Goal: Task Accomplishment & Management: Complete application form

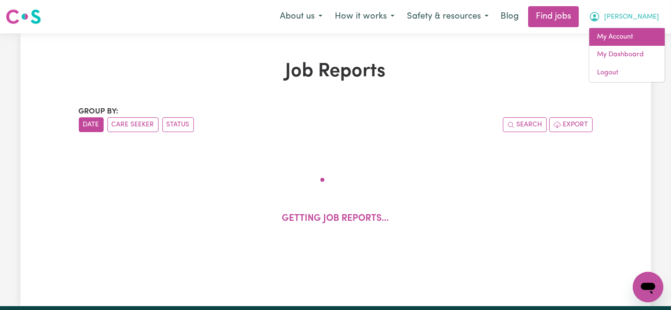
click at [608, 44] on link "My Account" at bounding box center [626, 37] width 75 height 18
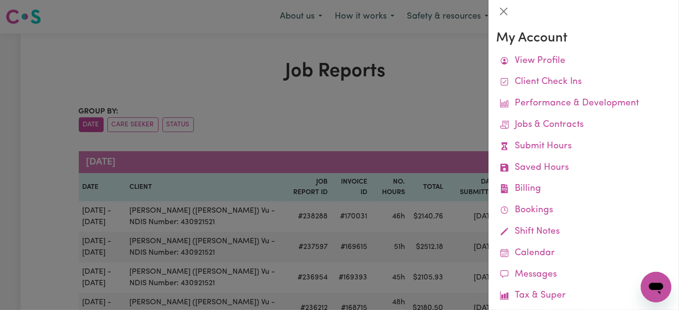
click at [453, 107] on div at bounding box center [339, 155] width 679 height 310
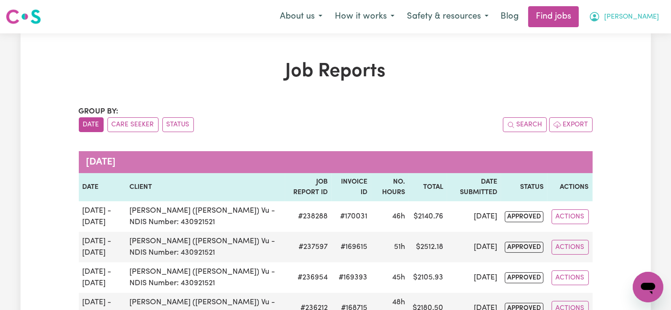
click at [600, 16] on icon "My Account" at bounding box center [594, 16] width 11 height 11
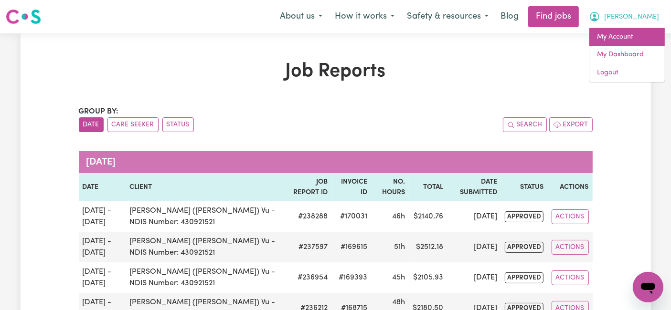
click at [626, 35] on link "My Account" at bounding box center [626, 37] width 75 height 18
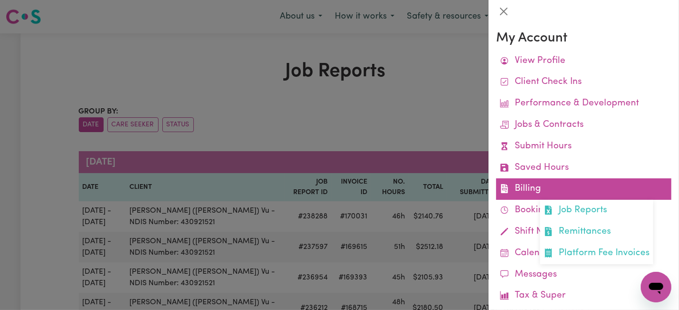
click at [545, 184] on link "Billing Job Reports Remittances Platform Fee Invoices" at bounding box center [583, 189] width 175 height 21
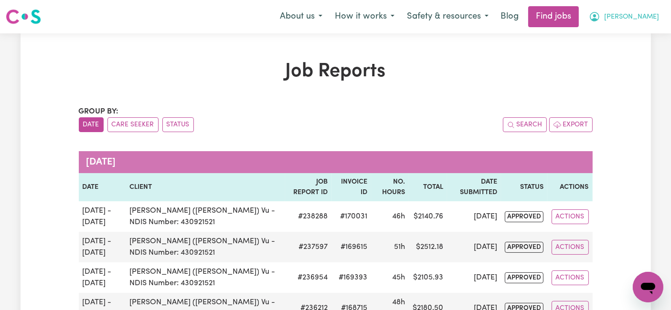
click at [630, 13] on button "[PERSON_NAME]" at bounding box center [623, 17] width 83 height 20
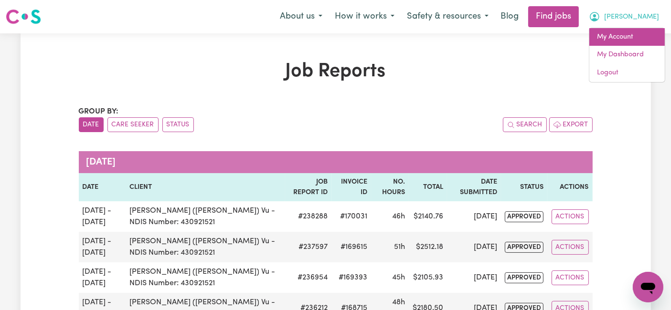
click at [619, 30] on link "My Account" at bounding box center [626, 37] width 75 height 18
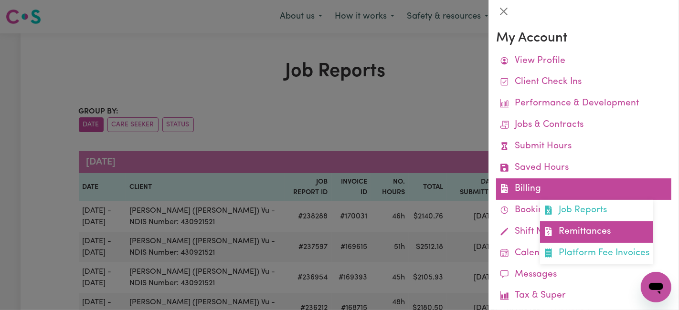
click at [559, 230] on link "Remittances" at bounding box center [596, 231] width 113 height 21
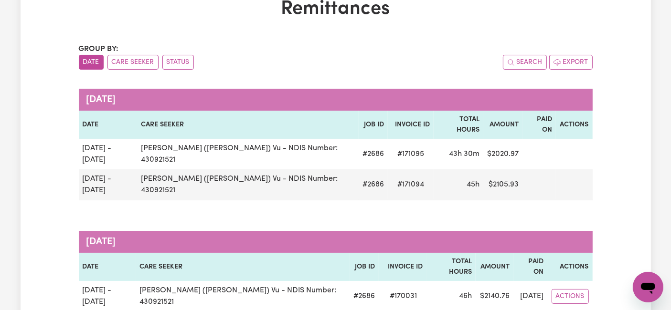
scroll to position [159, 0]
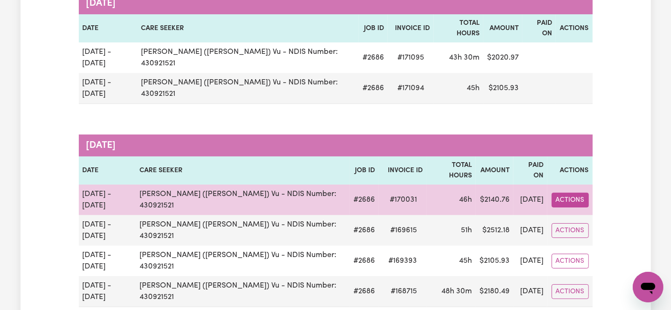
click at [568, 193] on button "Actions" at bounding box center [569, 200] width 37 height 15
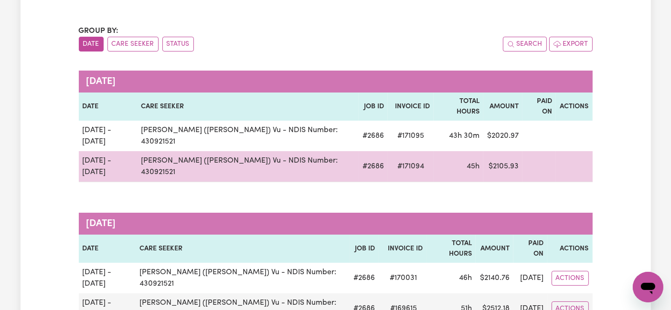
scroll to position [53, 0]
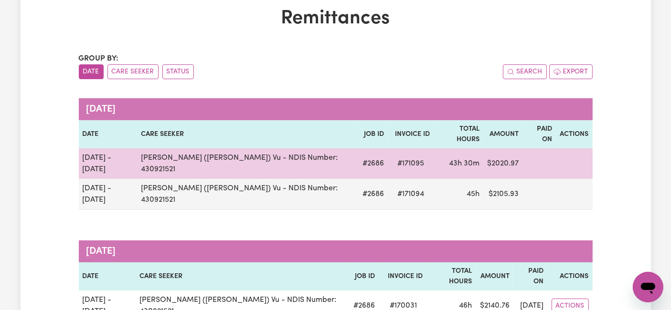
click at [574, 149] on td at bounding box center [574, 163] width 36 height 31
click at [576, 148] on td at bounding box center [574, 163] width 36 height 31
click at [483, 148] on td "$ 2020.97" at bounding box center [502, 163] width 39 height 31
click at [388, 149] on td "# 171095" at bounding box center [411, 163] width 46 height 31
click at [158, 150] on td "[PERSON_NAME] ([PERSON_NAME]) Vu - NDIS Number: 430921521" at bounding box center [247, 163] width 221 height 31
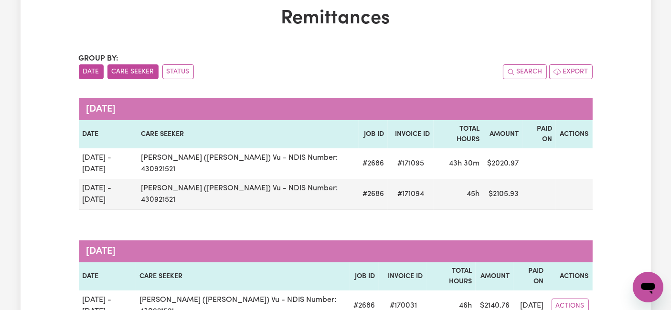
click at [147, 73] on button "Care Seeker" at bounding box center [132, 71] width 51 height 15
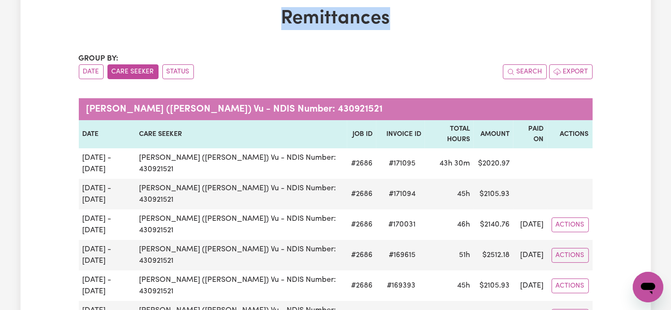
drag, startPoint x: 277, startPoint y: 21, endPoint x: 390, endPoint y: 11, distance: 113.1
click at [390, 11] on h1 "Remittances" at bounding box center [336, 18] width 514 height 23
copy h1 "Remittances"
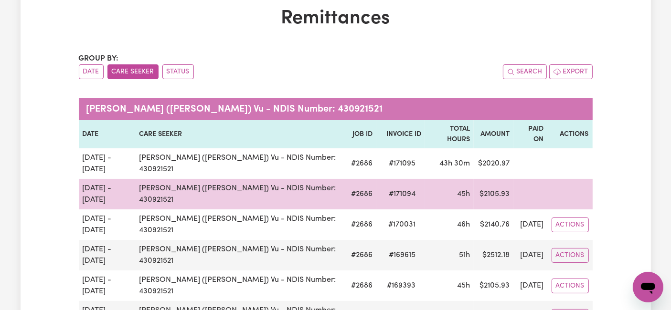
click at [450, 179] on td "45h" at bounding box center [449, 194] width 49 height 31
click at [383, 189] on span "# 171094" at bounding box center [402, 194] width 38 height 11
click at [136, 179] on td "[DATE] - [DATE]" at bounding box center [107, 194] width 57 height 31
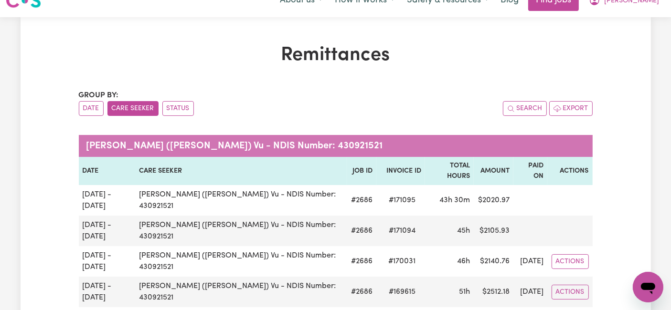
scroll to position [0, 0]
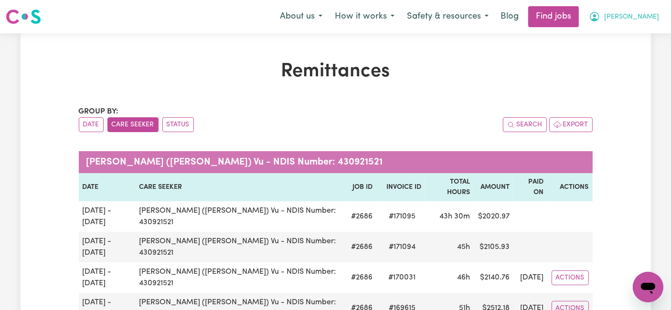
click at [641, 21] on span "[PERSON_NAME]" at bounding box center [631, 17] width 55 height 11
click at [626, 55] on link "My Dashboard" at bounding box center [626, 55] width 75 height 18
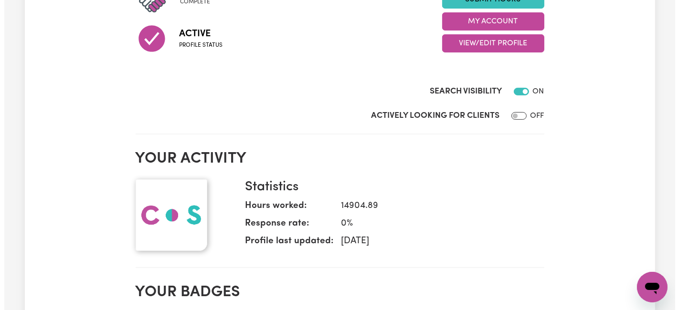
scroll to position [159, 0]
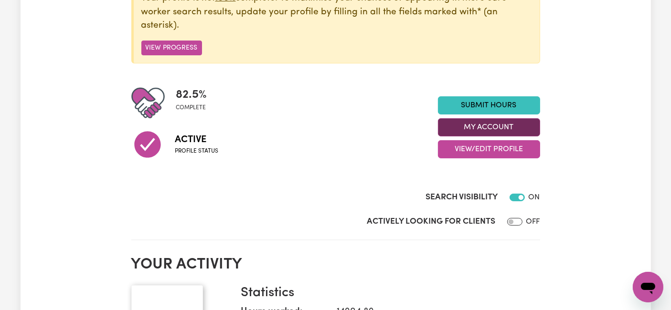
click at [502, 129] on button "My Account" at bounding box center [489, 127] width 102 height 18
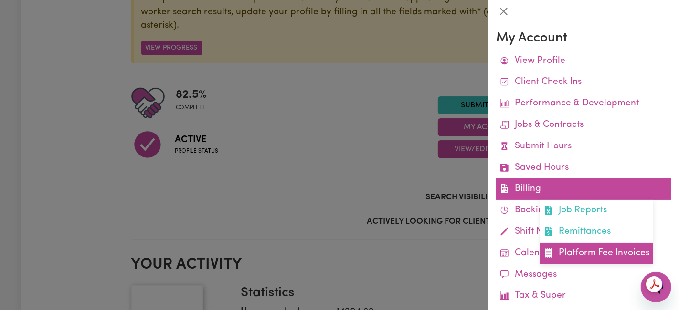
click at [562, 252] on link "Platform Fee Invoices" at bounding box center [596, 253] width 113 height 21
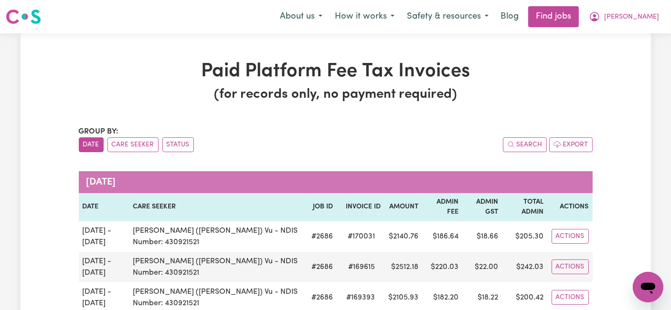
scroll to position [106, 0]
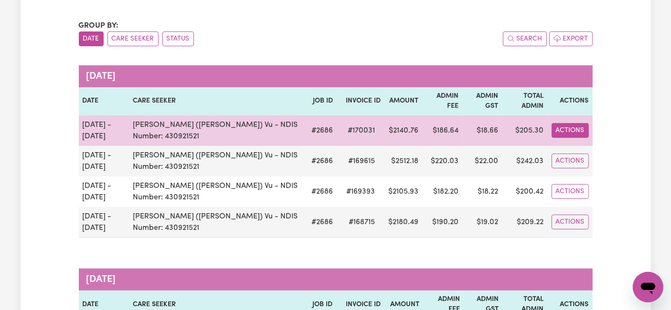
click at [565, 126] on button "Actions" at bounding box center [569, 130] width 37 height 15
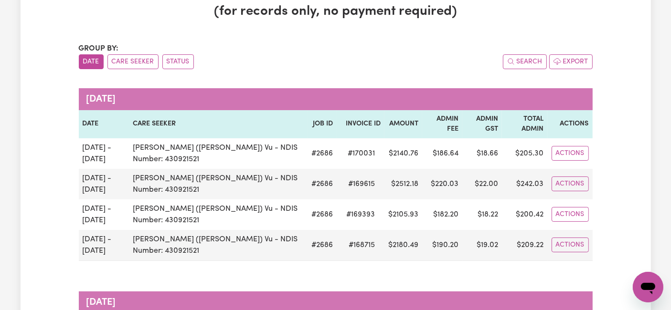
scroll to position [0, 0]
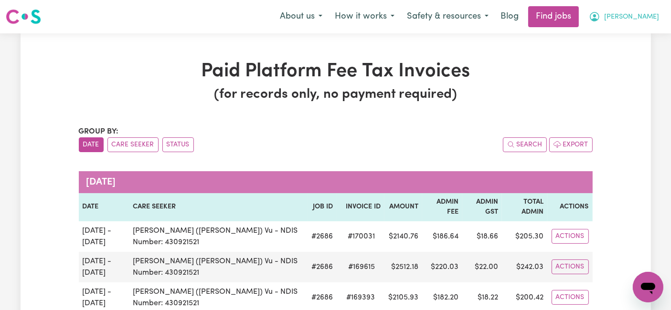
click at [631, 20] on button "[PERSON_NAME]" at bounding box center [623, 17] width 83 height 20
click at [622, 53] on link "My Dashboard" at bounding box center [626, 55] width 75 height 18
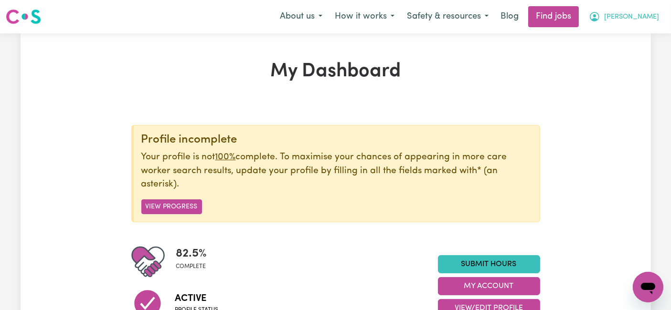
click at [641, 17] on span "[PERSON_NAME]" at bounding box center [631, 17] width 55 height 11
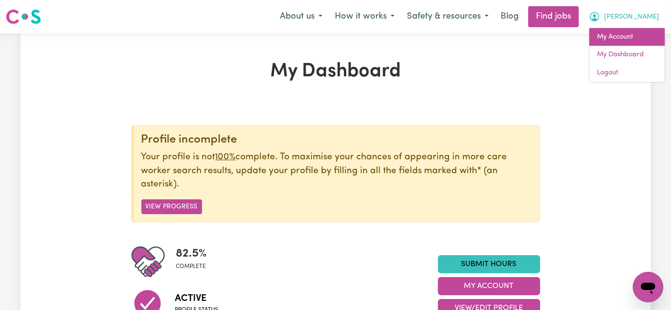
click at [630, 34] on link "My Account" at bounding box center [626, 37] width 75 height 18
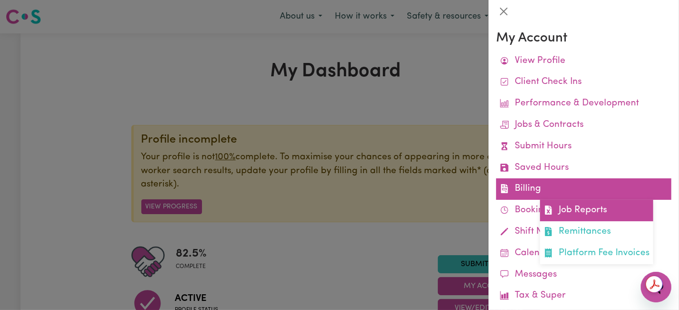
click at [559, 216] on link "Job Reports" at bounding box center [596, 210] width 113 height 21
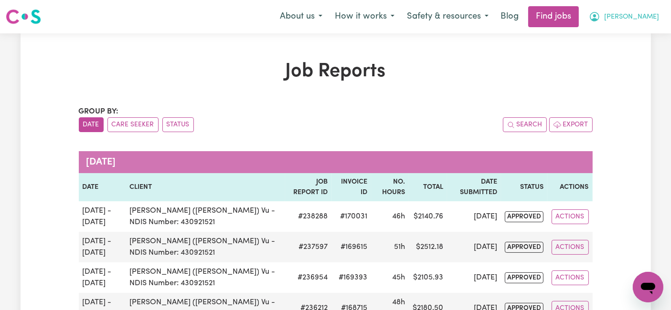
click at [640, 15] on span "[PERSON_NAME]" at bounding box center [631, 17] width 55 height 11
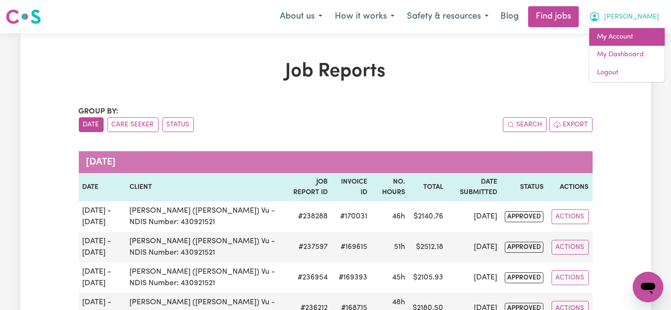
click at [631, 40] on link "My Account" at bounding box center [626, 37] width 75 height 18
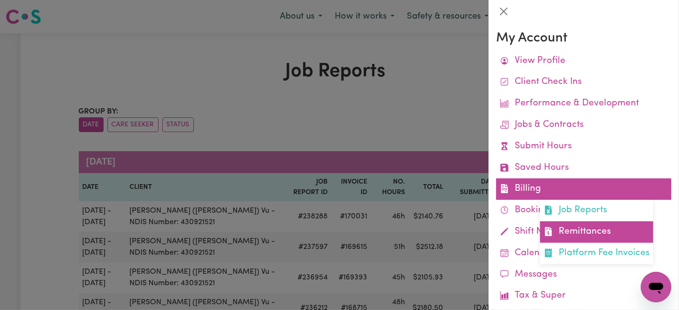
click at [556, 233] on link "Remittances" at bounding box center [596, 231] width 113 height 21
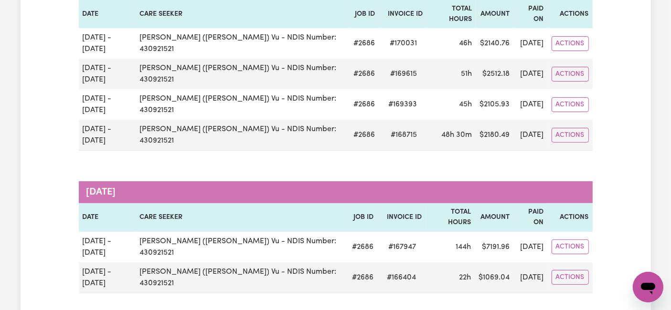
scroll to position [318, 0]
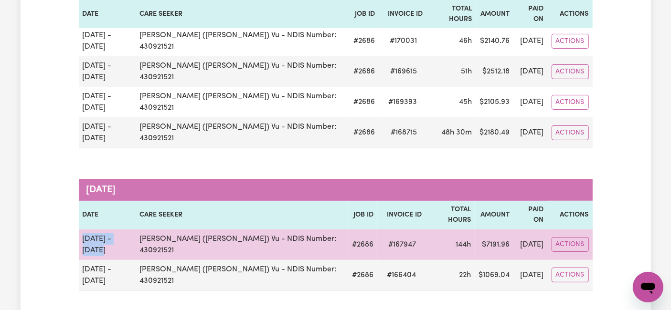
drag, startPoint x: 80, startPoint y: 152, endPoint x: 129, endPoint y: 153, distance: 49.7
click at [129, 230] on td "[DATE] - [DATE]" at bounding box center [107, 245] width 57 height 31
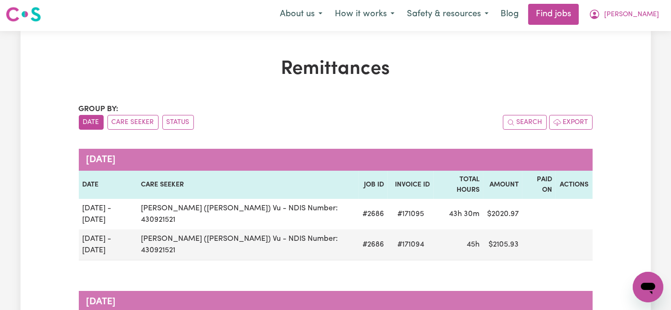
scroll to position [0, 0]
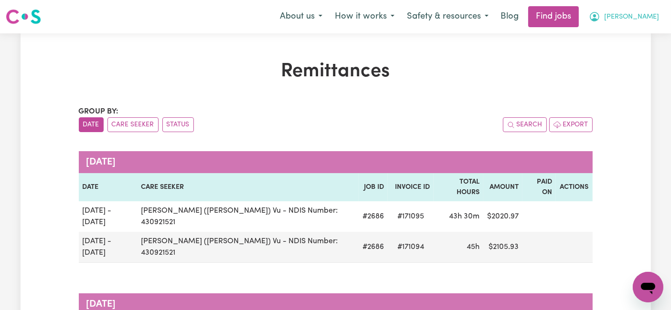
click at [644, 18] on span "[PERSON_NAME]" at bounding box center [631, 17] width 55 height 11
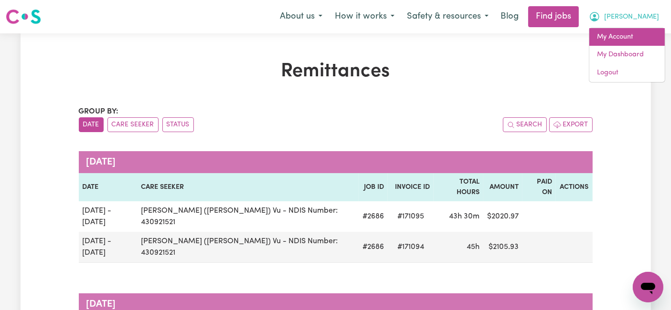
click at [638, 38] on link "My Account" at bounding box center [626, 37] width 75 height 18
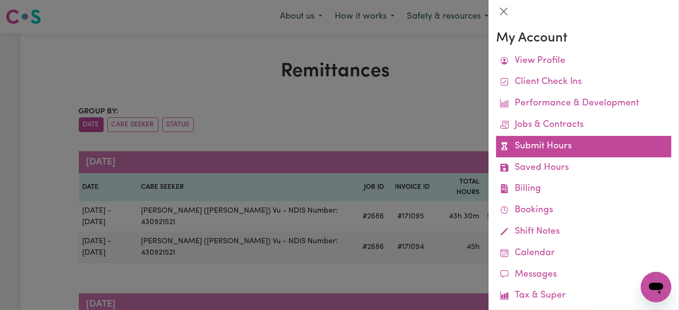
click at [531, 151] on link "Submit Hours" at bounding box center [583, 146] width 175 height 21
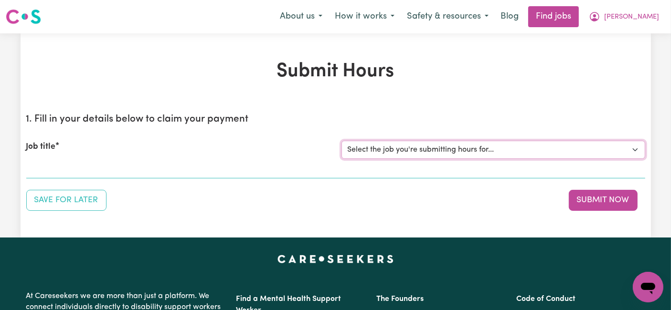
click at [387, 148] on select "Select the job you're submitting hours for... [[PERSON_NAME] (Han) Vu - NDIS Nu…" at bounding box center [493, 150] width 304 height 18
select select "2686"
click at [341, 141] on select "Select the job you're submitting hours for... [[PERSON_NAME] (Han) Vu - NDIS Nu…" at bounding box center [493, 150] width 304 height 18
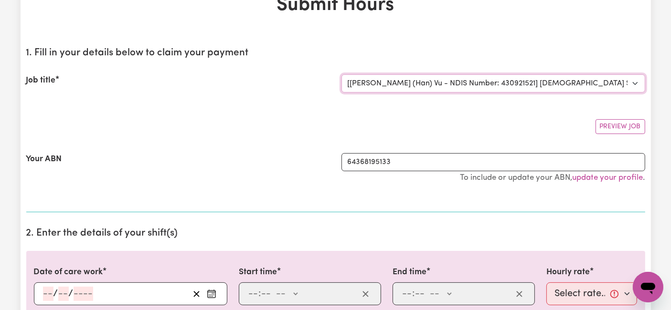
scroll to position [159, 0]
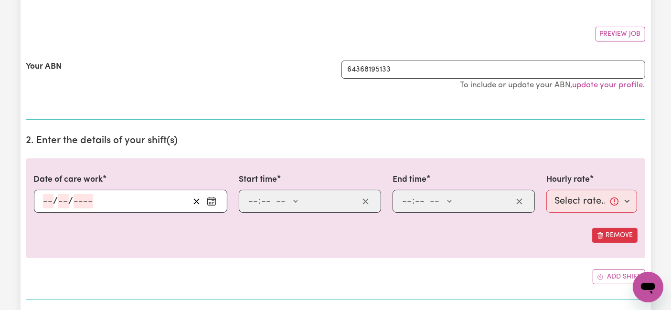
click at [43, 204] on input "number" at bounding box center [48, 201] width 11 height 14
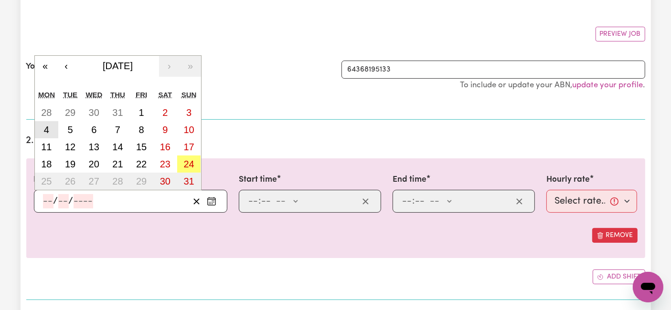
drag, startPoint x: 49, startPoint y: 130, endPoint x: 144, endPoint y: 137, distance: 95.7
click at [48, 130] on abbr "4" at bounding box center [46, 130] width 5 height 11
type input "[DATE]"
type input "4"
type input "8"
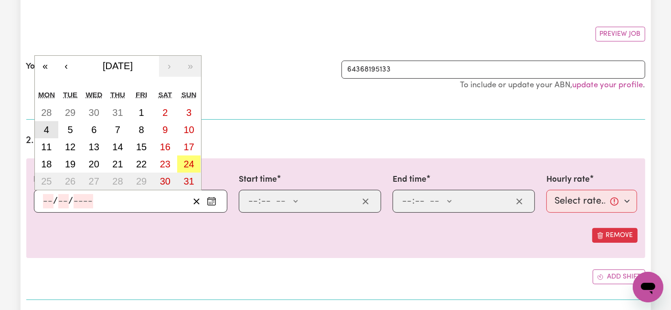
type input "2025"
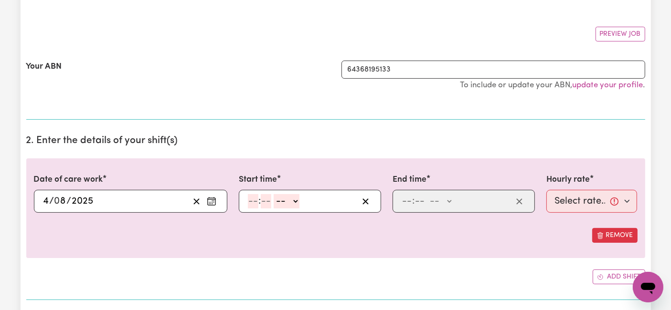
click at [255, 201] on input "number" at bounding box center [253, 201] width 11 height 14
type input "6"
type input "0"
click at [273, 201] on select "-- AM PM" at bounding box center [285, 201] width 26 height 14
select select "am"
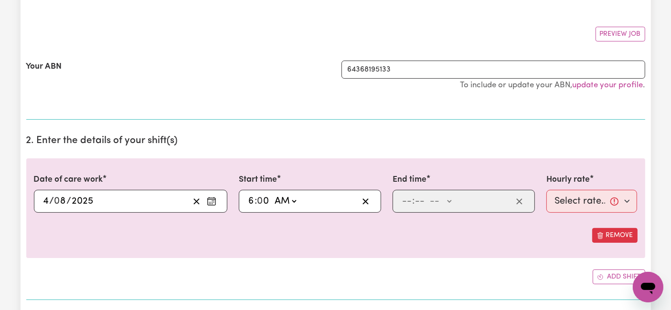
click at [272, 194] on select "-- AM PM" at bounding box center [285, 201] width 26 height 14
type input "06:00"
click at [405, 202] on input "number" at bounding box center [406, 201] width 11 height 14
type input "2"
type input "0"
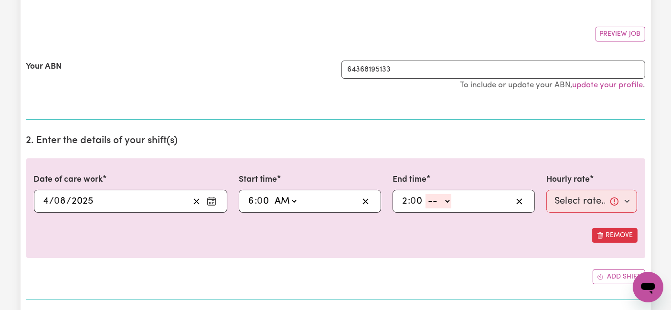
click at [439, 204] on select "-- AM PM" at bounding box center [438, 201] width 26 height 14
select select "pm"
click at [425, 194] on select "-- AM PM" at bounding box center [438, 201] width 26 height 14
type input "14:00"
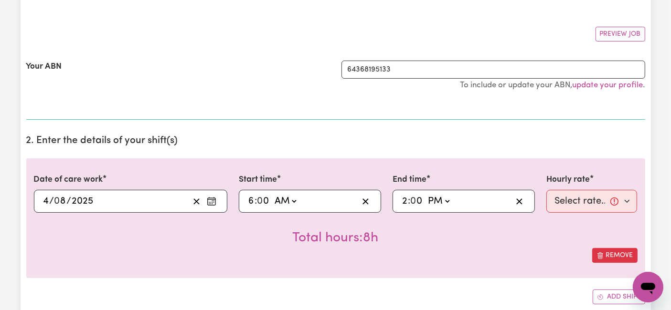
click at [574, 213] on div "Total hours: 8h" at bounding box center [335, 230] width 603 height 35
click at [574, 203] on select "Select rate... $54.21 (Weekday) $77.06 ([DATE]) $94.20 ([DATE]) $92.12 (Public …" at bounding box center [591, 201] width 91 height 23
select select "54.21-Weekday"
click at [546, 190] on select "Select rate... $54.21 (Weekday) $77.06 ([DATE]) $94.20 ([DATE]) $92.12 (Public …" at bounding box center [591, 201] width 91 height 23
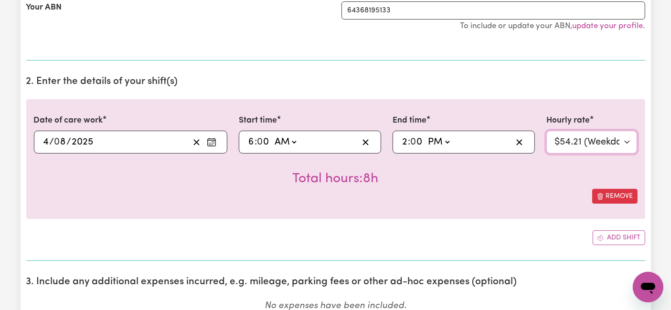
scroll to position [265, 0]
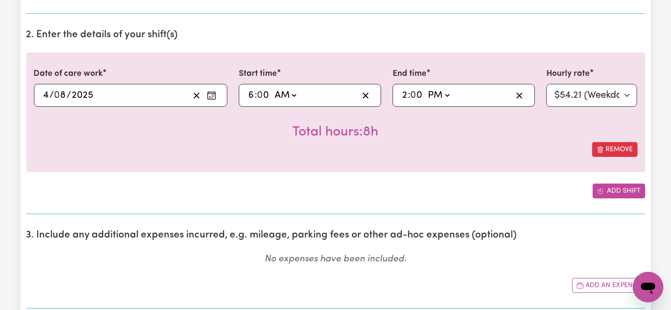
click at [597, 194] on span "Add another shift" at bounding box center [600, 191] width 7 height 10
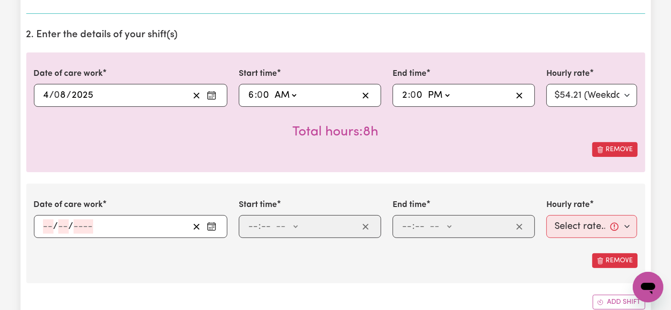
click at [46, 224] on input "number" at bounding box center [48, 227] width 11 height 14
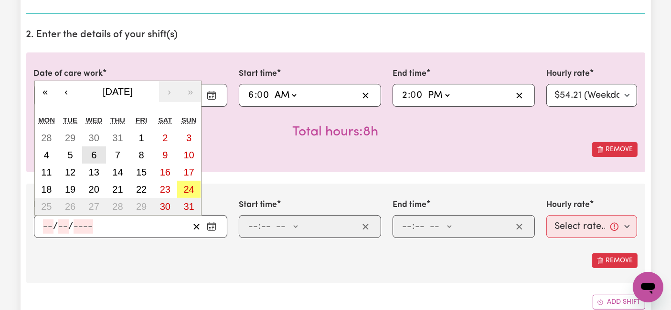
click at [96, 155] on button "6" at bounding box center [94, 155] width 24 height 17
type input "[DATE]"
type input "6"
type input "8"
type input "2025"
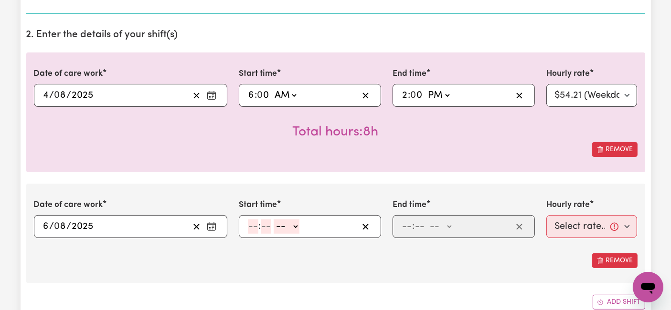
click at [252, 221] on input "number" at bounding box center [253, 227] width 11 height 14
type input "7"
type input "0"
click at [289, 229] on select "-- AM PM" at bounding box center [285, 227] width 26 height 14
select select "am"
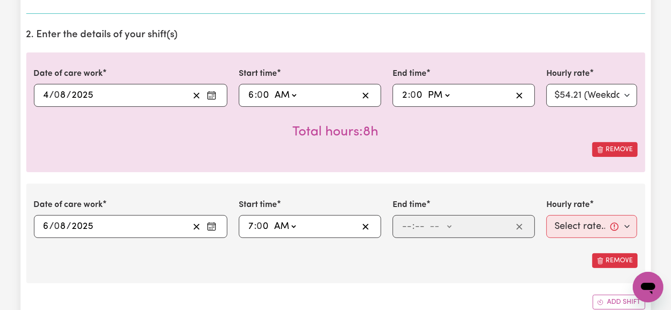
click at [272, 220] on select "-- AM PM" at bounding box center [285, 227] width 26 height 14
type input "07:00"
click at [408, 227] on input "number" at bounding box center [406, 227] width 11 height 14
type input "2"
type input "0"
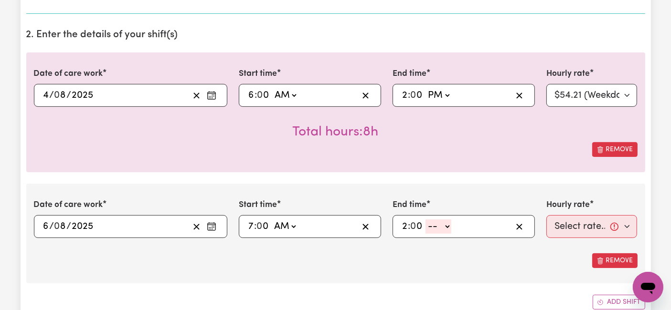
click at [444, 230] on select "-- AM PM" at bounding box center [438, 227] width 26 height 14
select select "pm"
click at [425, 220] on select "-- AM PM" at bounding box center [438, 227] width 26 height 14
type input "14:00"
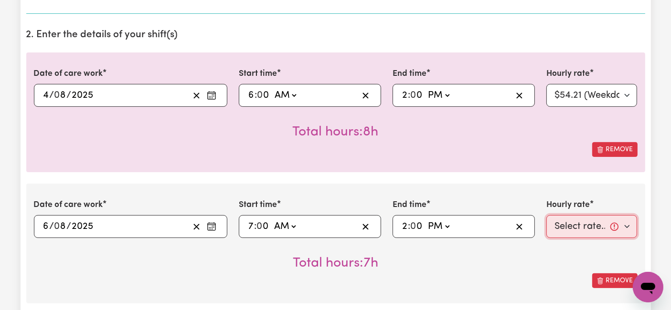
click at [573, 228] on select "Select rate... $54.21 (Weekday) $77.06 ([DATE]) $94.20 ([DATE]) $92.12 (Public …" at bounding box center [591, 226] width 91 height 23
select select "54.21-Weekday"
click at [546, 215] on select "Select rate... $54.21 (Weekday) $77.06 ([DATE]) $94.20 ([DATE]) $92.12 (Public …" at bounding box center [591, 226] width 91 height 23
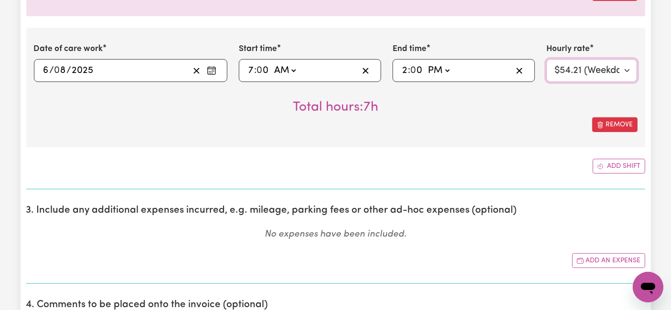
scroll to position [424, 0]
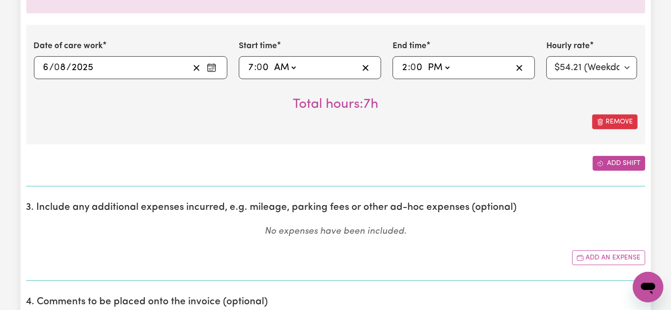
click at [615, 165] on button "Add shift" at bounding box center [618, 163] width 53 height 15
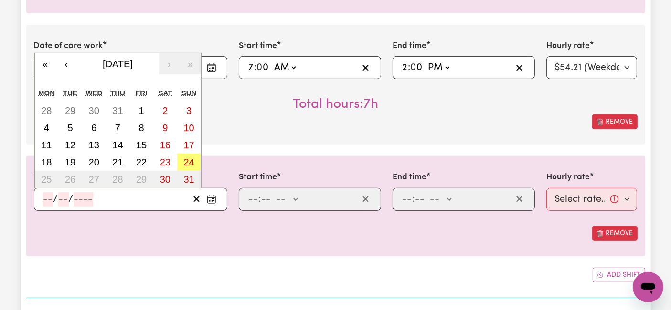
click at [48, 201] on input "number" at bounding box center [48, 199] width 11 height 14
click at [128, 123] on button "7" at bounding box center [118, 127] width 24 height 17
type input "[DATE]"
type input "7"
type input "8"
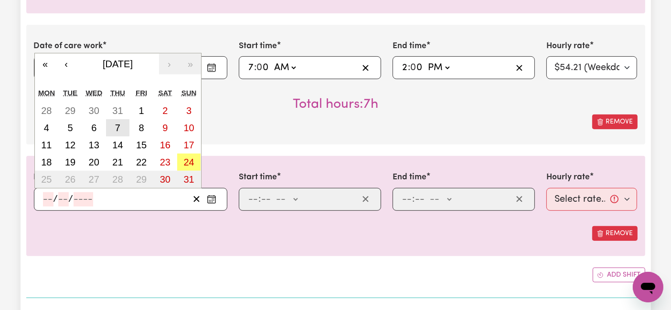
type input "2025"
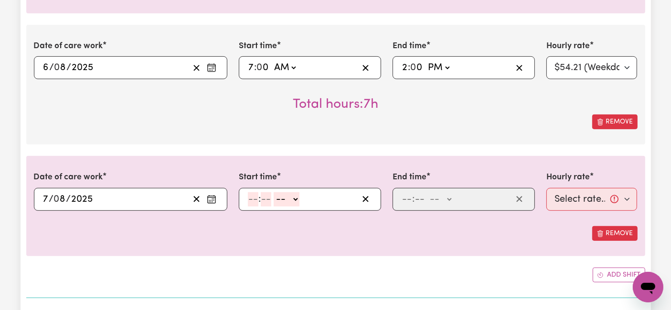
click at [256, 194] on input "number" at bounding box center [253, 199] width 11 height 14
type input "7"
type input "0"
click at [290, 203] on select "-- AM PM" at bounding box center [285, 199] width 26 height 14
select select "am"
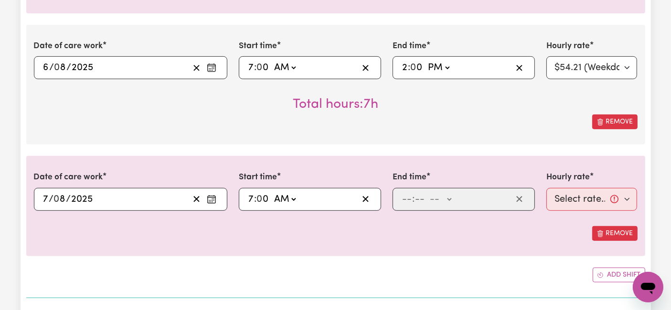
click at [272, 192] on select "-- AM PM" at bounding box center [285, 199] width 26 height 14
type input "07:00"
click at [412, 198] on span ":" at bounding box center [413, 199] width 2 height 11
click at [408, 198] on input "number" at bounding box center [406, 199] width 11 height 14
type input "2"
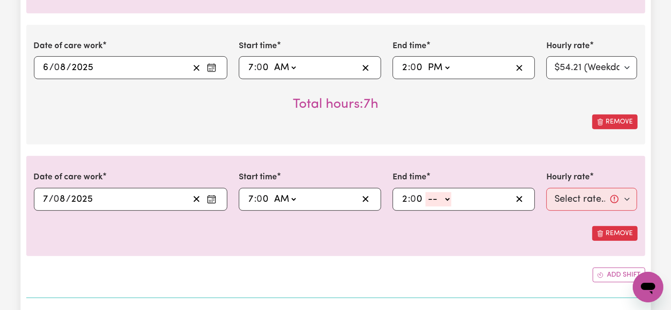
type input "0"
drag, startPoint x: 432, startPoint y: 198, endPoint x: 432, endPoint y: 202, distance: 4.9
click at [432, 198] on select "-- AM PM" at bounding box center [438, 199] width 26 height 14
select select "pm"
click at [425, 192] on select "-- AM PM" at bounding box center [438, 199] width 26 height 14
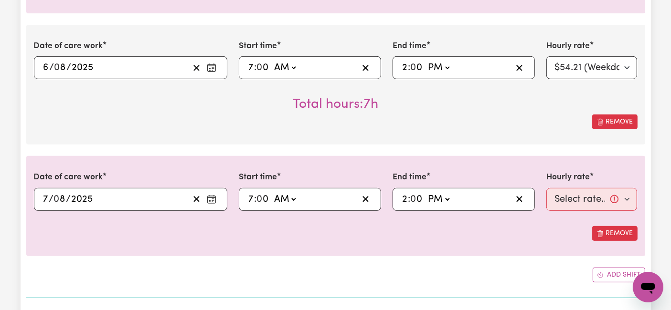
type input "14:00"
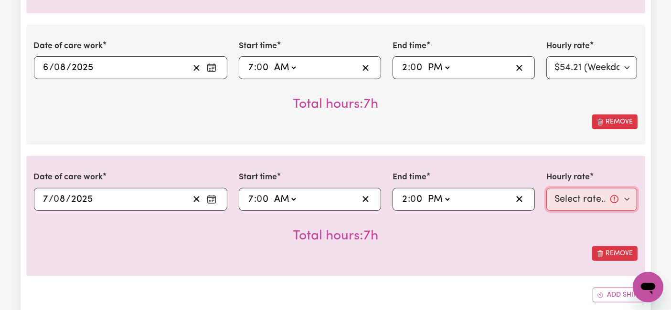
click at [573, 196] on select "Select rate... $54.21 (Weekday) $77.06 ([DATE]) $94.20 ([DATE]) $92.12 (Public …" at bounding box center [591, 199] width 91 height 23
select select "54.21-Weekday"
click at [546, 188] on select "Select rate... $54.21 (Weekday) $77.06 ([DATE]) $94.20 ([DATE]) $92.12 (Public …" at bounding box center [591, 199] width 91 height 23
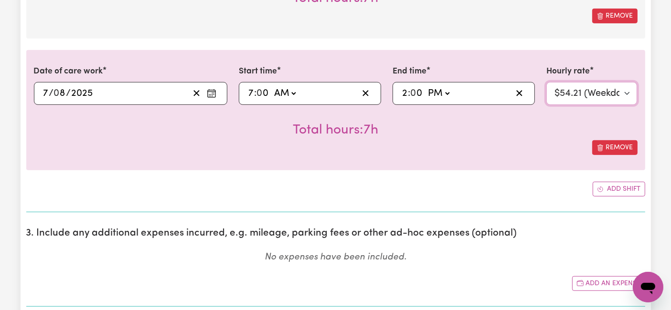
scroll to position [530, 0]
click at [611, 190] on button "Add shift" at bounding box center [618, 188] width 53 height 15
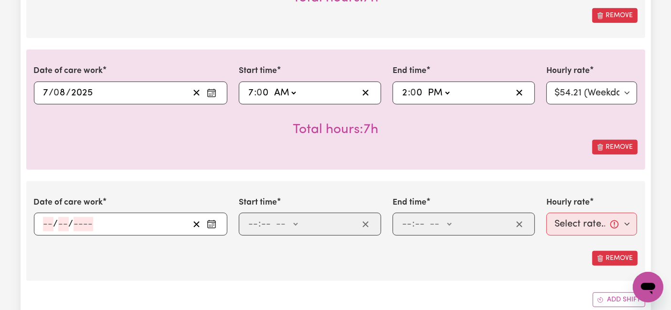
click at [48, 217] on input "number" at bounding box center [48, 224] width 11 height 14
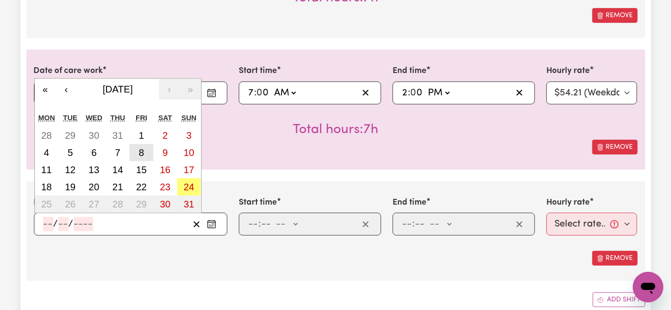
click at [135, 144] on button "8" at bounding box center [141, 152] width 24 height 17
type input "[DATE]"
type input "8"
type input "2025"
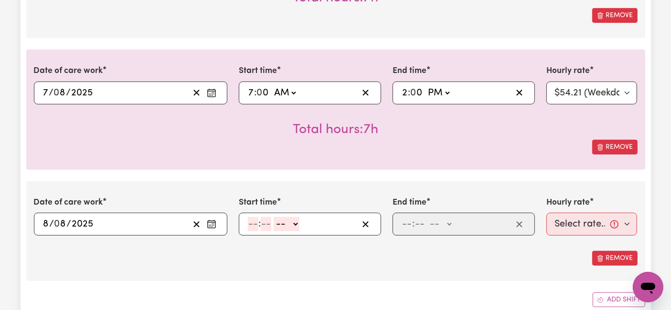
click at [256, 222] on input "number" at bounding box center [253, 224] width 11 height 14
type input "8"
type input "30"
drag, startPoint x: 285, startPoint y: 222, endPoint x: 289, endPoint y: 228, distance: 6.5
click at [285, 222] on select "-- AM PM" at bounding box center [284, 224] width 26 height 14
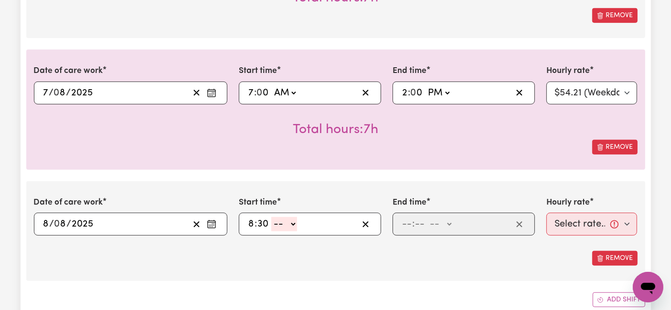
select select "pm"
click at [271, 217] on select "-- AM PM" at bounding box center [284, 224] width 26 height 14
type input "20:30"
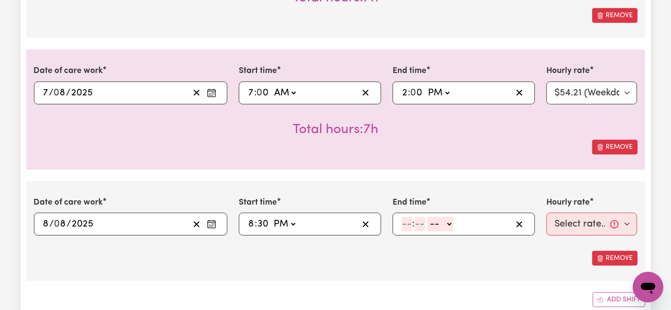
click at [406, 222] on input "number" at bounding box center [406, 224] width 11 height 14
type input "10"
type input "0"
click at [440, 222] on select "-- AM PM" at bounding box center [442, 224] width 26 height 14
select select "pm"
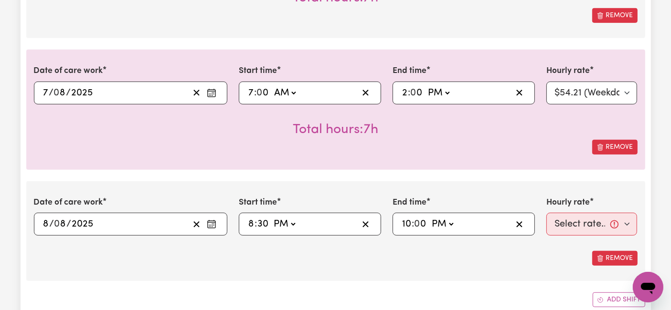
click at [429, 217] on select "-- AM PM" at bounding box center [442, 224] width 26 height 14
type input "22:00"
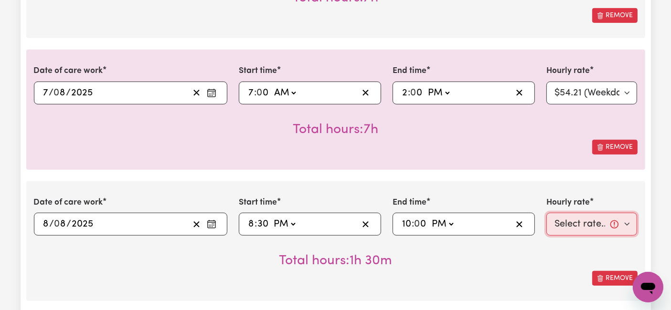
click at [580, 227] on select "Select rate... $54.21 (Weekday) $77.06 ([DATE]) $94.20 ([DATE]) $92.12 (Public …" at bounding box center [591, 224] width 91 height 23
select select "66.67-EveningCare"
click at [546, 213] on select "Select rate... $54.21 (Weekday) $77.06 ([DATE]) $94.20 ([DATE]) $92.12 (Public …" at bounding box center [591, 224] width 91 height 23
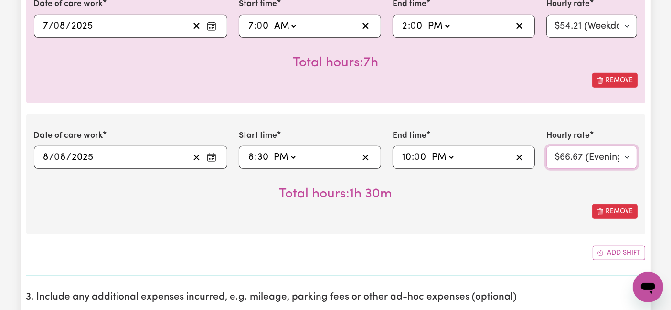
scroll to position [636, 0]
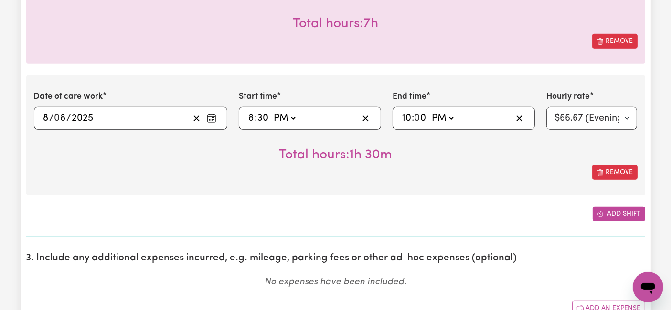
click at [612, 208] on button "Add shift" at bounding box center [618, 214] width 53 height 15
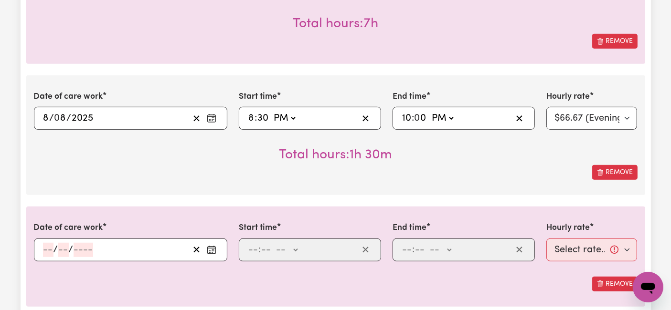
click at [49, 247] on input "number" at bounding box center [48, 250] width 11 height 14
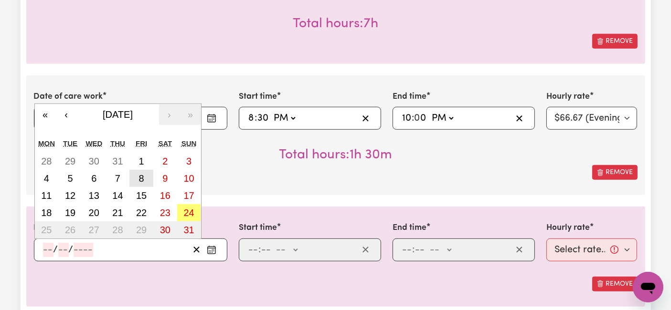
click at [140, 179] on abbr "8" at bounding box center [141, 178] width 5 height 11
type input "[DATE]"
type input "8"
type input "2025"
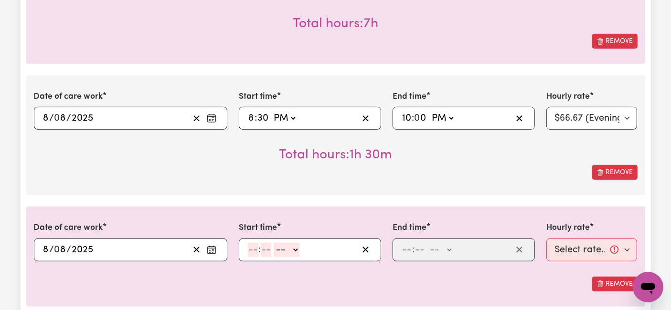
click at [252, 250] on input "number" at bounding box center [253, 250] width 11 height 14
type input "10"
click at [284, 252] on select "-- AM PM" at bounding box center [286, 250] width 26 height 14
click at [264, 246] on input "number" at bounding box center [265, 250] width 11 height 14
type input "0"
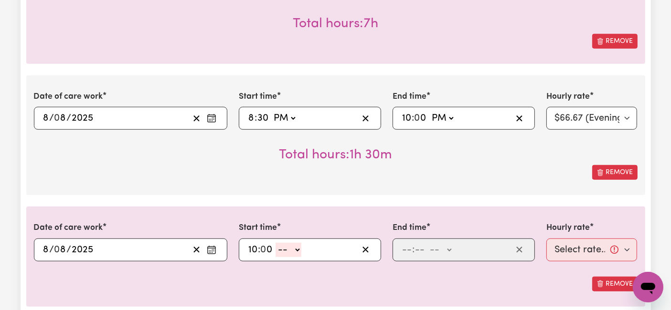
drag, startPoint x: 287, startPoint y: 249, endPoint x: 287, endPoint y: 254, distance: 5.3
click at [287, 249] on select "-- AM PM" at bounding box center [288, 250] width 26 height 14
select select "pm"
click at [275, 243] on select "-- AM PM" at bounding box center [288, 250] width 26 height 14
type input "22:00"
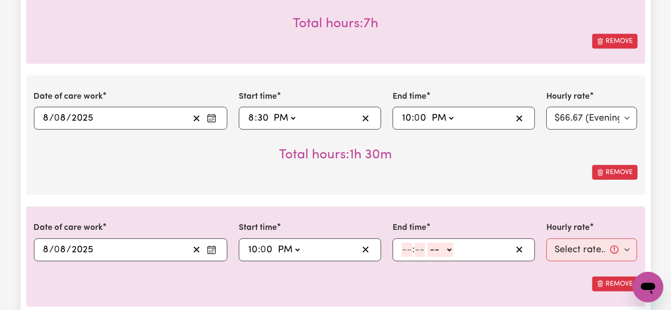
click at [413, 247] on span ":" at bounding box center [413, 250] width 2 height 11
click at [411, 247] on input "number" at bounding box center [406, 250] width 11 height 14
type input "6"
type input "0"
click at [438, 246] on select "-- AM PM" at bounding box center [439, 250] width 26 height 14
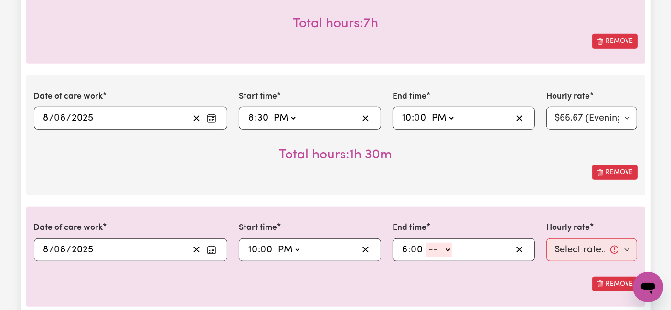
select select "am"
click at [426, 243] on select "-- AM PM" at bounding box center [439, 250] width 26 height 14
type input "06:00"
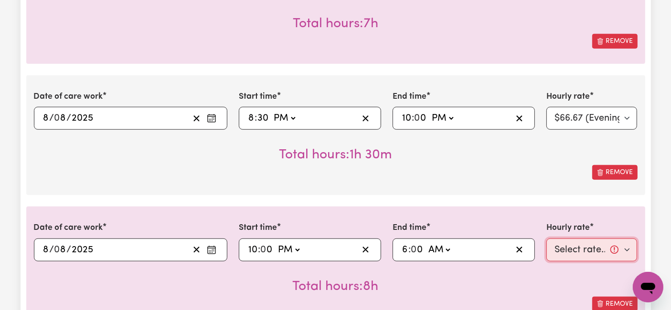
click at [559, 250] on select "Select rate... $54.21 (Weekday) $77.06 ([DATE]) $94.20 ([DATE]) $92.12 (Public …" at bounding box center [591, 250] width 91 height 23
select select "31.51-Overnight"
click at [546, 239] on select "Select rate... $54.21 (Weekday) $77.06 ([DATE]) $94.20 ([DATE]) $92.12 (Public …" at bounding box center [591, 250] width 91 height 23
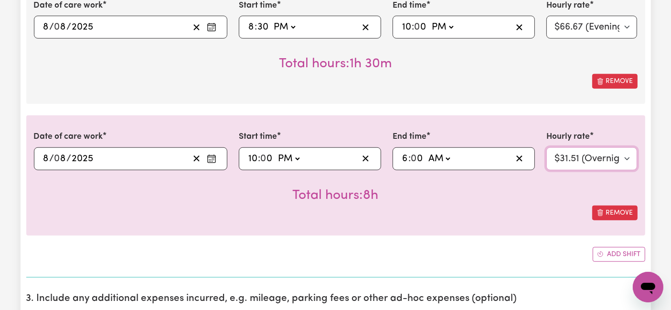
scroll to position [795, 0]
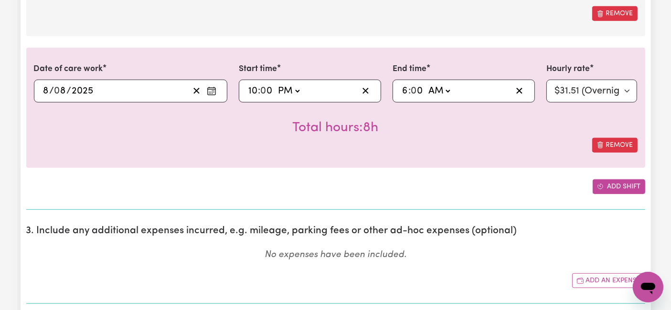
click at [623, 186] on button "Add shift" at bounding box center [618, 186] width 53 height 15
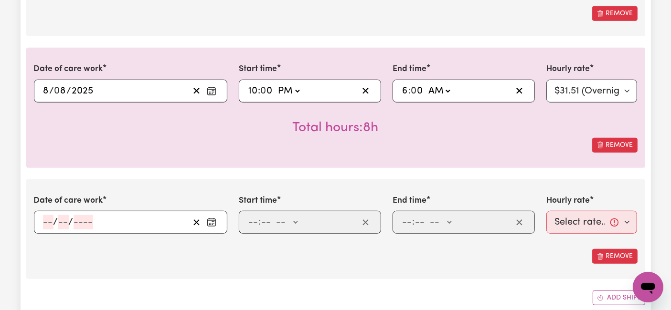
click at [44, 221] on input "number" at bounding box center [48, 222] width 11 height 14
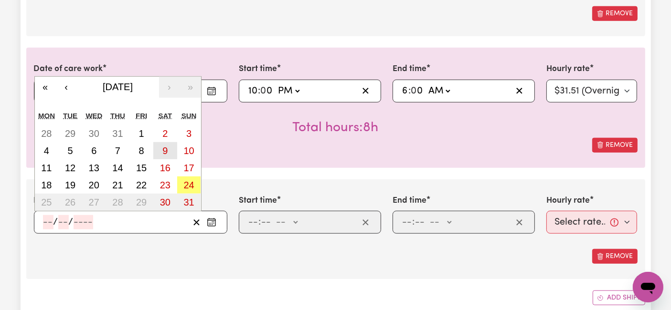
click at [172, 149] on button "9" at bounding box center [165, 150] width 24 height 17
type input "[DATE]"
type input "9"
type input "8"
type input "2025"
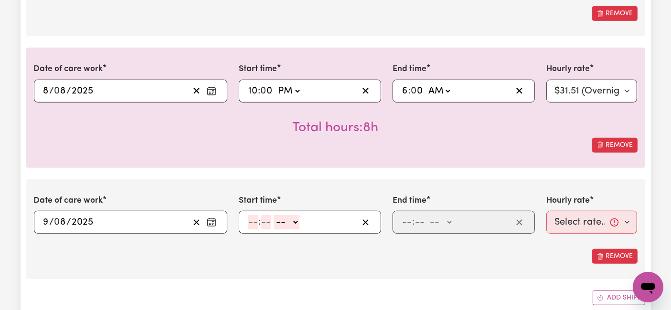
click at [252, 218] on input "number" at bounding box center [253, 222] width 11 height 14
type input "6"
type input "0"
click at [284, 220] on select "-- AM PM" at bounding box center [285, 222] width 26 height 14
select select "am"
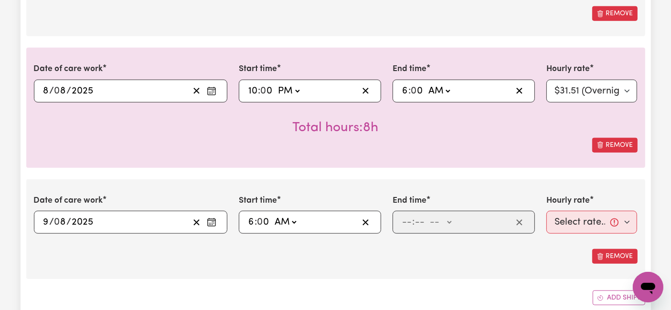
click at [272, 215] on select "-- AM PM" at bounding box center [285, 222] width 26 height 14
type input "06:00"
click at [411, 223] on input "number" at bounding box center [406, 222] width 11 height 14
type input "8"
type input "0"
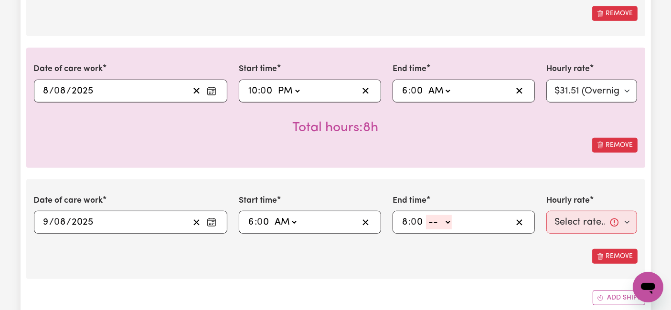
click at [432, 217] on select "-- AM PM" at bounding box center [439, 222] width 26 height 14
select select "am"
click at [426, 215] on select "-- AM PM" at bounding box center [439, 222] width 26 height 14
type input "08:00"
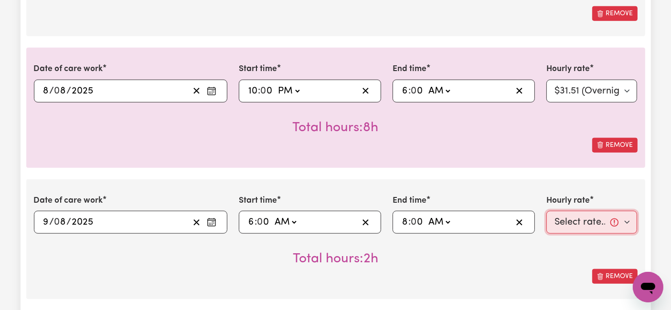
click at [585, 216] on select "Select rate... $54.21 (Weekday) $77.06 ([DATE]) $94.20 ([DATE]) $92.12 (Public …" at bounding box center [591, 222] width 91 height 23
select select "77.06-[DATE]"
click at [546, 211] on select "Select rate... $54.21 (Weekday) $77.06 ([DATE]) $94.20 ([DATE]) $92.12 (Public …" at bounding box center [591, 222] width 91 height 23
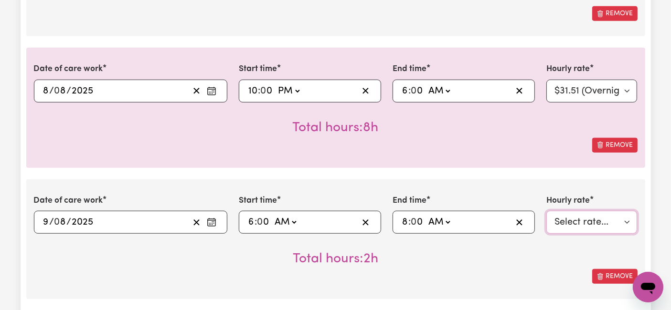
scroll to position [848, 0]
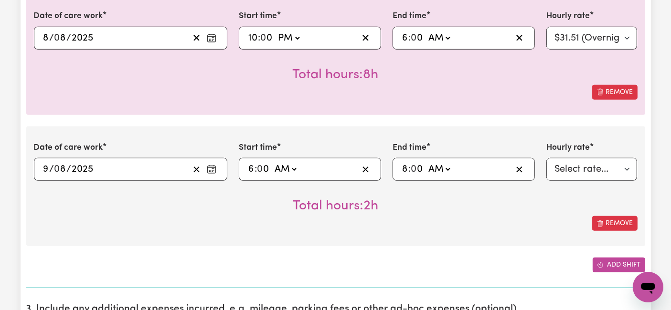
click at [610, 264] on button "Add shift" at bounding box center [618, 265] width 53 height 15
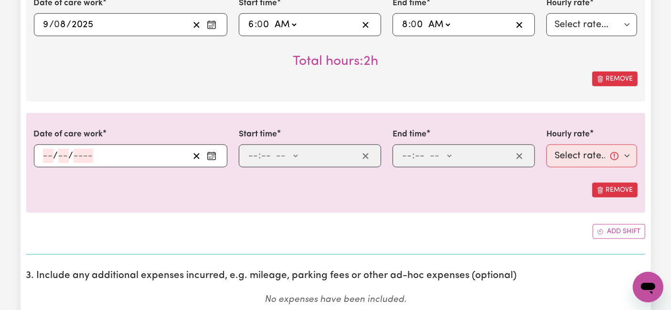
scroll to position [1008, 0]
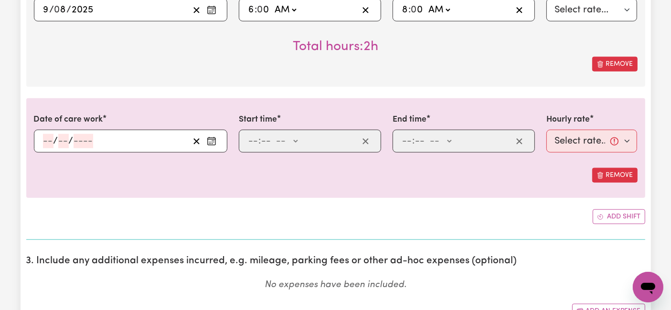
click at [49, 136] on div "/ /" at bounding box center [130, 141] width 193 height 23
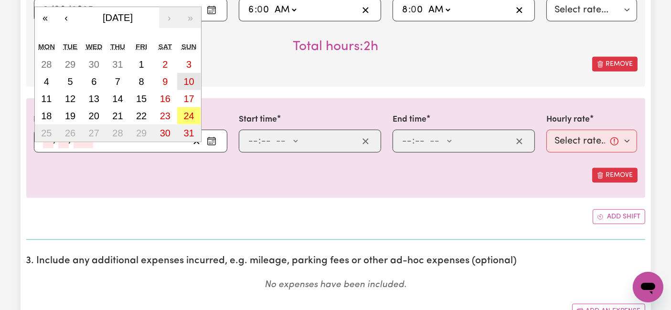
click at [190, 79] on abbr "10" at bounding box center [188, 81] width 11 height 11
type input "[DATE]"
type input "10"
type input "8"
type input "2025"
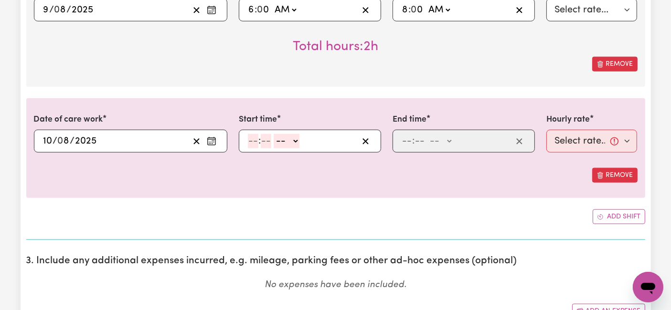
click at [253, 139] on input "number" at bounding box center [253, 141] width 11 height 14
type input "8"
type input "0"
click at [287, 139] on select "-- AM PM" at bounding box center [285, 141] width 26 height 14
select select "pm"
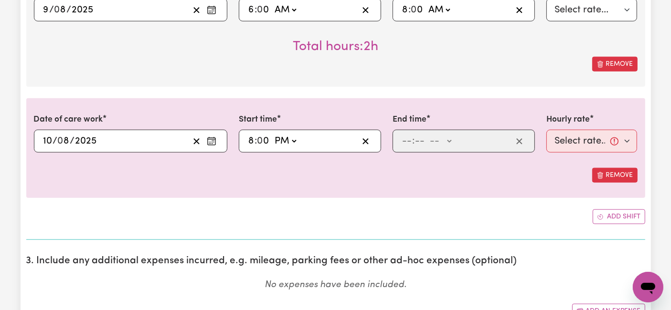
click at [272, 134] on select "-- AM PM" at bounding box center [285, 141] width 26 height 14
type input "20:00"
click at [407, 140] on input "number" at bounding box center [406, 141] width 11 height 14
type input "10"
type input "0"
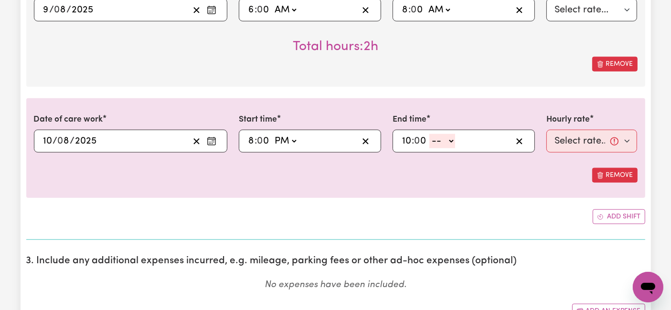
click at [437, 142] on select "-- AM PM" at bounding box center [442, 141] width 26 height 14
select select "am"
click at [429, 134] on select "-- AM PM" at bounding box center [442, 141] width 26 height 14
type input "10:00"
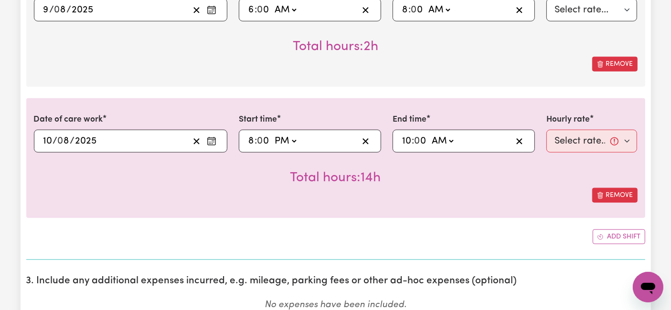
click at [444, 137] on select "AM PM" at bounding box center [442, 141] width 26 height 14
select select "pm"
click at [429, 134] on select "AM PM" at bounding box center [442, 141] width 26 height 14
type input "22:00"
click at [570, 134] on select "Select rate... $54.21 (Weekday) $77.06 ([DATE]) $94.20 ([DATE]) $92.12 (Public …" at bounding box center [591, 141] width 91 height 23
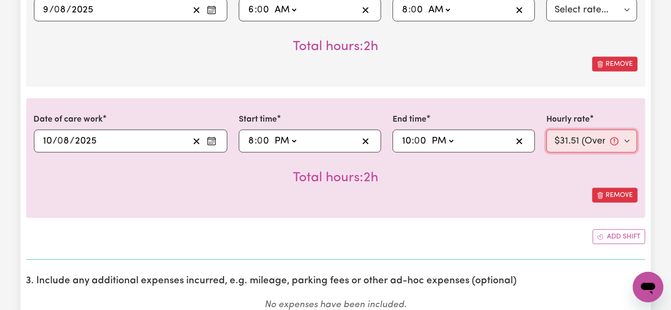
click at [546, 130] on select "Select rate... $54.21 (Weekday) $77.06 ([DATE]) $94.20 ([DATE]) $92.12 (Public …" at bounding box center [591, 141] width 91 height 23
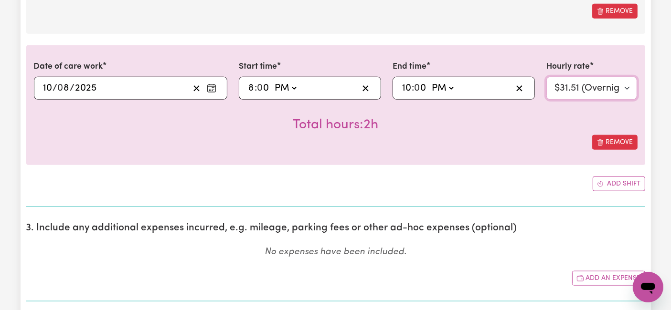
click at [590, 88] on select "Select rate... $54.21 (Weekday) $77.06 ([DATE]) $94.20 ([DATE]) $92.12 (Public …" at bounding box center [591, 88] width 91 height 23
select select "66.67-EveningCare"
click at [546, 77] on select "Select rate... $54.21 (Weekday) $77.06 ([DATE]) $94.20 ([DATE]) $92.12 (Public …" at bounding box center [591, 88] width 91 height 23
click at [611, 183] on button "Add shift" at bounding box center [618, 184] width 53 height 15
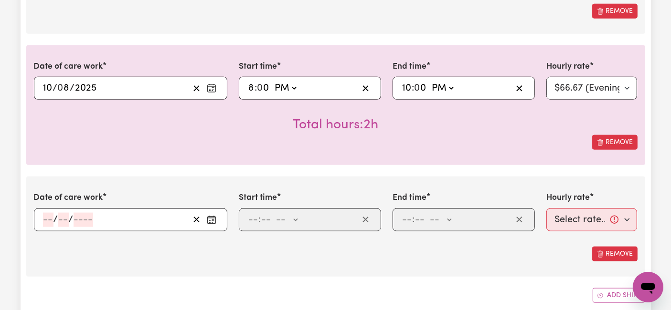
click at [51, 218] on input "number" at bounding box center [48, 220] width 11 height 14
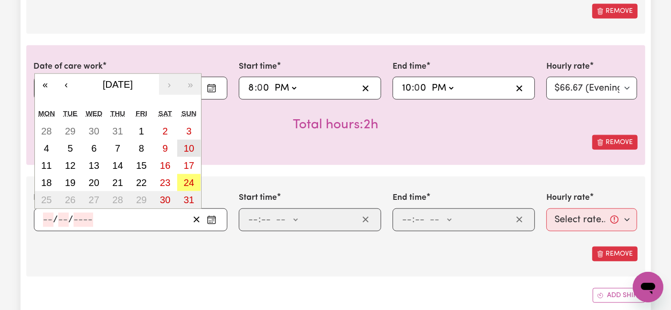
click at [191, 145] on abbr "10" at bounding box center [188, 148] width 11 height 11
type input "[DATE]"
type input "10"
type input "8"
type input "2025"
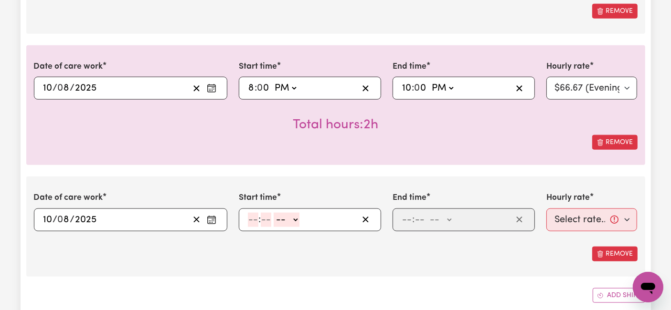
click at [255, 215] on input "number" at bounding box center [253, 220] width 11 height 14
type input "10"
type input "0"
drag, startPoint x: 279, startPoint y: 215, endPoint x: 280, endPoint y: 221, distance: 5.3
click at [279, 215] on select "-- AM PM" at bounding box center [288, 220] width 26 height 14
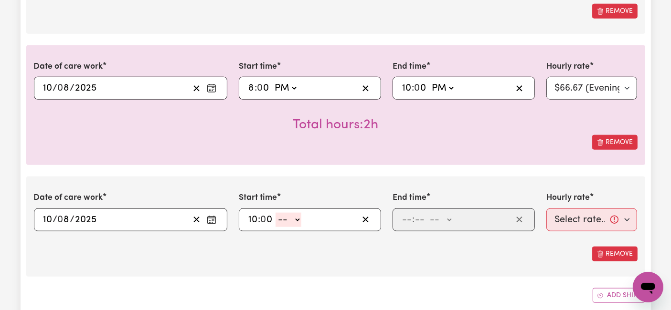
select select "pm"
click at [275, 213] on select "-- AM PM" at bounding box center [288, 220] width 26 height 14
type input "22:00"
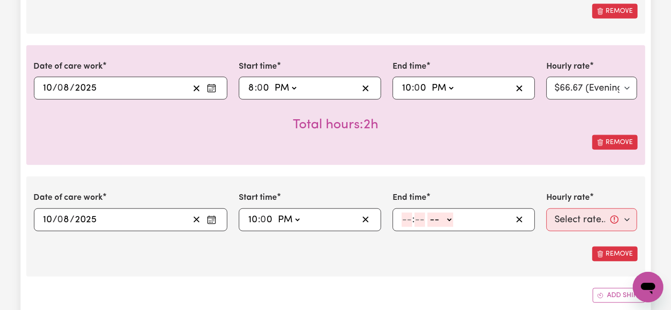
click at [409, 219] on input "number" at bounding box center [406, 220] width 11 height 14
type input "6"
type input "0"
click at [436, 219] on select "-- AM PM" at bounding box center [439, 220] width 26 height 14
select select "am"
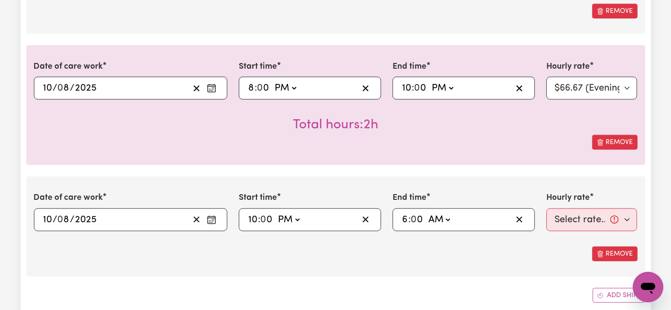
click at [426, 213] on select "-- AM PM" at bounding box center [439, 220] width 26 height 14
type input "06:00"
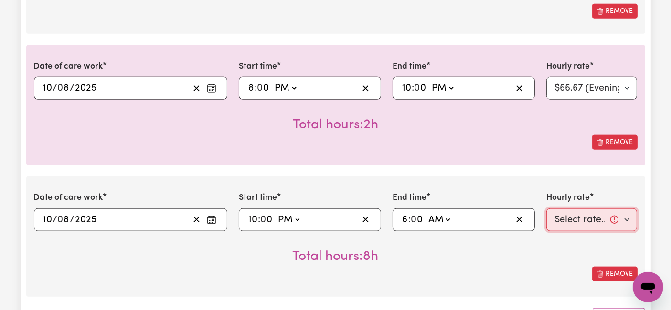
click at [564, 217] on select "Select rate... $54.21 (Weekday) $77.06 ([DATE]) $94.20 ([DATE]) $92.12 (Public …" at bounding box center [591, 220] width 91 height 23
select select "31.51-Overnight"
click at [546, 209] on select "Select rate... $54.21 (Weekday) $77.06 ([DATE]) $94.20 ([DATE]) $92.12 (Public …" at bounding box center [591, 220] width 91 height 23
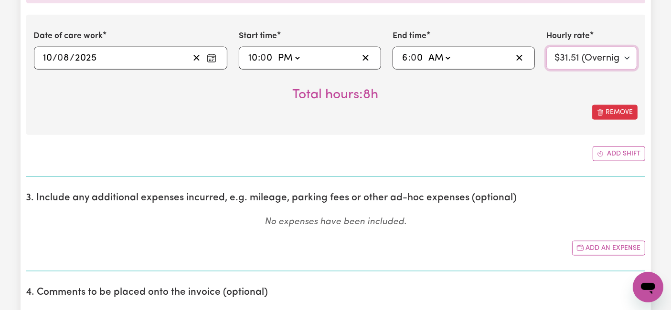
scroll to position [1273, 0]
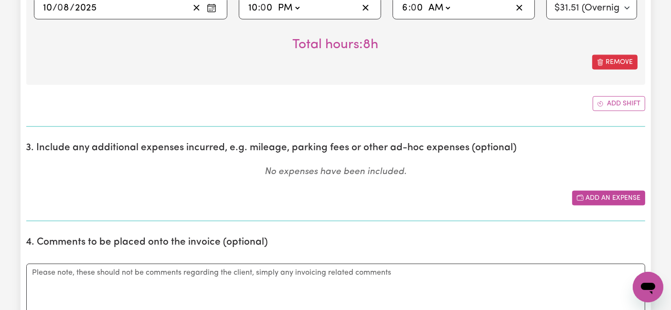
click at [580, 194] on icon "Add another expense" at bounding box center [580, 198] width 8 height 8
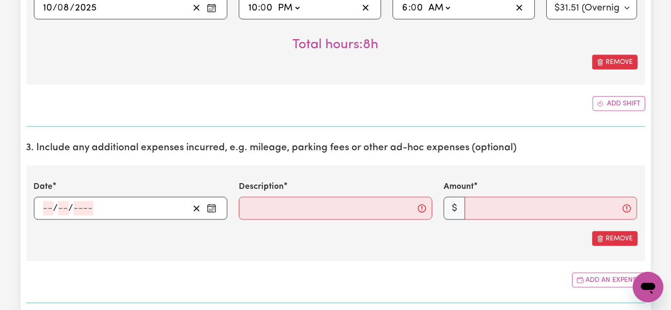
click at [49, 205] on input "number" at bounding box center [48, 208] width 11 height 14
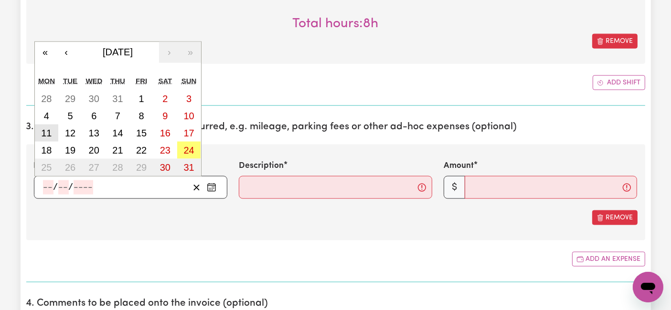
scroll to position [1326, 0]
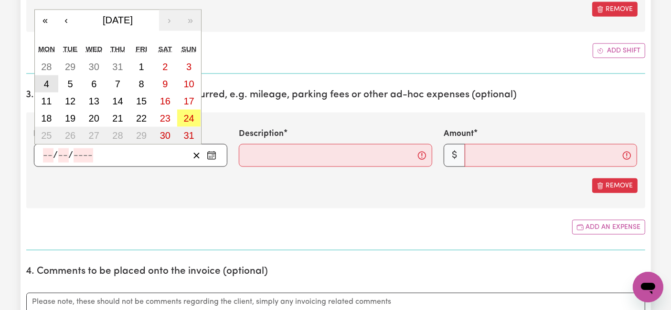
click at [44, 79] on abbr "4" at bounding box center [46, 84] width 5 height 11
type input "[DATE]"
type input "4"
type input "8"
type input "2025"
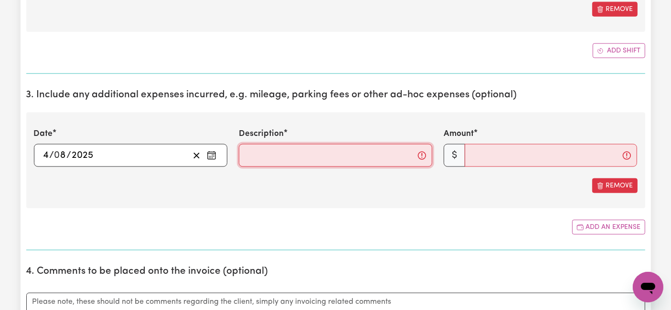
click at [297, 153] on input "Description" at bounding box center [335, 155] width 193 height 23
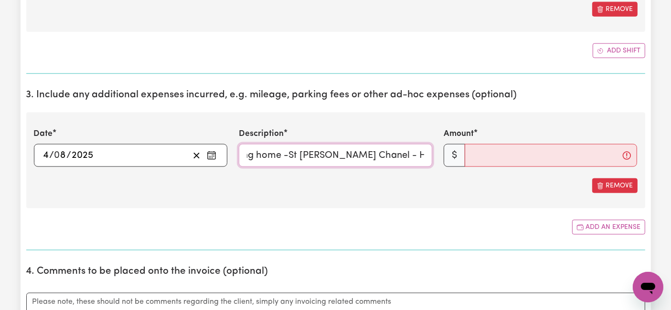
scroll to position [0, 0]
click at [389, 160] on input "Dring home -St [PERSON_NAME] Chanel - Home (30km" at bounding box center [335, 155] width 193 height 23
drag, startPoint x: 397, startPoint y: 153, endPoint x: 448, endPoint y: 147, distance: 51.9
click at [448, 147] on div "Date [DATE] 4 / 0 8 / 2025 « ‹ [DATE] › » Mon Tue Wed Thu Fri Sat Sun 28 29 30 …" at bounding box center [335, 147] width 615 height 39
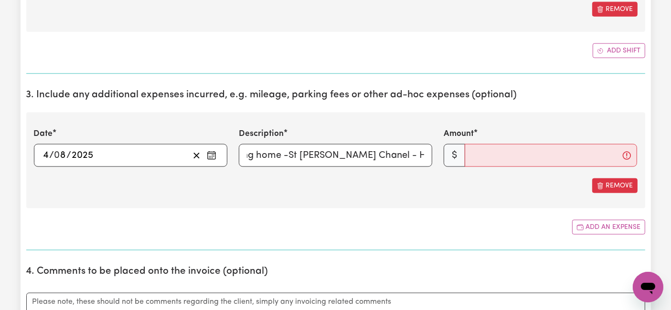
click at [435, 153] on div "Description Dring home -St [PERSON_NAME] Chanel - Home (30km" at bounding box center [335, 147] width 205 height 39
drag, startPoint x: 422, startPoint y: 151, endPoint x: 440, endPoint y: 147, distance: 17.8
click at [440, 147] on div "Date [DATE] 4 / 0 8 / 2025 « ‹ [DATE] › » Mon Tue Wed Thu Fri Sat Sun 28 29 30 …" at bounding box center [335, 147] width 615 height 39
paste input "[Mileage @ $1/ km"
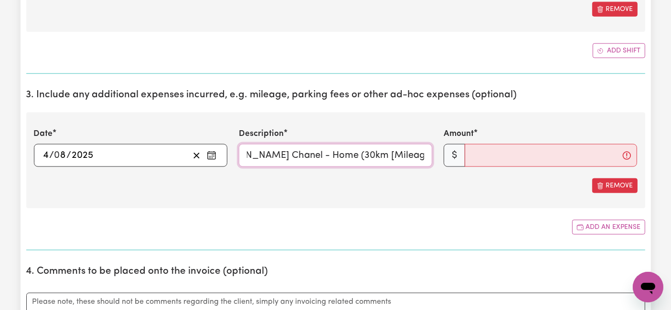
click at [337, 153] on input "Dring home -St [PERSON_NAME] Chanel - Home (30km [Mileage @ $1/ km" at bounding box center [335, 155] width 193 height 23
click at [426, 153] on input "Dring home -St [PERSON_NAME] Chanel - Home (30km) [Mileage @ $1/ km" at bounding box center [335, 155] width 193 height 23
type input "Dring home -St [PERSON_NAME] Chanel - Home (30km) [Mileage @ $1/ km ]"
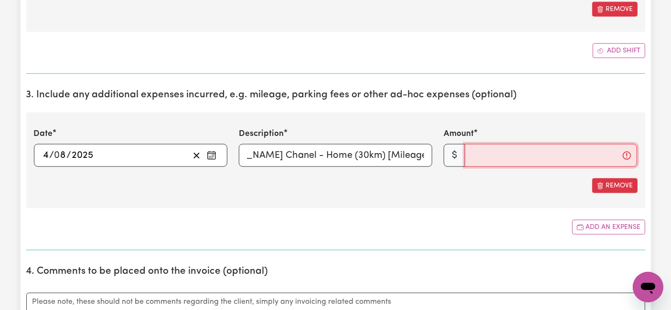
click at [476, 155] on input "Amount" at bounding box center [550, 155] width 172 height 23
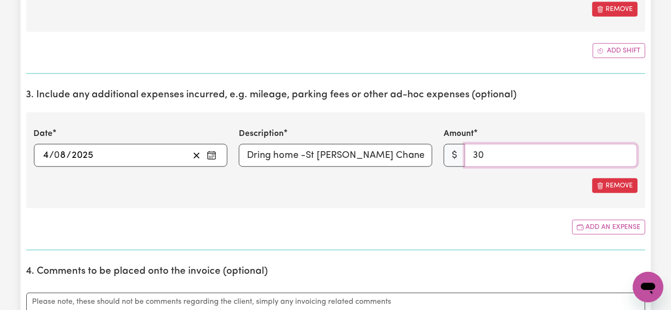
type input "30"
click at [510, 206] on section "3. Include any additional expenses incurred, e.g. mileage, parking fees or othe…" at bounding box center [335, 166] width 619 height 169
click at [600, 220] on button "Add an expense" at bounding box center [608, 227] width 73 height 15
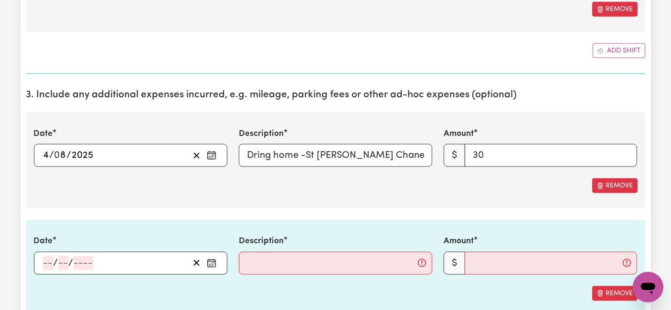
click at [46, 260] on input "number" at bounding box center [48, 263] width 11 height 14
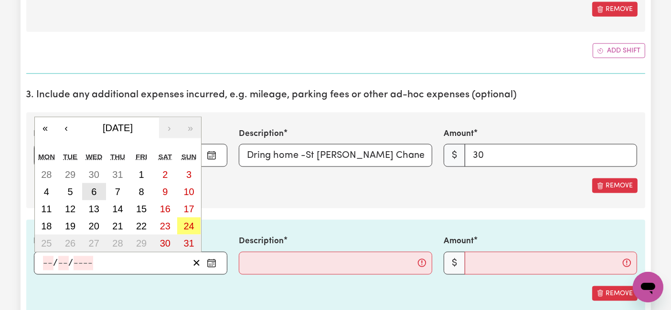
click at [102, 189] on button "6" at bounding box center [94, 191] width 24 height 17
type input "[DATE]"
type input "6"
type input "8"
type input "2025"
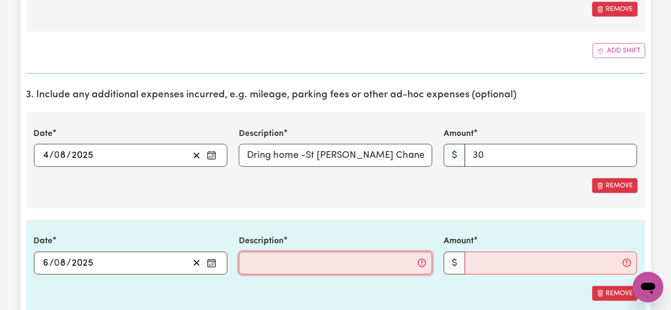
click at [263, 263] on input "Description" at bounding box center [335, 263] width 193 height 23
click at [255, 153] on input "Dring home -St [PERSON_NAME] Chanel - Home (30km) [Mileage @ $1/ km ]" at bounding box center [335, 155] width 193 height 23
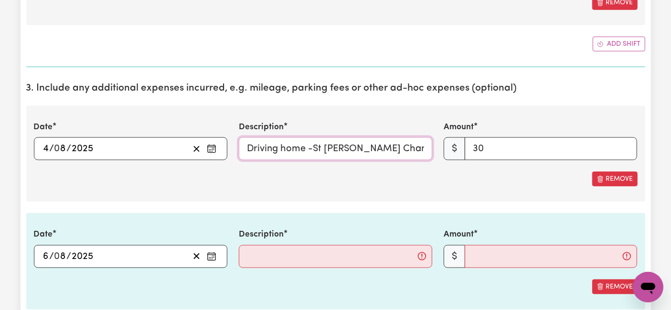
scroll to position [0, 117]
drag, startPoint x: 248, startPoint y: 140, endPoint x: 467, endPoint y: 139, distance: 218.6
click at [467, 139] on div "Date [DATE] 4 / 0 8 / 2025 « ‹ [DATE] › » Mon Tue Wed Thu Fri Sat Sun 28 29 30 …" at bounding box center [335, 140] width 615 height 39
paste input "from [GEOGRAPHIC_DATA][PERSON_NAME] to Home (30 km) at $1/km"
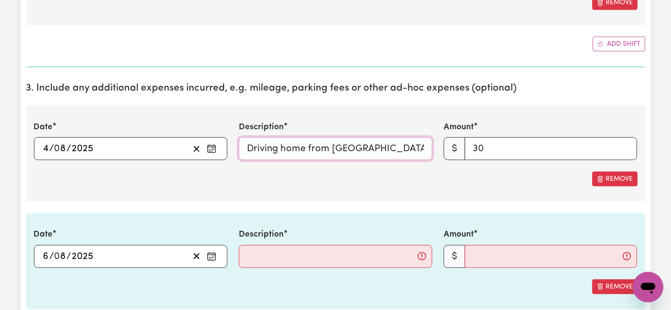
scroll to position [0, 89]
type input "Driving home from [GEOGRAPHIC_DATA][PERSON_NAME] to Home (30 km) at $1/km"
click at [509, 146] on input "30" at bounding box center [550, 148] width 172 height 23
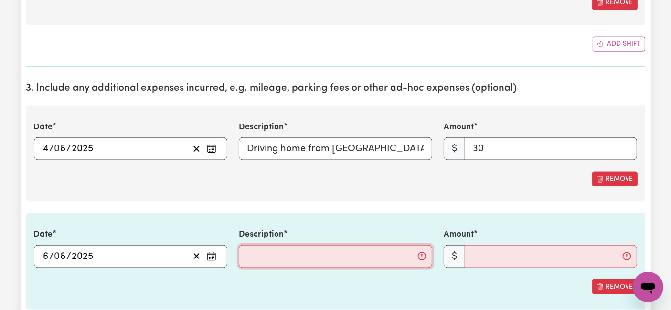
click at [275, 257] on input "Description" at bounding box center [335, 256] width 193 height 23
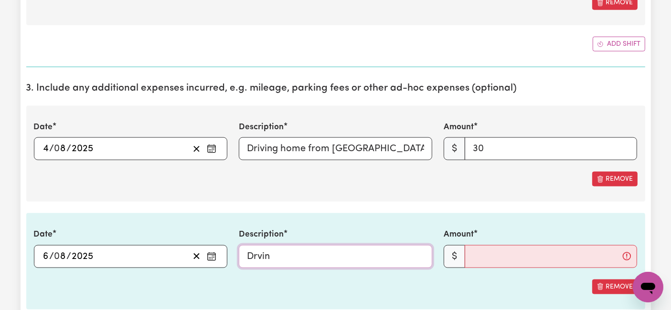
type input "Drvin"
drag, startPoint x: 245, startPoint y: 145, endPoint x: 473, endPoint y: 155, distance: 227.9
click at [473, 155] on div "Date [DATE] 4 / 0 8 / 2025 « ‹ [DATE] › » Mon Tue Wed Thu Fri Sat Sun 28 29 30 …" at bounding box center [335, 140] width 615 height 39
click at [290, 247] on input "Drvin" at bounding box center [335, 256] width 193 height 23
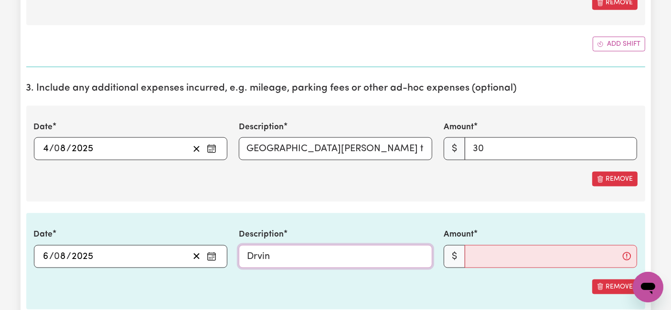
scroll to position [0, 0]
click at [297, 144] on input "Driving home from [GEOGRAPHIC_DATA][PERSON_NAME] to Home (30 km) at $1/km" at bounding box center [335, 148] width 193 height 23
paste input "vin"
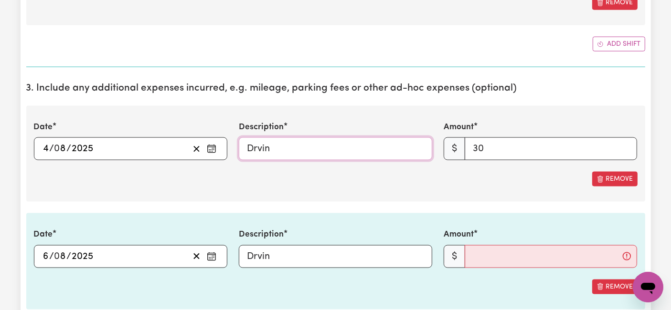
type input "Drvin"
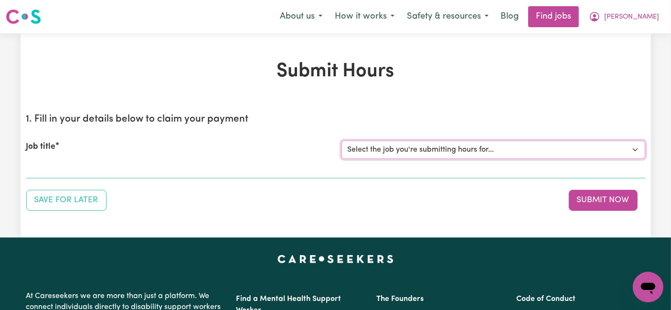
drag, startPoint x: 404, startPoint y: 147, endPoint x: 399, endPoint y: 158, distance: 12.8
click at [404, 147] on select "Select the job you're submitting hours for... [[PERSON_NAME] (Han) Vu - NDIS Nu…" at bounding box center [493, 150] width 304 height 18
select select "2686"
click at [341, 141] on select "Select the job you're submitting hours for... [[PERSON_NAME] (Han) Vu - NDIS Nu…" at bounding box center [493, 150] width 304 height 18
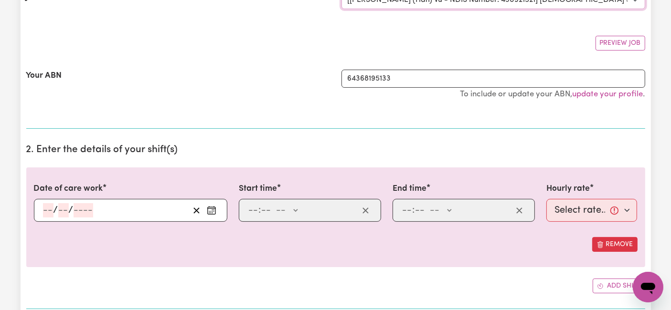
scroll to position [159, 0]
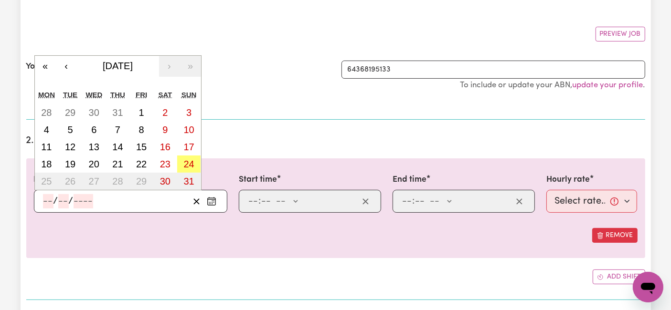
click at [44, 202] on input "number" at bounding box center [48, 201] width 11 height 14
click at [53, 129] on button "4" at bounding box center [47, 129] width 24 height 17
type input "[DATE]"
type input "4"
type input "8"
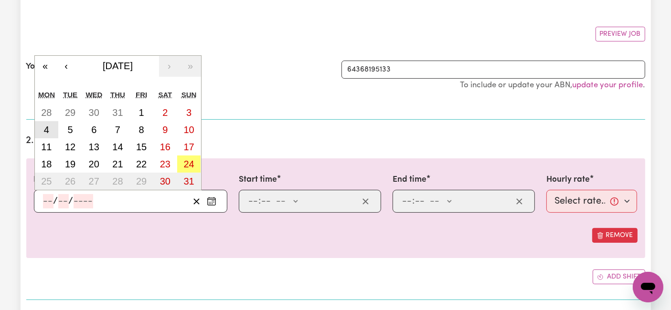
type input "2025"
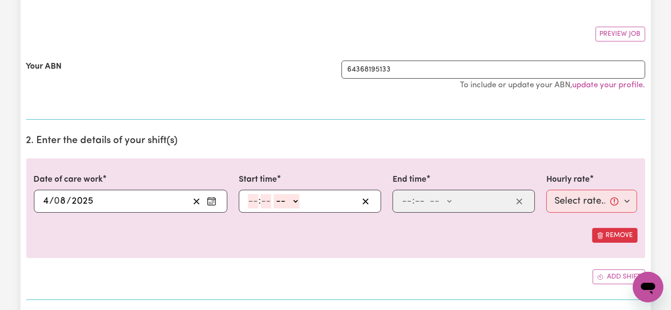
click at [254, 204] on input "number" at bounding box center [253, 201] width 11 height 14
type input "6"
type input "0"
click at [283, 202] on select "-- AM PM" at bounding box center [285, 201] width 26 height 14
select select "am"
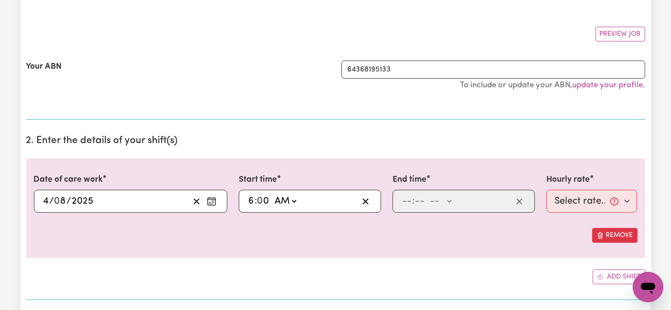
click at [272, 194] on select "-- AM PM" at bounding box center [285, 201] width 26 height 14
type input "06:00"
click at [406, 198] on input "number" at bounding box center [406, 201] width 11 height 14
type input "2"
type input "0"
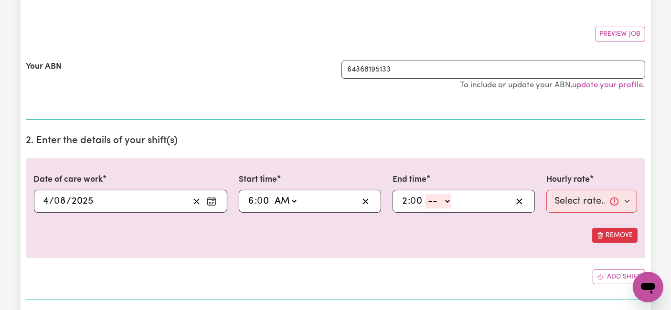
drag, startPoint x: 432, startPoint y: 200, endPoint x: 433, endPoint y: 205, distance: 5.3
click at [433, 200] on select "-- AM PM" at bounding box center [438, 201] width 26 height 14
select select "pm"
click at [425, 194] on select "-- AM PM" at bounding box center [438, 201] width 26 height 14
type input "14:00"
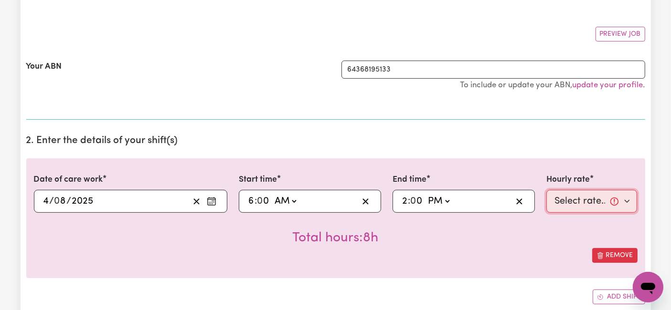
click at [581, 200] on select "Select rate... $54.21 (Weekday) $77.06 ([DATE]) $94.20 ([DATE]) $92.12 (Public …" at bounding box center [591, 201] width 91 height 23
select select "54.21-Weekday"
click at [546, 190] on select "Select rate... $54.21 (Weekday) $77.06 ([DATE]) $94.20 ([DATE]) $92.12 (Public …" at bounding box center [591, 201] width 91 height 23
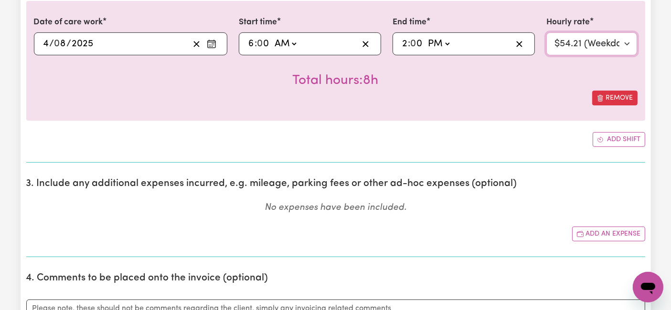
scroll to position [318, 0]
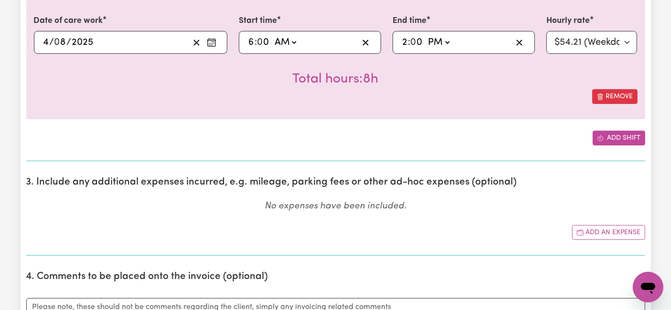
click at [632, 139] on button "Add shift" at bounding box center [618, 138] width 53 height 15
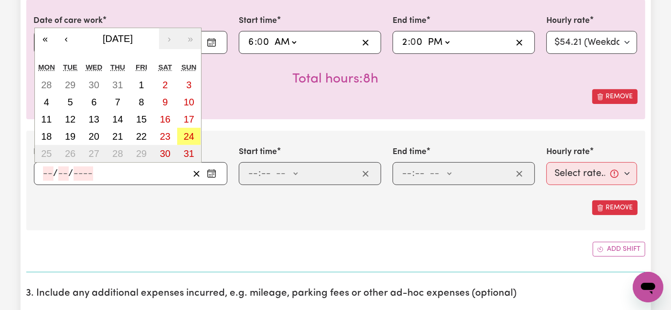
click at [49, 168] on input "number" at bounding box center [48, 174] width 11 height 14
click at [96, 100] on button "6" at bounding box center [94, 102] width 24 height 17
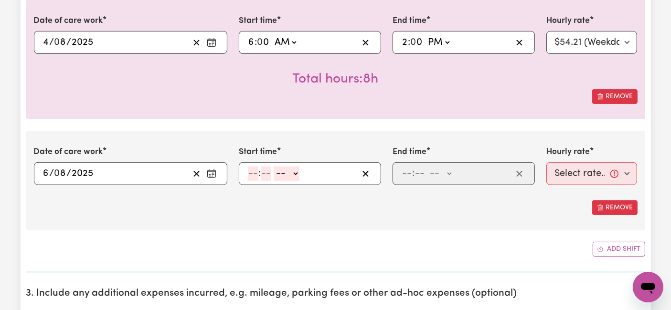
type input "[DATE]"
type input "6"
type input "8"
type input "2025"
click at [249, 174] on input "number" at bounding box center [253, 174] width 11 height 14
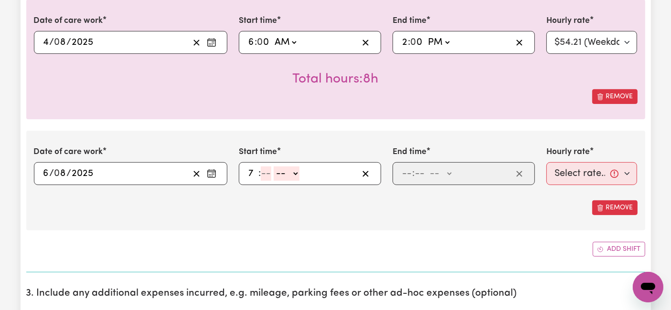
type input "7"
type input "0"
click at [284, 178] on select "-- AM PM" at bounding box center [285, 174] width 26 height 14
select select "am"
click at [272, 167] on select "-- AM PM" at bounding box center [285, 174] width 26 height 14
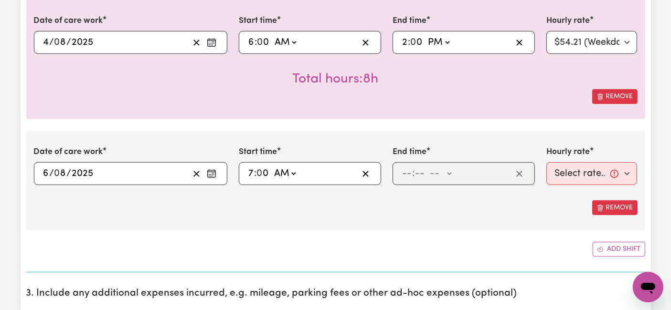
type input "07:00"
click at [409, 174] on input "number" at bounding box center [406, 174] width 11 height 14
type input "2"
type input "0"
click at [438, 175] on select "-- AM PM" at bounding box center [438, 174] width 26 height 14
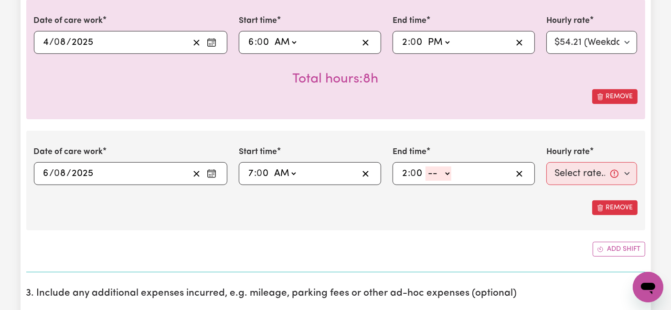
select select "pm"
click at [425, 167] on select "-- AM PM" at bounding box center [438, 174] width 26 height 14
type input "14:00"
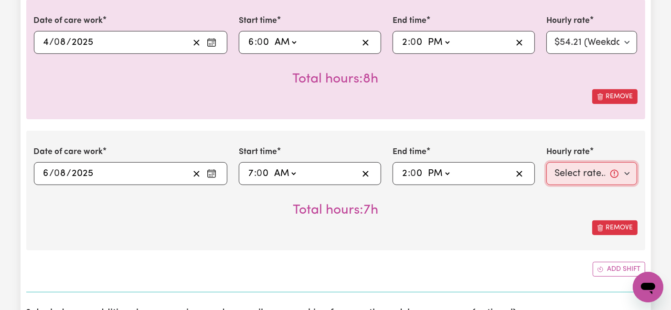
click at [582, 175] on select "Select rate... $54.21 (Weekday) $77.06 ([DATE]) $94.20 ([DATE]) $92.12 (Public …" at bounding box center [591, 173] width 91 height 23
select select "54.21-Weekday"
click at [546, 162] on select "Select rate... $54.21 (Weekday) $77.06 ([DATE]) $94.20 ([DATE]) $92.12 (Public …" at bounding box center [591, 173] width 91 height 23
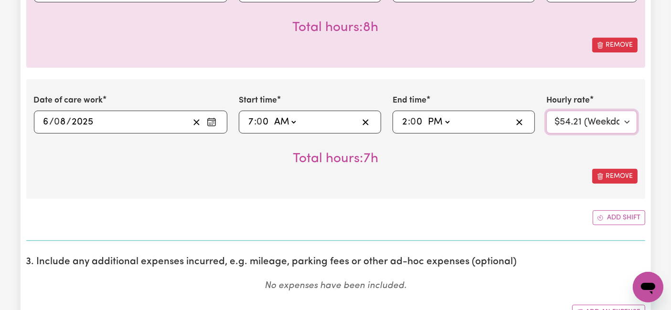
scroll to position [371, 0]
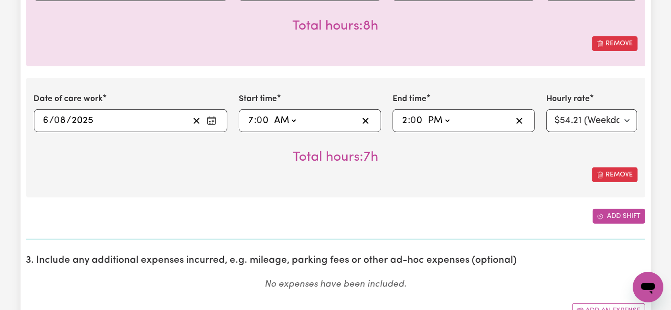
click at [616, 211] on button "Add shift" at bounding box center [618, 216] width 53 height 15
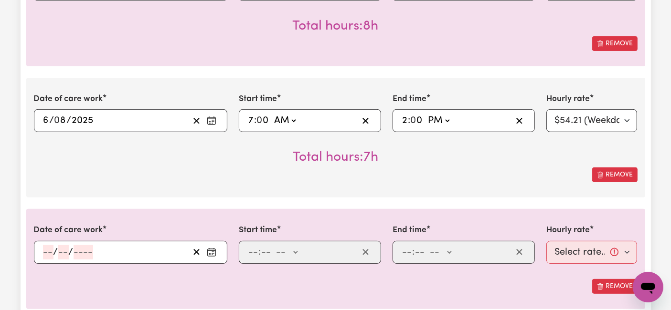
click at [51, 245] on input "number" at bounding box center [48, 252] width 11 height 14
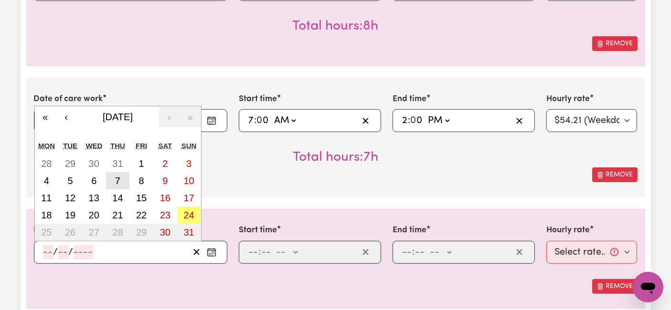
click at [120, 181] on button "7" at bounding box center [118, 180] width 24 height 17
type input "[DATE]"
type input "7"
type input "8"
type input "2025"
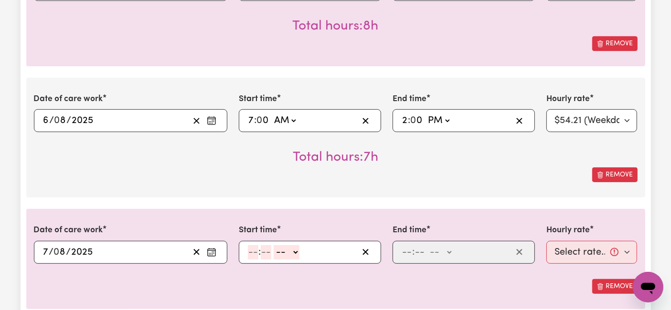
click at [264, 258] on div ": -- AM PM" at bounding box center [310, 252] width 142 height 23
click at [249, 251] on input "number" at bounding box center [253, 252] width 11 height 14
type input "7"
type input "0"
click at [291, 252] on select "-- AM PM" at bounding box center [285, 252] width 26 height 14
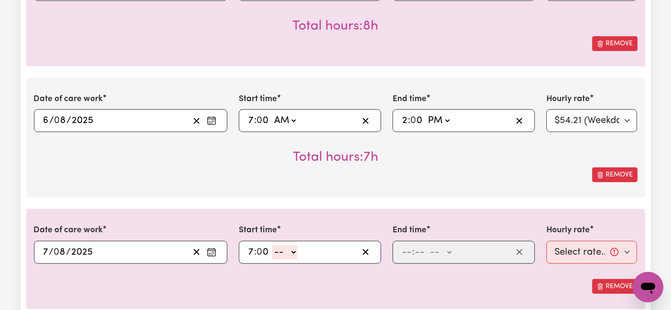
select select "am"
click at [272, 245] on select "-- AM PM" at bounding box center [285, 252] width 26 height 14
type input "07:00"
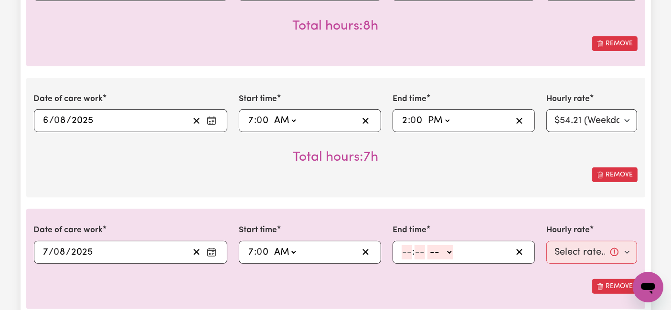
click at [408, 249] on input "number" at bounding box center [406, 252] width 11 height 14
type input "2"
type input "0"
click at [435, 248] on select "-- AM PM" at bounding box center [438, 252] width 26 height 14
select select "pm"
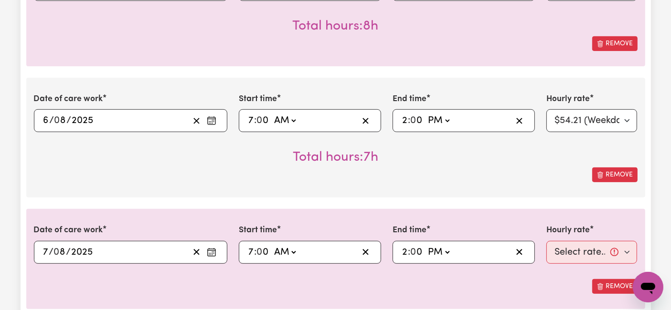
click at [425, 245] on select "-- AM PM" at bounding box center [438, 252] width 26 height 14
type input "14:00"
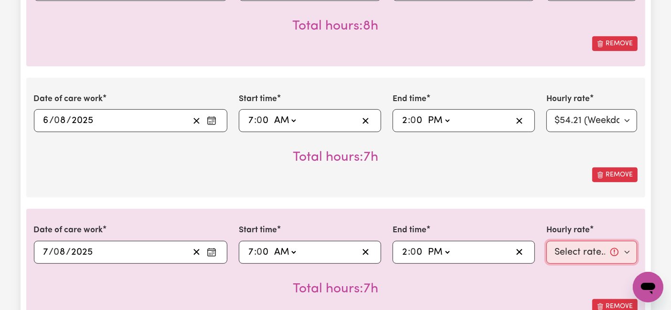
drag, startPoint x: 567, startPoint y: 253, endPoint x: 573, endPoint y: 252, distance: 5.9
click at [567, 253] on select "Select rate... $54.21 (Weekday) $77.06 ([DATE]) $94.20 ([DATE]) $92.12 (Public …" at bounding box center [591, 252] width 91 height 23
select select "54.21-Weekday"
click at [546, 241] on select "Select rate... $54.21 (Weekday) $77.06 ([DATE]) $94.20 ([DATE]) $92.12 (Public …" at bounding box center [591, 252] width 91 height 23
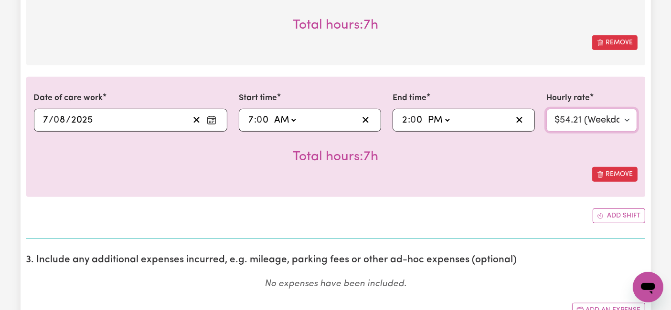
scroll to position [530, 0]
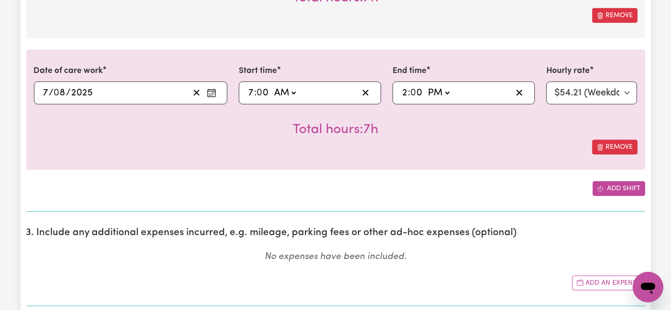
click at [607, 193] on button "Add shift" at bounding box center [618, 188] width 53 height 15
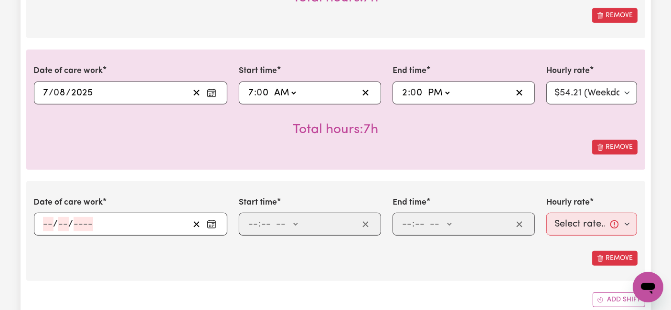
click at [55, 226] on span "/" at bounding box center [55, 224] width 5 height 11
click at [44, 223] on input "number" at bounding box center [48, 224] width 11 height 14
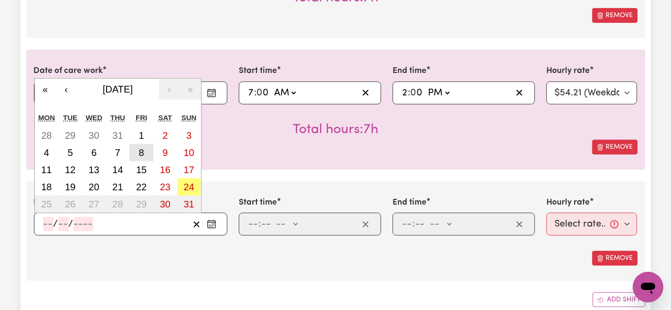
click at [137, 147] on button "8" at bounding box center [141, 152] width 24 height 17
type input "[DATE]"
type input "8"
type input "2025"
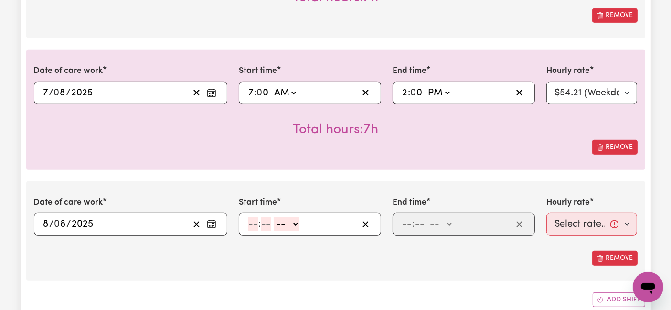
click at [253, 221] on input "number" at bounding box center [253, 224] width 11 height 14
type input "8"
type input "30"
drag, startPoint x: 281, startPoint y: 221, endPoint x: 282, endPoint y: 227, distance: 5.8
click at [281, 221] on select "-- AM PM" at bounding box center [284, 224] width 26 height 14
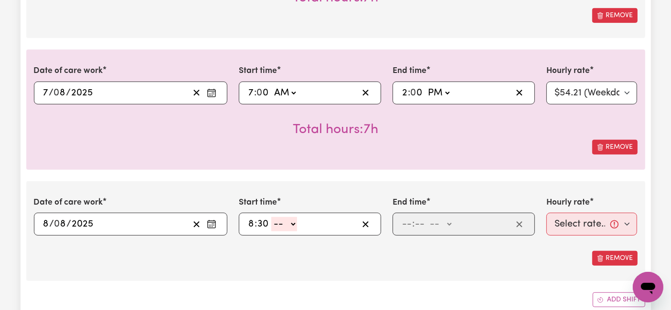
select select "pm"
click at [271, 217] on select "-- AM PM" at bounding box center [284, 224] width 26 height 14
type input "20:30"
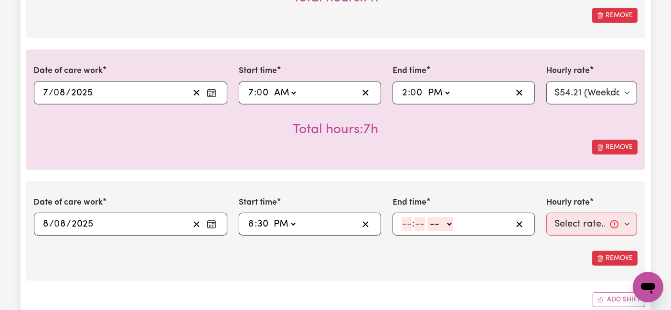
click at [405, 224] on input "number" at bounding box center [406, 224] width 11 height 14
type input "10"
type input "0"
click at [435, 224] on select "-- AM PM" at bounding box center [442, 224] width 26 height 14
select select "pm"
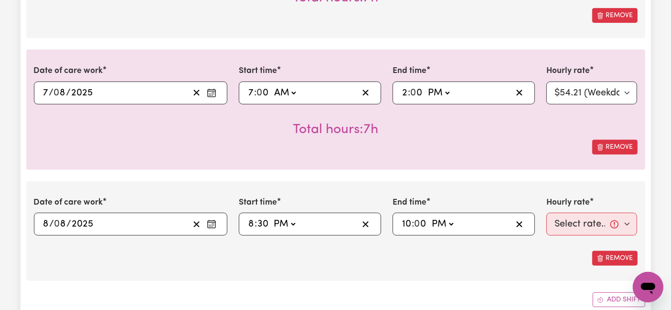
click at [429, 217] on select "-- AM PM" at bounding box center [442, 224] width 26 height 14
type input "22:00"
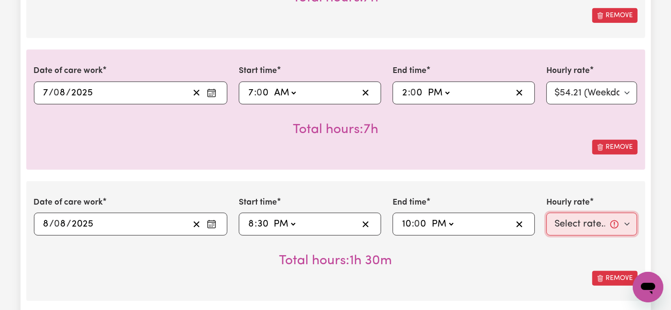
click at [580, 225] on select "Select rate... $54.21 (Weekday) $77.06 ([DATE]) $94.20 ([DATE]) $92.12 (Public …" at bounding box center [591, 224] width 91 height 23
select select "66.67-EveningCare"
click at [546, 213] on select "Select rate... $54.21 (Weekday) $77.06 ([DATE]) $94.20 ([DATE]) $92.12 (Public …" at bounding box center [591, 224] width 91 height 23
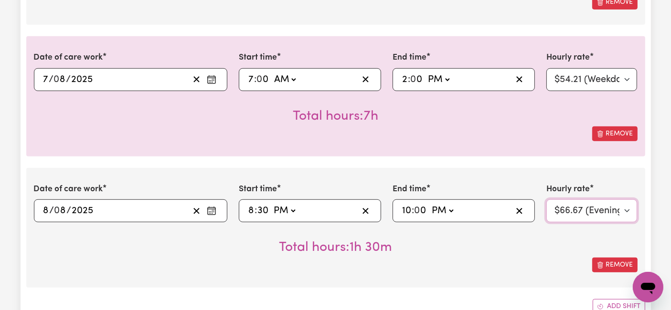
scroll to position [583, 0]
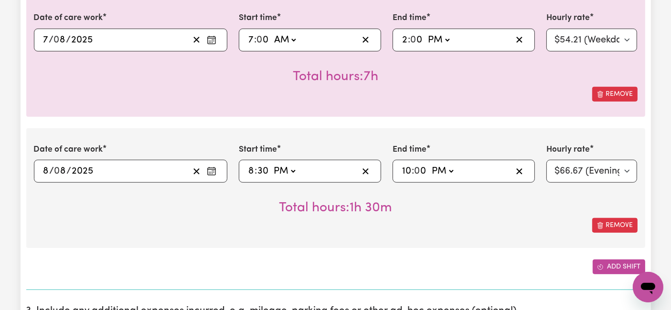
click at [605, 261] on button "Add shift" at bounding box center [618, 267] width 53 height 15
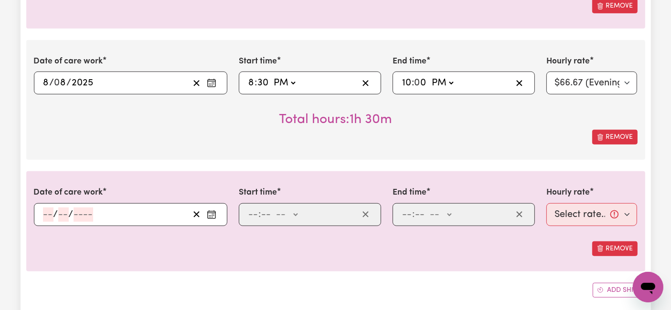
scroll to position [689, 0]
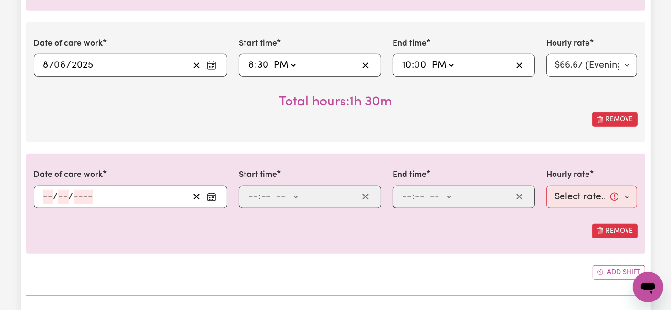
click at [49, 193] on input "number" at bounding box center [48, 197] width 11 height 14
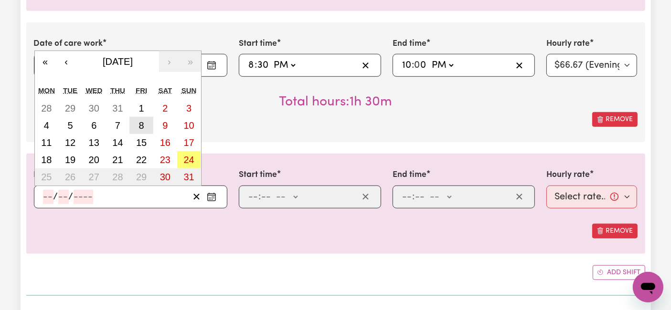
click at [145, 123] on button "8" at bounding box center [141, 125] width 24 height 17
type input "[DATE]"
type input "8"
type input "2025"
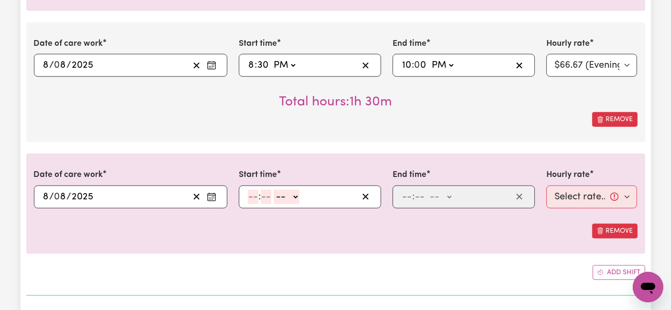
click at [254, 194] on input "number" at bounding box center [253, 197] width 11 height 14
type input "10"
type input "0"
drag, startPoint x: 288, startPoint y: 196, endPoint x: 288, endPoint y: 201, distance: 5.3
click at [289, 196] on select "-- AM PM" at bounding box center [288, 197] width 26 height 14
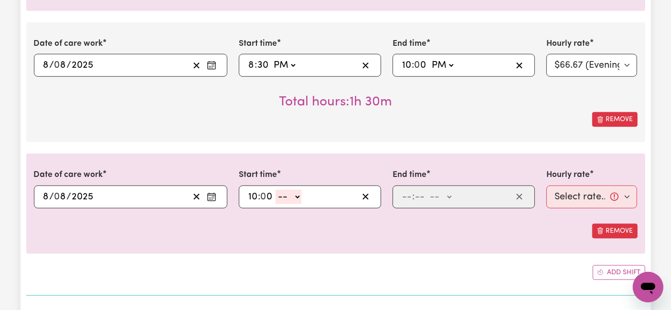
select select "pm"
click at [275, 190] on select "-- AM PM" at bounding box center [288, 197] width 26 height 14
type input "22:00"
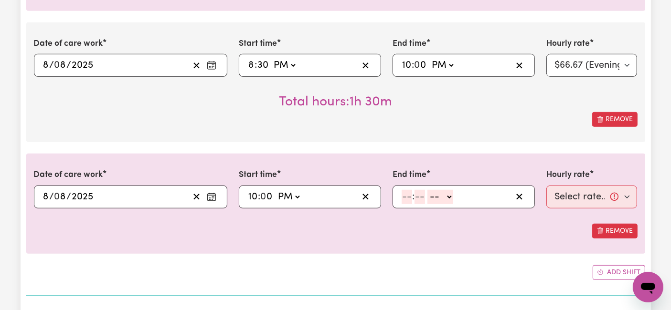
click at [407, 197] on input "number" at bounding box center [406, 197] width 11 height 14
type input "6"
type input "0"
drag, startPoint x: 426, startPoint y: 195, endPoint x: 431, endPoint y: 197, distance: 5.0
click at [426, 195] on select "-- AM PM" at bounding box center [439, 197] width 26 height 14
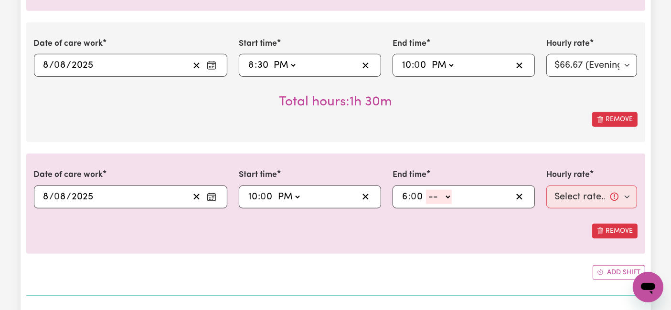
select select "am"
click at [426, 190] on select "-- AM PM" at bounding box center [439, 197] width 26 height 14
type input "06:00"
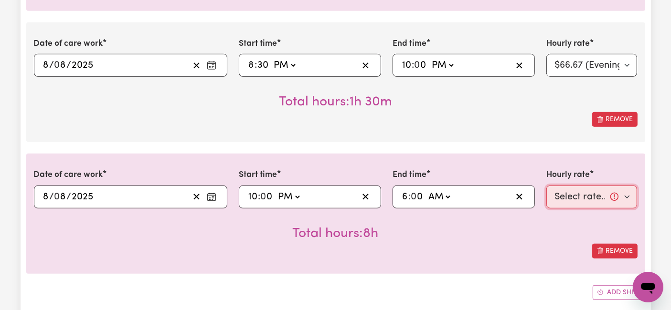
drag, startPoint x: 580, startPoint y: 202, endPoint x: 574, endPoint y: 210, distance: 9.8
click at [580, 202] on select "Select rate... $54.21 (Weekday) $77.06 ([DATE]) $94.20 ([DATE]) $92.12 (Public …" at bounding box center [591, 197] width 91 height 23
select select "31.51-Overnight"
click at [546, 186] on select "Select rate... $54.21 (Weekday) $77.06 ([DATE]) $94.20 ([DATE]) $92.12 (Public …" at bounding box center [591, 197] width 91 height 23
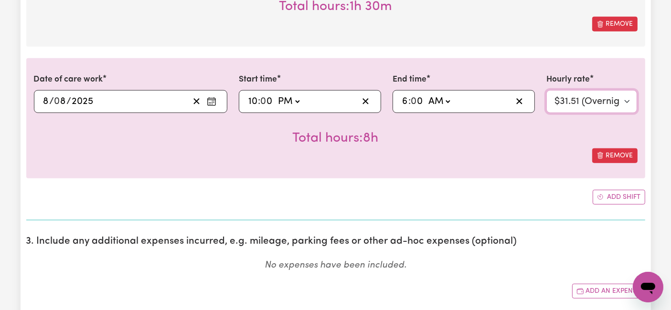
scroll to position [795, 0]
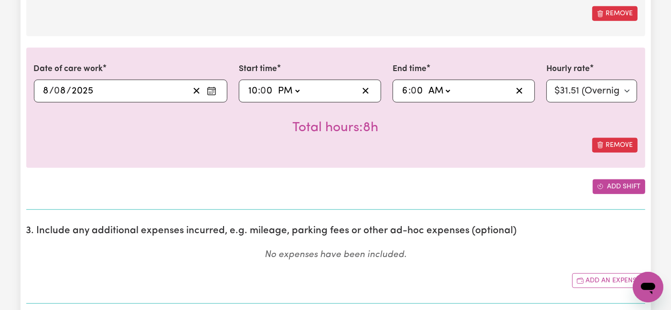
click at [599, 183] on icon "Add another shift" at bounding box center [600, 186] width 7 height 7
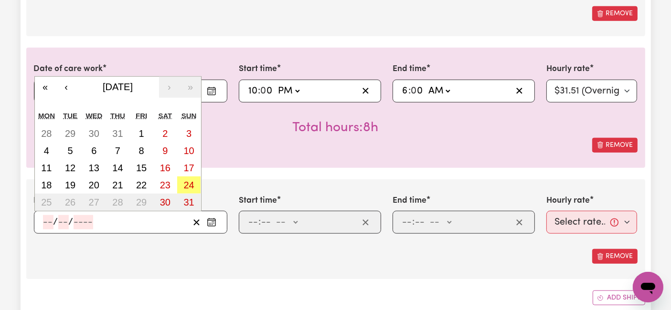
click at [52, 219] on input "number" at bounding box center [48, 222] width 11 height 14
click at [157, 149] on button "9" at bounding box center [165, 150] width 24 height 17
type input "[DATE]"
type input "9"
type input "8"
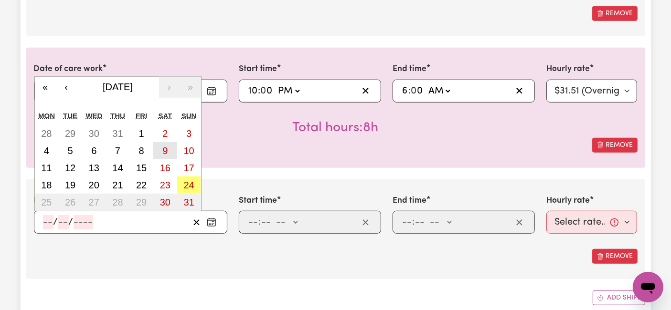
type input "2025"
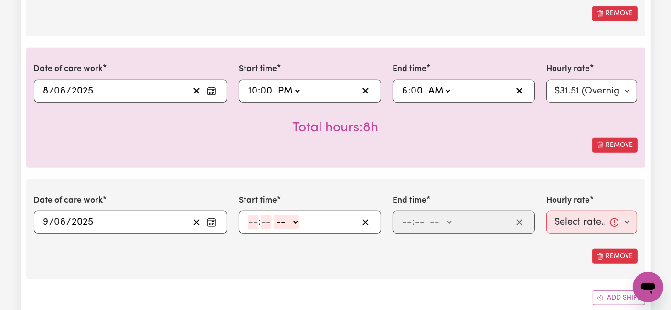
click at [256, 221] on input "number" at bounding box center [253, 222] width 11 height 14
type input "6"
type input "0"
click at [279, 223] on select "-- AM PM" at bounding box center [285, 222] width 26 height 14
select select "am"
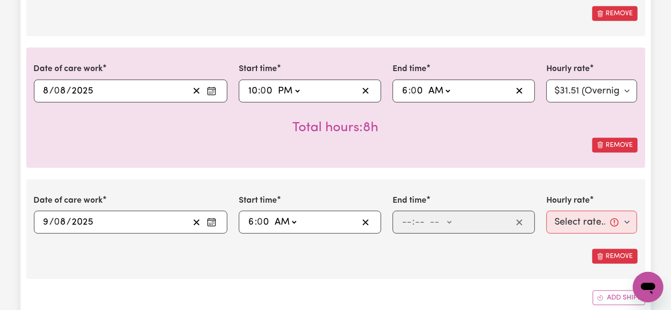
click at [272, 215] on select "-- AM PM" at bounding box center [285, 222] width 26 height 14
type input "06:00"
click at [405, 216] on input "number" at bounding box center [406, 222] width 11 height 14
type input "8"
type input "0"
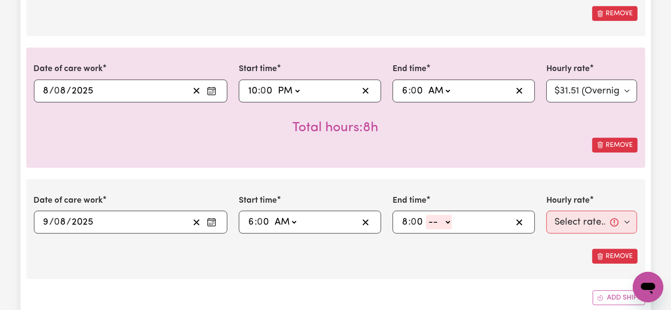
click at [424, 222] on span at bounding box center [424, 222] width 2 height 11
click at [436, 222] on select "-- AM PM" at bounding box center [439, 222] width 26 height 14
select select "am"
click at [426, 215] on select "-- AM PM" at bounding box center [439, 222] width 26 height 14
type input "08:00"
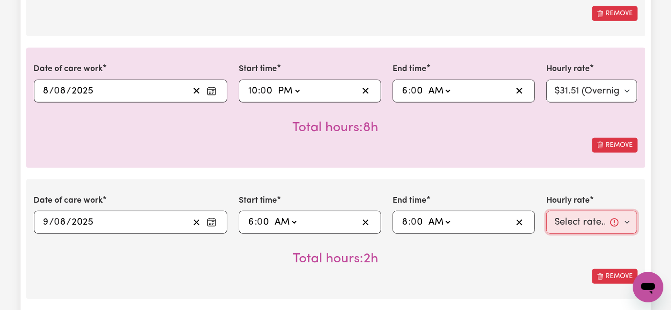
click at [574, 216] on select "Select rate... $54.21 (Weekday) $77.06 ([DATE]) $94.20 ([DATE]) $92.12 (Public …" at bounding box center [591, 222] width 91 height 23
select select "77.06-[DATE]"
click at [546, 211] on select "Select rate... $54.21 (Weekday) $77.06 ([DATE]) $94.20 ([DATE]) $92.12 (Public …" at bounding box center [591, 222] width 91 height 23
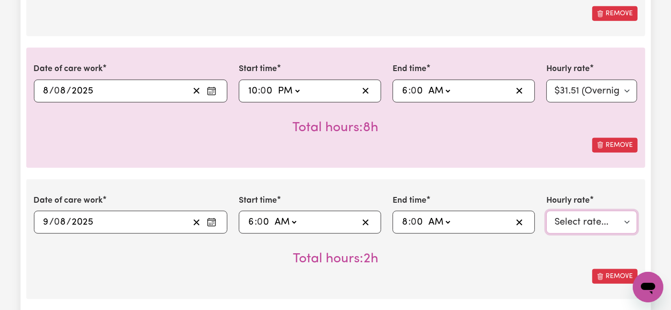
scroll to position [901, 0]
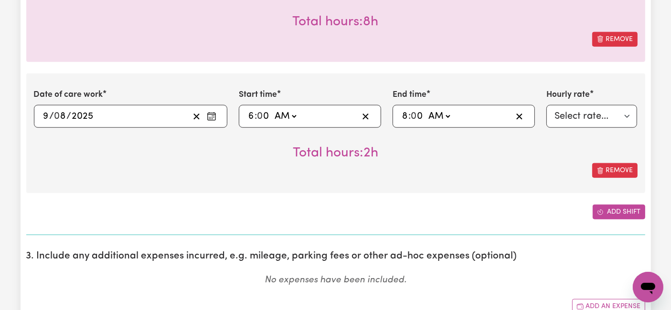
click at [600, 211] on icon "Add another shift" at bounding box center [600, 212] width 7 height 7
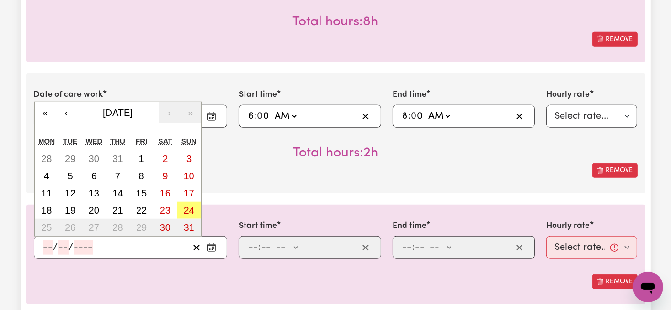
click at [46, 244] on input "number" at bounding box center [48, 248] width 11 height 14
click at [189, 175] on abbr "10" at bounding box center [188, 176] width 11 height 11
type input "[DATE]"
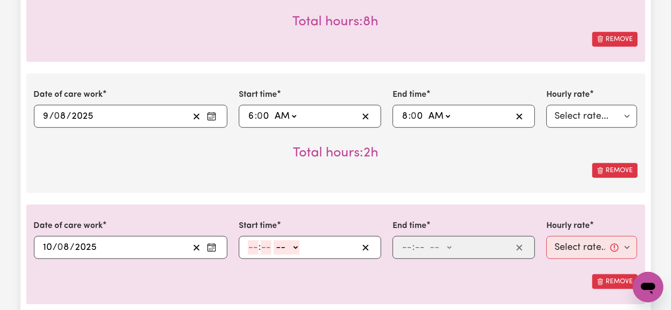
click at [252, 243] on input "number" at bounding box center [253, 248] width 11 height 14
click at [287, 242] on select "-- AM PM" at bounding box center [285, 248] width 26 height 14
click at [272, 241] on select "-- AM PM" at bounding box center [285, 248] width 26 height 14
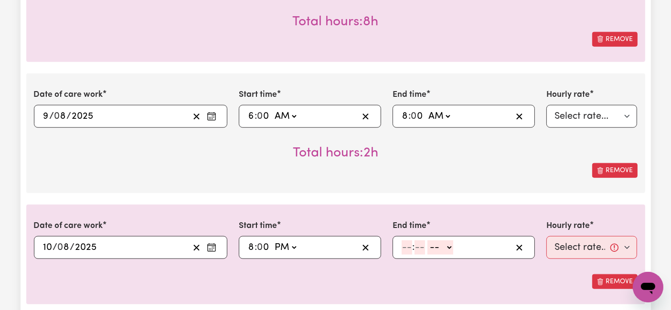
click at [405, 245] on input "number" at bounding box center [406, 248] width 11 height 14
drag, startPoint x: 436, startPoint y: 244, endPoint x: 438, endPoint y: 250, distance: 5.4
click at [436, 244] on select "-- AM PM" at bounding box center [442, 248] width 26 height 14
click at [429, 241] on select "-- AM PM" at bounding box center [442, 248] width 26 height 14
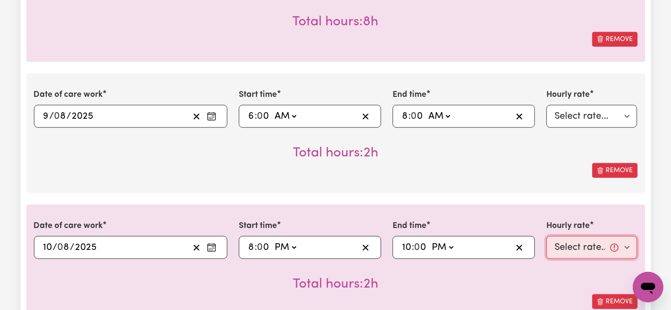
click at [591, 251] on select "Select rate... $54.21 (Weekday) $77.06 ([DATE]) $94.20 ([DATE]) $92.12 (Public …" at bounding box center [591, 247] width 91 height 23
click at [546, 236] on select "Select rate... $54.21 (Weekday) $77.06 ([DATE]) $94.20 ([DATE]) $92.12 (Public …" at bounding box center [591, 247] width 91 height 23
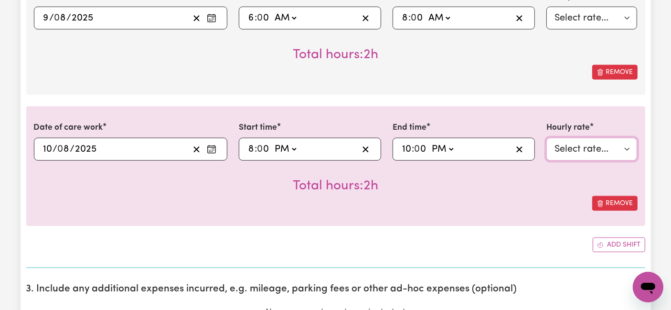
scroll to position [1061, 0]
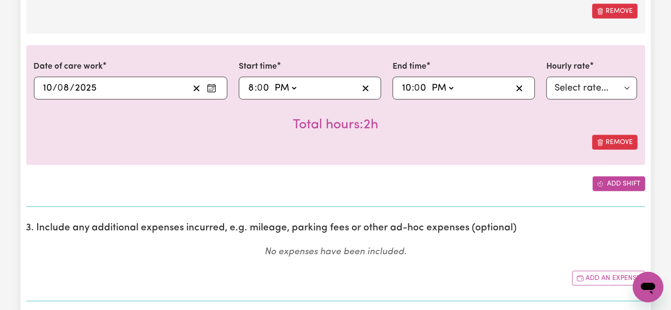
click at [610, 186] on button "Add shift" at bounding box center [618, 184] width 53 height 15
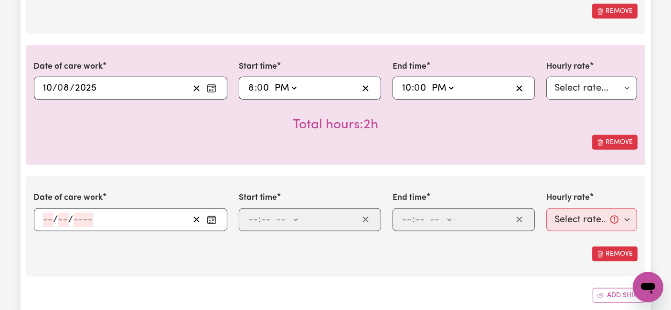
click at [44, 215] on input "number" at bounding box center [48, 220] width 11 height 14
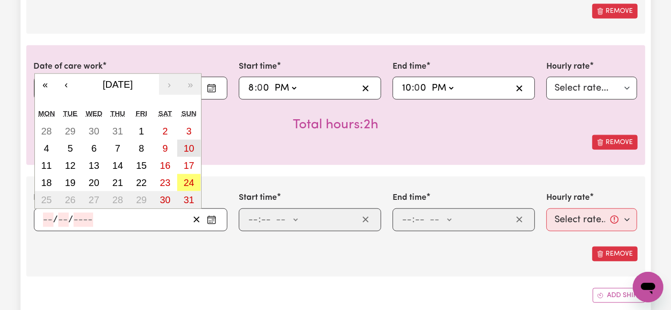
click at [185, 143] on abbr "10" at bounding box center [188, 148] width 11 height 11
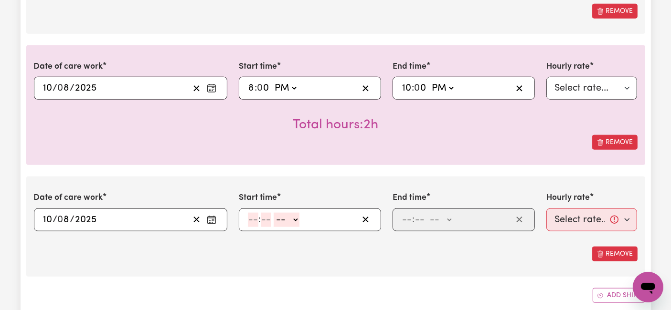
click at [257, 220] on input "number" at bounding box center [253, 220] width 11 height 14
click at [286, 220] on select "-- AM PM" at bounding box center [288, 220] width 26 height 14
click at [275, 213] on select "-- AM PM" at bounding box center [288, 220] width 26 height 14
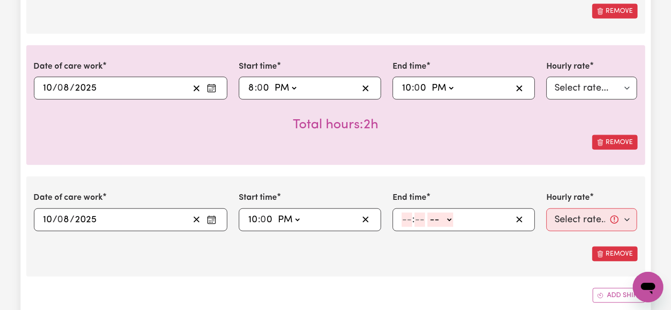
click at [407, 218] on input "number" at bounding box center [406, 220] width 11 height 14
click at [434, 218] on select "-- AM PM" at bounding box center [439, 220] width 26 height 14
click at [426, 213] on select "-- AM PM" at bounding box center [439, 220] width 26 height 14
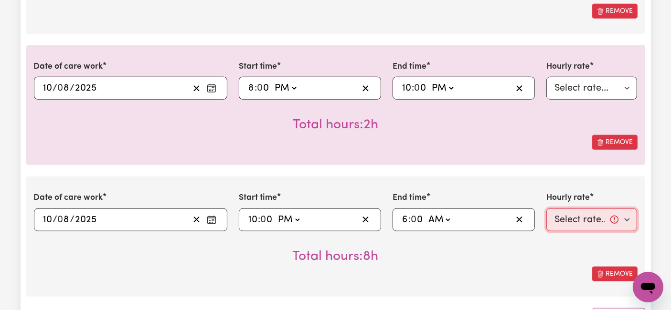
click at [596, 220] on select "Select rate... $54.21 (Weekday) $77.06 ([DATE]) $94.20 ([DATE]) $92.12 (Public …" at bounding box center [591, 220] width 91 height 23
click at [546, 209] on select "Select rate... $54.21 (Weekday) $77.06 ([DATE]) $94.20 ([DATE]) $92.12 (Public …" at bounding box center [591, 220] width 91 height 23
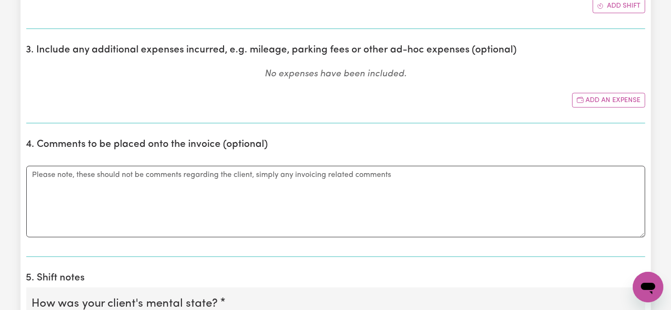
scroll to position [1379, 0]
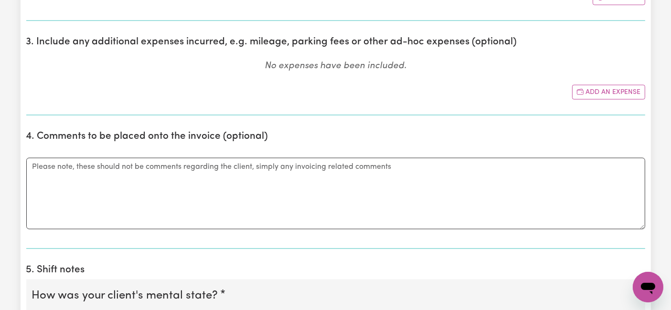
click at [589, 79] on section "3. Include any additional expenses incurred, e.g. mileage, parking fees or othe…" at bounding box center [335, 72] width 619 height 87
click at [588, 86] on button "Add an expense" at bounding box center [608, 92] width 73 height 15
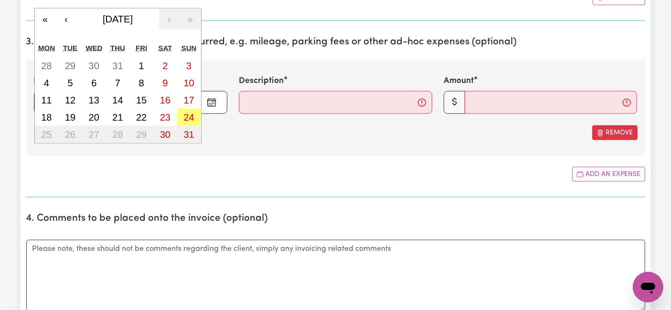
click at [53, 103] on div "/ / « ‹ [DATE] › » Mon Tue Wed Thu Fri Sat Sun 28 29 30 31 1 2 3 4 5 6 7 8 9 10…" at bounding box center [130, 102] width 193 height 23
click at [45, 83] on abbr "4" at bounding box center [46, 83] width 5 height 11
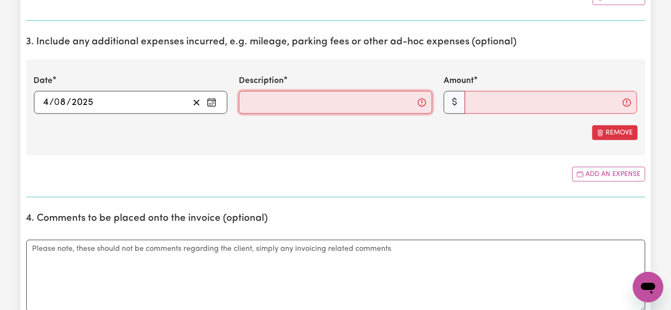
click at [271, 100] on input "Description" at bounding box center [335, 102] width 193 height 23
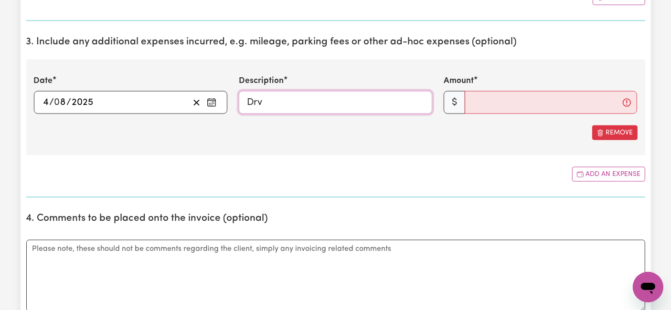
paste input "iving home from [GEOGRAPHIC_DATA][PERSON_NAME] to Home (30 km) at $1/km"
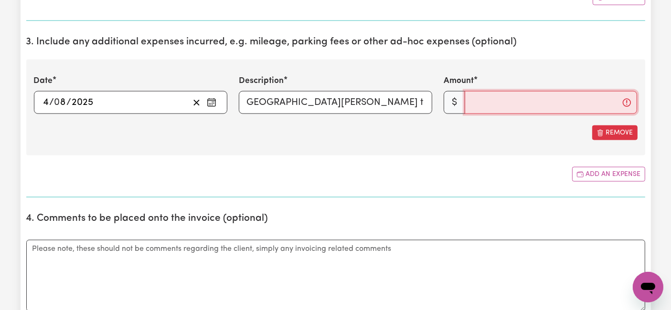
click at [470, 98] on input "Amount" at bounding box center [550, 102] width 172 height 23
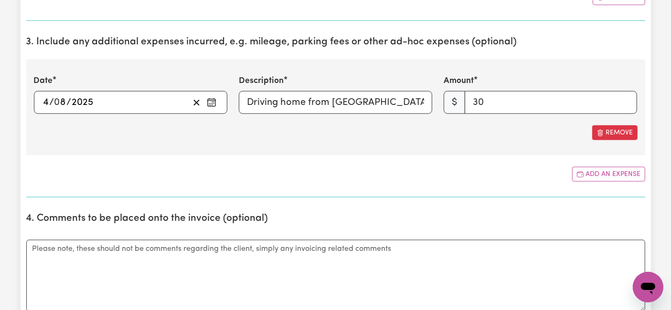
click at [497, 144] on div "Date [DATE] 4 / 0 8 / 2025 « ‹ [DATE] › » Mon Tue Wed Thu Fri Sat Sun 28 29 30 …" at bounding box center [335, 108] width 619 height 96
click at [608, 172] on button "Add an expense" at bounding box center [608, 174] width 73 height 15
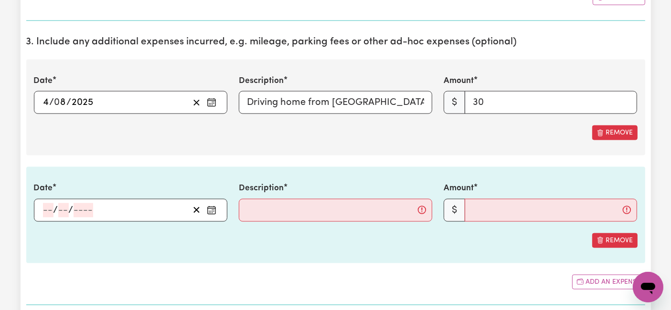
click at [46, 203] on input "number" at bounding box center [48, 210] width 11 height 14
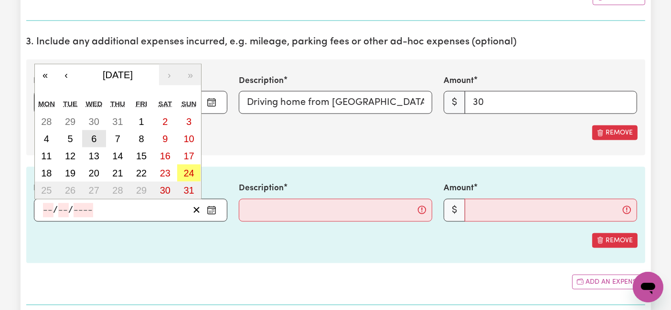
click at [94, 136] on abbr "6" at bounding box center [93, 139] width 5 height 11
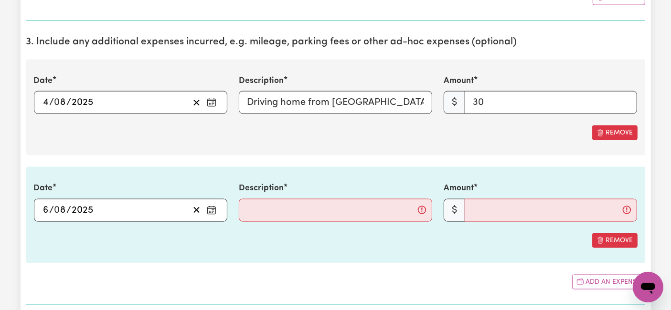
click at [278, 218] on div "Date [DATE] 6 / 0 8 / 2025 « ‹ [DATE] › » Mon Tue Wed Thu Fri Sat Sun 28 29 30 …" at bounding box center [335, 215] width 619 height 96
click at [286, 208] on input "Description" at bounding box center [335, 210] width 193 height 23
click at [315, 101] on input "Driving home from [GEOGRAPHIC_DATA][PERSON_NAME] to Home (30 km) at $1/km" at bounding box center [335, 102] width 193 height 23
paste input "ravel from Home to St [PERSON_NAME] and return"
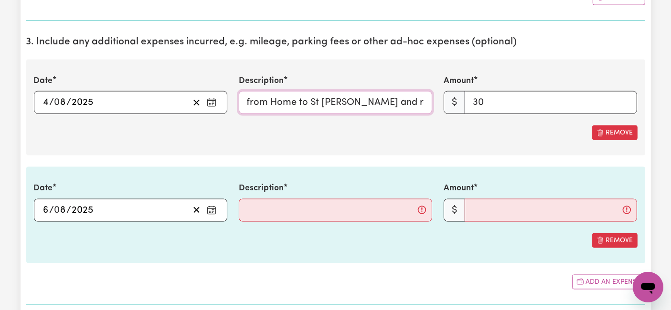
drag, startPoint x: 401, startPoint y: 100, endPoint x: 470, endPoint y: 91, distance: 69.3
click at [470, 91] on div "Date [DATE] 4 / 0 8 / 2025 « ‹ [DATE] › » Mon Tue Wed Thu Fri Sat Sun 28 29 30 …" at bounding box center [335, 94] width 615 height 39
paste input "at a rate of $1 per kilometre"
click at [497, 100] on input "30" at bounding box center [550, 102] width 172 height 23
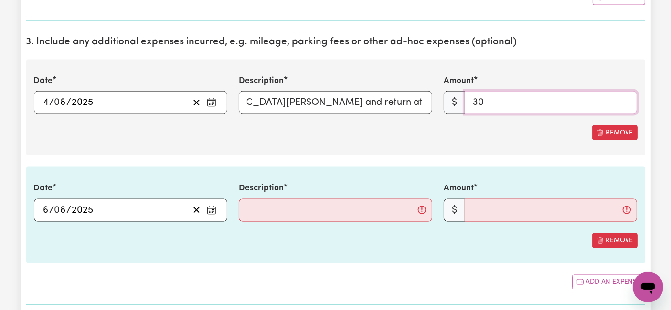
scroll to position [0, 0]
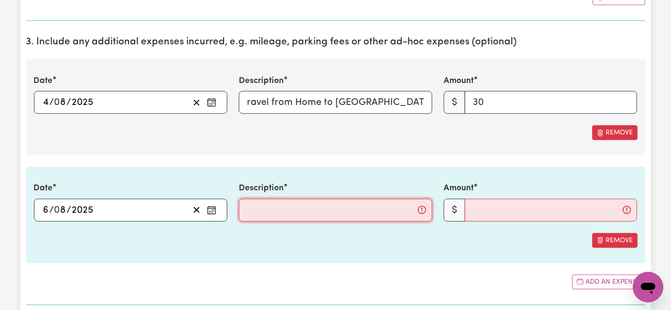
click at [290, 199] on input "Description" at bounding box center [335, 210] width 193 height 23
paste input "Travel from Home to [PERSON_NAME][GEOGRAPHIC_DATA], Reservoir, and return"
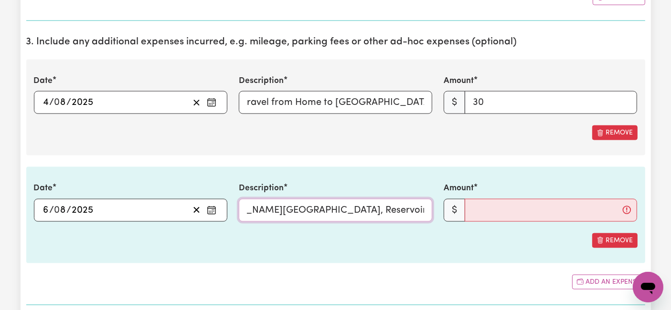
paste input "at a rate of $1 per kilometre"
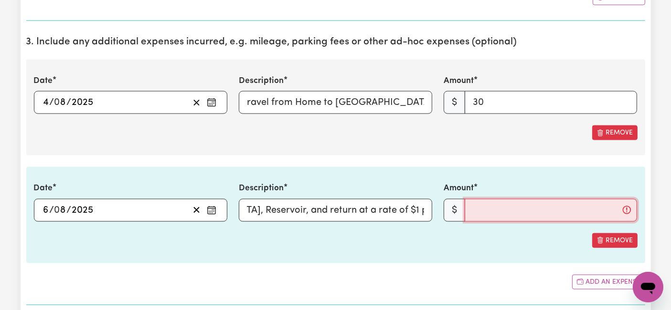
click at [502, 206] on input "Amount" at bounding box center [550, 210] width 172 height 23
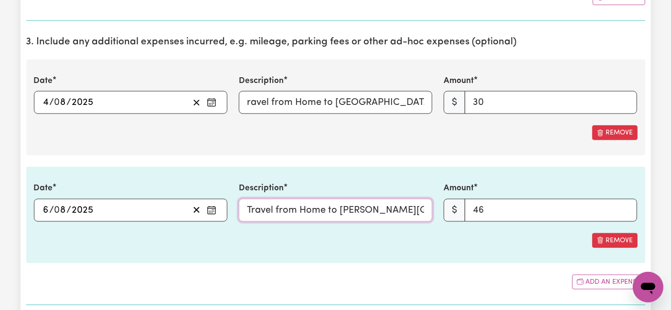
click at [327, 207] on input "Travel from Home to [PERSON_NAME][GEOGRAPHIC_DATA], Reservoir, and return at a …" at bounding box center [335, 210] width 193 height 23
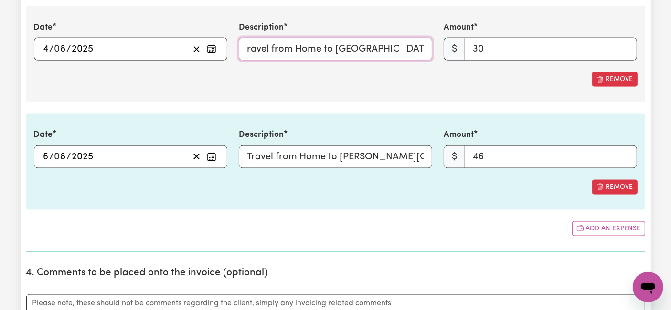
drag, startPoint x: 333, startPoint y: 49, endPoint x: 217, endPoint y: 48, distance: 116.0
click at [217, 48] on div "Date [DATE] 4 / 0 8 / 2025 « ‹ [DATE] › » Mon Tue Wed Thu Fri Sat Sun 28 29 30 …" at bounding box center [335, 40] width 615 height 39
click at [369, 38] on input "ravel from Home to [GEOGRAPHIC_DATA][PERSON_NAME] and return at a rate of $1 pe…" at bounding box center [335, 49] width 193 height 23
click at [371, 45] on input "ravel from Home to [GEOGRAPHIC_DATA][PERSON_NAME] and return at a rate of $1 pe…" at bounding box center [335, 49] width 193 height 23
click at [324, 42] on input "ravel from Home to [GEOGRAPHIC_DATA][PERSON_NAME] and return at a rate of $1 pe…" at bounding box center [335, 49] width 193 height 23
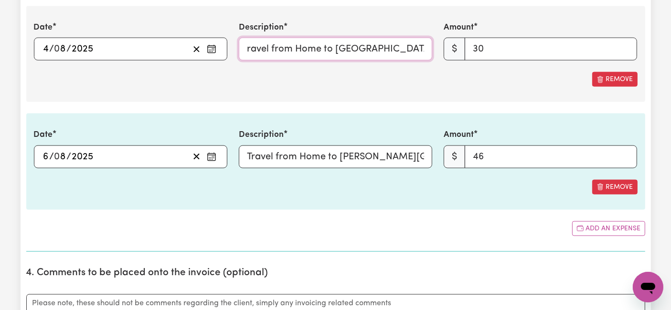
paste input "Driving from Home to [GEOGRAPHIC_DATA][PERSON_NAME] and back (30 km total) at $…"
click at [353, 153] on input "Travel from Home to [PERSON_NAME][GEOGRAPHIC_DATA], Reservoir, and return at a …" at bounding box center [335, 157] width 193 height 23
paste input ", covering a total distance of 46 km"
drag, startPoint x: 315, startPoint y: 155, endPoint x: 189, endPoint y: 158, distance: 126.0
click at [189, 158] on div "Date [DATE] 6 / 0 8 / 2025 « ‹ [DATE] › » Mon Tue Wed Thu Fri Sat Sun 28 29 30 …" at bounding box center [335, 148] width 615 height 39
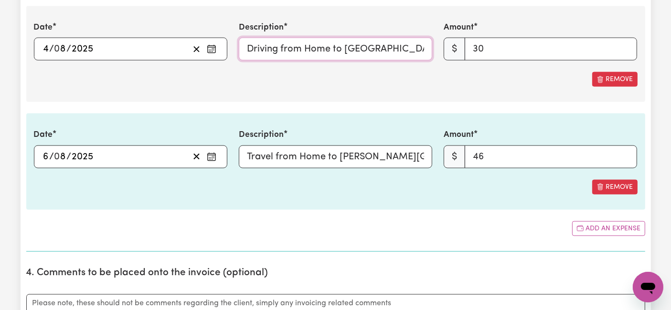
click at [275, 48] on input "Driving from Home to [GEOGRAPHIC_DATA][PERSON_NAME] and back (30 km total) at $…" at bounding box center [335, 49] width 193 height 23
drag, startPoint x: 308, startPoint y: 44, endPoint x: 450, endPoint y: 49, distance: 142.3
click at [450, 49] on div "Date [DATE] 4 / 0 8 / 2025 « ‹ [DATE] › » Mon Tue Wed Thu Fri Sat Sun 28 29 30 …" at bounding box center [335, 40] width 615 height 39
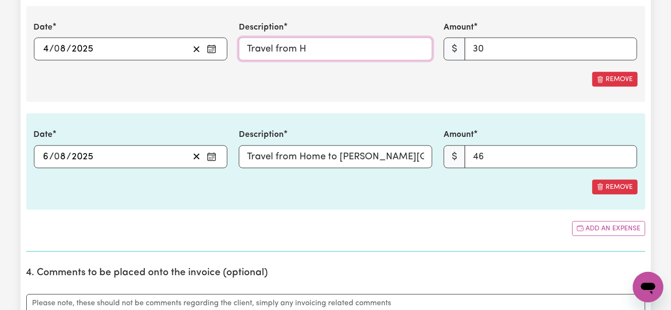
drag, startPoint x: 323, startPoint y: 48, endPoint x: 317, endPoint y: 44, distance: 7.2
click at [317, 44] on input "Travel from H" at bounding box center [335, 49] width 193 height 23
paste input "ome to St [PERSON_NAME] and back (30 km total) at $1/km totals $30 in mileage."
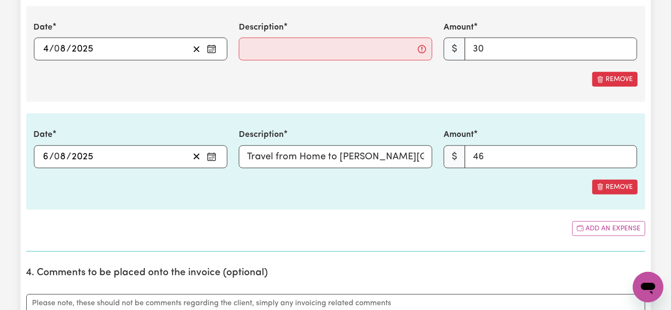
click at [289, 49] on input "Description" at bounding box center [335, 49] width 193 height 23
paste input "Travel from Home to [GEOGRAPHIC_DATA][PERSON_NAME] and back (30 km total) at $1…"
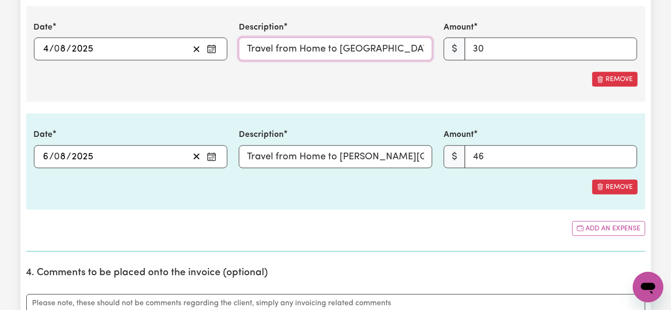
drag, startPoint x: 349, startPoint y: 48, endPoint x: 149, endPoint y: 32, distance: 201.1
click at [149, 32] on div "Date [DATE] 4 / 0 8 / 2025 « ‹ [DATE] › » Mon Tue Wed Thu Fri Sat Sun 28 29 30 …" at bounding box center [335, 40] width 615 height 39
click at [343, 38] on input "Travel from Home to [GEOGRAPHIC_DATA][PERSON_NAME] and back (30 km total) at $1…" at bounding box center [335, 49] width 193 height 23
click at [338, 43] on input "Travel from Home to [GEOGRAPHIC_DATA][PERSON_NAME] and back (30 km total) at $1…" at bounding box center [335, 49] width 193 height 23
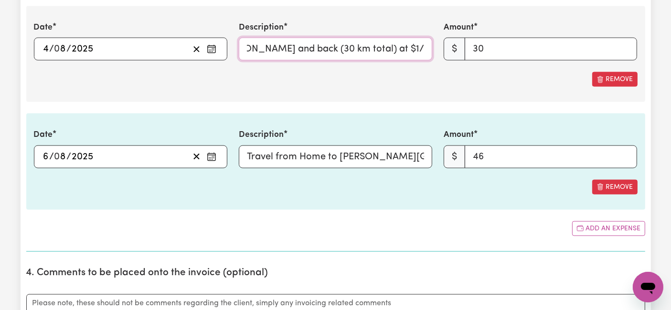
drag, startPoint x: 331, startPoint y: 45, endPoint x: 428, endPoint y: 45, distance: 96.9
click at [428, 45] on input "Travel from Home to [GEOGRAPHIC_DATA][PERSON_NAME] and back (30 km total) at $1…" at bounding box center [335, 49] width 193 height 23
drag, startPoint x: 426, startPoint y: 48, endPoint x: 58, endPoint y: 54, distance: 368.6
click at [58, 54] on div "Date [DATE] 4 / 0 8 / 2025 « ‹ [DATE] › » Mon Tue Wed Thu Fri Sat Sun 28 29 30 …" at bounding box center [335, 40] width 615 height 39
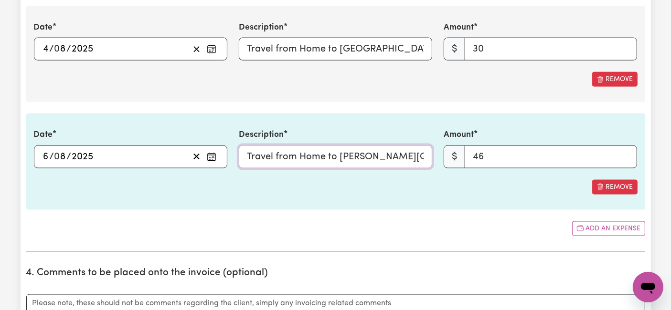
click at [317, 148] on input "Travel from Home to [PERSON_NAME][GEOGRAPHIC_DATA], Reservoir, and return, cove…" at bounding box center [335, 157] width 193 height 23
paste input "and back (46 km total) at $1/km"
click at [623, 223] on button "Add an expense" at bounding box center [608, 228] width 73 height 15
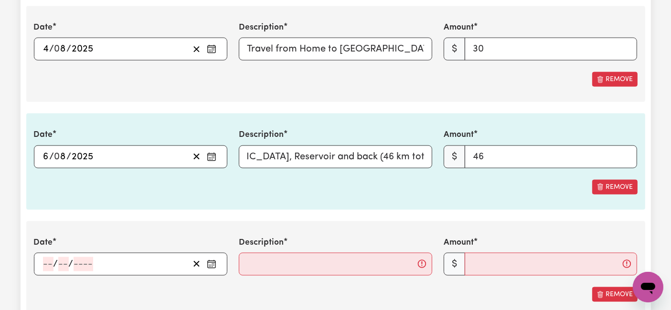
scroll to position [0, 0]
click at [48, 262] on input "number" at bounding box center [48, 264] width 11 height 14
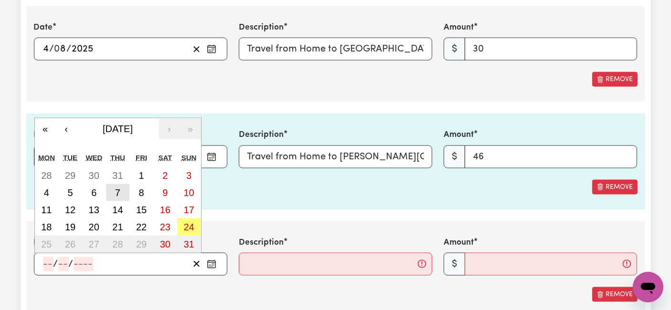
click at [125, 191] on button "7" at bounding box center [118, 192] width 24 height 17
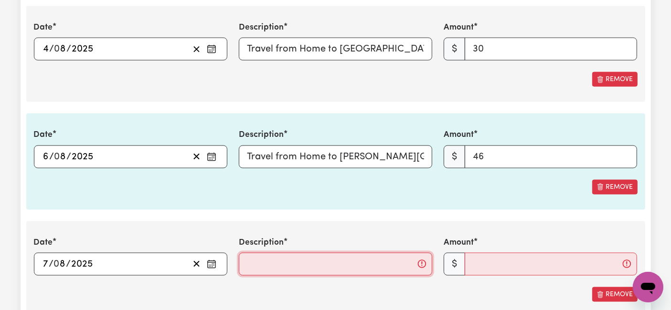
click at [274, 263] on input "Description" at bounding box center [335, 264] width 193 height 23
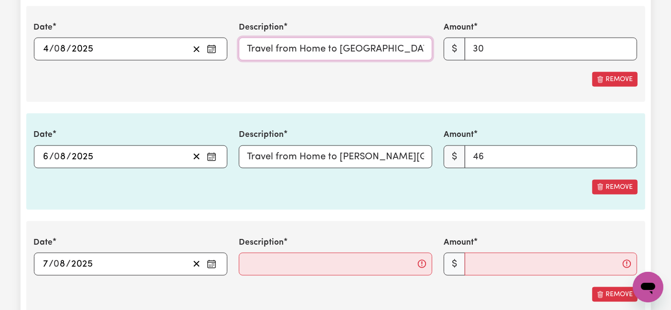
click at [280, 50] on input "Travel from Home to [GEOGRAPHIC_DATA][PERSON_NAME] and back (30 km total) at $1…" at bounding box center [335, 49] width 193 height 23
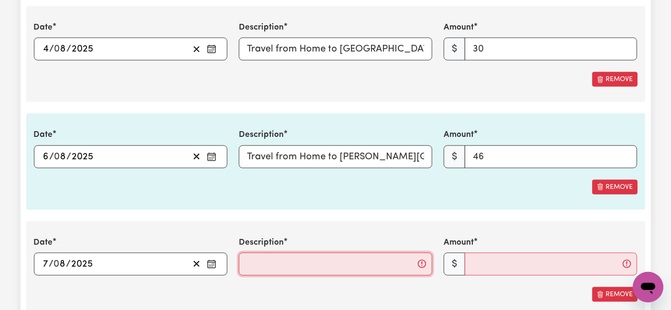
click at [363, 256] on input "Description" at bounding box center [335, 264] width 193 height 23
paste input "Travel from Home to [GEOGRAPHIC_DATA][PERSON_NAME] and back (30 km total) at $1…"
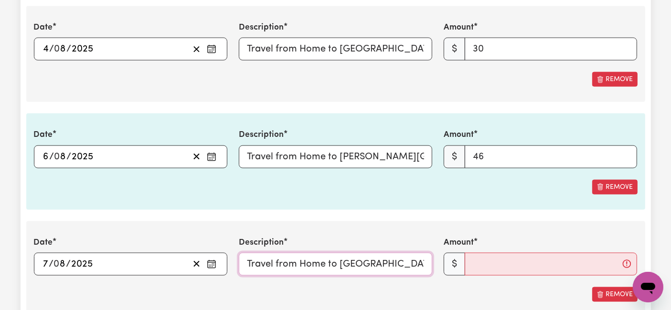
scroll to position [0, 125]
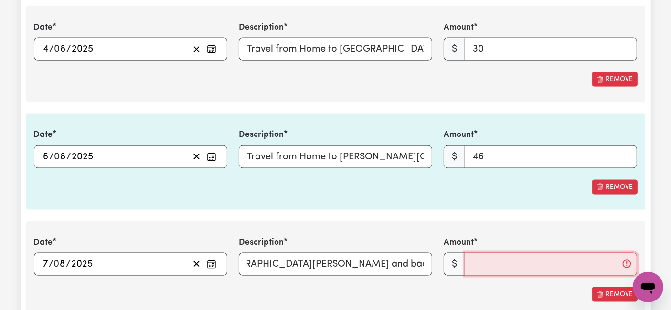
click at [505, 263] on input "Amount" at bounding box center [550, 264] width 172 height 23
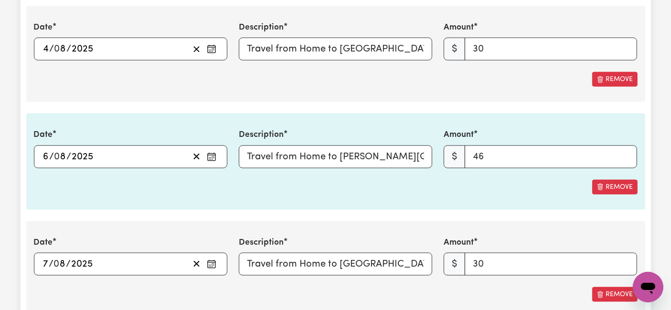
click at [503, 221] on div "Date [DATE] 7 / 0 8 / 2025 « ‹ [DATE] › » Mon Tue Wed Thu Fri Sat Sun 28 29 30 …" at bounding box center [335, 269] width 619 height 96
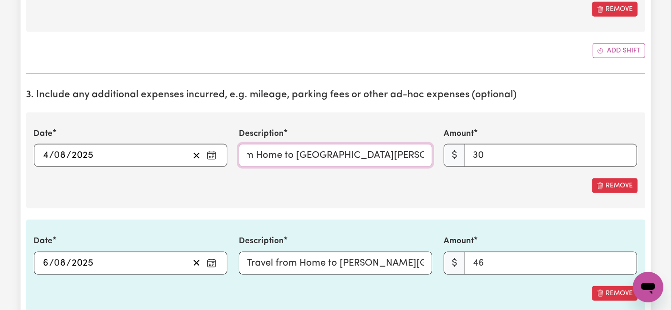
scroll to position [0, 125]
drag, startPoint x: 296, startPoint y: 150, endPoint x: 433, endPoint y: 154, distance: 137.0
click at [433, 154] on div "Description Travel from Home to [GEOGRAPHIC_DATA][PERSON_NAME] and back (30 km …" at bounding box center [335, 147] width 205 height 39
click at [417, 149] on input "Travel from Home to [GEOGRAPHIC_DATA][PERSON_NAME] and back (30 km total) at $1…" at bounding box center [335, 155] width 193 height 23
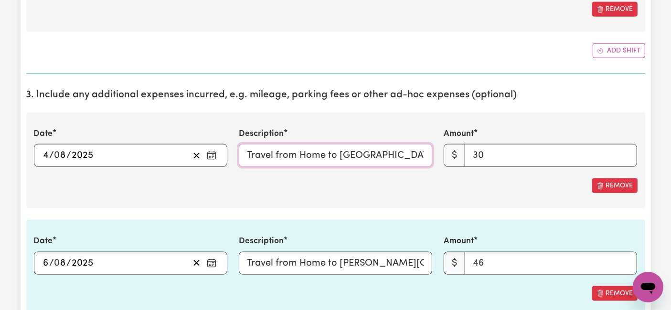
drag, startPoint x: 414, startPoint y: 149, endPoint x: 168, endPoint y: 151, distance: 245.4
click at [168, 151] on div "Date [DATE] 4 / 0 8 / 2025 « ‹ [DATE] › » Mon Tue Wed Thu Fri Sat Sun 28 29 30 …" at bounding box center [335, 147] width 615 height 39
click at [300, 152] on input "Travel from Home to [GEOGRAPHIC_DATA][PERSON_NAME] and back (30 km total) at $1…" at bounding box center [335, 155] width 193 height 23
drag, startPoint x: 272, startPoint y: 158, endPoint x: 442, endPoint y: 145, distance: 170.4
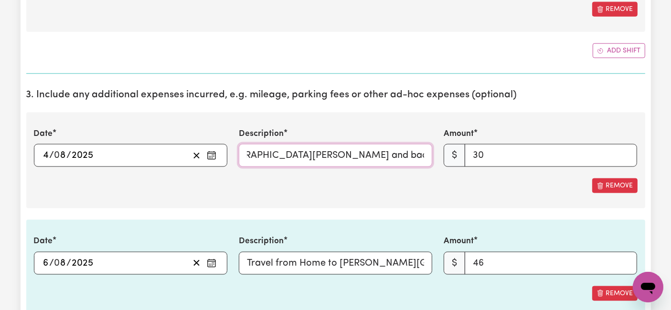
click at [442, 145] on div "Date [DATE] 4 / 0 8 / 2025 « ‹ [DATE] › » Mon Tue Wed Thu Fri Sat Sun 28 29 30 …" at bounding box center [335, 147] width 615 height 39
click at [388, 151] on input "Travel from Home to [GEOGRAPHIC_DATA][PERSON_NAME] and back (30 km total) at $1…" at bounding box center [335, 155] width 193 height 23
click at [291, 145] on input "Travel from Home to [GEOGRAPHIC_DATA][PERSON_NAME] and back (30 km total) at $1…" at bounding box center [335, 155] width 193 height 23
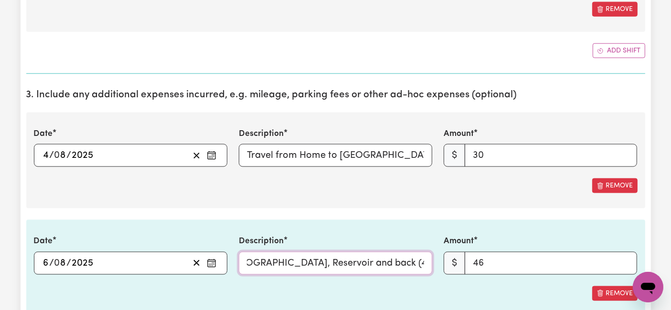
scroll to position [0, 225]
drag, startPoint x: 306, startPoint y: 261, endPoint x: 427, endPoint y: 261, distance: 120.3
click at [427, 261] on input "Travel from Home to [PERSON_NAME][GEOGRAPHIC_DATA], Reservoir and back (46 km t…" at bounding box center [335, 263] width 193 height 23
click at [371, 286] on div "Remove" at bounding box center [335, 293] width 603 height 15
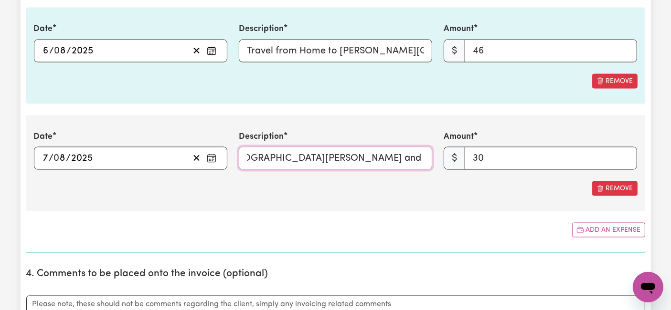
scroll to position [0, 125]
drag, startPoint x: 365, startPoint y: 155, endPoint x: 453, endPoint y: 155, distance: 87.4
click at [453, 155] on div "Date [DATE] 7 / 0 8 / 2025 « ‹ [DATE] › » Mon Tue Wed Thu Fri Sat Sun 28 29 30 …" at bounding box center [335, 150] width 615 height 39
click at [398, 224] on div "Add an expense" at bounding box center [335, 230] width 619 height 15
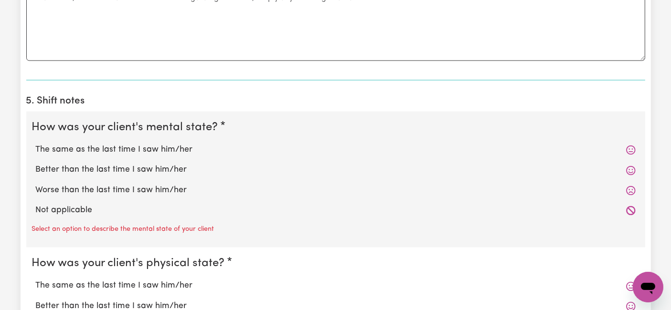
scroll to position [1856, 0]
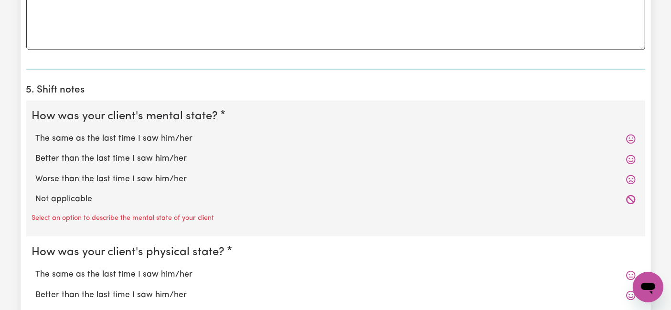
click at [189, 135] on label "The same as the last time I saw him/her" at bounding box center [336, 139] width 600 height 12
click at [36, 133] on input "The same as the last time I saw him/her" at bounding box center [35, 132] width 0 height 0
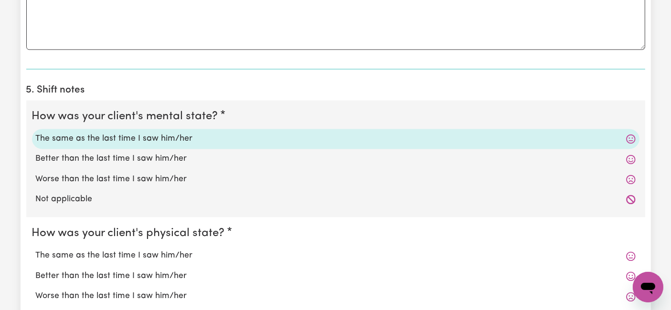
click at [173, 253] on label "The same as the last time I saw him/her" at bounding box center [336, 256] width 600 height 12
click at [36, 250] on input "The same as the last time I saw him/her" at bounding box center [35, 249] width 0 height 0
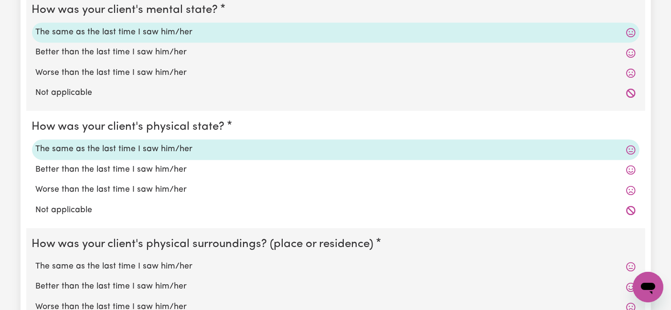
click at [159, 263] on label "The same as the last time I saw him/her" at bounding box center [336, 267] width 600 height 12
click at [36, 261] on input "The same as the last time I saw him/her" at bounding box center [35, 260] width 0 height 0
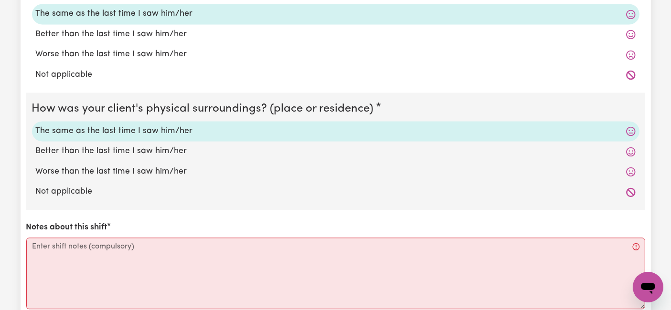
scroll to position [2121, 0]
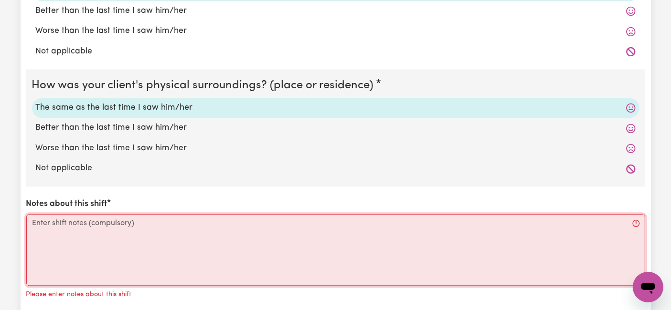
click at [120, 222] on textarea "Notes about this shift" at bounding box center [335, 250] width 619 height 72
click at [217, 225] on textarea "Notes about this shift" at bounding box center [335, 250] width 619 height 72
paste textarea "Loremi 6/9/7671 27:88 DO – Sit amet consectetu, adi el sed doei, tempor inci ut…"
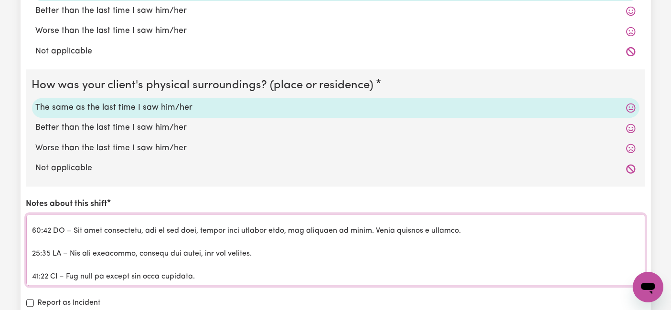
scroll to position [0, 0]
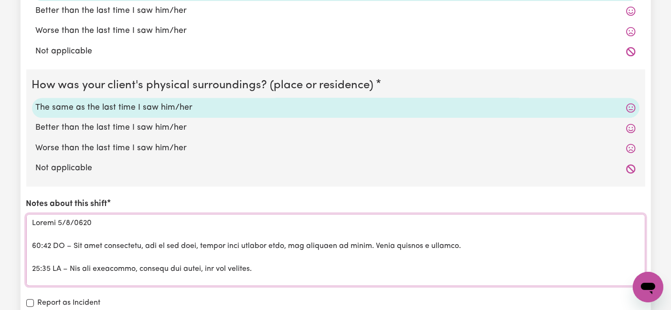
click at [91, 253] on textarea "Notes about this shift" at bounding box center [335, 250] width 619 height 72
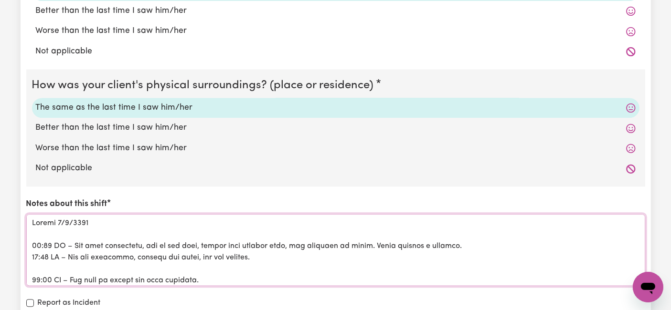
click at [88, 271] on textarea "Notes about this shift" at bounding box center [335, 250] width 619 height 72
click at [85, 260] on textarea "Notes about this shift" at bounding box center [335, 250] width 619 height 72
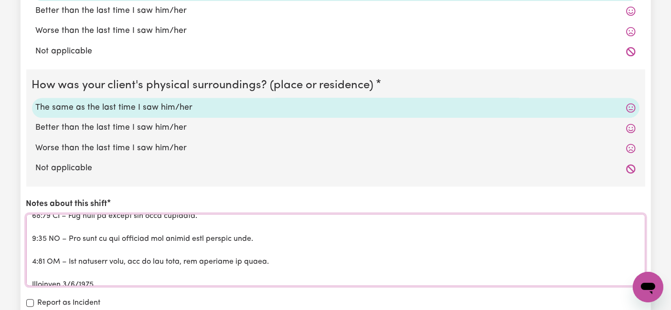
click at [68, 223] on textarea "Notes about this shift" at bounding box center [335, 250] width 619 height 72
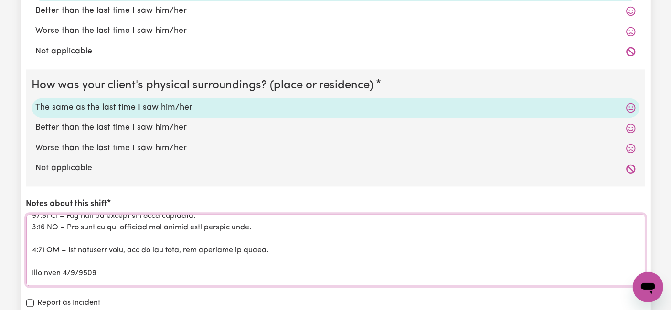
scroll to position [42, 0]
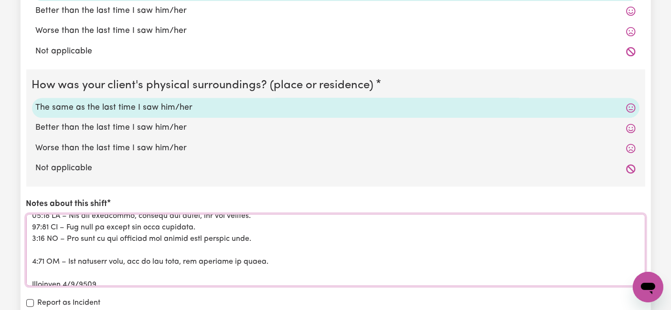
click at [60, 243] on textarea "Notes about this shift" at bounding box center [335, 250] width 619 height 72
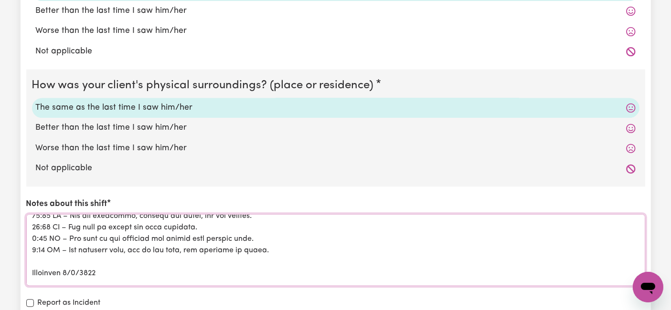
click at [57, 257] on textarea "Notes about this shift" at bounding box center [335, 250] width 619 height 72
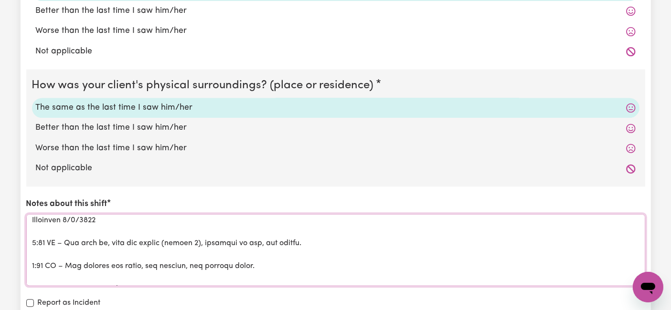
click at [57, 228] on textarea "Notes about this shift" at bounding box center [335, 250] width 619 height 72
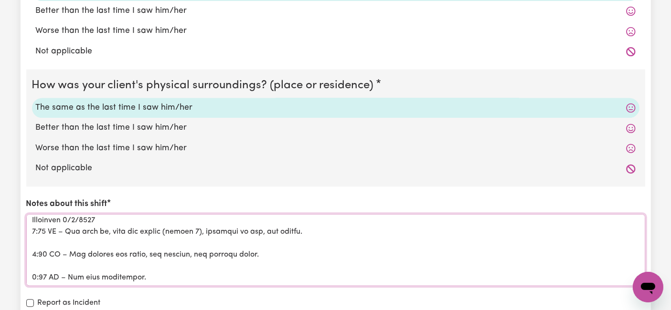
scroll to position [83, 0]
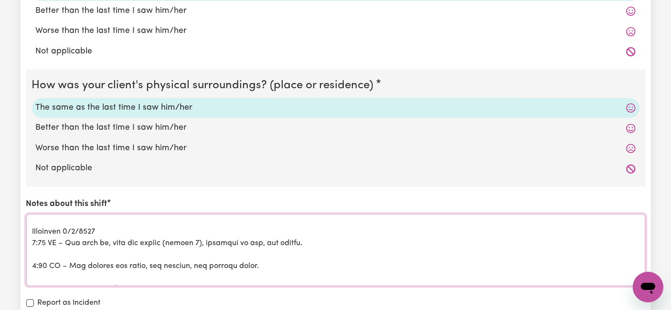
click at [50, 247] on textarea "Notes about this shift" at bounding box center [335, 250] width 619 height 72
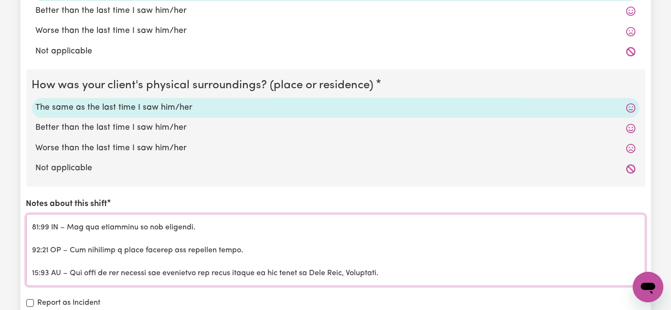
scroll to position [189, 0]
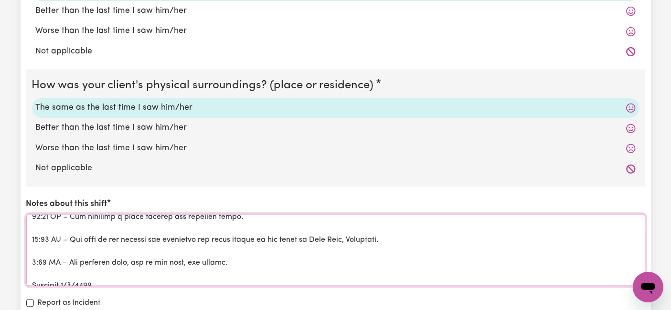
click at [51, 227] on textarea "Notes about this shift" at bounding box center [335, 250] width 619 height 72
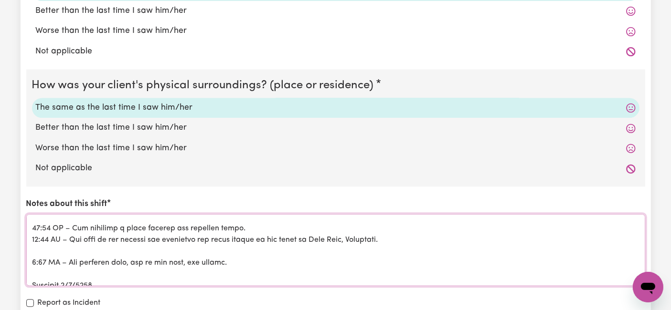
click at [48, 250] on textarea "Notes about this shift" at bounding box center [335, 250] width 619 height 72
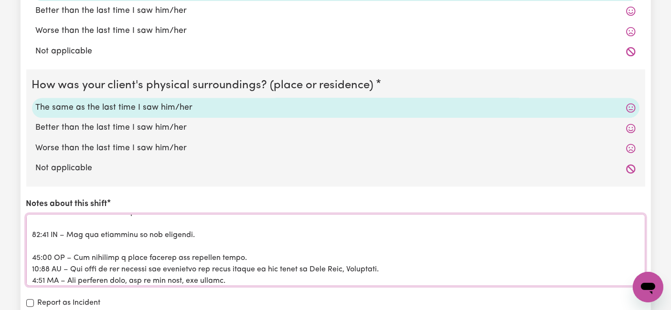
scroll to position [125, 0]
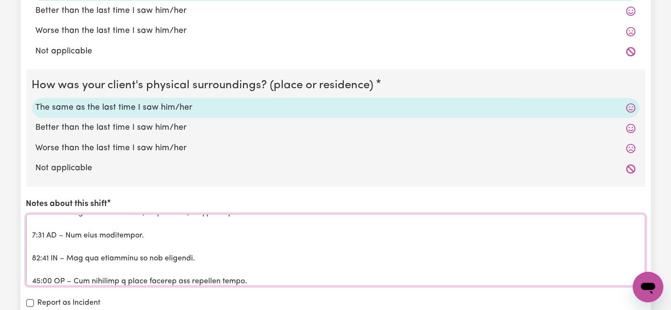
click at [49, 248] on textarea "Notes about this shift" at bounding box center [335, 250] width 619 height 72
click at [37, 224] on textarea "Notes about this shift" at bounding box center [335, 250] width 619 height 72
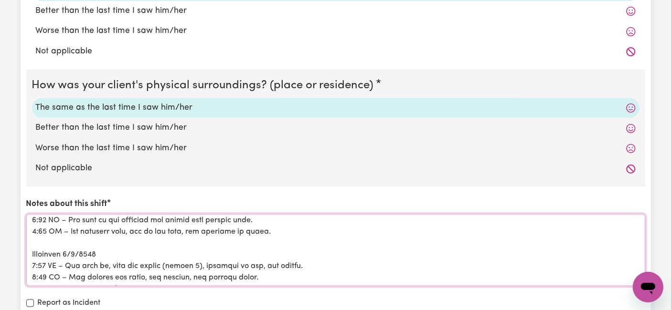
scroll to position [113, 0]
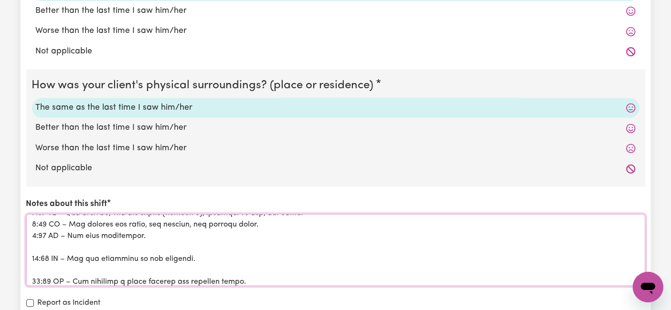
click at [43, 238] on textarea "Notes about this shift" at bounding box center [335, 250] width 619 height 72
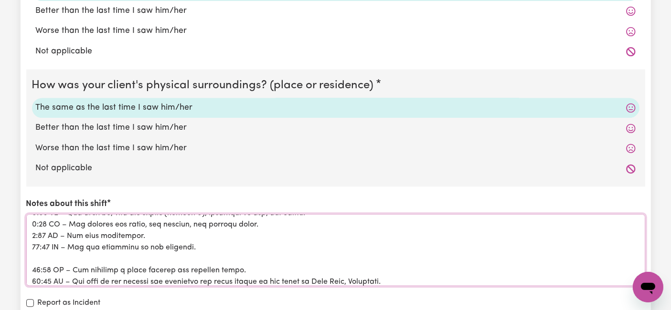
click at [41, 253] on textarea "Notes about this shift" at bounding box center [335, 250] width 619 height 72
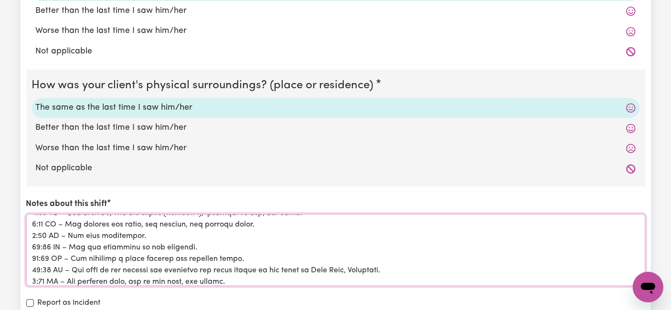
scroll to position [166, 0]
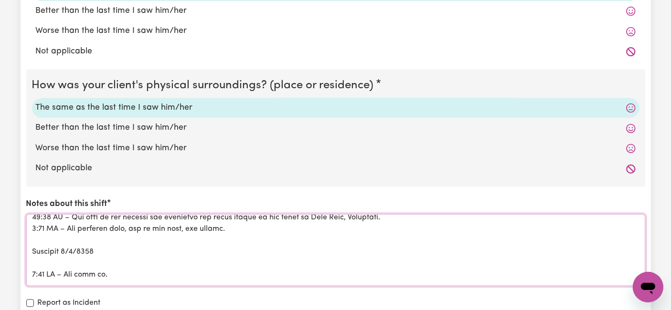
click at [43, 253] on textarea "Notes about this shift" at bounding box center [335, 250] width 619 height 72
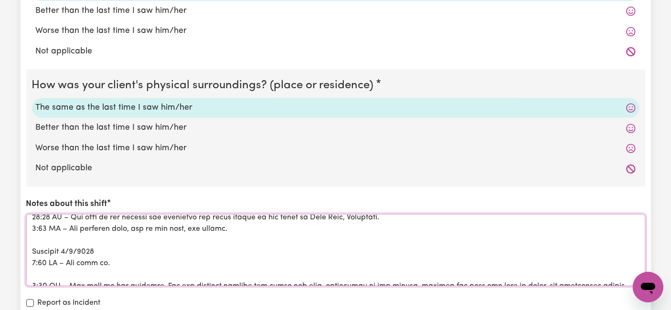
scroll to position [220, 0]
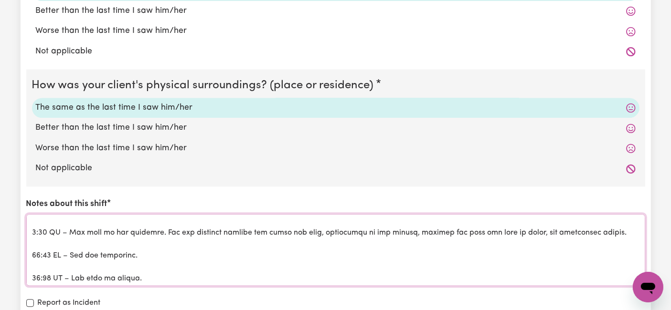
click at [45, 221] on textarea "Notes about this shift" at bounding box center [335, 250] width 619 height 72
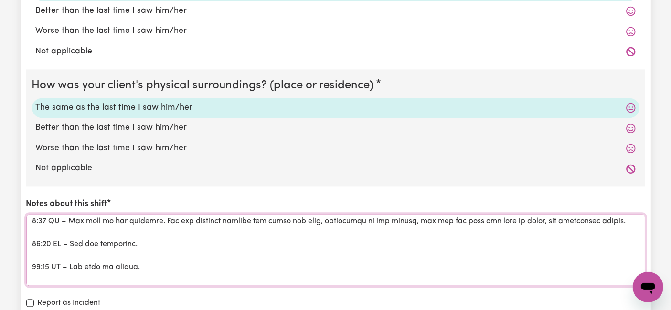
scroll to position [208, 0]
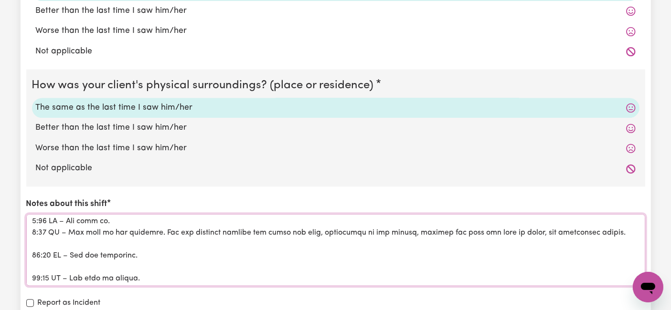
click at [41, 238] on textarea "Notes about this shift" at bounding box center [335, 250] width 619 height 72
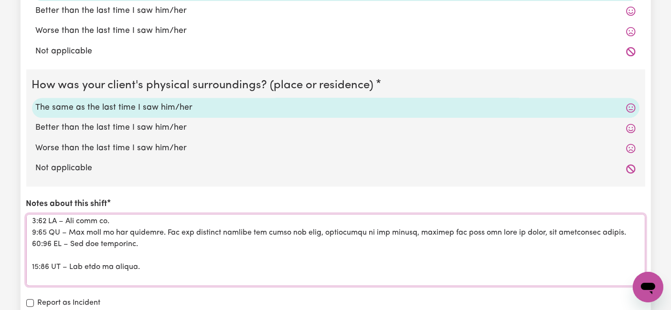
click at [39, 254] on textarea "Notes about this shift" at bounding box center [335, 250] width 619 height 72
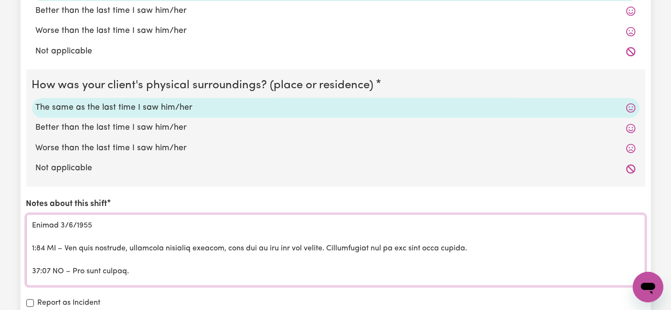
click at [43, 254] on textarea "Notes about this shift" at bounding box center [335, 250] width 619 height 72
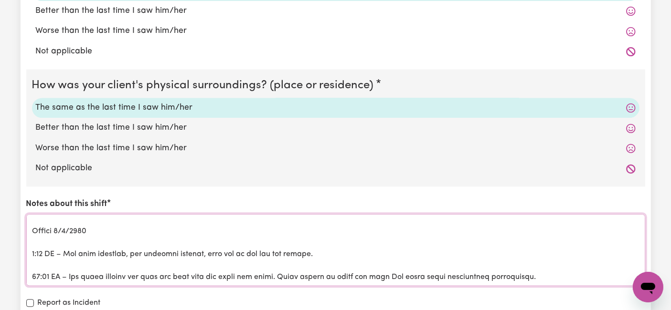
scroll to position [260, 0]
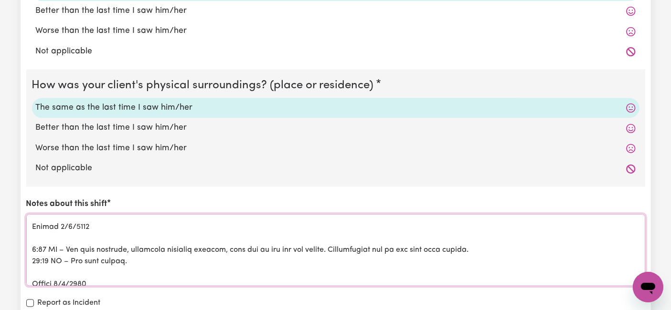
click at [42, 234] on textarea "Notes about this shift" at bounding box center [335, 250] width 619 height 72
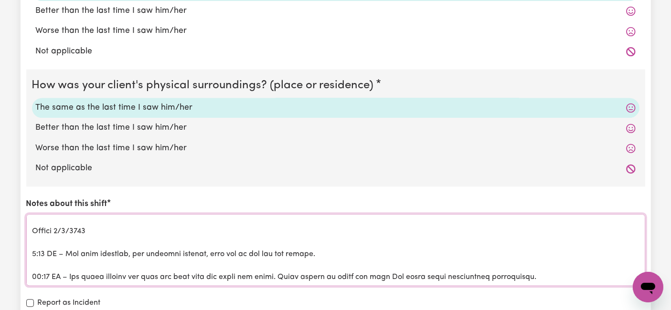
click at [45, 243] on textarea "Notes about this shift" at bounding box center [335, 250] width 619 height 72
click at [46, 241] on textarea "Notes about this shift" at bounding box center [335, 250] width 619 height 72
click at [44, 257] on textarea "Notes about this shift" at bounding box center [335, 250] width 619 height 72
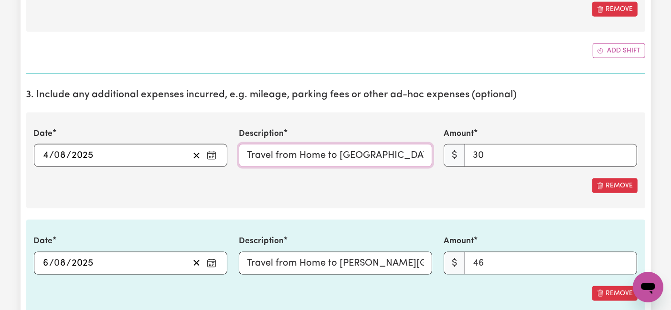
scroll to position [0, 125]
drag, startPoint x: 289, startPoint y: 154, endPoint x: 455, endPoint y: 153, distance: 166.6
click at [455, 153] on div "Date [DATE] 4 / 0 8 / 2025 « ‹ [DATE] › » Mon Tue Wed Thu Fri Sat Sun 28 29 30 …" at bounding box center [335, 147] width 615 height 39
click at [317, 156] on input "Travel from Home to [GEOGRAPHIC_DATA][PERSON_NAME] and back (30 km total) at $1…" at bounding box center [335, 155] width 193 height 23
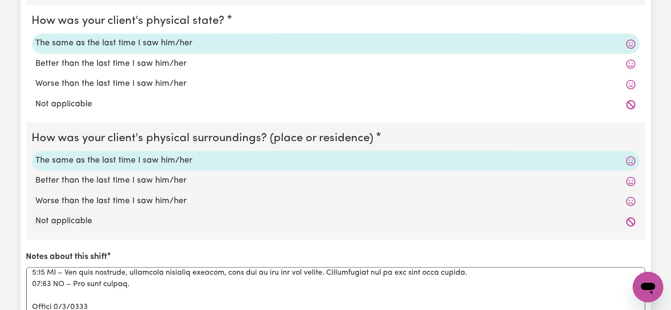
scroll to position [2333, 0]
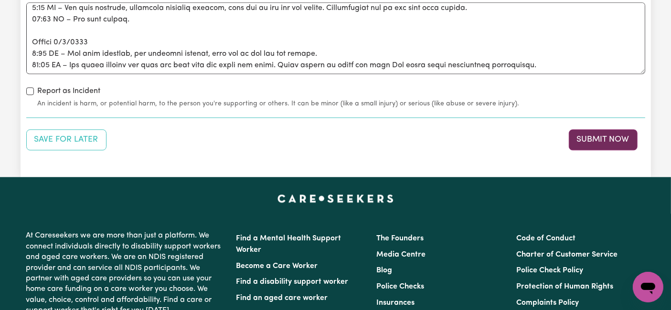
click at [595, 136] on button "Submit Now" at bounding box center [602, 139] width 69 height 21
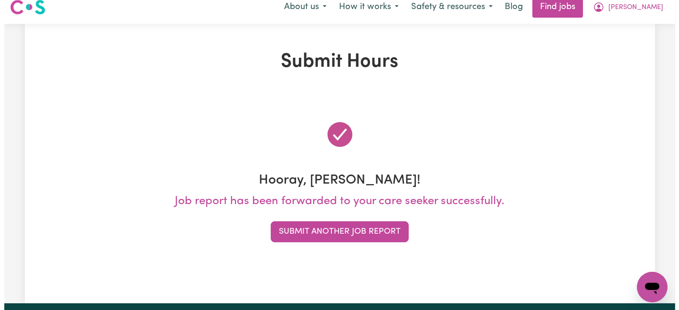
scroll to position [0, 0]
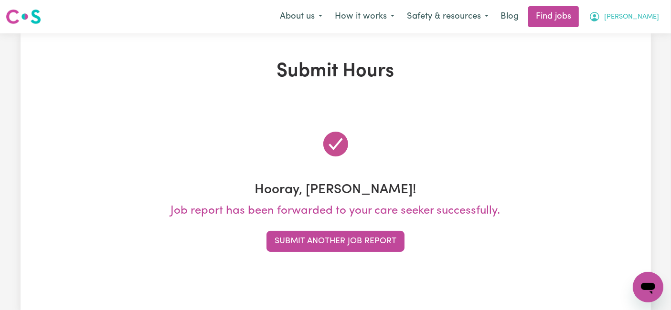
click at [648, 21] on span "[PERSON_NAME]" at bounding box center [631, 17] width 55 height 11
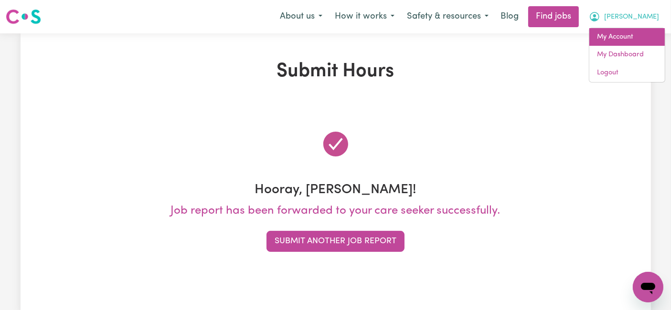
click at [640, 41] on link "My Account" at bounding box center [626, 37] width 75 height 18
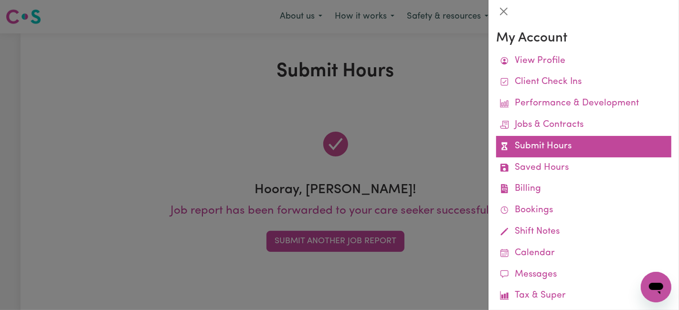
click at [548, 147] on link "Submit Hours" at bounding box center [583, 146] width 175 height 21
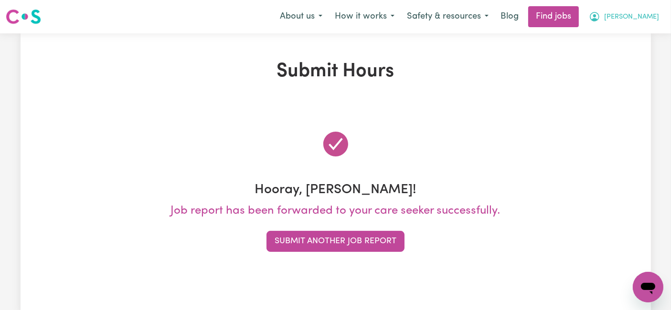
click at [632, 21] on span "[PERSON_NAME]" at bounding box center [631, 17] width 55 height 11
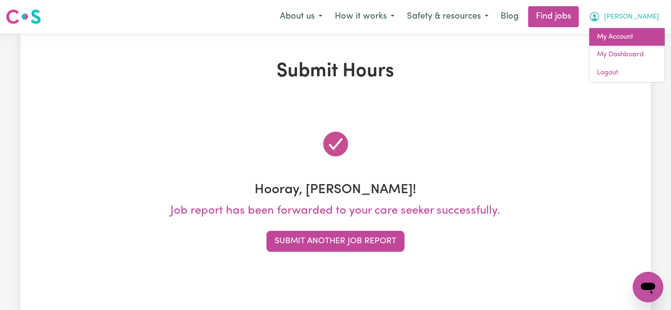
click at [632, 34] on link "My Account" at bounding box center [626, 37] width 75 height 18
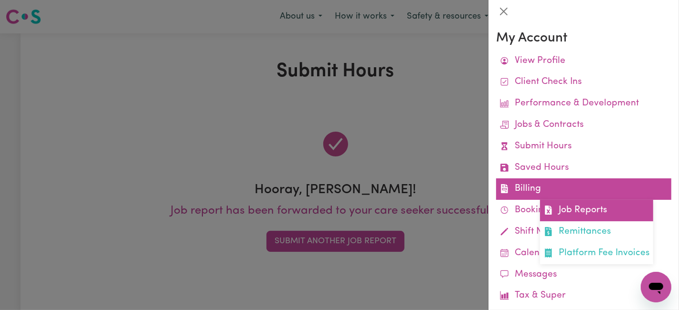
click at [559, 215] on link "Job Reports" at bounding box center [596, 210] width 113 height 21
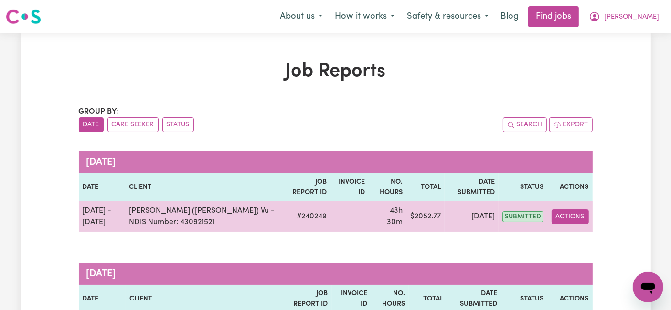
click at [573, 213] on button "Actions" at bounding box center [569, 217] width 37 height 15
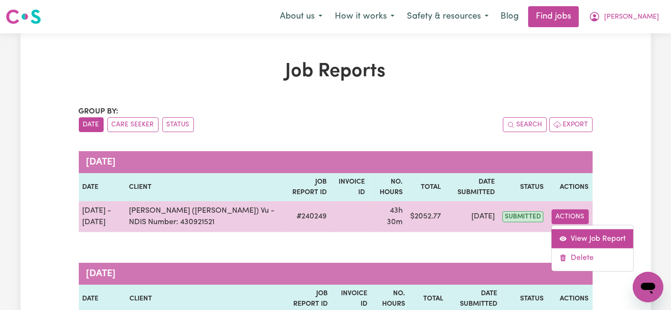
click at [577, 235] on link "View Job Report" at bounding box center [592, 238] width 82 height 19
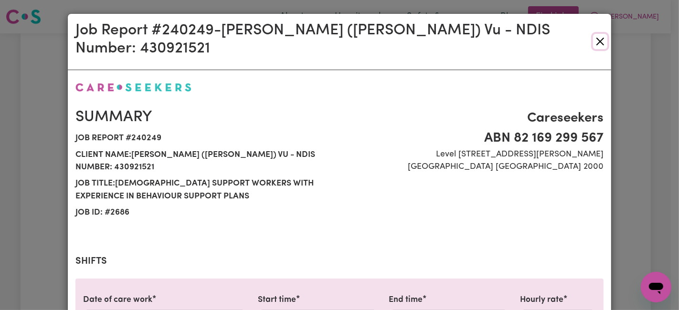
click at [593, 34] on button "Close" at bounding box center [600, 41] width 14 height 15
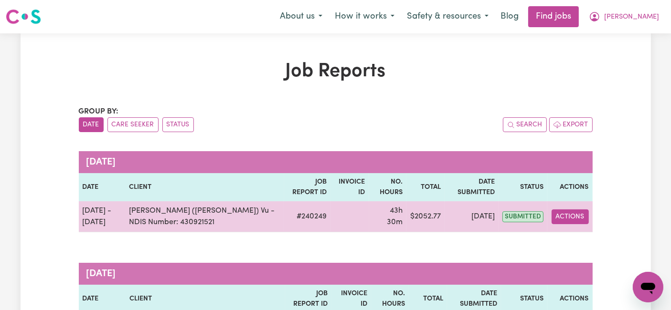
click at [573, 217] on button "Actions" at bounding box center [569, 217] width 37 height 15
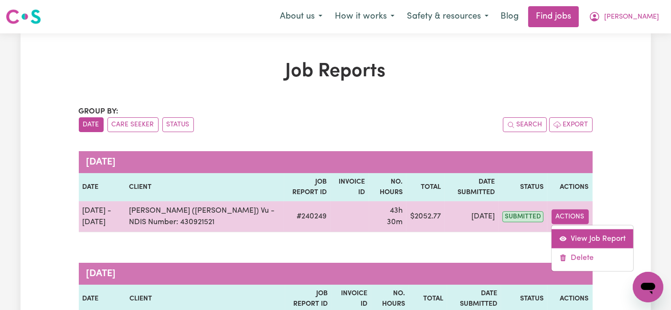
click at [570, 236] on link "View Job Report" at bounding box center [592, 238] width 82 height 19
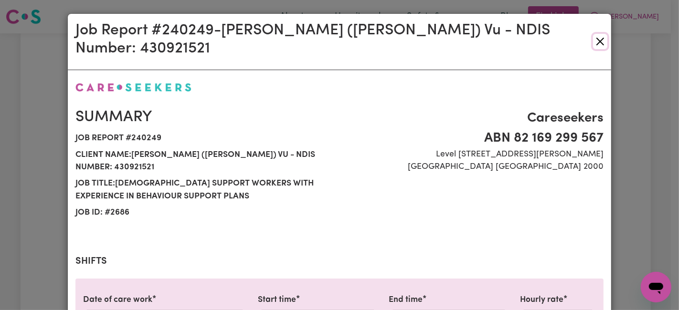
click at [593, 36] on button "Close" at bounding box center [600, 41] width 14 height 15
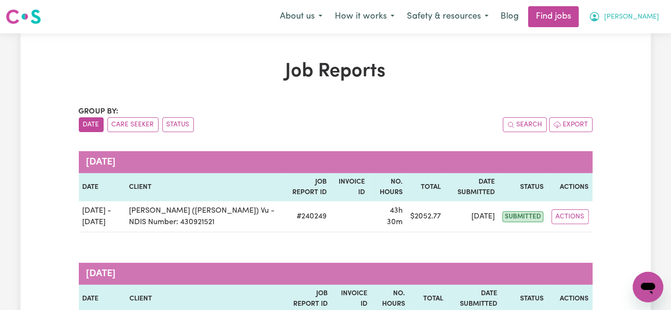
click at [633, 22] on span "[PERSON_NAME]" at bounding box center [631, 17] width 55 height 11
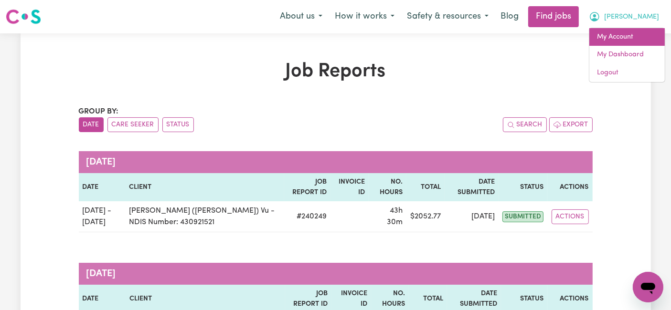
click at [626, 35] on link "My Account" at bounding box center [626, 37] width 75 height 18
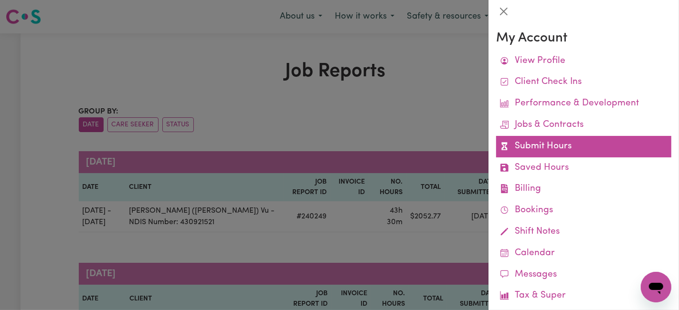
click at [538, 146] on link "Submit Hours" at bounding box center [583, 146] width 175 height 21
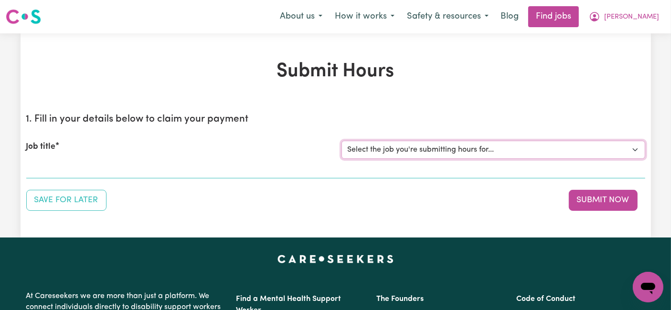
click at [484, 153] on select "Select the job you're submitting hours for... [[PERSON_NAME] (Han) Vu - NDIS Nu…" at bounding box center [493, 150] width 304 height 18
click at [341, 141] on select "Select the job you're submitting hours for... [[PERSON_NAME] (Han) Vu - NDIS Nu…" at bounding box center [493, 150] width 304 height 18
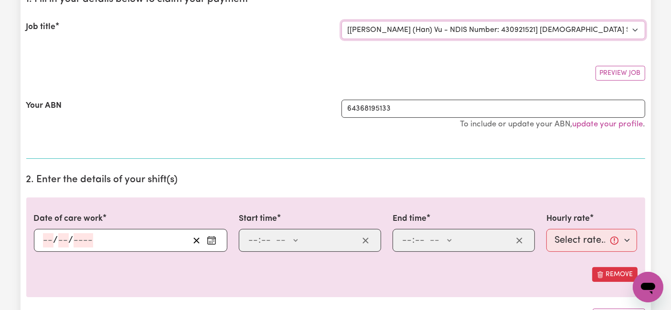
scroll to position [212, 0]
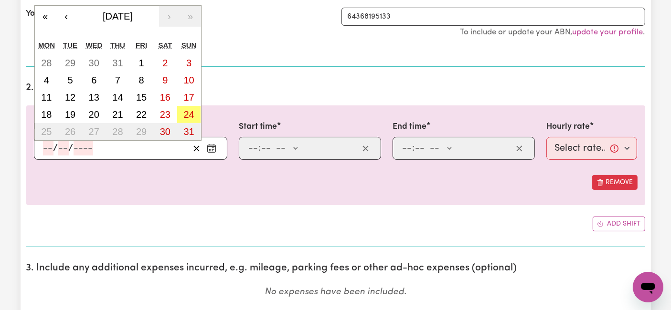
click at [45, 143] on input "number" at bounding box center [48, 148] width 11 height 14
click at [49, 89] on button "11" at bounding box center [47, 97] width 24 height 17
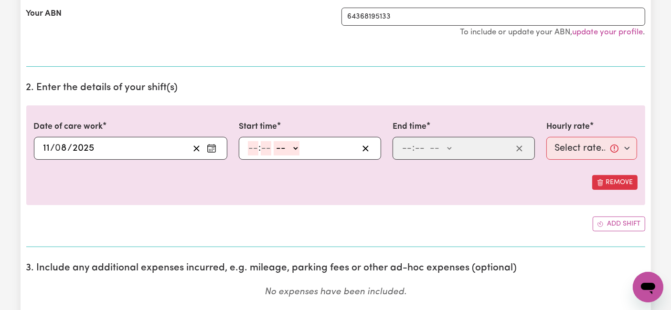
click at [248, 147] on input "number" at bounding box center [253, 148] width 11 height 14
click at [253, 148] on input "12" at bounding box center [253, 148] width 10 height 14
click at [286, 145] on select "-- AM PM" at bounding box center [285, 148] width 26 height 14
click at [272, 141] on select "-- AM PM" at bounding box center [285, 148] width 26 height 14
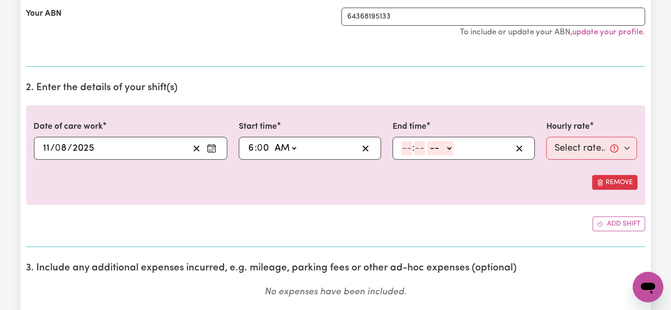
click at [408, 147] on input "number" at bounding box center [406, 148] width 11 height 14
click at [447, 147] on select "-- AM PM" at bounding box center [438, 148] width 26 height 14
click at [425, 141] on select "-- AM PM" at bounding box center [438, 148] width 26 height 14
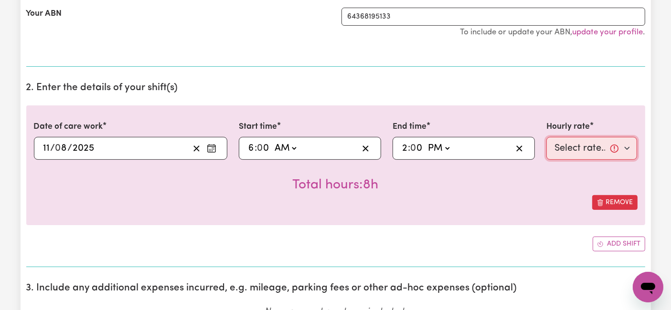
drag, startPoint x: 587, startPoint y: 152, endPoint x: 583, endPoint y: 156, distance: 5.4
click at [587, 152] on select "Select rate... $54.21 (Weekday) $77.06 ([DATE]) $94.20 ([DATE]) $92.12 (Public …" at bounding box center [591, 148] width 91 height 23
click at [546, 137] on select "Select rate... $54.21 (Weekday) $77.06 ([DATE]) $94.20 ([DATE]) $92.12 (Public …" at bounding box center [591, 148] width 91 height 23
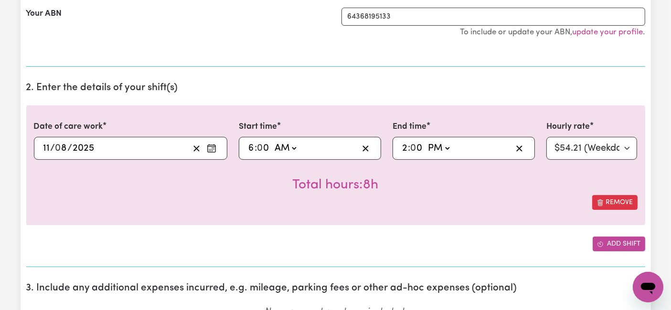
click at [604, 247] on button "Add shift" at bounding box center [618, 244] width 53 height 15
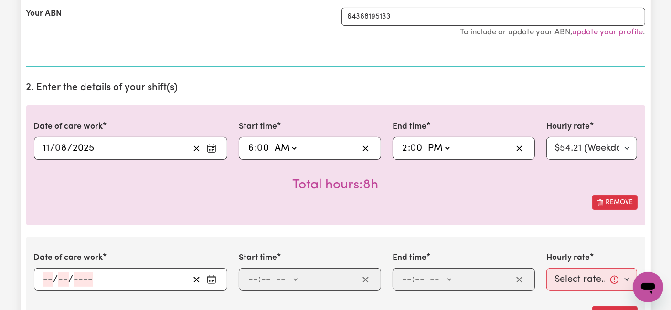
click at [45, 283] on input "number" at bounding box center [48, 280] width 11 height 14
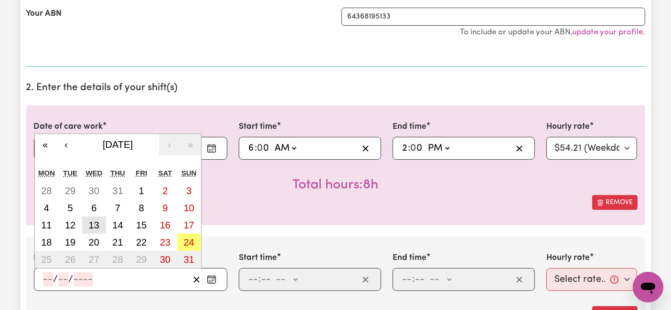
click at [101, 224] on button "13" at bounding box center [94, 225] width 24 height 17
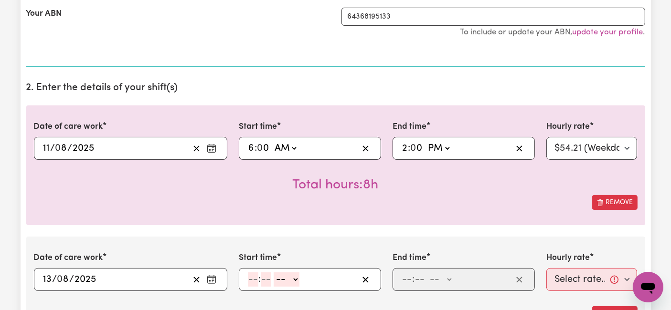
click at [258, 281] on span ":" at bounding box center [259, 279] width 2 height 11
click at [251, 277] on input "number" at bounding box center [253, 280] width 11 height 14
click at [277, 282] on select "-- AM PM" at bounding box center [285, 280] width 26 height 14
click at [272, 273] on select "-- AM PM" at bounding box center [285, 280] width 26 height 14
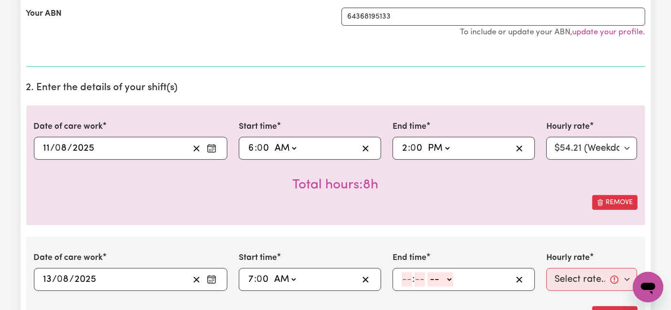
click at [407, 276] on input "number" at bounding box center [406, 280] width 11 height 14
click at [447, 276] on select "-- AM PM" at bounding box center [438, 280] width 26 height 14
click at [425, 273] on select "-- AM PM" at bounding box center [438, 280] width 26 height 14
click at [437, 280] on select "AM PM" at bounding box center [438, 280] width 26 height 14
click at [425, 273] on select "AM PM" at bounding box center [438, 280] width 26 height 14
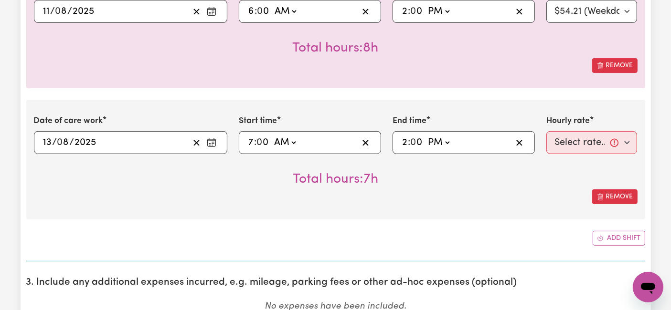
scroll to position [371, 0]
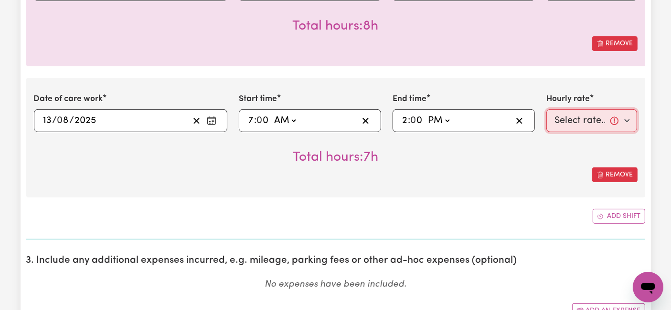
drag, startPoint x: 611, startPoint y: 111, endPoint x: 606, endPoint y: 112, distance: 5.9
click at [611, 111] on select "Select rate... $54.21 (Weekday) $77.06 ([DATE]) $94.20 ([DATE]) $92.12 (Public …" at bounding box center [591, 120] width 91 height 23
click at [546, 109] on select "Select rate... $54.21 (Weekday) $77.06 ([DATE]) $94.20 ([DATE]) $92.12 (Public …" at bounding box center [591, 120] width 91 height 23
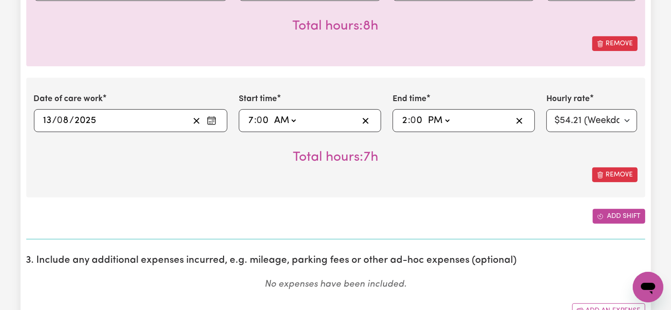
click at [602, 213] on icon "Add another shift" at bounding box center [600, 216] width 7 height 7
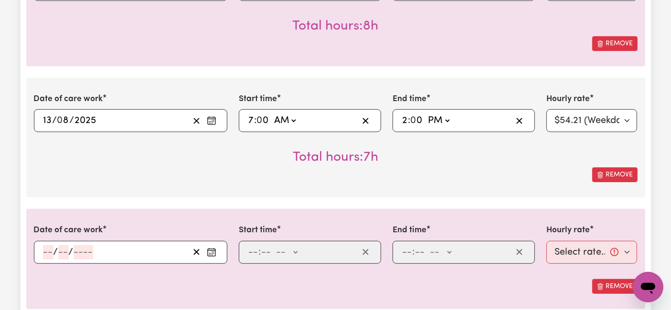
click at [48, 252] on input "number" at bounding box center [48, 252] width 11 height 14
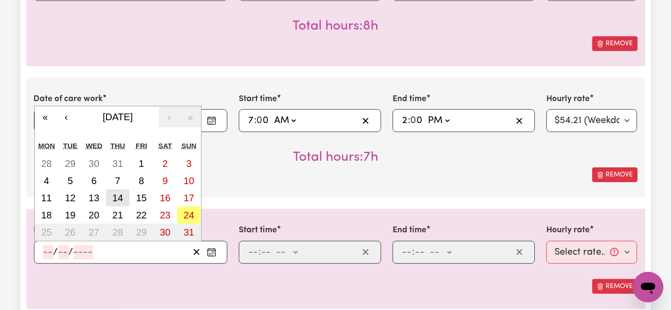
click at [120, 193] on abbr "14" at bounding box center [117, 198] width 11 height 11
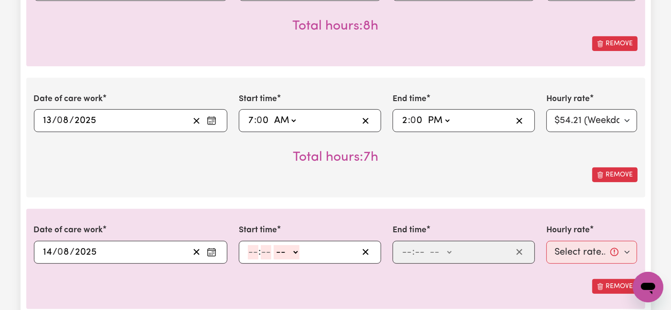
click at [253, 247] on input "number" at bounding box center [253, 252] width 11 height 14
drag, startPoint x: 284, startPoint y: 247, endPoint x: 284, endPoint y: 256, distance: 9.1
click at [285, 247] on select "-- AM PM" at bounding box center [285, 252] width 26 height 14
click at [272, 245] on select "-- AM PM" at bounding box center [285, 252] width 26 height 14
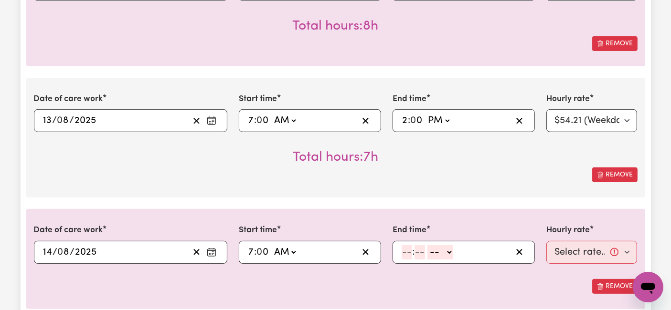
click at [407, 247] on input "number" at bounding box center [406, 252] width 11 height 14
drag, startPoint x: 431, startPoint y: 249, endPoint x: 431, endPoint y: 256, distance: 7.2
click at [431, 249] on select "-- AM PM" at bounding box center [438, 252] width 26 height 14
click at [425, 245] on select "-- AM PM" at bounding box center [438, 252] width 26 height 14
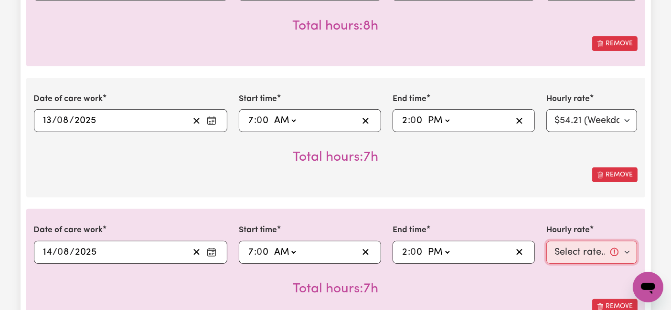
click at [559, 251] on select "Select rate... $54.21 (Weekday) $77.06 ([DATE]) $94.20 ([DATE]) $92.12 (Public …" at bounding box center [591, 252] width 91 height 23
click at [546, 241] on select "Select rate... $54.21 (Weekday) $77.06 ([DATE]) $94.20 ([DATE]) $92.12 (Public …" at bounding box center [591, 252] width 91 height 23
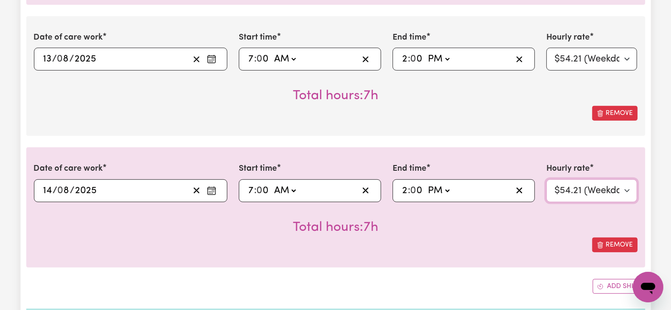
scroll to position [477, 0]
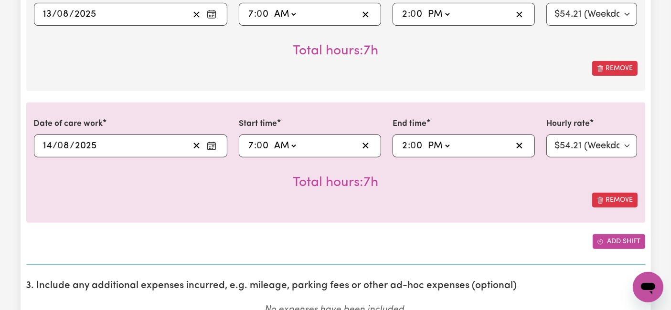
click at [619, 234] on button "Add shift" at bounding box center [618, 241] width 53 height 15
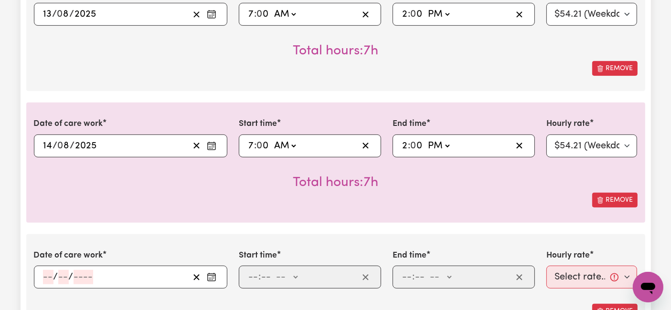
click at [47, 277] on input "number" at bounding box center [48, 277] width 11 height 14
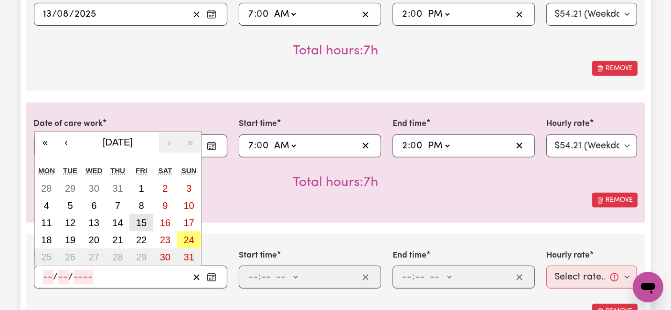
click at [147, 226] on button "15" at bounding box center [141, 222] width 24 height 17
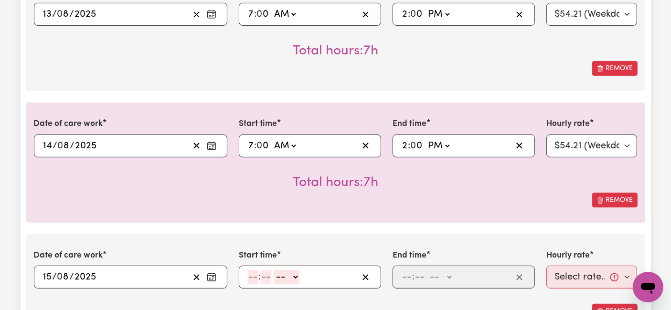
click at [252, 274] on input "number" at bounding box center [253, 277] width 11 height 14
drag, startPoint x: 278, startPoint y: 278, endPoint x: 278, endPoint y: 284, distance: 5.7
click at [278, 278] on select "-- AM PM" at bounding box center [284, 277] width 26 height 14
click at [271, 270] on select "-- AM PM" at bounding box center [284, 277] width 26 height 14
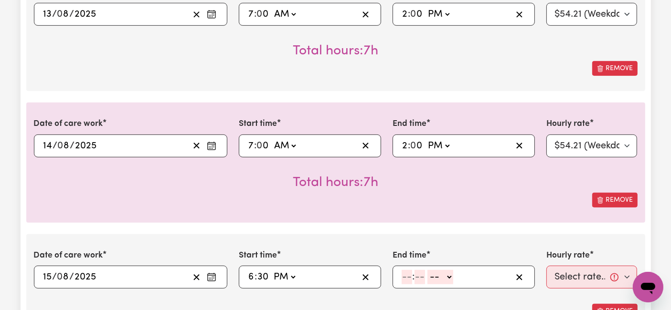
click at [408, 276] on input "number" at bounding box center [406, 277] width 11 height 14
drag, startPoint x: 431, startPoint y: 273, endPoint x: 431, endPoint y: 278, distance: 5.3
click at [431, 273] on select "-- AM PM" at bounding box center [439, 277] width 26 height 14
click at [426, 270] on select "-- AM PM" at bounding box center [439, 277] width 26 height 14
click at [583, 275] on select "Select rate... $54.21 (Weekday) $77.06 ([DATE]) $94.20 ([DATE]) $92.12 (Public …" at bounding box center [591, 277] width 91 height 23
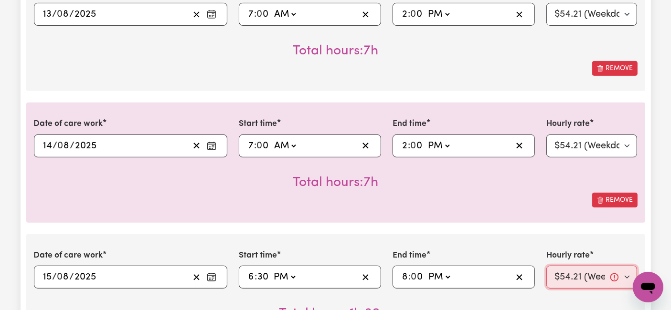
click at [546, 266] on select "Select rate... $54.21 (Weekday) $77.06 ([DATE]) $94.20 ([DATE]) $92.12 (Public …" at bounding box center [591, 277] width 91 height 23
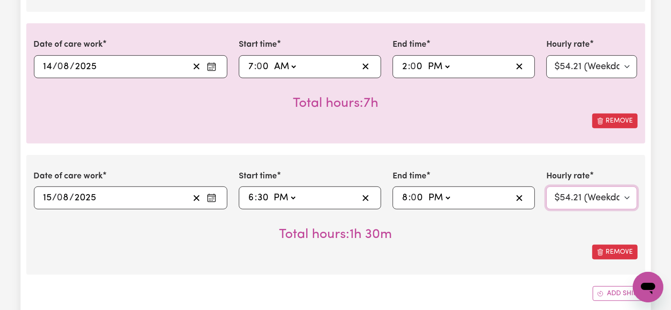
scroll to position [636, 0]
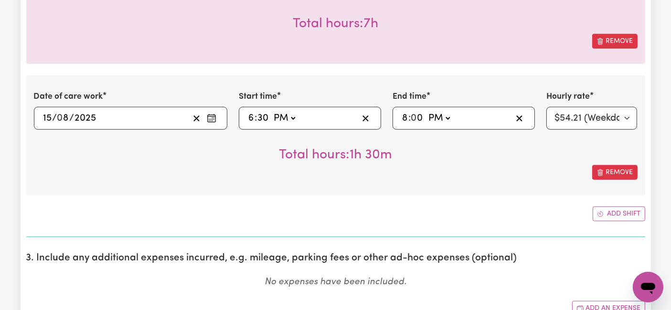
click at [615, 216] on button "Add shift" at bounding box center [618, 214] width 53 height 15
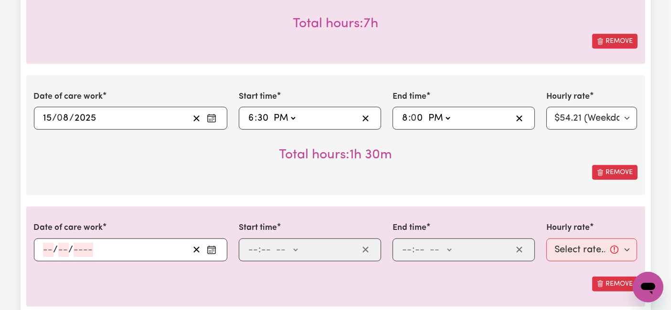
click at [50, 252] on input "number" at bounding box center [48, 250] width 11 height 14
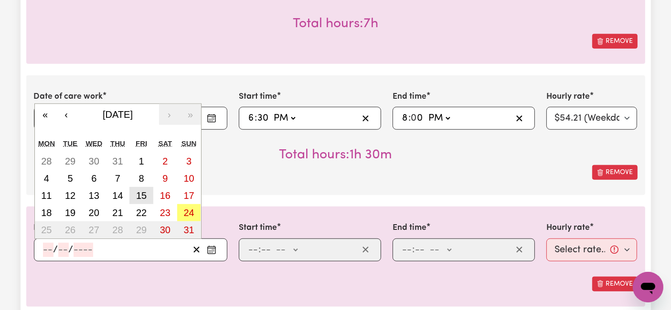
click at [145, 194] on abbr "15" at bounding box center [141, 195] width 11 height 11
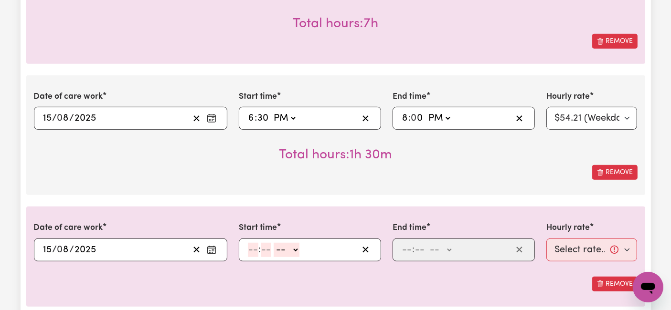
click at [253, 247] on input "number" at bounding box center [253, 250] width 11 height 14
drag, startPoint x: 282, startPoint y: 245, endPoint x: 282, endPoint y: 251, distance: 5.7
click at [282, 245] on select "-- AM PM" at bounding box center [285, 250] width 26 height 14
click at [272, 243] on select "-- AM PM" at bounding box center [285, 250] width 26 height 14
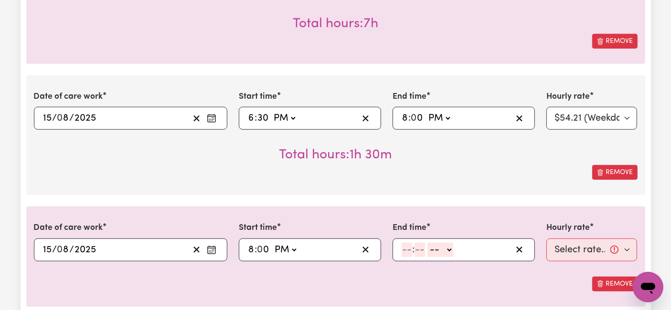
click at [403, 244] on input "number" at bounding box center [406, 250] width 11 height 14
click at [432, 245] on select "-- AM PM" at bounding box center [442, 250] width 26 height 14
click at [429, 243] on select "-- AM PM" at bounding box center [442, 250] width 26 height 14
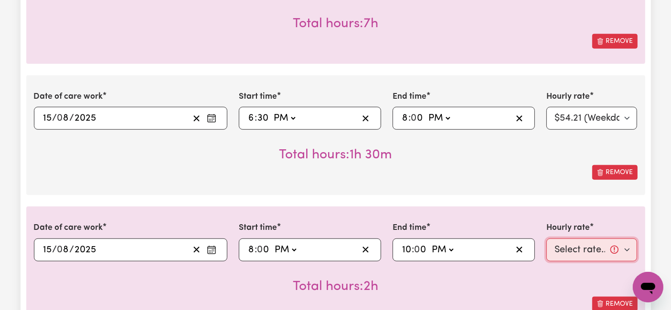
click at [573, 242] on select "Select rate... $54.21 (Weekday) $77.06 ([DATE]) $94.20 ([DATE]) $92.12 (Public …" at bounding box center [591, 250] width 91 height 23
click at [546, 239] on select "Select rate... $54.21 (Weekday) $77.06 ([DATE]) $94.20 ([DATE]) $92.12 (Public …" at bounding box center [591, 250] width 91 height 23
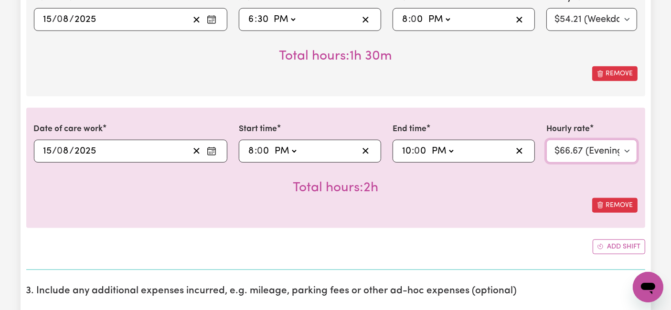
scroll to position [795, 0]
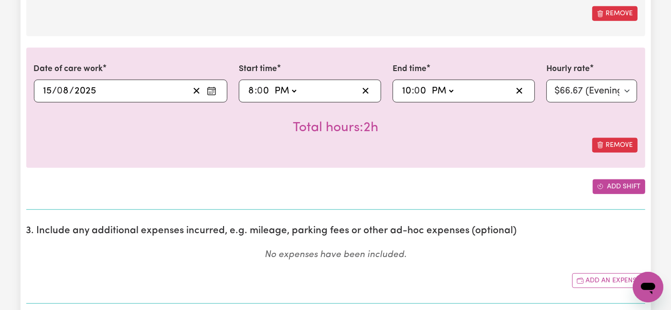
click at [617, 186] on button "Add shift" at bounding box center [618, 186] width 53 height 15
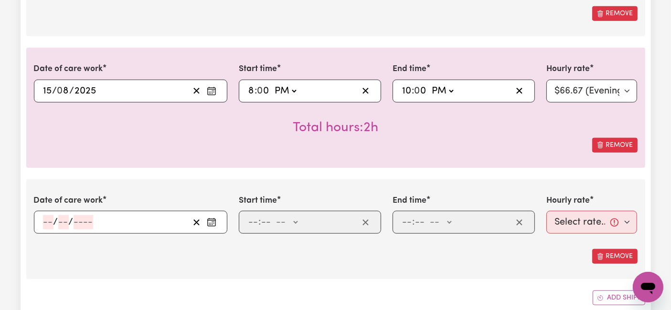
click at [43, 224] on input "number" at bounding box center [48, 222] width 11 height 14
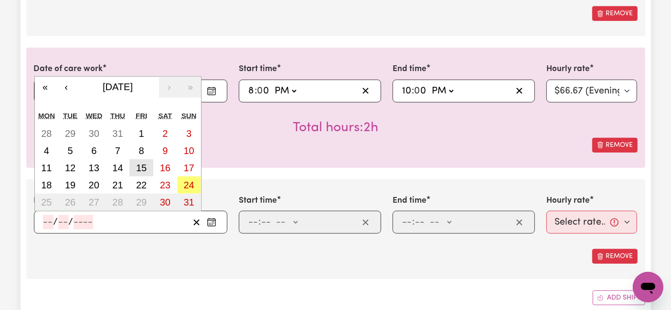
click at [144, 163] on abbr "15" at bounding box center [141, 168] width 11 height 11
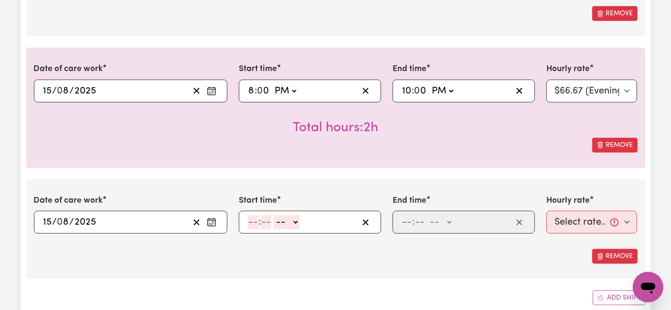
click at [255, 219] on input "number" at bounding box center [253, 222] width 11 height 14
drag, startPoint x: 285, startPoint y: 219, endPoint x: 288, endPoint y: 226, distance: 7.7
click at [285, 219] on select "-- AM PM" at bounding box center [288, 222] width 26 height 14
click at [275, 215] on select "-- AM PM" at bounding box center [288, 222] width 26 height 14
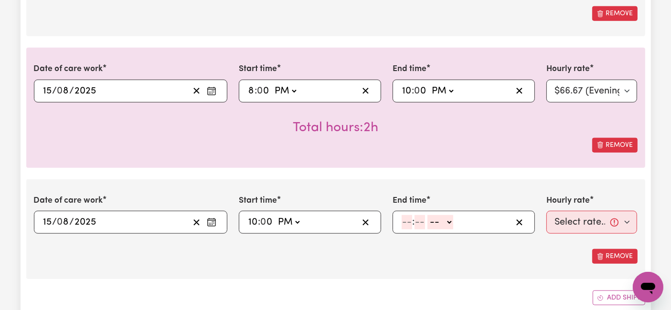
click at [49, 219] on input "15" at bounding box center [48, 222] width 10 height 14
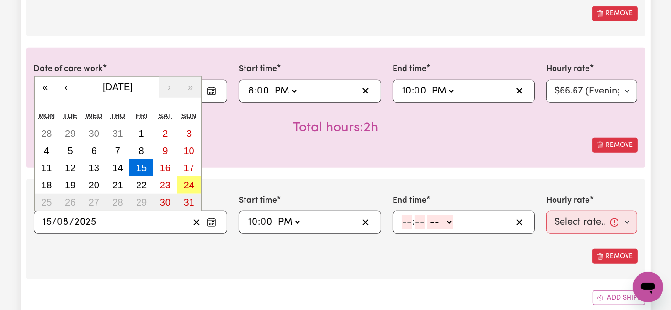
click at [411, 221] on input "number" at bounding box center [406, 222] width 11 height 14
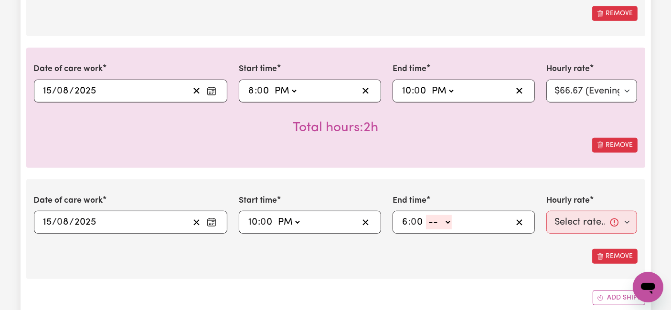
click at [446, 218] on select "-- AM PM" at bounding box center [439, 222] width 26 height 14
click at [426, 215] on select "-- AM PM" at bounding box center [439, 222] width 26 height 14
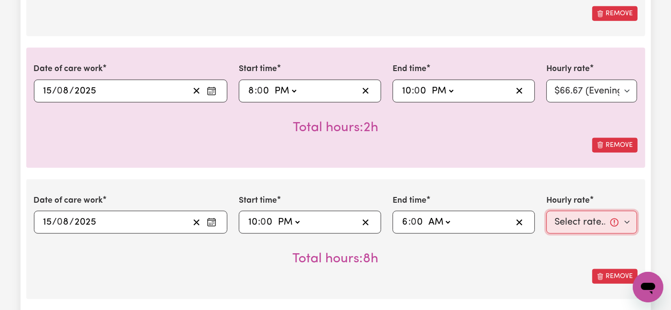
click at [579, 212] on select "Select rate... $54.21 (Weekday) $77.06 ([DATE]) $94.20 ([DATE]) $92.12 (Public …" at bounding box center [591, 222] width 91 height 23
click at [546, 211] on select "Select rate... $54.21 (Weekday) $77.06 ([DATE]) $94.20 ([DATE]) $92.12 (Public …" at bounding box center [591, 222] width 91 height 23
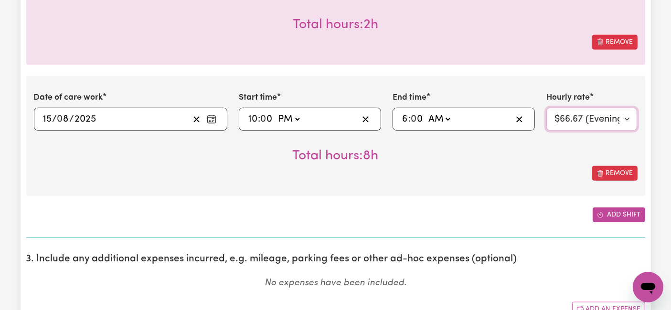
scroll to position [901, 0]
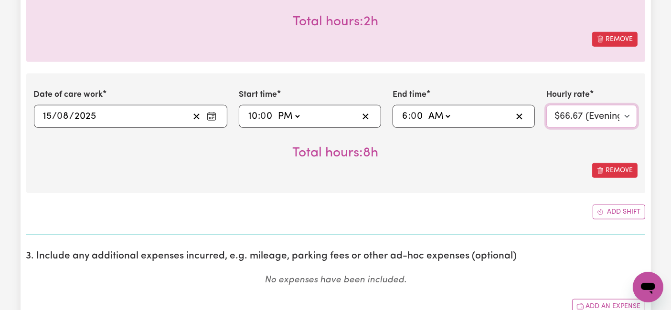
click at [600, 116] on select "Select rate... $54.21 (Weekday) $77.06 ([DATE]) $94.20 ([DATE]) $92.12 (Public …" at bounding box center [591, 116] width 91 height 23
click at [546, 105] on select "Select rate... $54.21 (Weekday) $77.06 ([DATE]) $94.20 ([DATE]) $92.12 (Public …" at bounding box center [591, 116] width 91 height 23
click at [611, 205] on button "Add shift" at bounding box center [618, 212] width 53 height 15
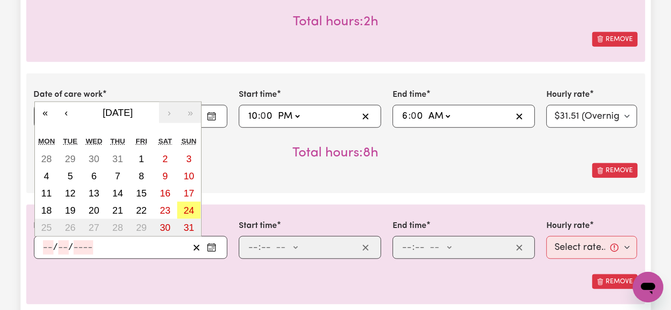
click at [46, 245] on input "number" at bounding box center [48, 248] width 11 height 14
click at [168, 189] on abbr "16" at bounding box center [165, 193] width 11 height 11
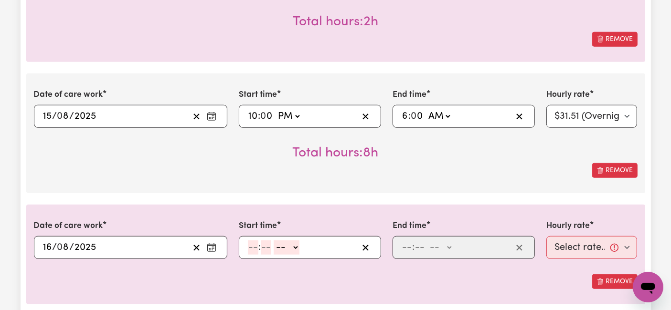
click at [253, 244] on input "number" at bounding box center [253, 248] width 11 height 14
click at [292, 249] on select "-- AM PM" at bounding box center [285, 248] width 26 height 14
click at [272, 241] on select "-- AM PM" at bounding box center [285, 248] width 26 height 14
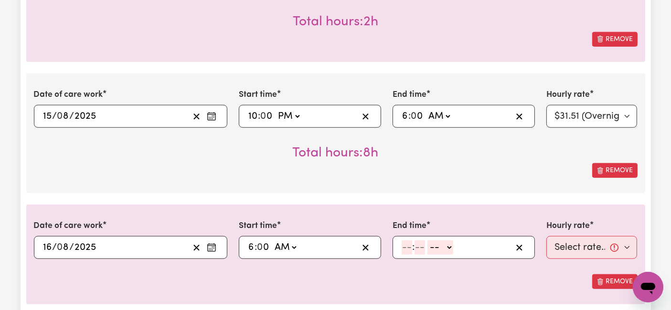
click at [406, 245] on input "number" at bounding box center [406, 248] width 11 height 14
click at [442, 248] on select "-- AM PM" at bounding box center [435, 248] width 26 height 14
click at [422, 241] on select "-- AM PM" at bounding box center [435, 248] width 26 height 14
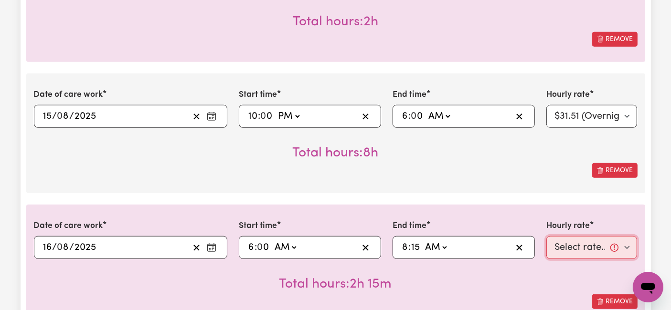
click at [571, 236] on select "Select rate... $54.21 (Weekday) $77.06 ([DATE]) $94.20 ([DATE]) $92.12 (Public …" at bounding box center [591, 247] width 91 height 23
click at [546, 236] on select "Select rate... $54.21 (Weekday) $77.06 ([DATE]) $94.20 ([DATE]) $92.12 (Public …" at bounding box center [591, 247] width 91 height 23
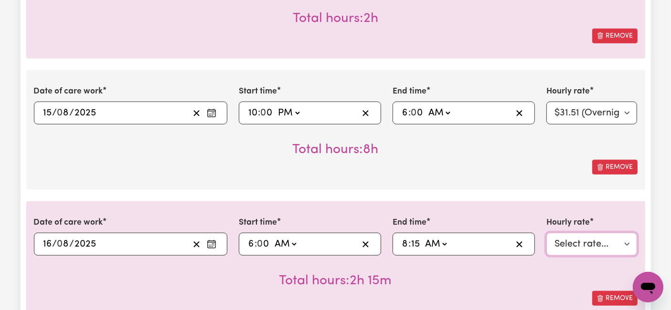
scroll to position [1008, 0]
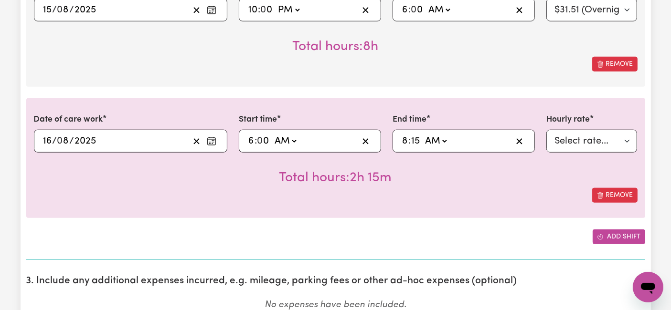
click at [598, 232] on span "Add another shift" at bounding box center [600, 237] width 7 height 10
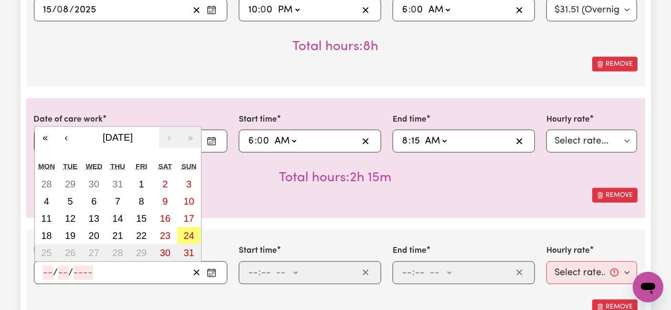
click at [45, 273] on input "number" at bounding box center [48, 273] width 11 height 14
click at [182, 213] on button "17" at bounding box center [189, 218] width 24 height 17
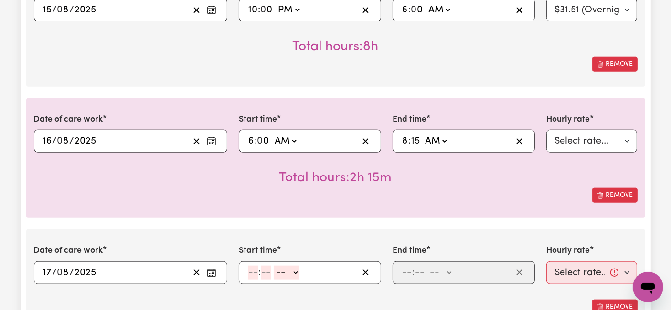
click at [252, 272] on input "number" at bounding box center [253, 273] width 11 height 14
click at [290, 271] on select "-- AM PM" at bounding box center [285, 273] width 26 height 14
click at [272, 266] on select "-- AM PM" at bounding box center [285, 273] width 26 height 14
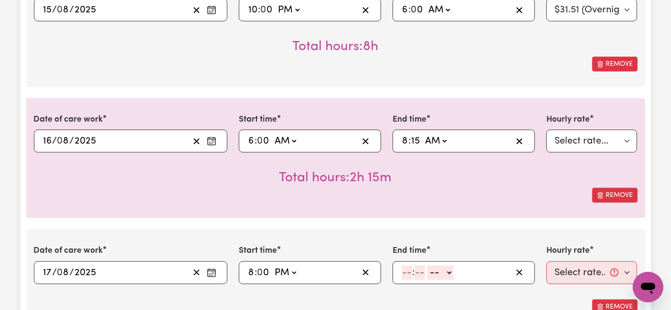
click at [402, 273] on input "number" at bounding box center [406, 273] width 11 height 14
click at [436, 270] on select "-- AM PM" at bounding box center [442, 273] width 26 height 14
click at [429, 266] on select "-- AM PM" at bounding box center [442, 273] width 26 height 14
click at [578, 268] on select "Select rate... $54.21 (Weekday) $77.06 ([DATE]) $94.20 ([DATE]) $92.12 (Public …" at bounding box center [591, 273] width 91 height 23
click at [546, 262] on select "Select rate... $54.21 (Weekday) $77.06 ([DATE]) $94.20 ([DATE]) $92.12 (Public …" at bounding box center [591, 273] width 91 height 23
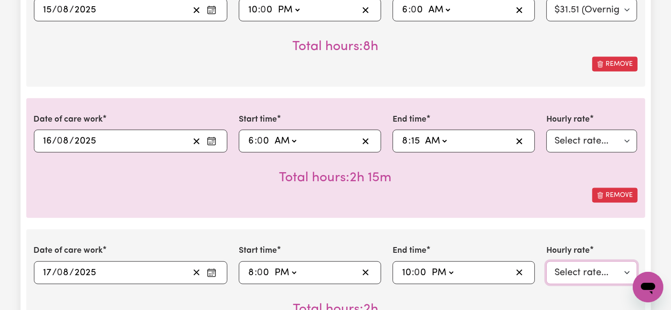
scroll to position [1167, 0]
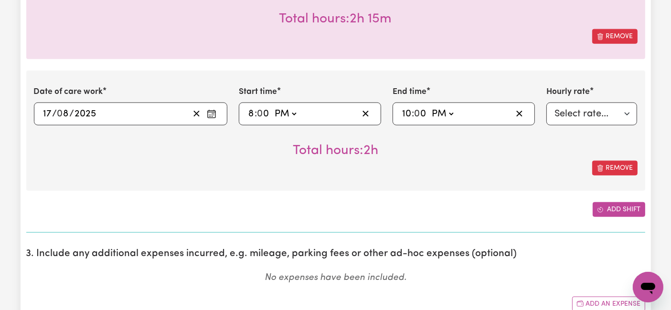
click at [600, 207] on icon "Add another shift" at bounding box center [600, 210] width 7 height 7
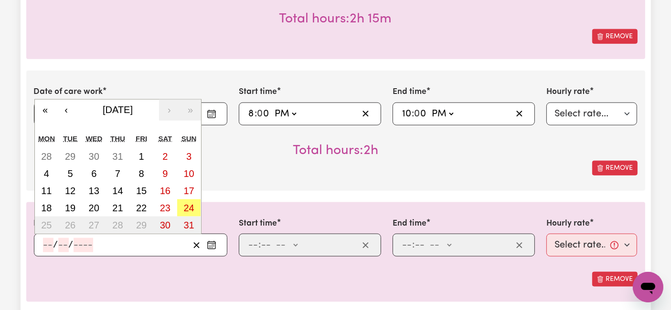
click at [50, 238] on input "number" at bounding box center [48, 245] width 11 height 14
click at [185, 182] on button "17" at bounding box center [189, 190] width 24 height 17
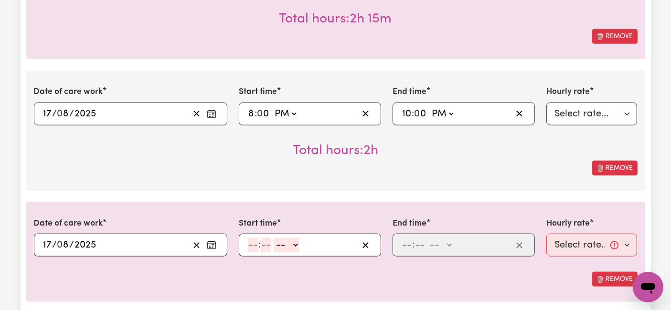
click at [258, 243] on span ":" at bounding box center [259, 245] width 2 height 11
click at [253, 241] on input "number" at bounding box center [253, 245] width 11 height 14
click at [289, 245] on select "-- AM PM" at bounding box center [288, 245] width 26 height 14
click at [275, 238] on select "-- AM PM" at bounding box center [288, 245] width 26 height 14
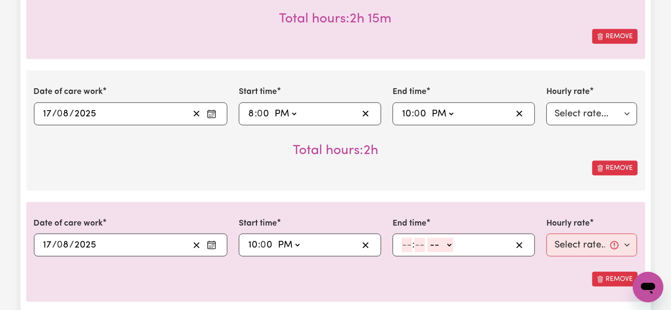
click at [409, 243] on input "number" at bounding box center [406, 245] width 11 height 14
click at [432, 243] on select "-- AM PM" at bounding box center [439, 245] width 26 height 14
click at [426, 238] on select "-- AM PM" at bounding box center [439, 245] width 26 height 14
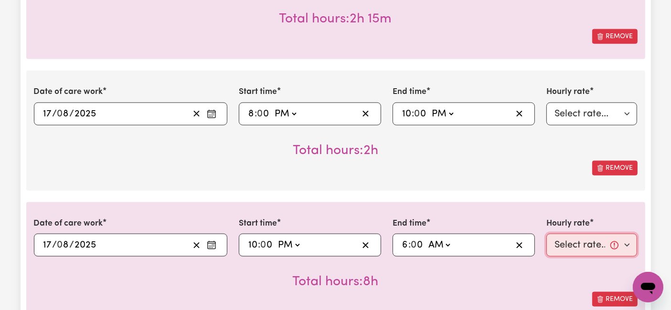
click at [579, 249] on select "Select rate... $54.21 (Weekday) $77.06 ([DATE]) $94.20 ([DATE]) $92.12 (Public …" at bounding box center [591, 245] width 91 height 23
click at [546, 234] on select "Select rate... $54.21 (Weekday) $77.06 ([DATE]) $94.20 ([DATE]) $92.12 (Public …" at bounding box center [591, 245] width 91 height 23
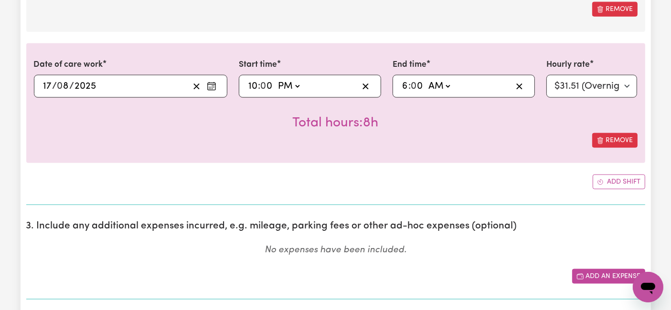
click at [583, 273] on icon "Add another expense" at bounding box center [580, 277] width 8 height 8
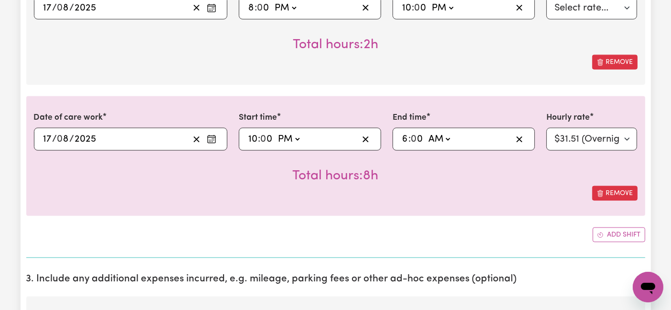
scroll to position [1432, 0]
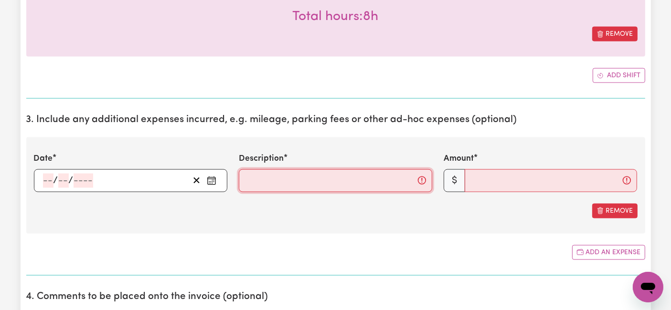
click at [274, 169] on input "Description" at bounding box center [335, 180] width 193 height 23
paste input "Travel from home to [GEOGRAPHIC_DATA][PERSON_NAME], [GEOGRAPHIC_DATA] and back,…"
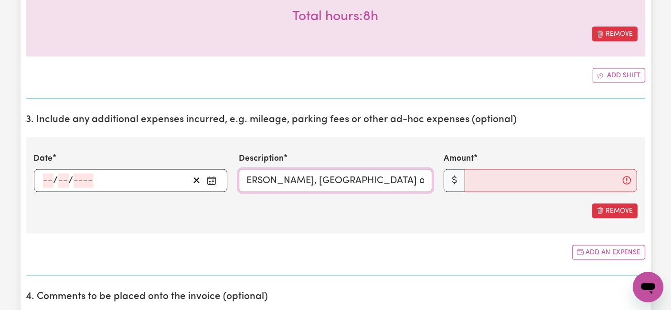
click at [268, 177] on input "Travel from home to [GEOGRAPHIC_DATA][PERSON_NAME], [GEOGRAPHIC_DATA] and back,…" at bounding box center [335, 180] width 193 height 23
click at [408, 179] on input "Travel from home to [GEOGRAPHIC_DATA][PERSON_NAME], [GEOGRAPHIC_DATA] and back,…" at bounding box center [335, 180] width 193 height 23
click at [406, 179] on input "Travel from home to [GEOGRAPHIC_DATA][PERSON_NAME], [GEOGRAPHIC_DATA] and back,…" at bounding box center [335, 180] width 193 height 23
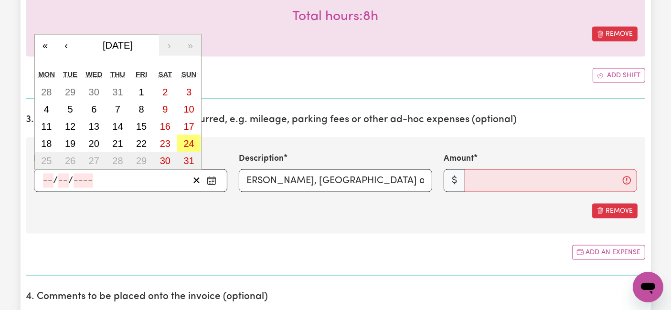
click at [47, 174] on input "number" at bounding box center [48, 181] width 11 height 14
click at [168, 111] on button "9" at bounding box center [165, 109] width 24 height 17
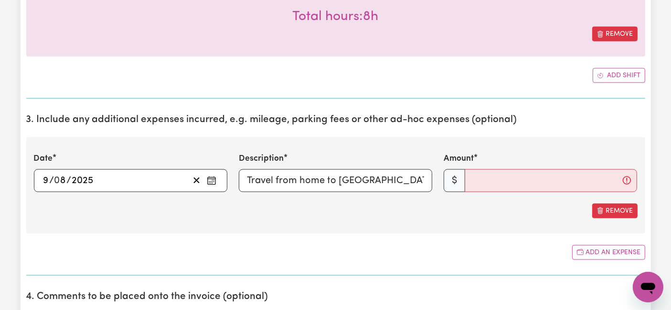
click at [45, 178] on input "9" at bounding box center [46, 181] width 7 height 14
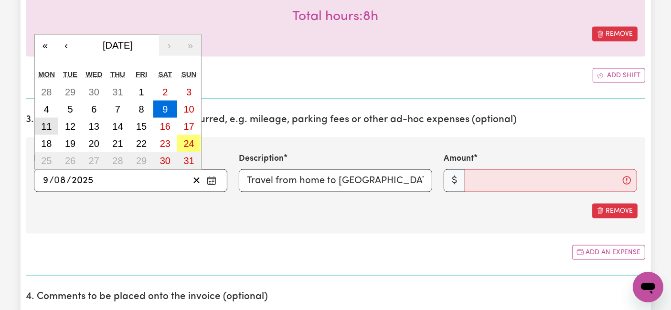
click at [43, 122] on abbr "11" at bounding box center [46, 126] width 11 height 11
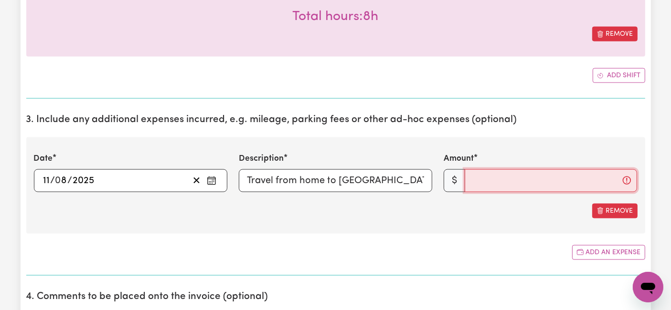
click at [518, 182] on input "Amount" at bounding box center [550, 180] width 172 height 23
drag, startPoint x: 355, startPoint y: 175, endPoint x: 341, endPoint y: 179, distance: 13.8
click at [341, 179] on input "Travel from home to [GEOGRAPHIC_DATA][PERSON_NAME], [GEOGRAPHIC_DATA] and back,…" at bounding box center [335, 180] width 193 height 23
click at [294, 177] on input "Travel from home to [GEOGRAPHIC_DATA][PERSON_NAME], [GEOGRAPHIC_DATA] and back,…" at bounding box center [335, 180] width 193 height 23
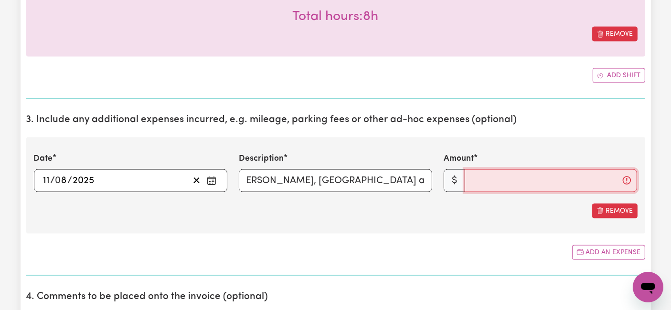
click at [493, 180] on input "Amount" at bounding box center [550, 180] width 172 height 23
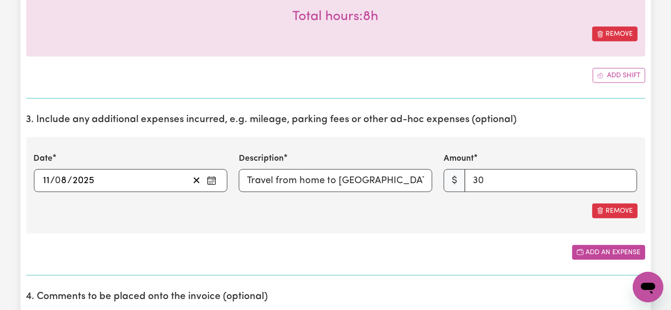
click at [573, 246] on button "Add an expense" at bounding box center [608, 252] width 73 height 15
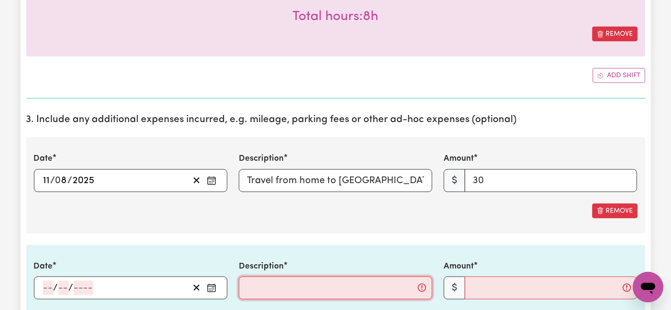
click at [304, 283] on input "Description" at bounding box center [335, 288] width 193 height 23
paste input "Travel from home to [PERSON_NAME][GEOGRAPHIC_DATA], Reservoir and back (46km), …"
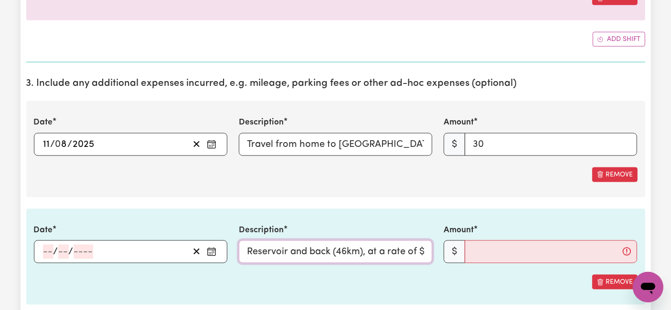
scroll to position [1485, 0]
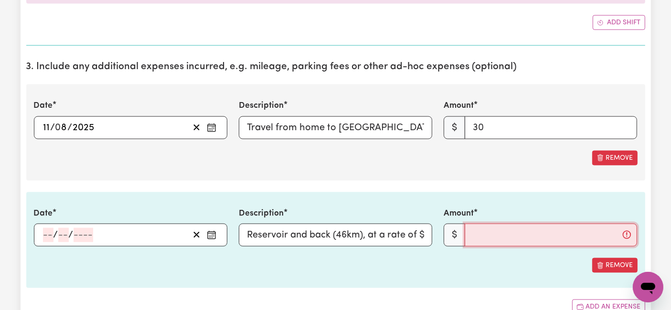
click at [506, 227] on input "Amount" at bounding box center [550, 235] width 172 height 23
drag, startPoint x: 397, startPoint y: 232, endPoint x: 467, endPoint y: 227, distance: 70.8
click at [467, 227] on div "Date / / Description Travel from home to [PERSON_NAME][GEOGRAPHIC_DATA], Reserv…" at bounding box center [335, 227] width 615 height 39
click at [416, 232] on input "Travel from home to [PERSON_NAME][GEOGRAPHIC_DATA], Reservoir and back (46km), …" at bounding box center [335, 235] width 193 height 23
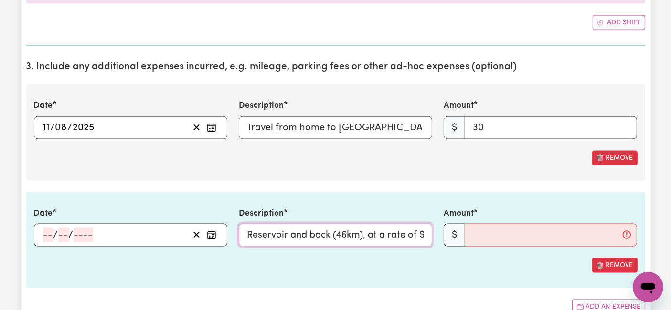
click at [424, 228] on input "Travel from home to [PERSON_NAME][GEOGRAPHIC_DATA], Reservoir and back (46km), …" at bounding box center [335, 235] width 193 height 23
click at [493, 237] on input "Amount" at bounding box center [550, 235] width 172 height 23
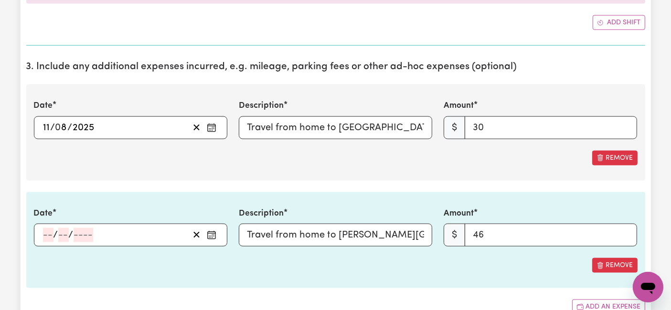
click at [48, 228] on input "number" at bounding box center [48, 235] width 11 height 14
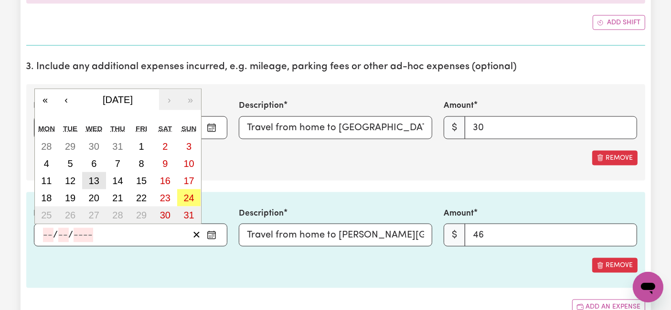
click at [84, 172] on button "13" at bounding box center [94, 180] width 24 height 17
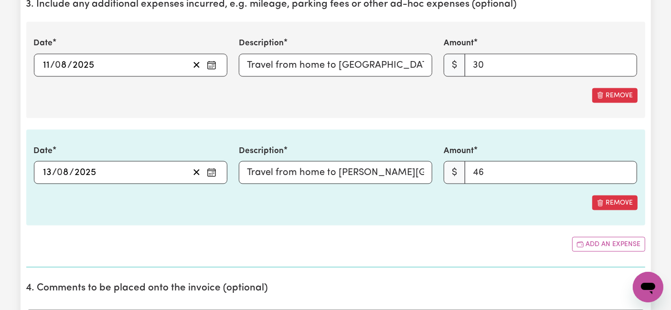
scroll to position [1591, 0]
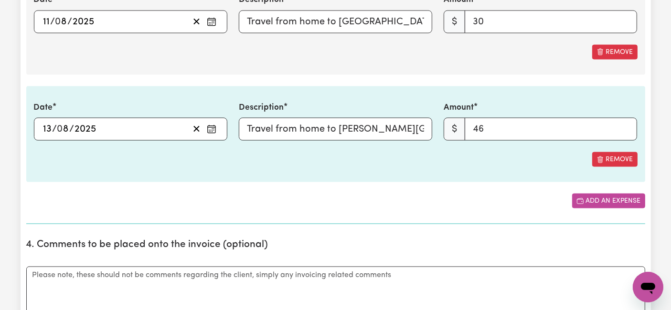
click at [613, 202] on button "Add an expense" at bounding box center [608, 201] width 73 height 15
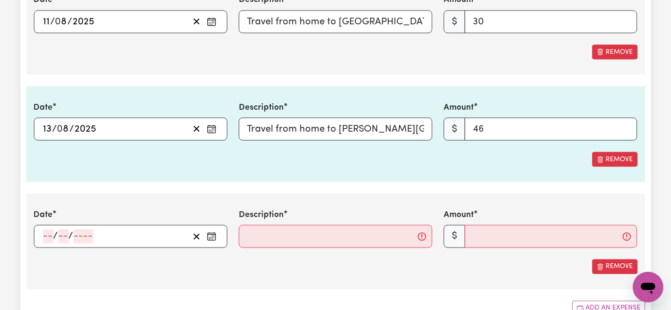
click at [50, 234] on input "number" at bounding box center [48, 237] width 11 height 14
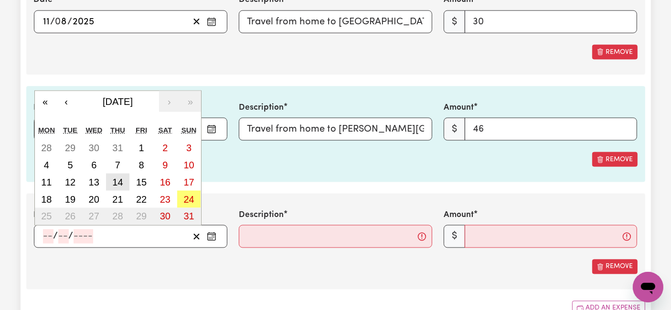
click at [115, 178] on abbr "14" at bounding box center [117, 182] width 11 height 11
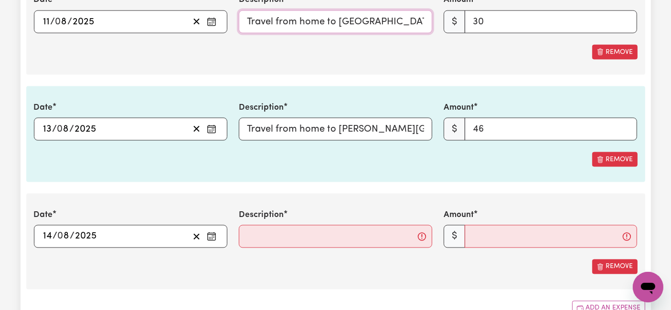
click at [284, 15] on input "Travel from home to [GEOGRAPHIC_DATA][PERSON_NAME], [GEOGRAPHIC_DATA] and back …" at bounding box center [335, 22] width 193 height 23
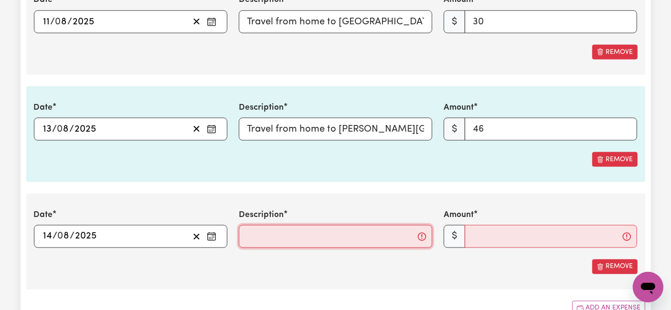
click at [316, 234] on input "Description" at bounding box center [335, 236] width 193 height 23
paste input "Travel from home to [GEOGRAPHIC_DATA][PERSON_NAME], [GEOGRAPHIC_DATA] and back …"
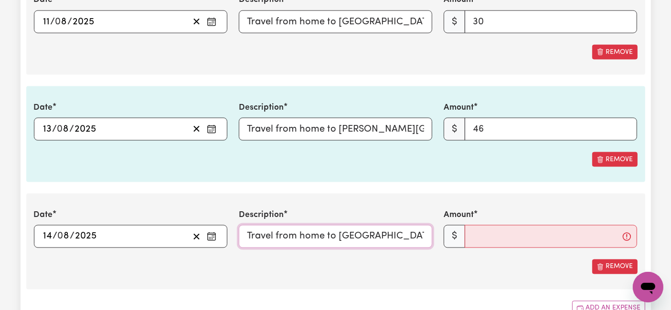
scroll to position [0, 233]
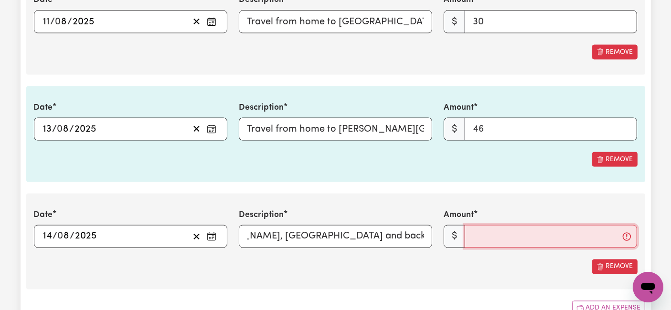
click at [504, 234] on input "Amount" at bounding box center [550, 236] width 172 height 23
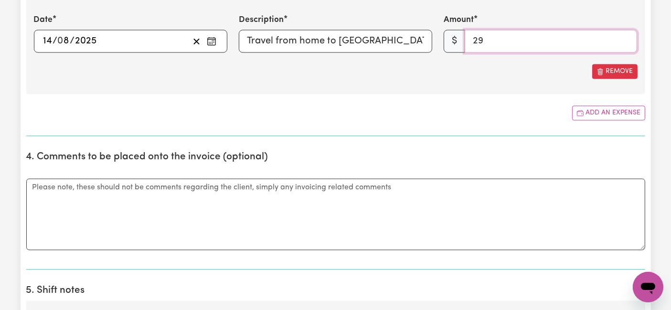
scroll to position [1856, 0]
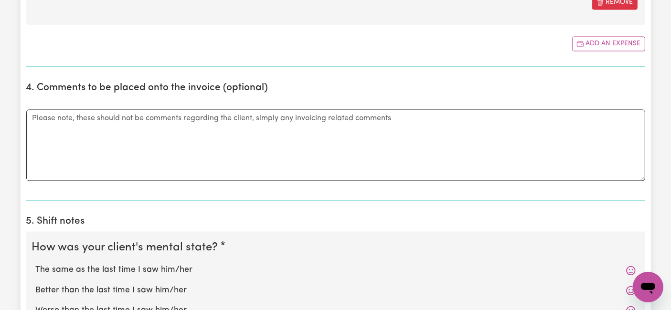
click at [148, 264] on label "The same as the last time I saw him/her" at bounding box center [336, 270] width 600 height 12
click at [36, 263] on input "The same as the last time I saw him/her" at bounding box center [35, 263] width 0 height 0
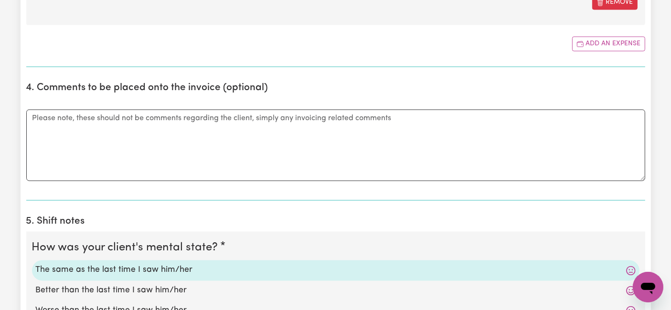
scroll to position [1962, 0]
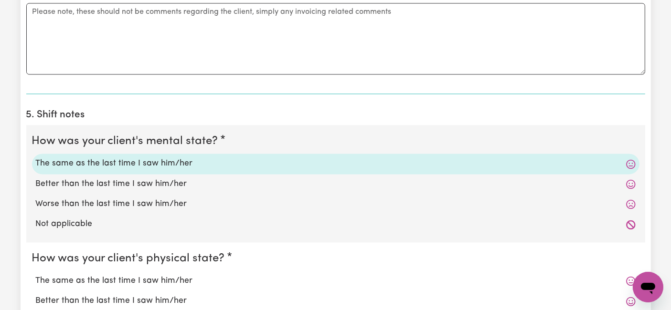
click at [132, 291] on div "Better than the last time I saw him/her" at bounding box center [335, 301] width 607 height 20
click at [132, 277] on label "The same as the last time I saw him/her" at bounding box center [336, 281] width 600 height 12
click at [36, 275] on input "The same as the last time I saw him/her" at bounding box center [35, 274] width 0 height 0
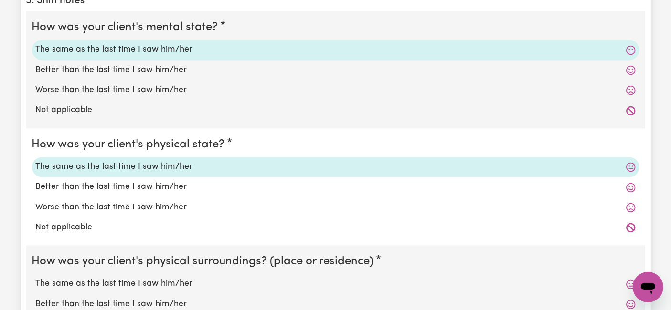
scroll to position [2121, 0]
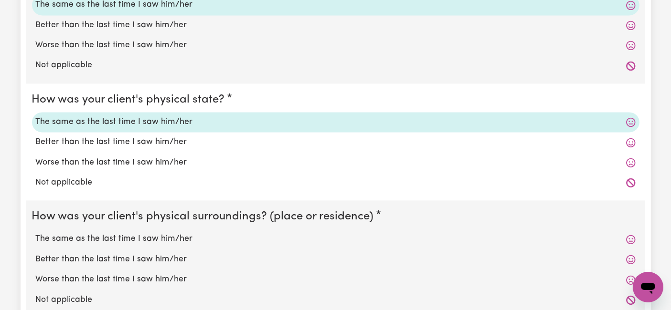
drag, startPoint x: 129, startPoint y: 242, endPoint x: 129, endPoint y: 235, distance: 7.2
click at [129, 242] on div "The same as the last time I saw him/her" at bounding box center [335, 239] width 607 height 20
click at [129, 234] on label "The same as the last time I saw him/her" at bounding box center [336, 239] width 600 height 12
click at [36, 233] on input "The same as the last time I saw him/her" at bounding box center [35, 232] width 0 height 0
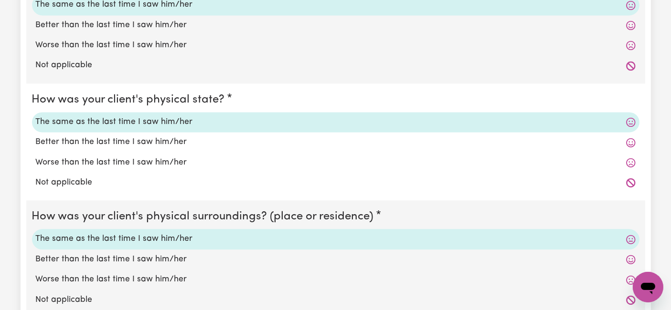
scroll to position [2333, 0]
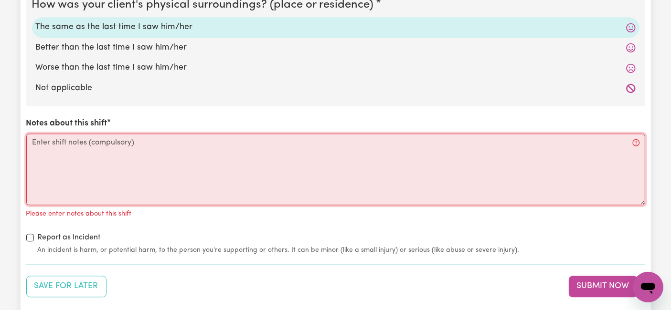
click at [231, 164] on textarea "Notes about this shift" at bounding box center [335, 170] width 619 height 72
paste textarea "[DATE] 8:40 AM: Han woke up, used the toilet for bowel movement, followed by pe…"
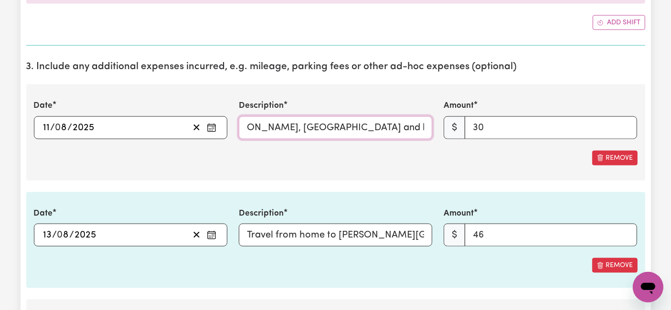
scroll to position [0, 233]
drag, startPoint x: 296, startPoint y: 118, endPoint x: 455, endPoint y: 125, distance: 159.1
click at [455, 125] on div "Date [DATE] 11 / 0 8 / 2025 « ‹ [DATE] › » Mon Tue Wed Thu Fri Sat Sun 28 29 30…" at bounding box center [335, 119] width 615 height 39
click at [389, 172] on div "Date [DATE] 11 / 0 8 / 2025 « ‹ [DATE] › » Mon Tue Wed Thu Fri Sat Sun 28 29 30…" at bounding box center [335, 132] width 619 height 96
drag, startPoint x: 453, startPoint y: 124, endPoint x: 476, endPoint y: 124, distance: 23.9
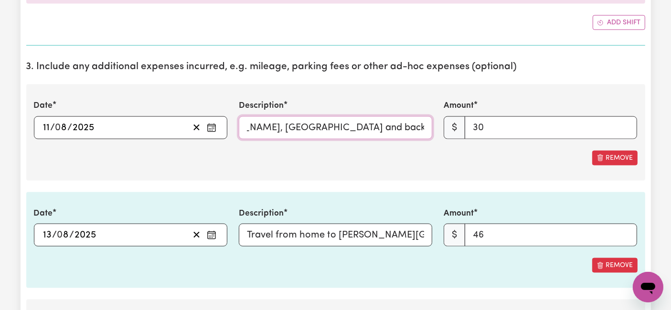
click at [476, 124] on div "Date [DATE] 11 / 0 8 / 2025 « ‹ [DATE] › » Mon Tue Wed Thu Fri Sat Sun 28 29 30…" at bounding box center [335, 119] width 615 height 39
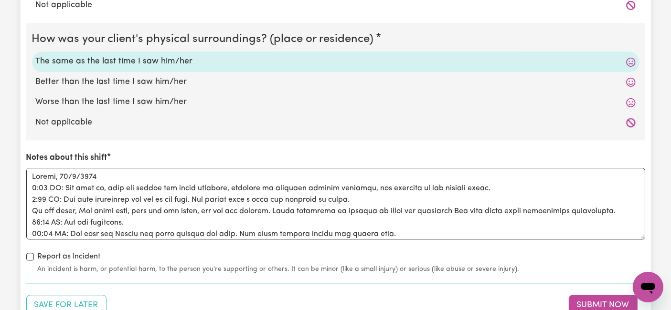
scroll to position [2440, 0]
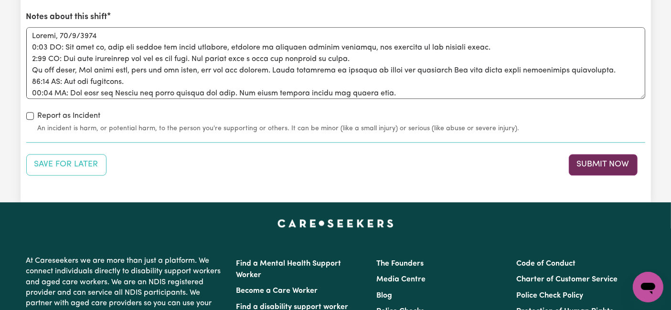
click at [592, 154] on button "Submit Now" at bounding box center [602, 164] width 69 height 21
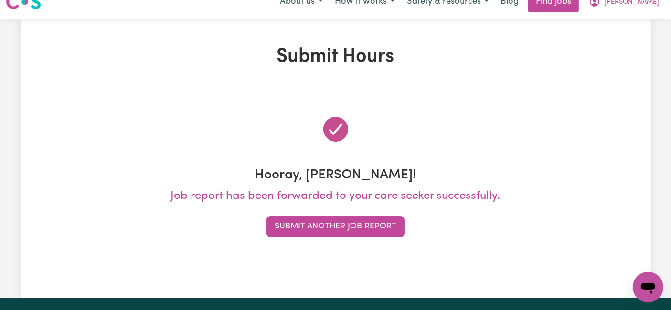
scroll to position [0, 0]
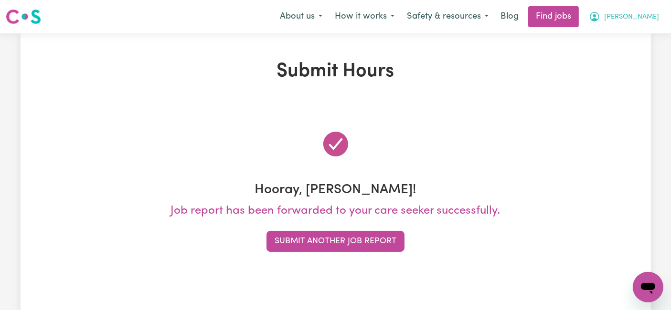
click at [642, 21] on span "[PERSON_NAME]" at bounding box center [631, 17] width 55 height 11
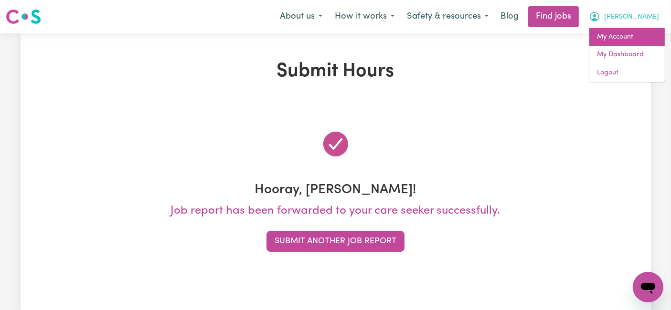
click at [641, 31] on link "My Account" at bounding box center [626, 37] width 75 height 18
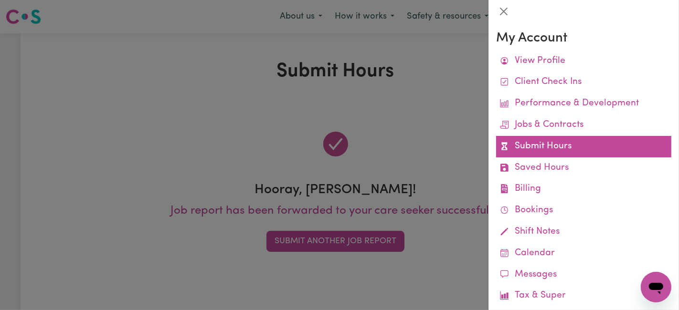
click at [562, 147] on link "Submit Hours" at bounding box center [583, 146] width 175 height 21
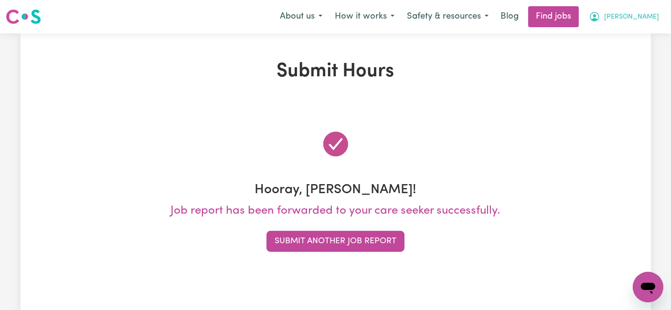
click at [645, 21] on span "[PERSON_NAME]" at bounding box center [631, 17] width 55 height 11
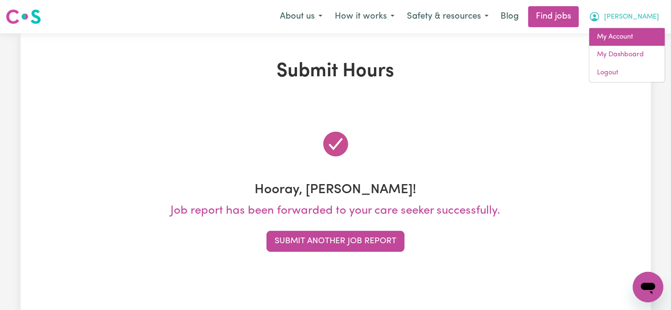
click at [638, 33] on link "My Account" at bounding box center [626, 37] width 75 height 18
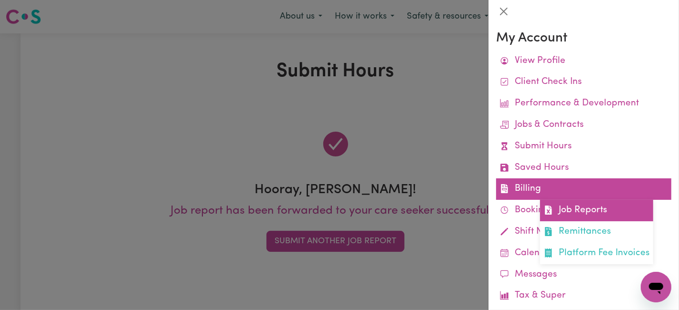
click at [555, 212] on link "Job Reports" at bounding box center [596, 210] width 113 height 21
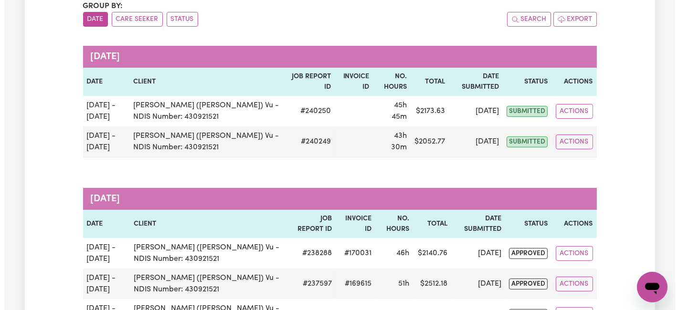
scroll to position [106, 0]
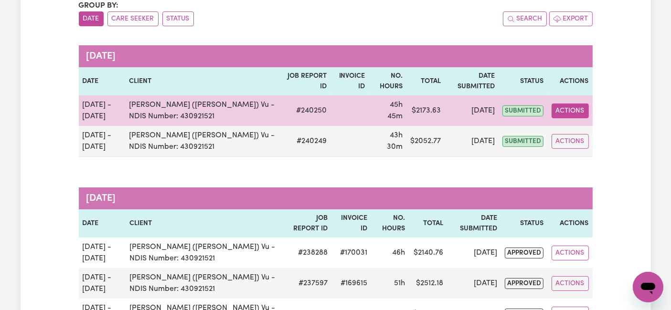
click at [578, 108] on button "Actions" at bounding box center [569, 111] width 37 height 15
click at [577, 128] on link "View Job Report" at bounding box center [592, 132] width 82 height 19
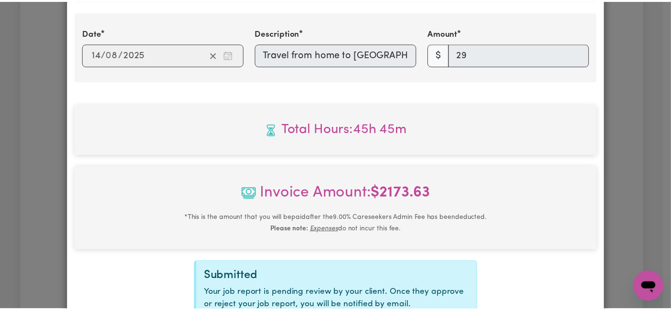
scroll to position [1566, 0]
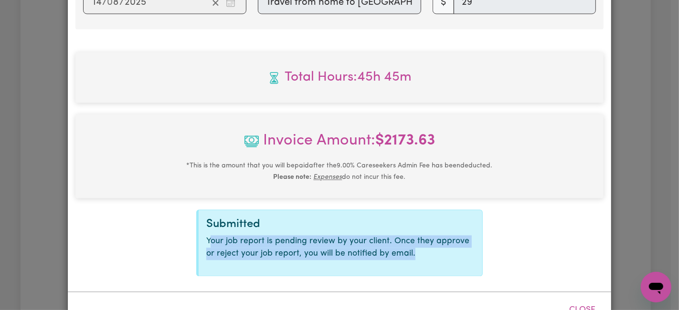
drag, startPoint x: 204, startPoint y: 211, endPoint x: 452, endPoint y: 220, distance: 247.4
click at [452, 235] on p "Your job report is pending review by your client. Once they approve or reject y…" at bounding box center [340, 247] width 268 height 25
click at [525, 203] on div "Total Hours: 45h 45m Invoice Amount: $ 2173.63 * This is the amount that you wi…" at bounding box center [339, 164] width 528 height 224
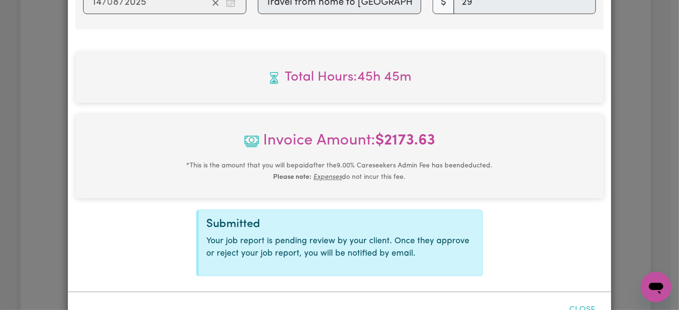
click at [571, 300] on button "Close" at bounding box center [582, 310] width 42 height 21
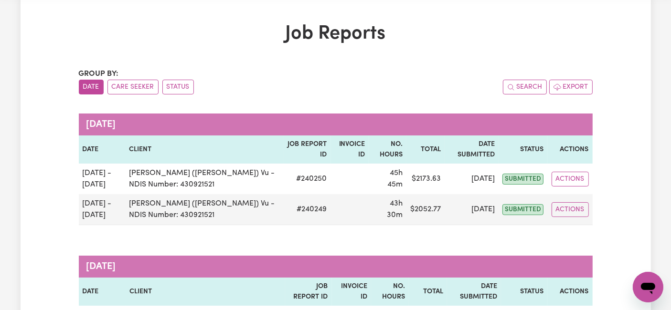
scroll to position [0, 0]
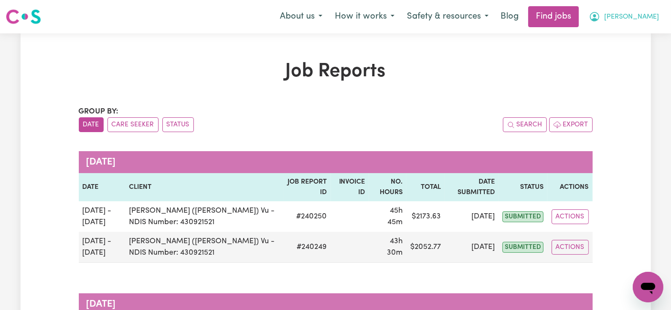
click at [631, 16] on button "[PERSON_NAME]" at bounding box center [623, 17] width 83 height 20
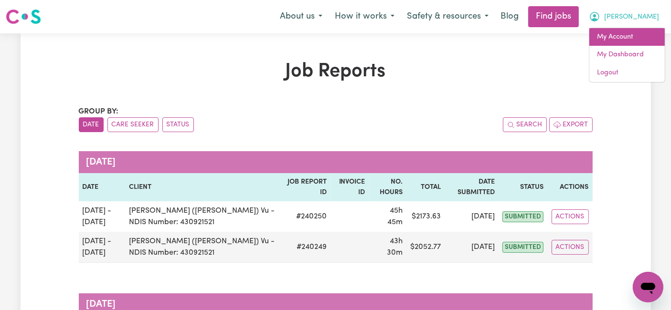
click at [632, 36] on link "My Account" at bounding box center [626, 37] width 75 height 18
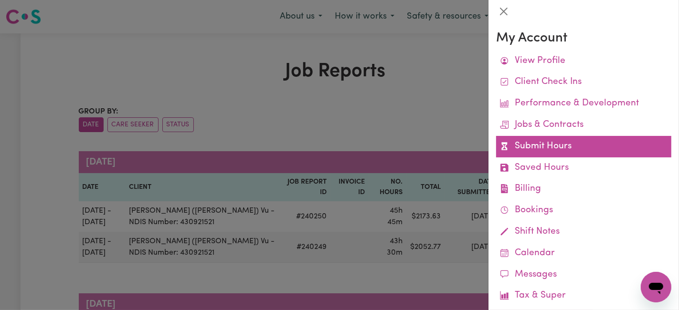
click at [551, 145] on link "Submit Hours" at bounding box center [583, 146] width 175 height 21
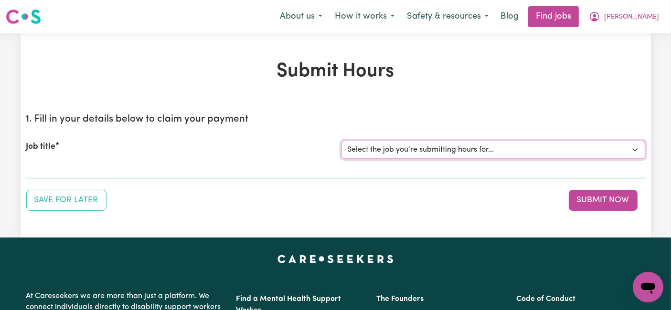
click at [526, 151] on select "Select the job you're submitting hours for... [[PERSON_NAME] (Han) Vu - NDIS Nu…" at bounding box center [493, 150] width 304 height 18
click at [341, 141] on select "Select the job you're submitting hours for... [[PERSON_NAME] (Han) Vu - NDIS Nu…" at bounding box center [493, 150] width 304 height 18
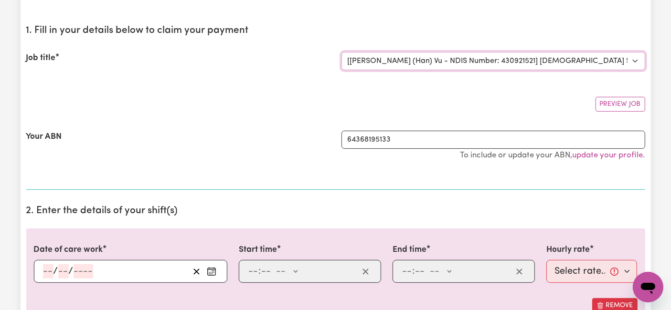
scroll to position [159, 0]
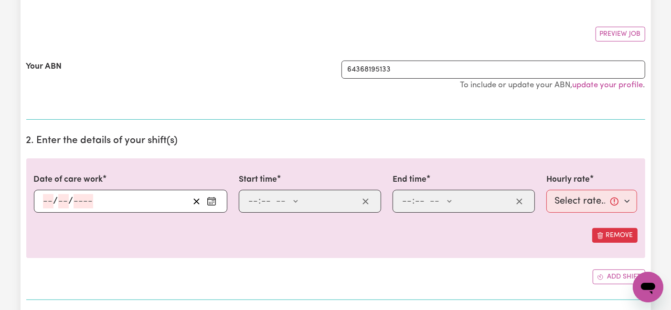
click at [46, 195] on input "number" at bounding box center [48, 201] width 11 height 14
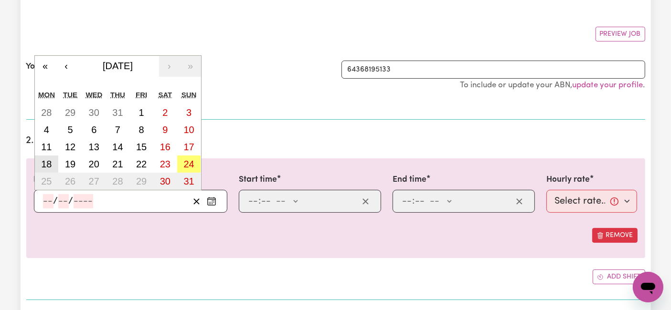
click at [51, 159] on abbr "18" at bounding box center [46, 164] width 11 height 11
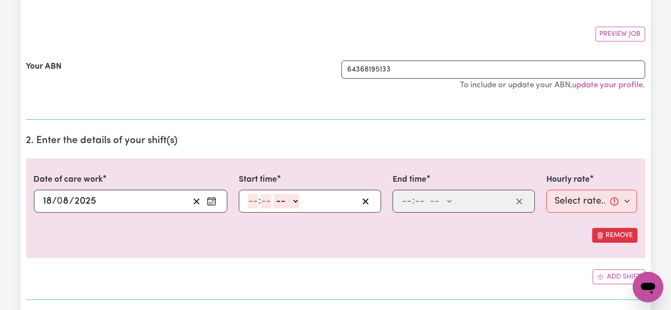
click at [257, 200] on input "number" at bounding box center [253, 201] width 11 height 14
click at [285, 200] on select "-- AM PM" at bounding box center [285, 201] width 26 height 14
click at [272, 194] on select "-- AM PM" at bounding box center [285, 201] width 26 height 14
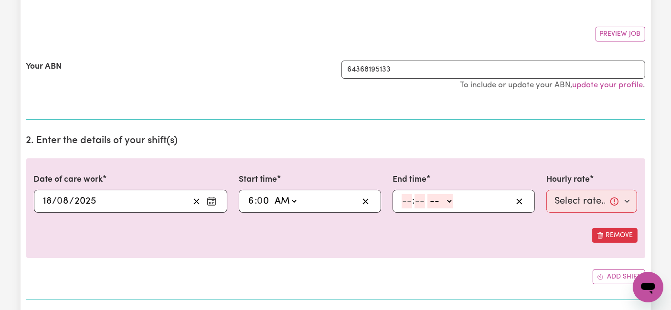
click at [409, 202] on input "number" at bounding box center [406, 201] width 11 height 14
click at [435, 202] on select "-- AM PM" at bounding box center [438, 201] width 26 height 14
click at [425, 194] on select "-- AM PM" at bounding box center [438, 201] width 26 height 14
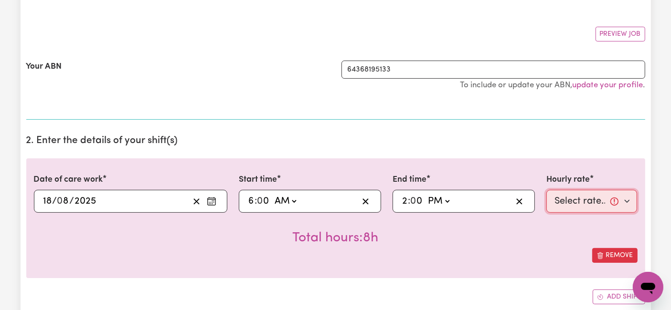
click at [573, 204] on select "Select rate... $54.21 (Weekday) $77.06 ([DATE]) $94.20 ([DATE]) $92.12 (Public …" at bounding box center [591, 201] width 91 height 23
click at [546, 190] on select "Select rate... $54.21 (Weekday) $77.06 ([DATE]) $94.20 ([DATE]) $92.12 (Public …" at bounding box center [591, 201] width 91 height 23
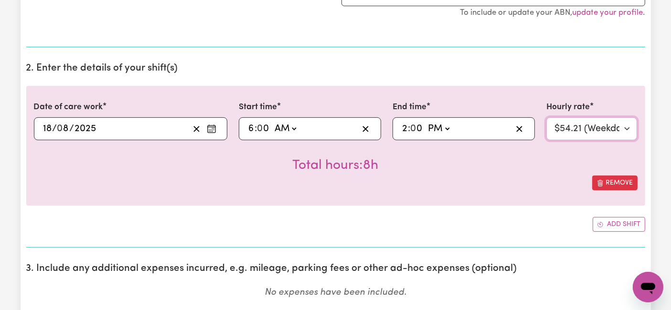
scroll to position [265, 0]
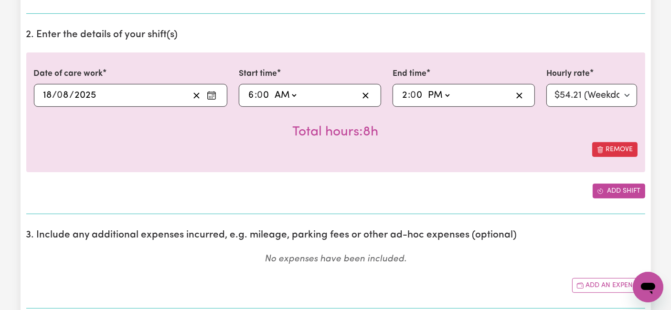
click at [599, 188] on icon "Add another shift" at bounding box center [600, 191] width 7 height 7
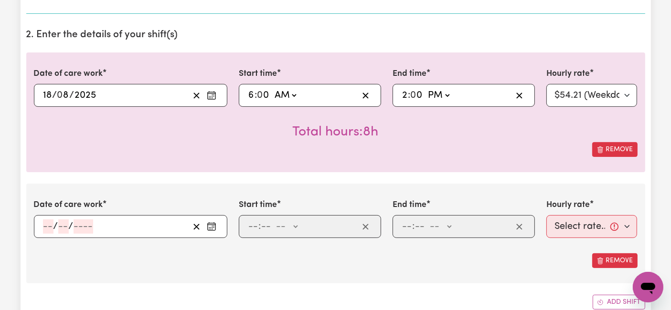
click at [47, 220] on input "number" at bounding box center [48, 227] width 11 height 14
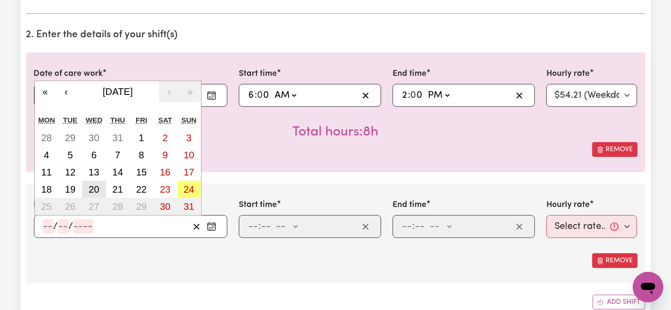
click at [94, 184] on abbr "20" at bounding box center [94, 189] width 11 height 11
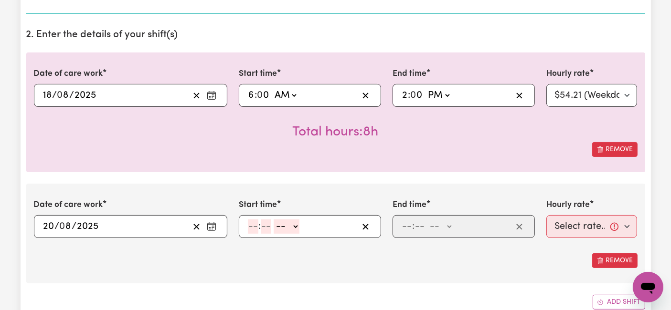
click at [252, 228] on input "number" at bounding box center [253, 227] width 11 height 14
click at [291, 225] on select "-- AM PM" at bounding box center [285, 227] width 26 height 14
click at [272, 220] on select "-- AM PM" at bounding box center [285, 227] width 26 height 14
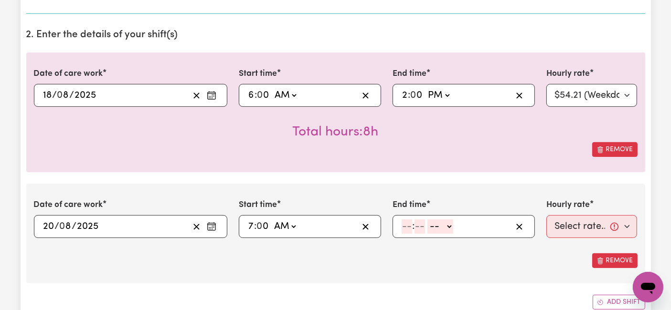
click at [409, 223] on input "number" at bounding box center [406, 227] width 11 height 14
click at [431, 221] on select "-- AM PM" at bounding box center [438, 227] width 26 height 14
click at [425, 220] on select "-- AM PM" at bounding box center [438, 227] width 26 height 14
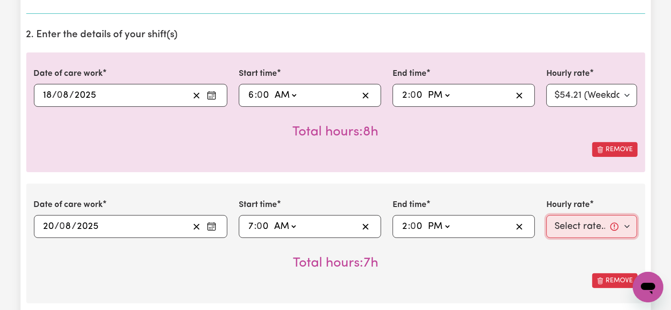
click at [573, 220] on select "Select rate... $54.21 (Weekday) $77.06 ([DATE]) $94.20 ([DATE]) $92.12 (Public …" at bounding box center [591, 226] width 91 height 23
click at [546, 215] on select "Select rate... $54.21 (Weekday) $77.06 ([DATE]) $94.20 ([DATE]) $92.12 (Public …" at bounding box center [591, 226] width 91 height 23
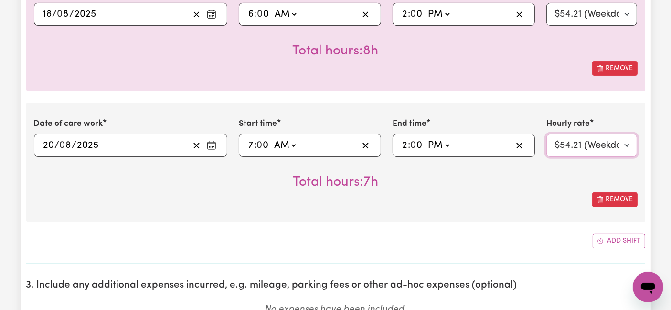
scroll to position [424, 0]
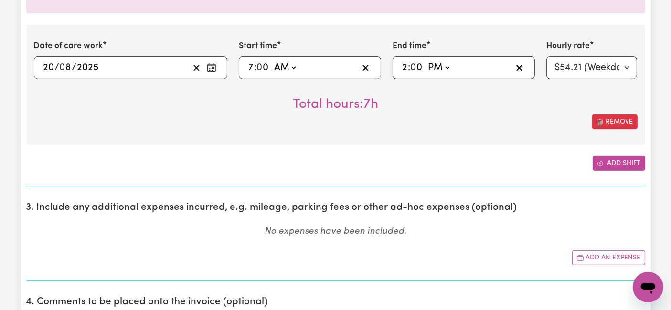
click at [598, 160] on icon "Add another shift" at bounding box center [600, 163] width 7 height 7
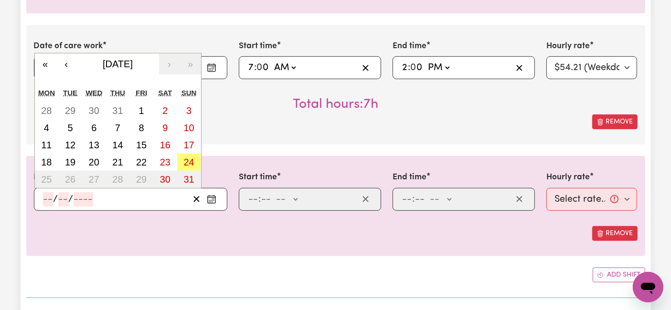
click at [47, 193] on input "number" at bounding box center [48, 199] width 11 height 14
click at [117, 158] on abbr "21" at bounding box center [117, 162] width 11 height 11
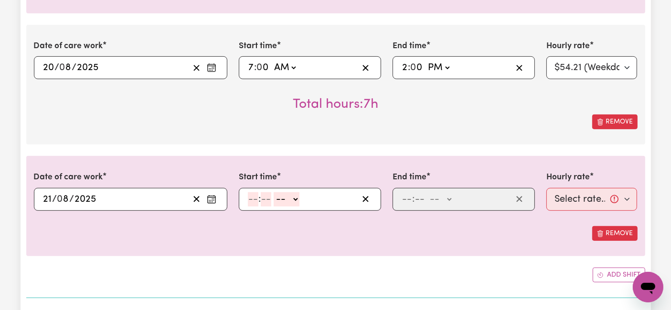
click at [248, 196] on input "number" at bounding box center [253, 199] width 11 height 14
click at [250, 196] on input "number" at bounding box center [253, 199] width 11 height 14
click at [291, 198] on select "-- AM PM" at bounding box center [285, 199] width 26 height 14
click at [272, 192] on select "-- AM PM" at bounding box center [285, 199] width 26 height 14
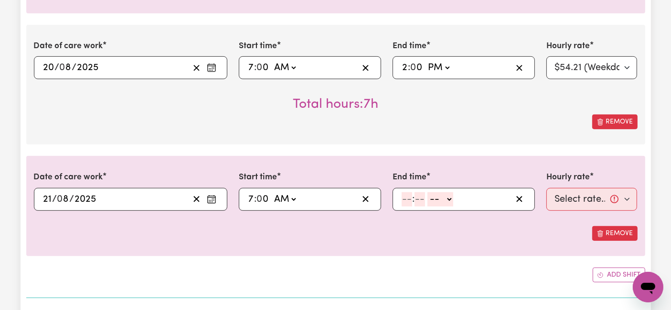
click at [409, 200] on input "number" at bounding box center [406, 199] width 11 height 14
click at [442, 198] on select "-- AM PM" at bounding box center [438, 199] width 26 height 14
click at [425, 192] on select "-- AM PM" at bounding box center [438, 199] width 26 height 14
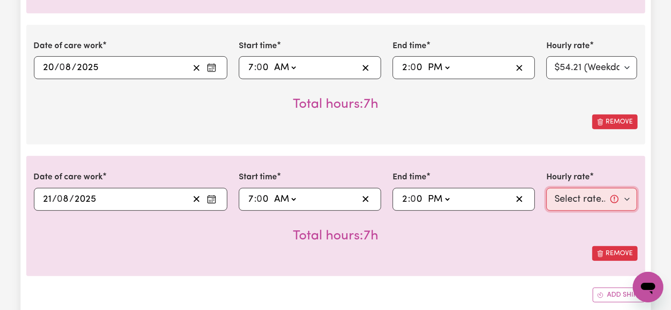
click at [581, 199] on select "Select rate... $54.21 (Weekday) $77.06 ([DATE]) $94.20 ([DATE]) $92.12 (Public …" at bounding box center [591, 199] width 91 height 23
click at [546, 188] on select "Select rate... $54.21 (Weekday) $77.06 ([DATE]) $94.20 ([DATE]) $92.12 (Public …" at bounding box center [591, 199] width 91 height 23
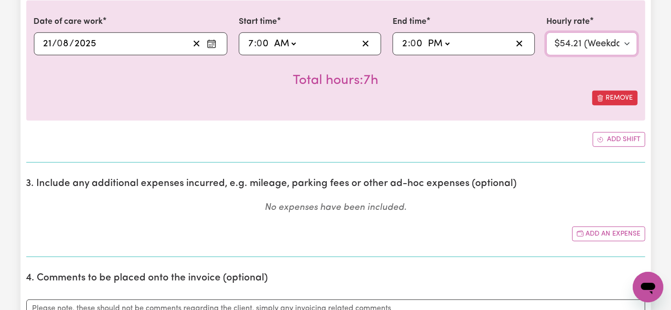
scroll to position [583, 0]
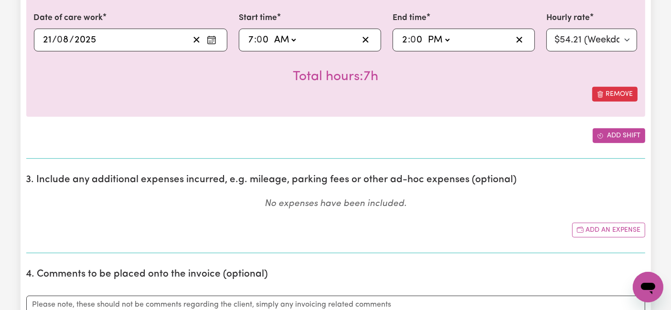
click at [607, 138] on button "Add shift" at bounding box center [618, 135] width 53 height 15
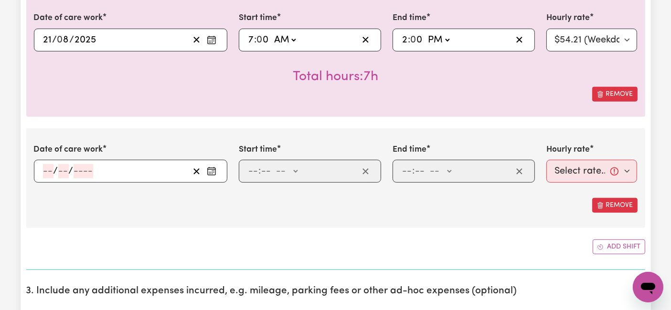
click at [47, 166] on input "number" at bounding box center [48, 171] width 11 height 14
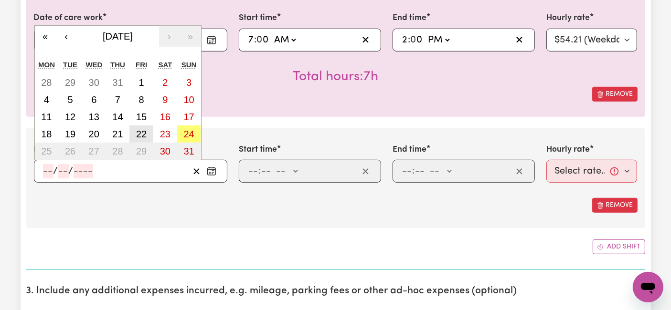
click at [146, 129] on abbr "22" at bounding box center [141, 134] width 11 height 11
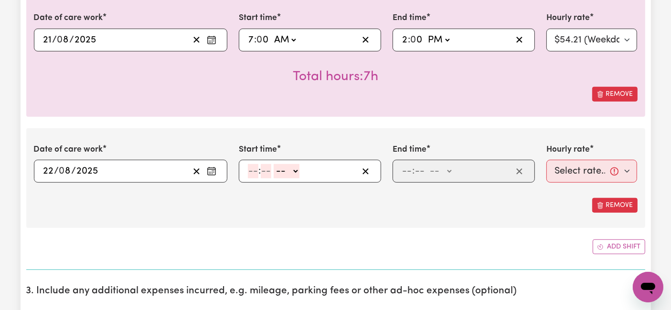
click at [250, 167] on input "number" at bounding box center [253, 171] width 11 height 14
click at [292, 172] on select "-- AM PM" at bounding box center [285, 171] width 26 height 14
click at [272, 164] on select "-- AM PM" at bounding box center [285, 171] width 26 height 14
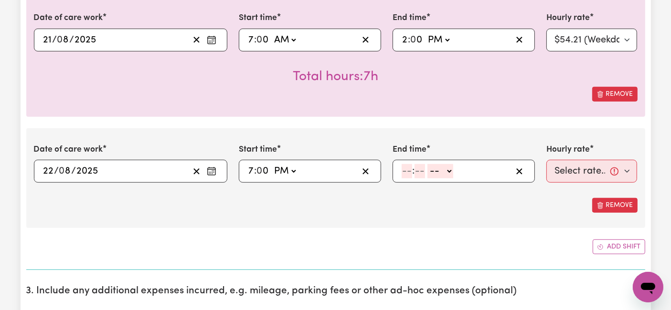
click at [410, 171] on input "number" at bounding box center [406, 171] width 11 height 14
click at [431, 167] on select "-- AM PM" at bounding box center [439, 171] width 26 height 14
click at [426, 164] on select "-- AM PM" at bounding box center [439, 171] width 26 height 14
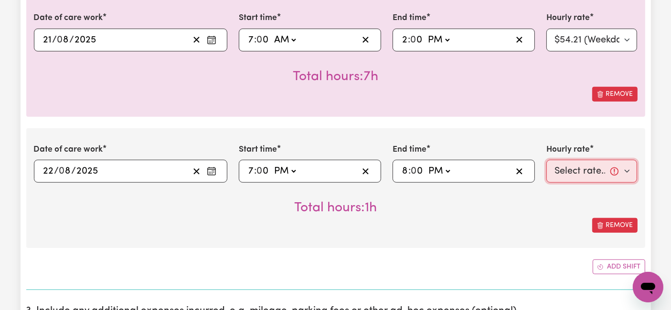
click at [571, 163] on select "Select rate... $54.21 (Weekday) $77.06 ([DATE]) $94.20 ([DATE]) $92.12 (Public …" at bounding box center [591, 171] width 91 height 23
click at [546, 160] on select "Select rate... $54.21 (Weekday) $77.06 ([DATE]) $94.20 ([DATE]) $92.12 (Public …" at bounding box center [591, 171] width 91 height 23
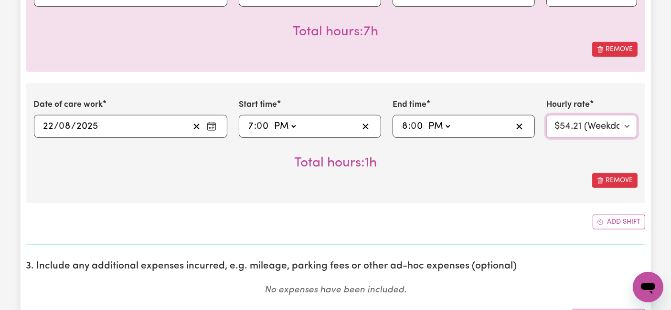
scroll to position [689, 0]
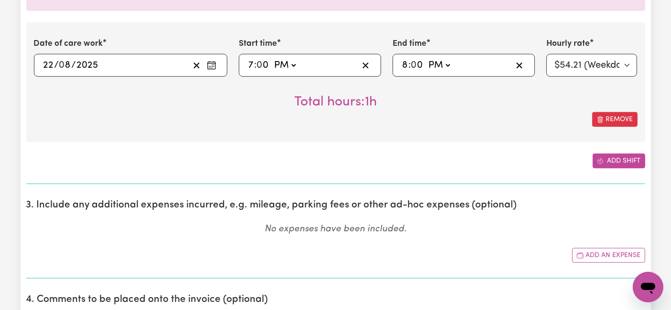
click at [599, 156] on span "Add another shift" at bounding box center [600, 161] width 7 height 10
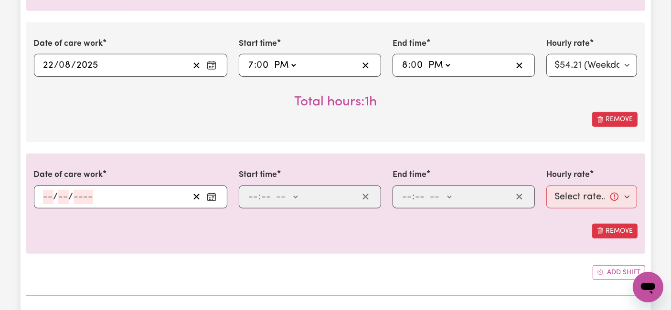
click at [53, 192] on span "/" at bounding box center [55, 197] width 5 height 11
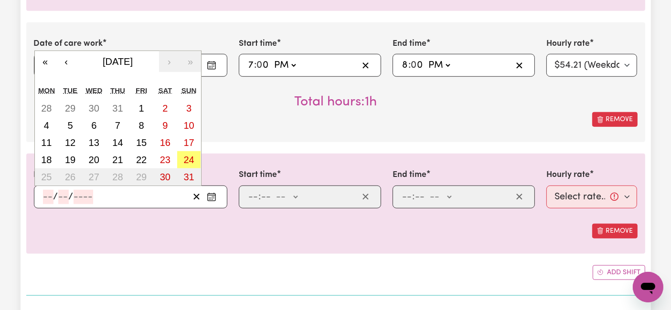
click at [44, 190] on input "number" at bounding box center [48, 197] width 11 height 14
click at [144, 156] on abbr "22" at bounding box center [141, 160] width 11 height 11
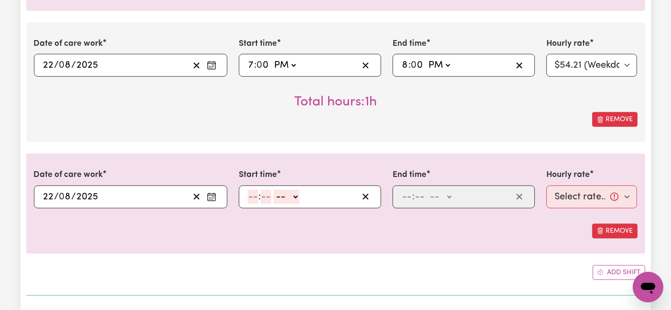
click at [255, 194] on input "number" at bounding box center [253, 197] width 11 height 14
click at [299, 194] on div "8 : 0 0 -- AM PM" at bounding box center [302, 197] width 111 height 14
drag, startPoint x: 290, startPoint y: 193, endPoint x: 290, endPoint y: 198, distance: 4.8
click at [290, 193] on select "-- AM PM" at bounding box center [285, 197] width 26 height 14
click at [272, 190] on select "-- AM PM" at bounding box center [285, 197] width 26 height 14
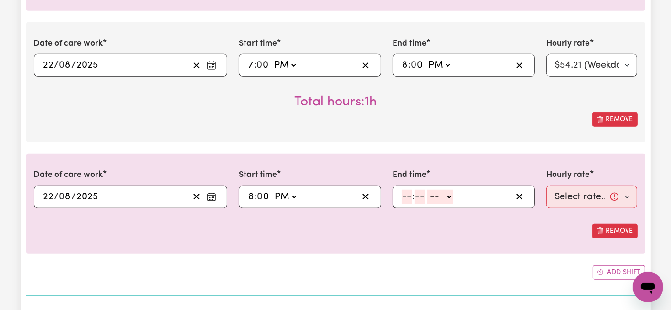
click at [410, 194] on input "number" at bounding box center [406, 197] width 11 height 14
click at [447, 190] on select "-- AM PM" at bounding box center [442, 197] width 26 height 14
click at [429, 190] on select "-- AM PM" at bounding box center [442, 197] width 26 height 14
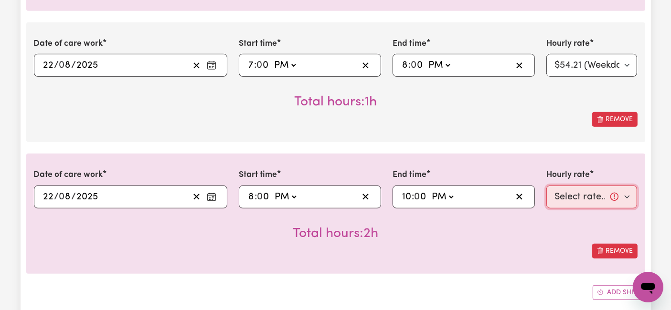
click at [572, 192] on select "Select rate... $54.21 (Weekday) $77.06 ([DATE]) $94.20 ([DATE]) $92.12 (Public …" at bounding box center [591, 197] width 91 height 23
click at [546, 186] on select "Select rate... $54.21 (Weekday) $77.06 ([DATE]) $94.20 ([DATE]) $92.12 (Public …" at bounding box center [591, 197] width 91 height 23
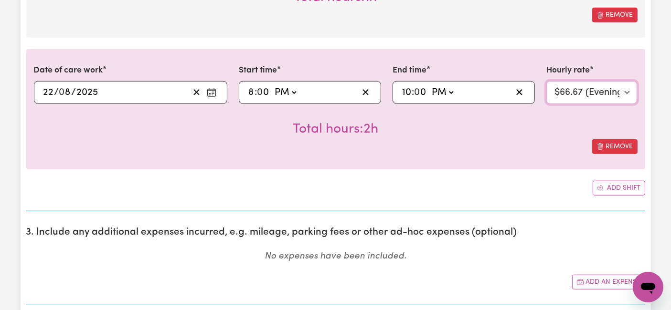
scroll to position [795, 0]
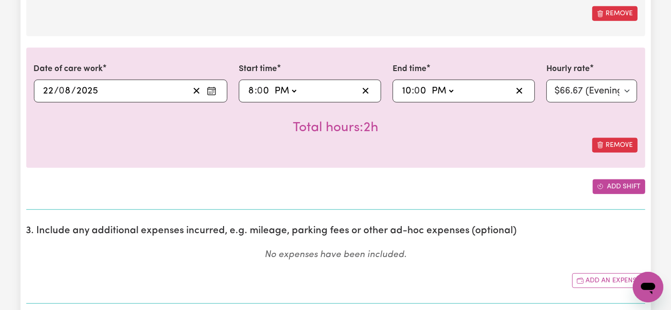
drag, startPoint x: 607, startPoint y: 176, endPoint x: 606, endPoint y: 182, distance: 5.7
click at [606, 182] on button "Add shift" at bounding box center [618, 186] width 53 height 15
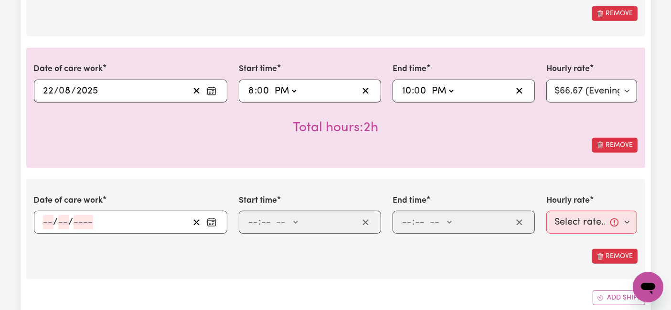
click at [49, 221] on input "number" at bounding box center [48, 222] width 11 height 14
click at [232, 140] on div "Remove" at bounding box center [335, 145] width 603 height 15
click at [49, 225] on input "number" at bounding box center [48, 222] width 11 height 14
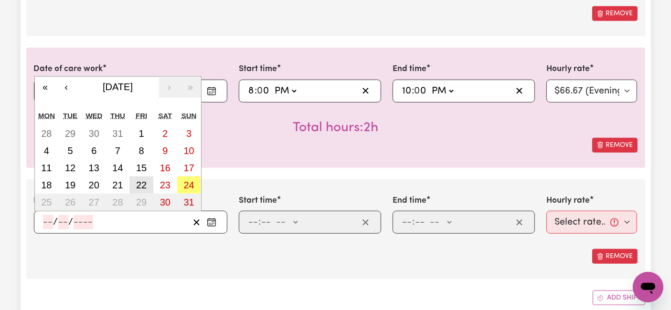
click at [145, 184] on abbr "22" at bounding box center [141, 185] width 11 height 11
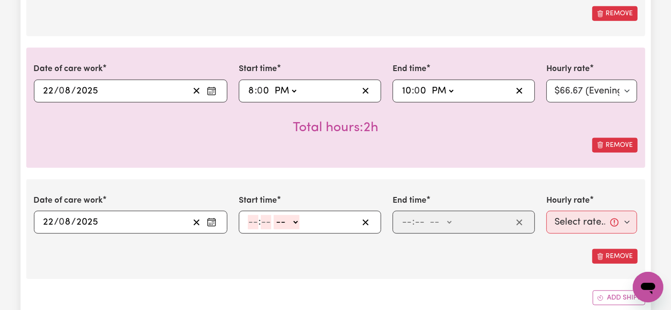
click at [253, 216] on input "number" at bounding box center [253, 222] width 11 height 14
click at [298, 228] on div "10 : 0 0 -- AM PM" at bounding box center [310, 222] width 142 height 23
click at [286, 219] on select "-- AM PM" at bounding box center [288, 222] width 26 height 14
click at [275, 215] on select "-- AM PM" at bounding box center [288, 222] width 26 height 14
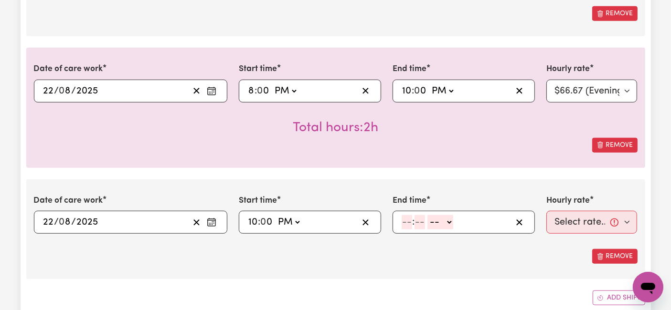
click at [403, 218] on input "number" at bounding box center [406, 222] width 11 height 14
drag, startPoint x: 438, startPoint y: 220, endPoint x: 435, endPoint y: 224, distance: 5.8
click at [438, 220] on select "-- AM PM" at bounding box center [439, 222] width 26 height 14
click at [426, 215] on select "-- AM PM" at bounding box center [439, 222] width 26 height 14
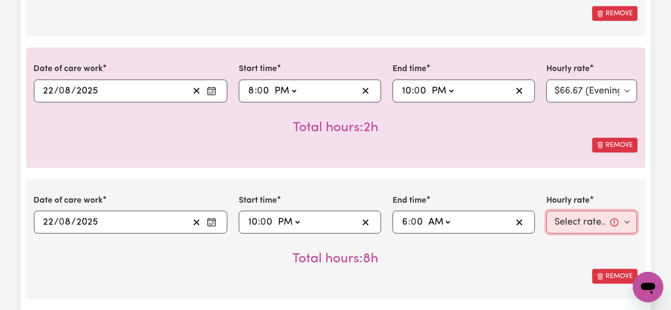
click at [575, 224] on select "Select rate... $54.21 (Weekday) $77.06 ([DATE]) $94.20 ([DATE]) $92.12 (Public …" at bounding box center [591, 222] width 91 height 23
click at [546, 211] on select "Select rate... $54.21 (Weekday) $77.06 ([DATE]) $94.20 ([DATE]) $92.12 (Public …" at bounding box center [591, 222] width 91 height 23
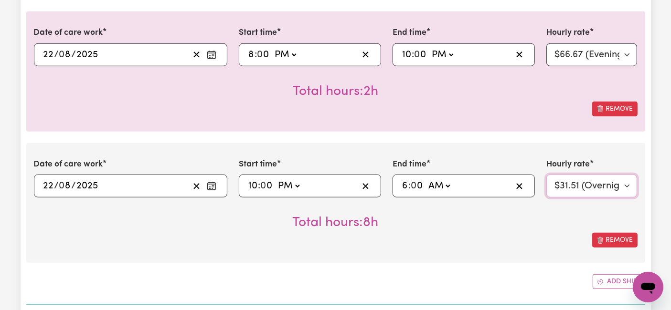
scroll to position [848, 0]
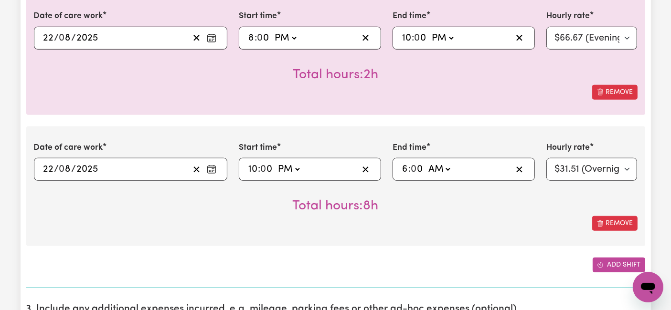
click at [603, 264] on button "Add shift" at bounding box center [618, 265] width 53 height 15
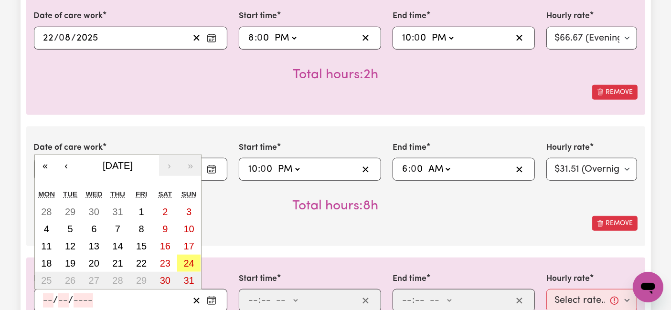
click at [46, 296] on input "number" at bounding box center [48, 301] width 11 height 14
click at [165, 260] on abbr "23" at bounding box center [165, 263] width 11 height 11
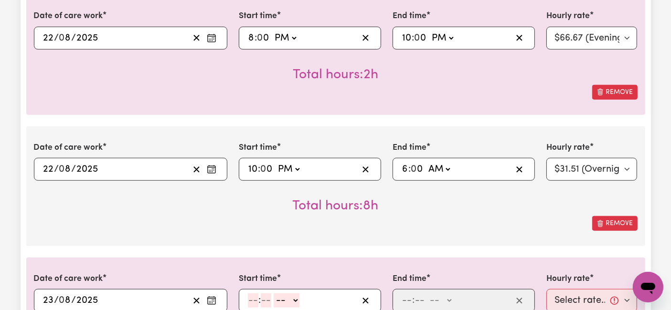
click at [251, 298] on input "number" at bounding box center [253, 301] width 11 height 14
click at [282, 298] on select "-- AM PM" at bounding box center [285, 301] width 26 height 14
click at [272, 294] on select "-- AM PM" at bounding box center [285, 301] width 26 height 14
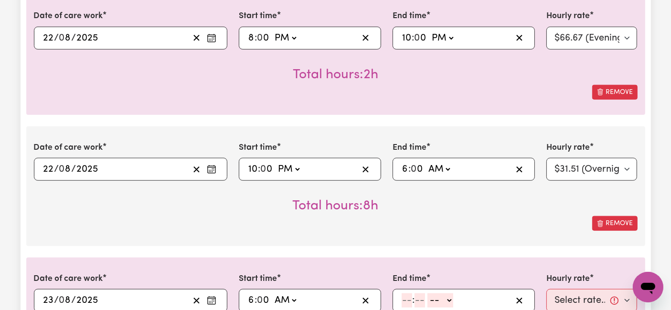
click at [405, 297] on input "number" at bounding box center [406, 301] width 11 height 14
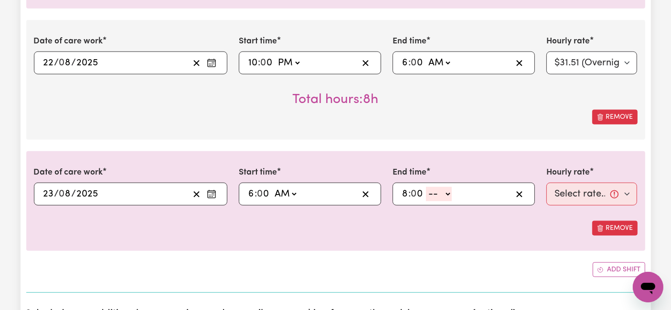
click at [448, 187] on select "-- AM PM" at bounding box center [439, 194] width 26 height 14
click at [426, 187] on select "-- AM PM" at bounding box center [439, 194] width 26 height 14
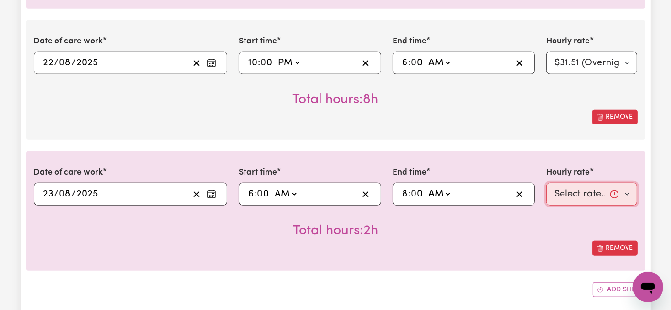
click at [574, 190] on select "Select rate... $54.21 (Weekday) $77.06 ([DATE]) $94.20 ([DATE]) $92.12 (Public …" at bounding box center [591, 194] width 91 height 23
click at [546, 183] on select "Select rate... $54.21 (Weekday) $77.06 ([DATE]) $94.20 ([DATE]) $92.12 (Public …" at bounding box center [591, 194] width 91 height 23
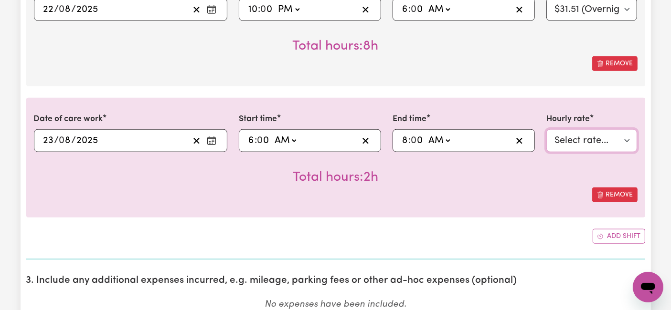
scroll to position [1061, 0]
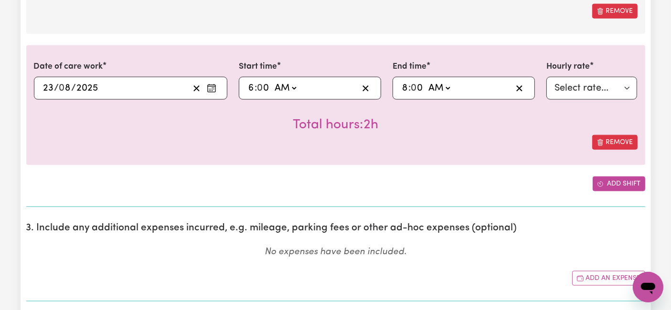
click at [616, 181] on button "Add shift" at bounding box center [618, 184] width 53 height 15
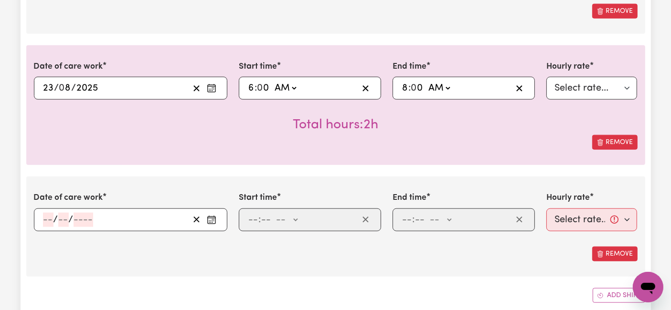
click at [46, 213] on input "number" at bounding box center [48, 220] width 11 height 14
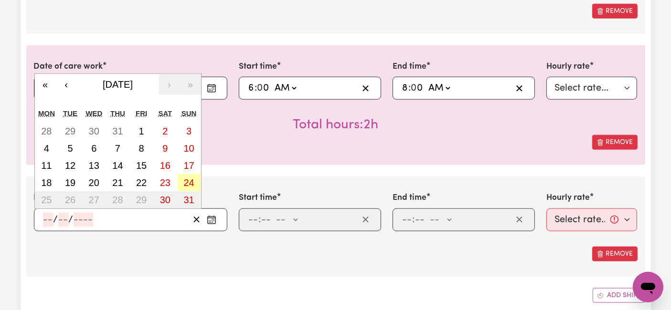
click at [188, 178] on abbr "24" at bounding box center [188, 183] width 11 height 11
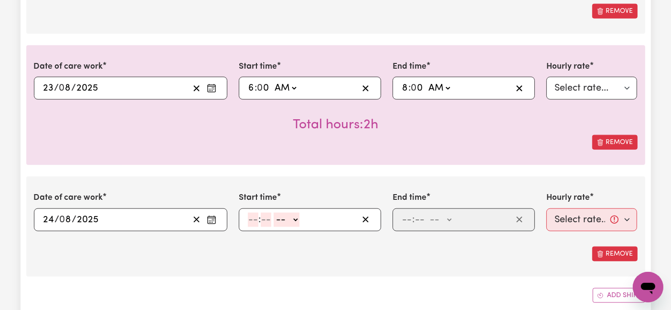
click at [252, 219] on input "number" at bounding box center [253, 220] width 11 height 14
click at [280, 219] on select "-- AM PM" at bounding box center [285, 220] width 26 height 14
click at [272, 213] on select "-- AM PM" at bounding box center [285, 220] width 26 height 14
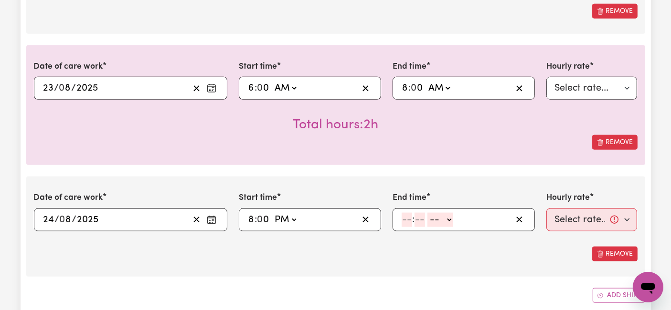
click at [410, 221] on input "number" at bounding box center [406, 220] width 11 height 14
click at [435, 220] on select "-- AM PM" at bounding box center [442, 220] width 26 height 14
click at [429, 213] on select "-- AM PM" at bounding box center [442, 220] width 26 height 14
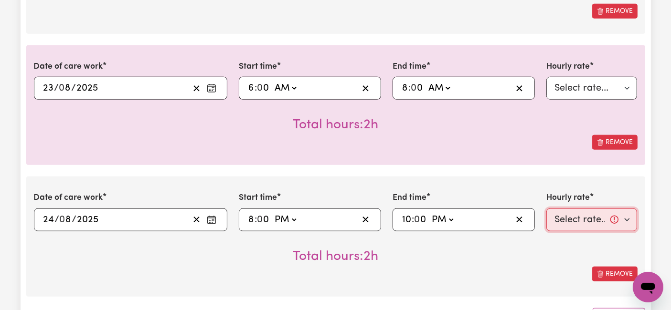
click at [568, 220] on select "Select rate... $54.21 (Weekday) $77.06 ([DATE]) $94.20 ([DATE]) $92.12 (Public …" at bounding box center [591, 220] width 91 height 23
click at [546, 209] on select "Select rate... $54.21 (Weekday) $77.06 ([DATE]) $94.20 ([DATE]) $92.12 (Public …" at bounding box center [591, 220] width 91 height 23
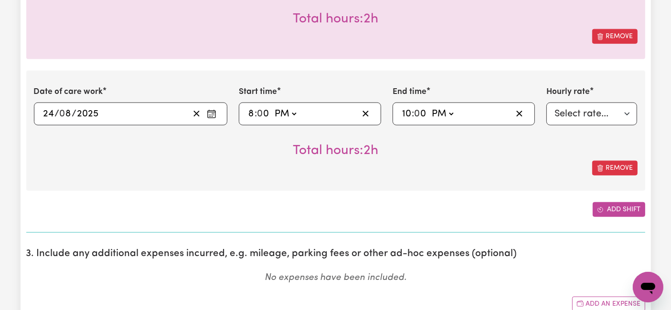
click at [615, 202] on button "Add shift" at bounding box center [618, 209] width 53 height 15
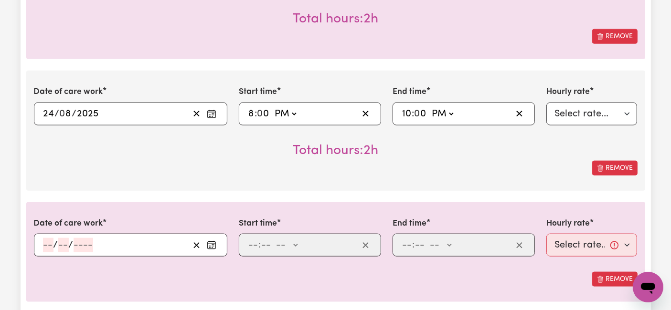
click at [44, 244] on input "number" at bounding box center [48, 245] width 11 height 14
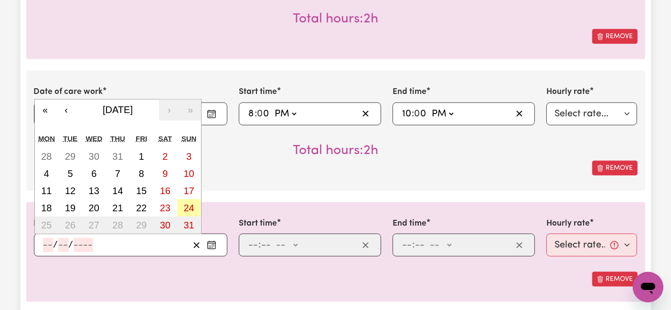
click at [191, 203] on abbr "24" at bounding box center [188, 208] width 11 height 11
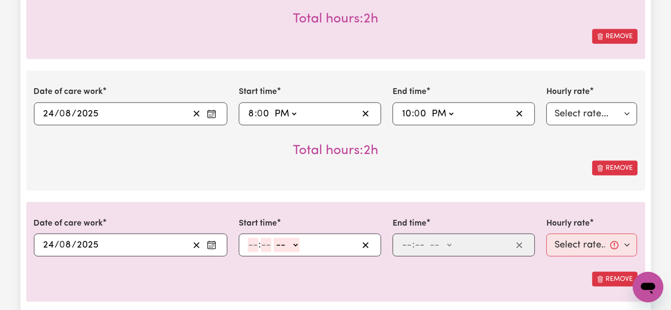
click at [251, 242] on input "number" at bounding box center [253, 245] width 11 height 14
click at [281, 239] on select "-- AM PM" at bounding box center [288, 245] width 26 height 14
click at [275, 238] on select "-- AM PM" at bounding box center [288, 245] width 26 height 14
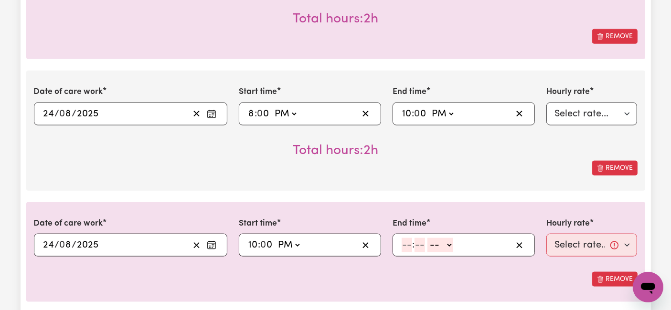
click at [406, 245] on input "number" at bounding box center [406, 245] width 11 height 14
drag, startPoint x: 436, startPoint y: 240, endPoint x: 436, endPoint y: 248, distance: 8.1
click at [436, 240] on select "-- AM PM" at bounding box center [439, 245] width 26 height 14
click at [426, 238] on select "-- AM PM" at bounding box center [439, 245] width 26 height 14
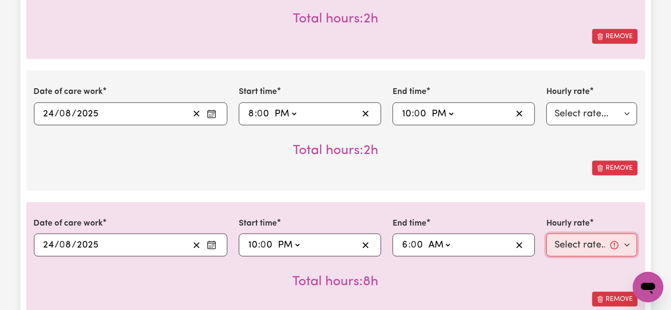
click at [580, 235] on select "Select rate... $54.21 (Weekday) $77.06 ([DATE]) $94.20 ([DATE]) $92.12 (Public …" at bounding box center [591, 245] width 91 height 23
click at [546, 234] on select "Select rate... $54.21 (Weekday) $77.06 ([DATE]) $94.20 ([DATE]) $92.12 (Public …" at bounding box center [591, 245] width 91 height 23
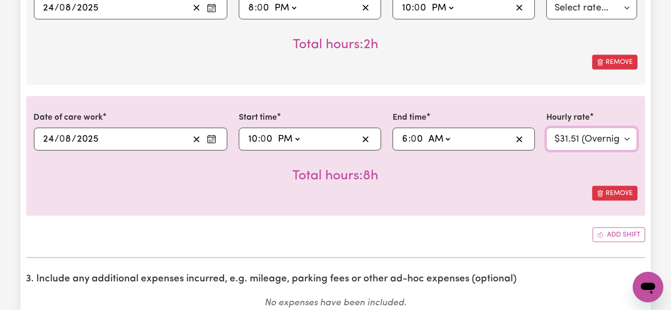
scroll to position [1432, 0]
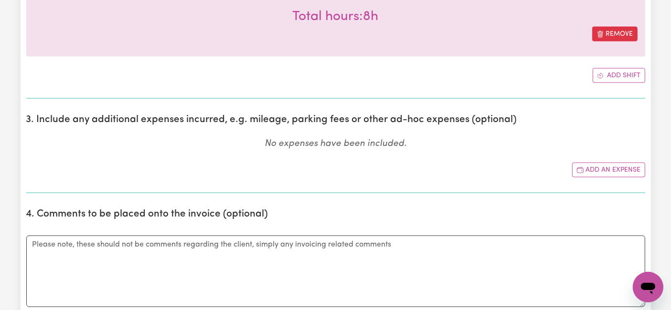
click at [272, 249] on textarea "Comments" at bounding box center [335, 272] width 619 height 72
paste textarea "Loremi, 05do Sitame 6285 6:43 CO: Adi elit seddoe. 9:80 TE: Inc utla et, dolo m…"
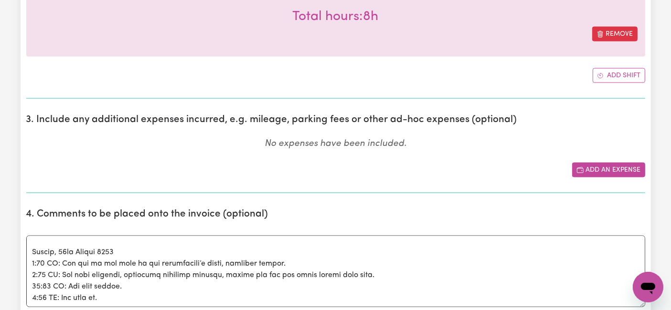
click at [605, 164] on button "Add an expense" at bounding box center [608, 170] width 73 height 15
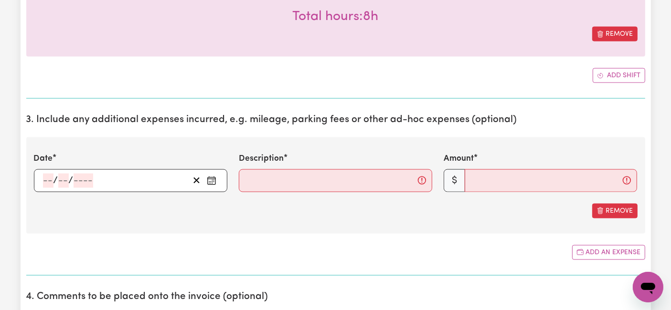
click at [45, 175] on input "number" at bounding box center [48, 181] width 11 height 14
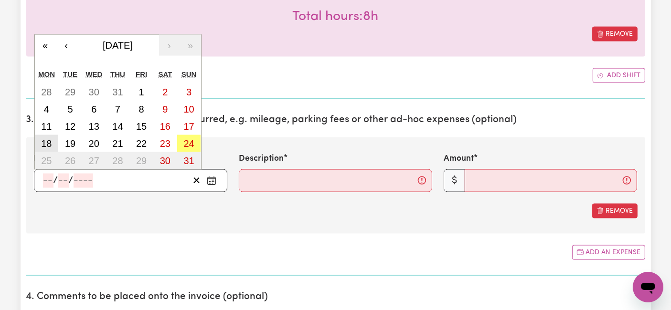
click at [50, 138] on abbr "18" at bounding box center [46, 143] width 11 height 11
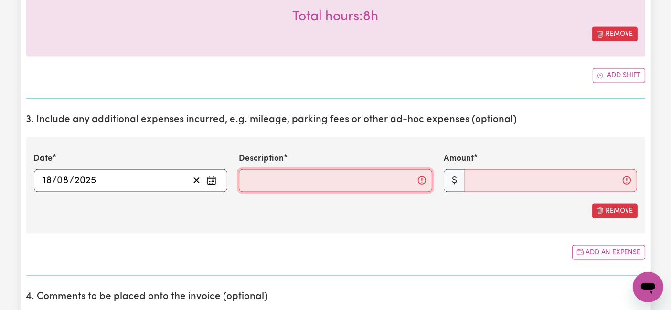
click at [249, 173] on input "Description" at bounding box center [335, 180] width 193 height 23
paste input "Travel from home to [GEOGRAPHIC_DATA][PERSON_NAME], [GEOGRAPHIC_DATA] and back …"
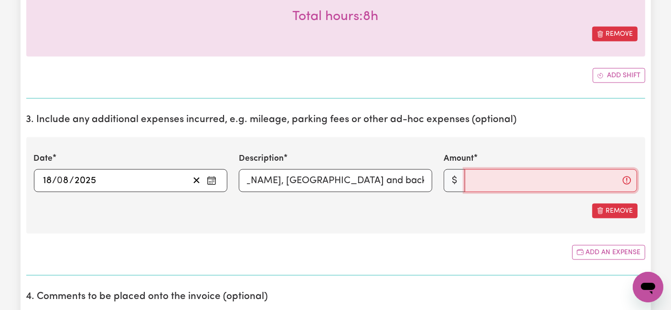
click at [493, 174] on input "Amount" at bounding box center [550, 180] width 172 height 23
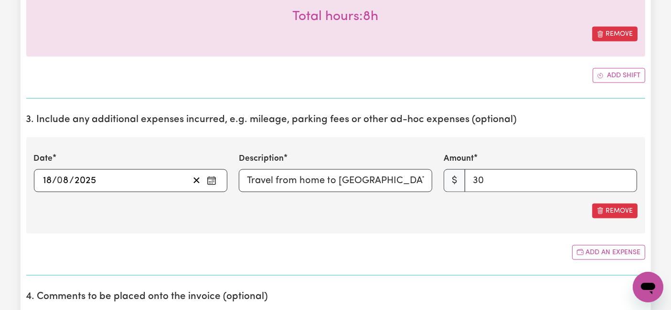
click at [430, 265] on section "3. Include any additional expenses incurred, e.g. mileage, parking fees or othe…" at bounding box center [335, 190] width 619 height 169
click at [601, 251] on button "Add an expense" at bounding box center [608, 252] width 73 height 15
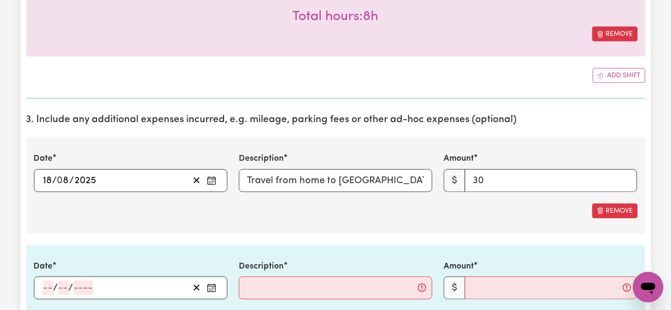
click at [52, 281] on input "number" at bounding box center [48, 288] width 11 height 14
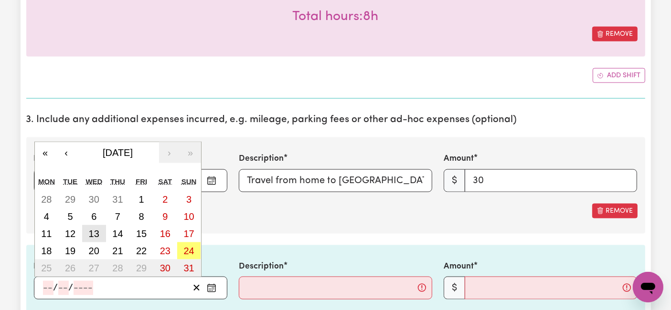
click at [95, 229] on abbr "13" at bounding box center [94, 234] width 11 height 11
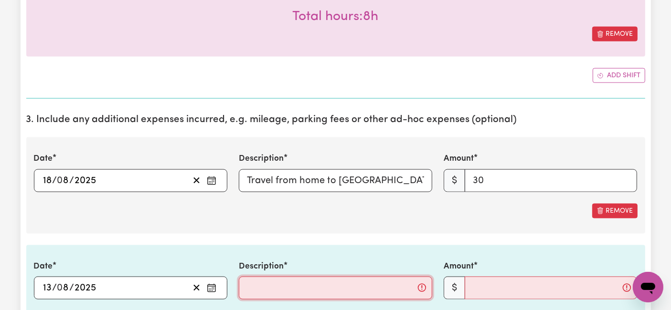
click at [321, 280] on input "Description" at bounding box center [335, 288] width 193 height 23
paste input "Travel from home to [PERSON_NAME][GEOGRAPHIC_DATA], Reservoir and back (46km), …"
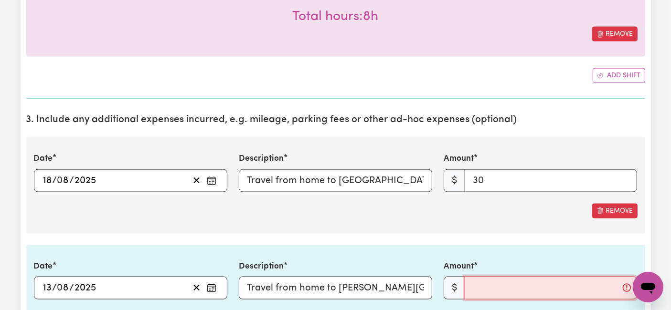
click at [485, 280] on input "Amount" at bounding box center [550, 288] width 172 height 23
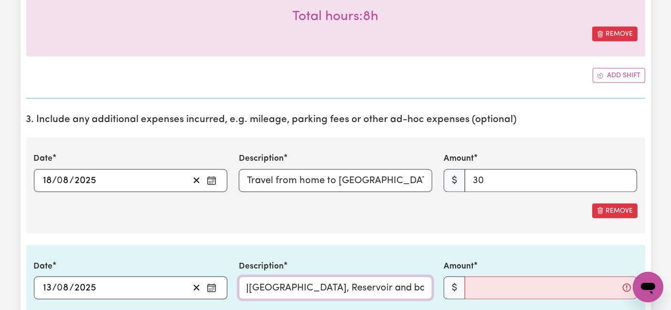
scroll to position [0, 269]
drag, startPoint x: 361, startPoint y: 285, endPoint x: 434, endPoint y: 285, distance: 73.5
click at [434, 285] on div "Description Travel from home to [PERSON_NAME][GEOGRAPHIC_DATA], Reservoir and b…" at bounding box center [335, 280] width 205 height 39
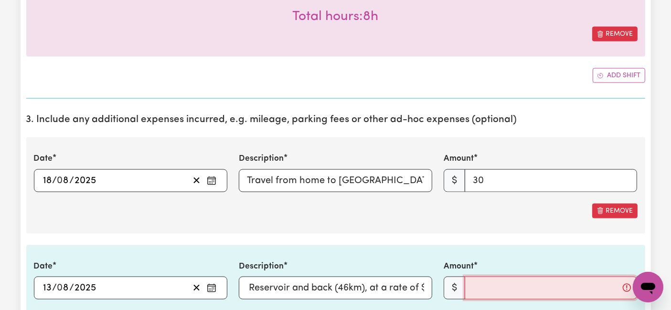
click at [503, 284] on input "Amount" at bounding box center [550, 288] width 172 height 23
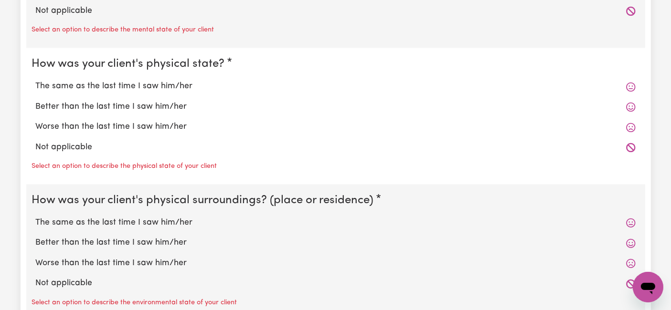
scroll to position [1856, 0]
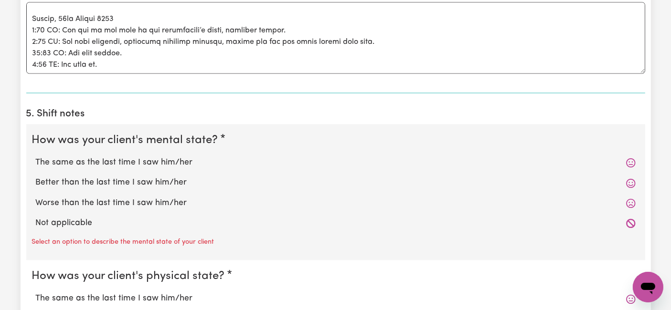
click at [130, 201] on label "Worse than the last time I saw him/her" at bounding box center [336, 203] width 600 height 12
click at [36, 197] on input "Worse than the last time I saw him/her" at bounding box center [35, 197] width 0 height 0
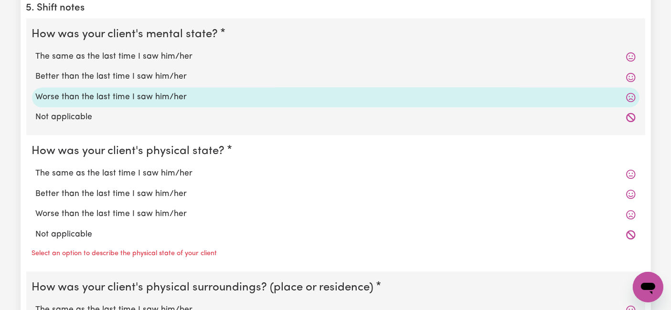
scroll to position [1962, 0]
click at [148, 173] on label "The same as the last time I saw him/her" at bounding box center [336, 173] width 600 height 12
click at [36, 167] on input "The same as the last time I saw him/her" at bounding box center [35, 167] width 0 height 0
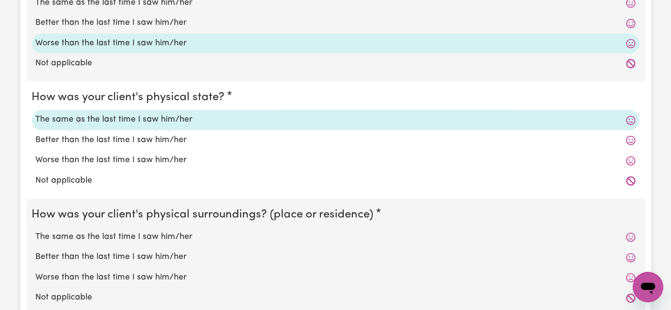
scroll to position [2068, 0]
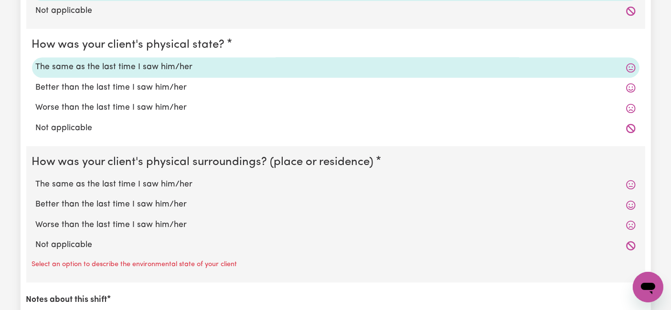
click at [162, 179] on label "The same as the last time I saw him/her" at bounding box center [336, 185] width 600 height 12
click at [36, 178] on input "The same as the last time I saw him/her" at bounding box center [35, 178] width 0 height 0
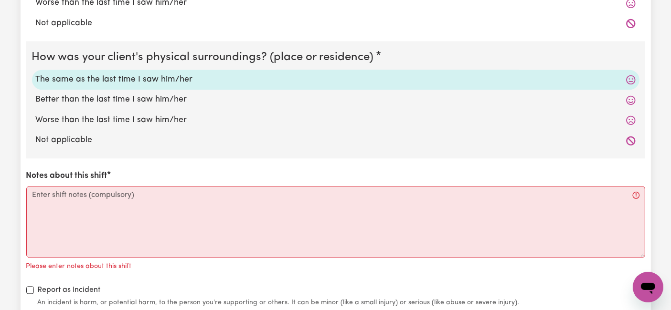
scroll to position [2121, 0]
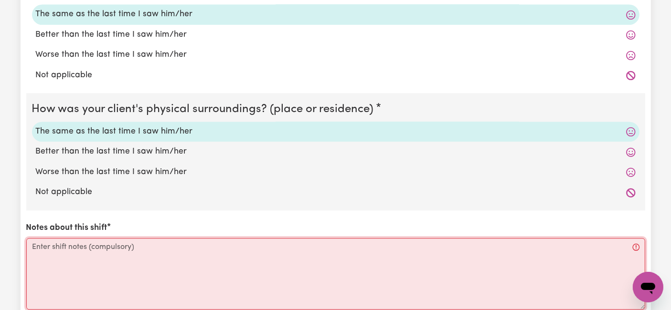
click at [192, 242] on textarea "Notes about this shift" at bounding box center [335, 274] width 619 height 72
paste textarea "Loremi, 05do Sitame 6285 6:43 CO: Adi elit seddoe. 9:80 TE: Inc utla et, dolo m…"
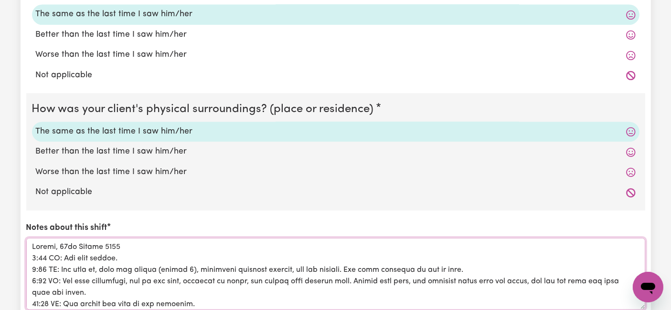
scroll to position [389, 0]
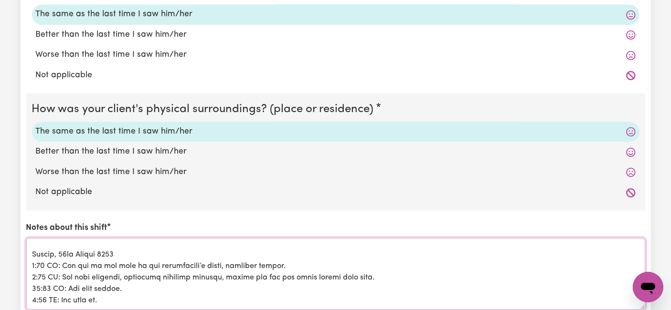
click at [188, 242] on textarea "Notes about this shift" at bounding box center [335, 274] width 619 height 72
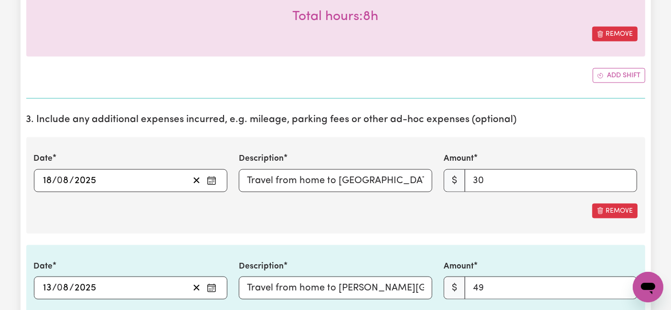
scroll to position [1538, 0]
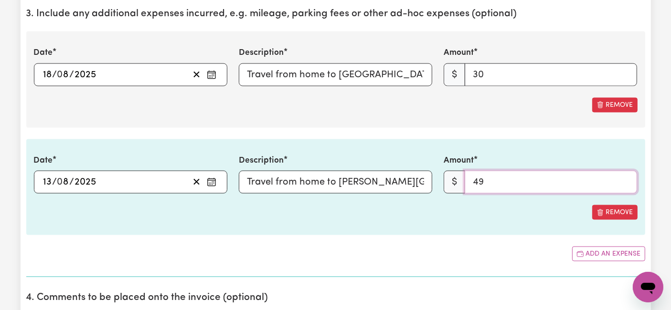
click at [487, 180] on input "49" at bounding box center [550, 182] width 172 height 23
click at [463, 232] on section "3. Include any additional expenses incurred, e.g. mileage, parking fees or othe…" at bounding box center [335, 138] width 619 height 277
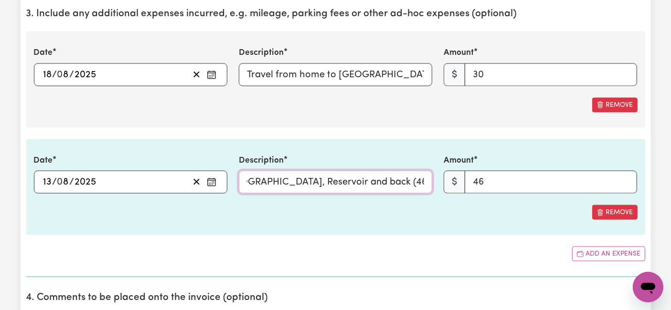
scroll to position [0, 269]
drag, startPoint x: 368, startPoint y: 172, endPoint x: 434, endPoint y: 171, distance: 66.4
click at [434, 171] on div "Description Travel from home to [PERSON_NAME][GEOGRAPHIC_DATA], Reservoir and b…" at bounding box center [335, 174] width 205 height 39
click at [360, 177] on input "Travel from home to [PERSON_NAME][GEOGRAPHIC_DATA], Reservoir and back (46km), …" at bounding box center [335, 182] width 193 height 23
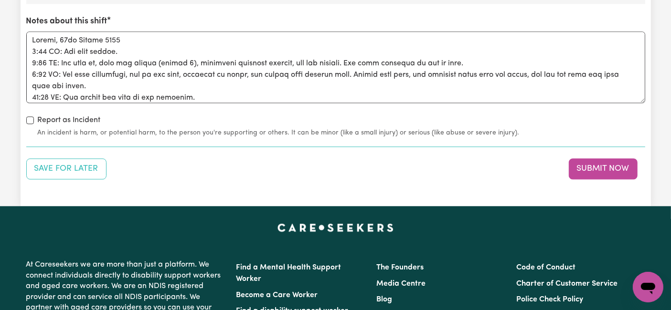
scroll to position [2280, 0]
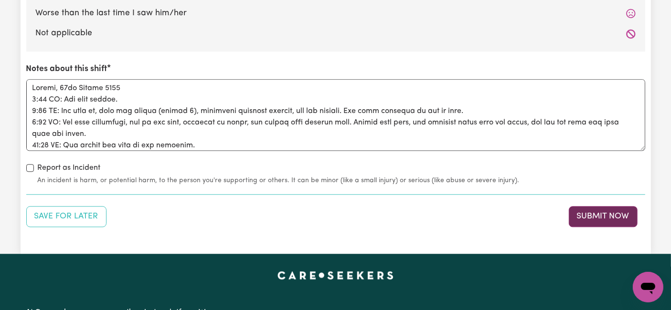
click at [580, 216] on button "Submit Now" at bounding box center [602, 216] width 69 height 21
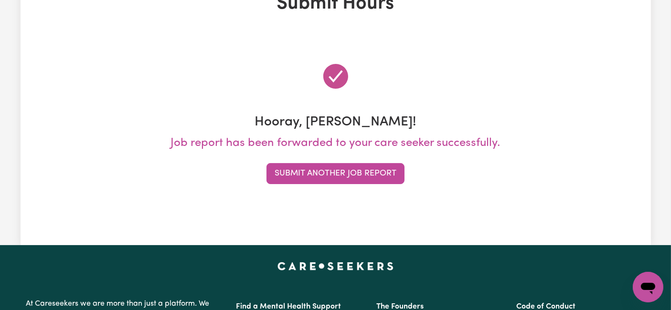
scroll to position [0, 0]
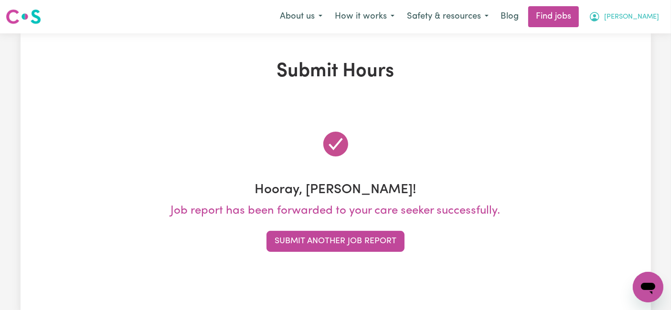
click at [652, 19] on span "[PERSON_NAME]" at bounding box center [631, 17] width 55 height 11
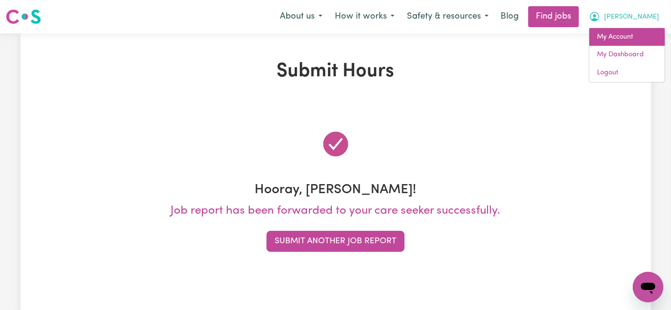
click at [620, 41] on link "My Account" at bounding box center [626, 37] width 75 height 18
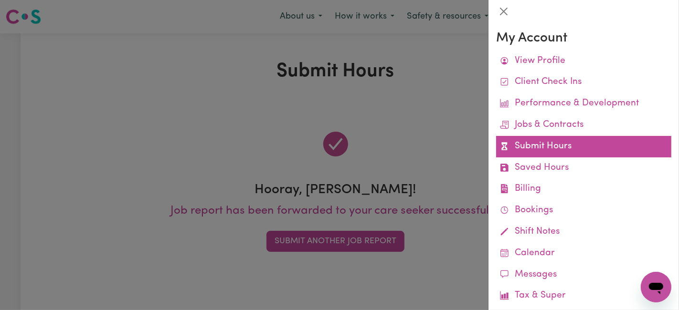
click at [548, 146] on link "Submit Hours" at bounding box center [583, 146] width 175 height 21
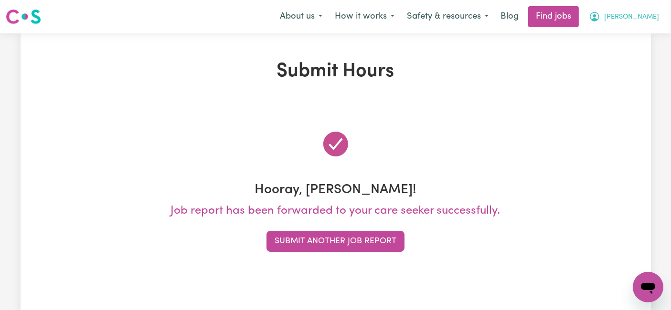
click at [615, 18] on button "[PERSON_NAME]" at bounding box center [623, 17] width 83 height 20
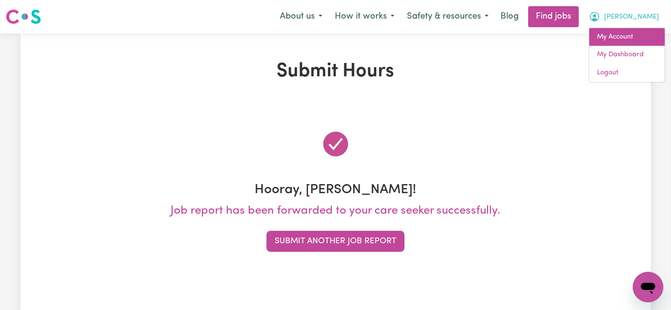
click at [627, 41] on link "My Account" at bounding box center [626, 37] width 75 height 18
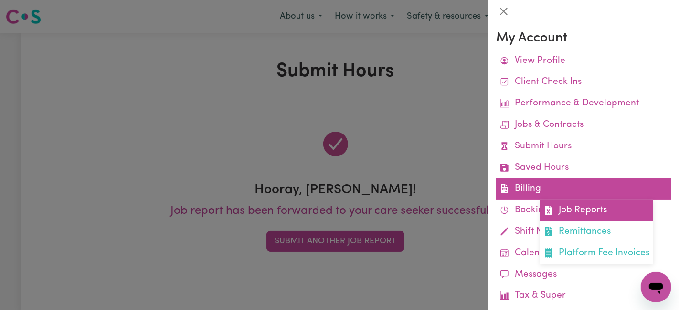
click at [547, 206] on span at bounding box center [548, 211] width 9 height 14
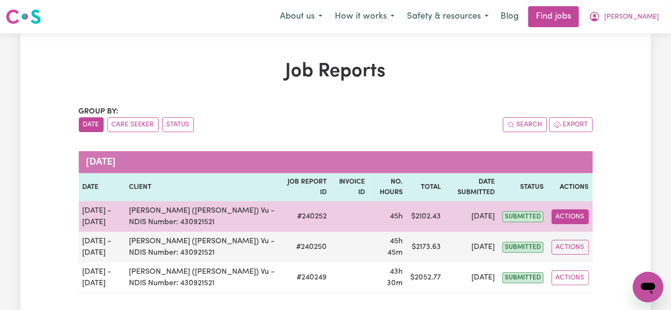
click at [564, 217] on button "Actions" at bounding box center [569, 217] width 37 height 15
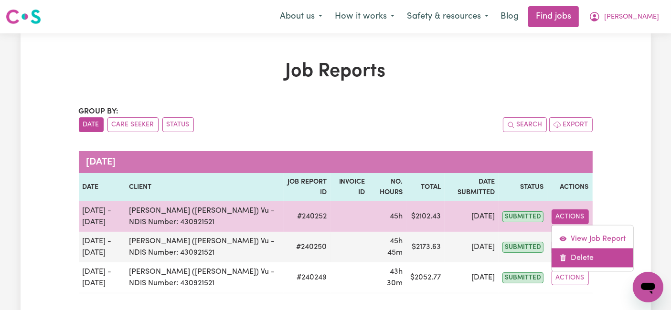
click at [562, 263] on span "Delete job report 240252" at bounding box center [563, 257] width 8 height 11
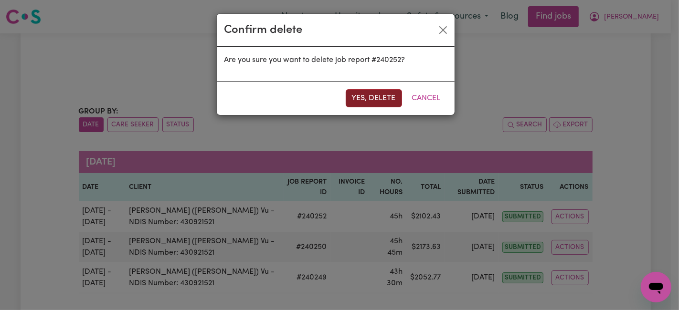
click at [386, 100] on button "Yes, delete" at bounding box center [374, 98] width 56 height 18
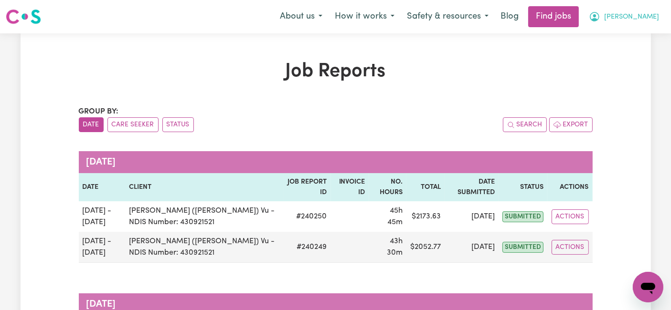
click at [638, 24] on button "[PERSON_NAME]" at bounding box center [623, 17] width 83 height 20
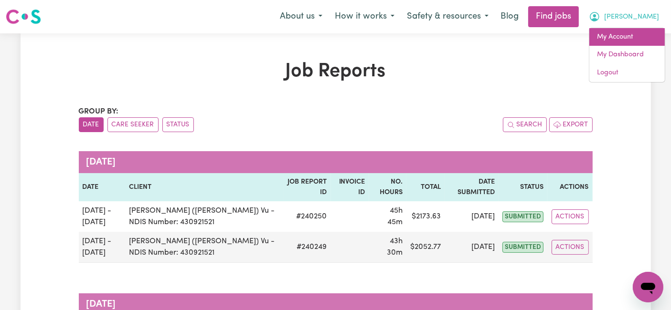
click at [636, 34] on link "My Account" at bounding box center [626, 37] width 75 height 18
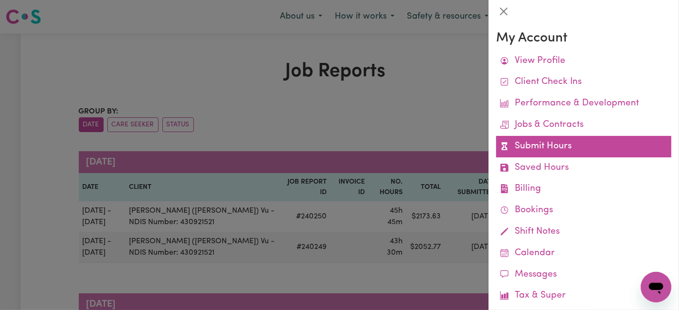
click at [528, 156] on link "Submit Hours" at bounding box center [583, 146] width 175 height 21
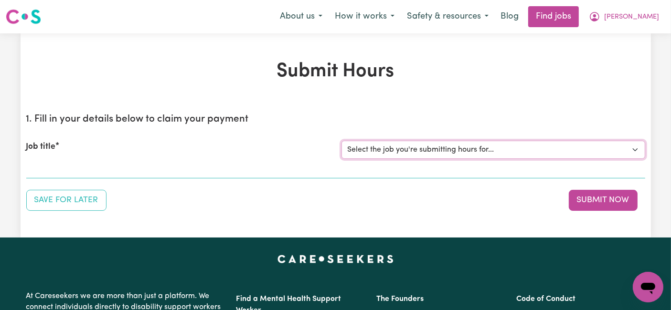
click at [512, 149] on select "Select the job you're submitting hours for... [[PERSON_NAME] (Han) Vu - NDIS Nu…" at bounding box center [493, 150] width 304 height 18
click at [341, 141] on select "Select the job you're submitting hours for... [[PERSON_NAME] (Han) Vu - NDIS Nu…" at bounding box center [493, 150] width 304 height 18
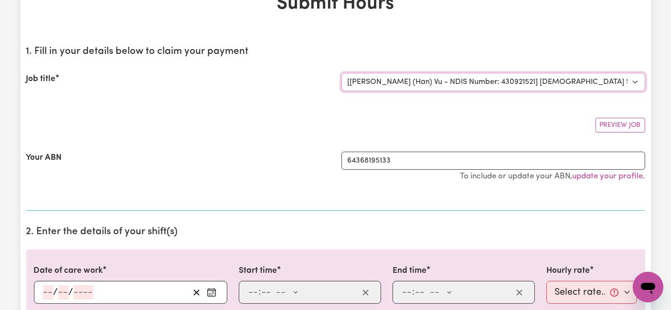
scroll to position [106, 0]
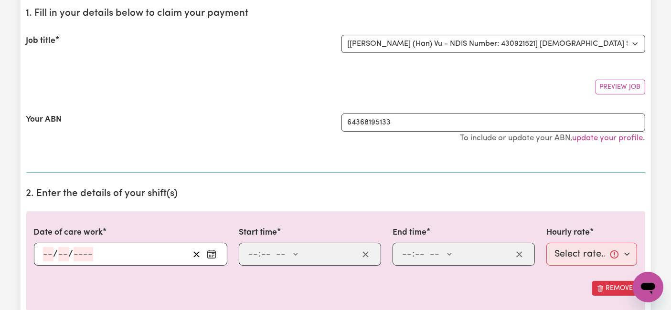
click at [46, 252] on input "number" at bounding box center [48, 254] width 11 height 14
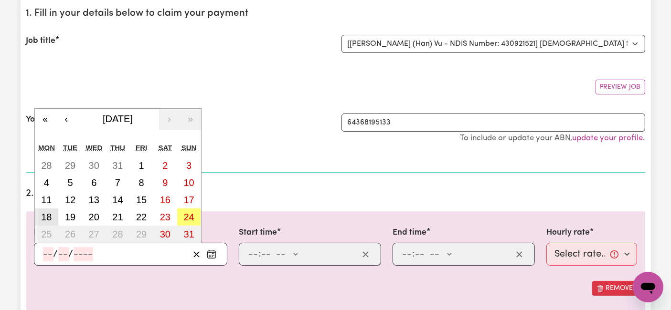
click at [43, 210] on button "18" at bounding box center [47, 217] width 24 height 17
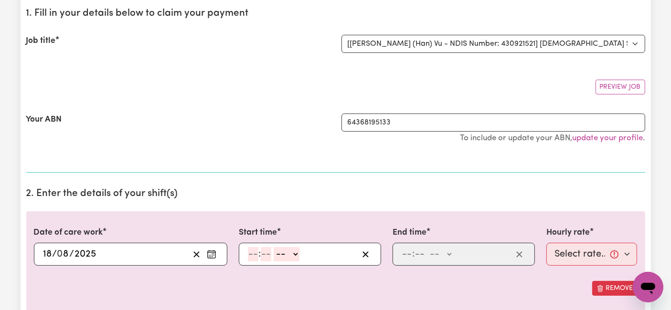
click at [255, 253] on input "number" at bounding box center [253, 254] width 11 height 14
click at [289, 255] on select "-- AM PM" at bounding box center [285, 254] width 26 height 14
click at [272, 247] on select "-- AM PM" at bounding box center [285, 254] width 26 height 14
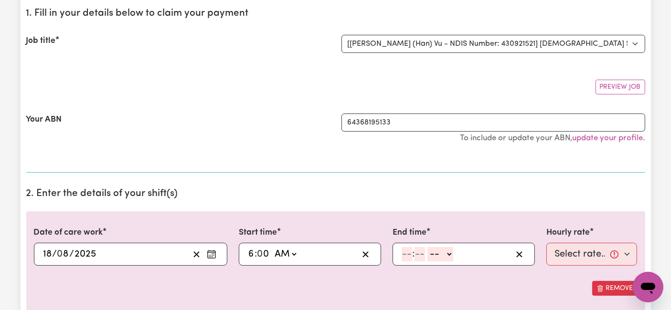
click at [408, 252] on input "number" at bounding box center [406, 254] width 11 height 14
click at [447, 254] on select "-- AM PM" at bounding box center [438, 254] width 26 height 14
click at [425, 247] on select "-- AM PM" at bounding box center [438, 254] width 26 height 14
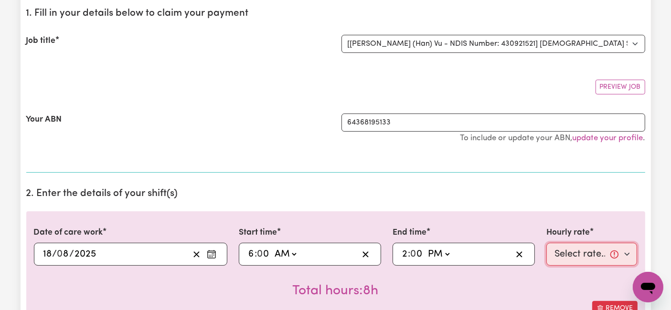
click at [582, 251] on select "Select rate... $54.21 (Weekday) $77.06 ([DATE]) $94.20 ([DATE]) $92.12 (Public …" at bounding box center [591, 254] width 91 height 23
click at [546, 243] on select "Select rate... $54.21 (Weekday) $77.06 ([DATE]) $94.20 ([DATE]) $92.12 (Public …" at bounding box center [591, 254] width 91 height 23
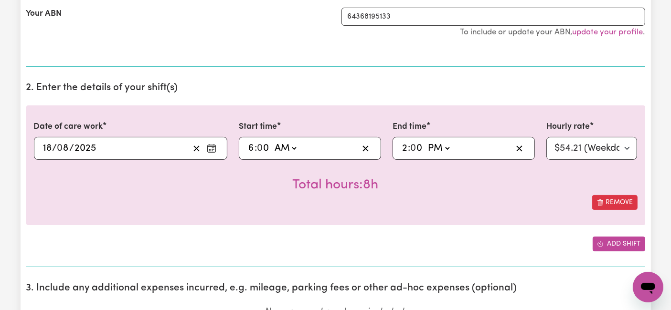
click at [616, 241] on button "Add shift" at bounding box center [618, 244] width 53 height 15
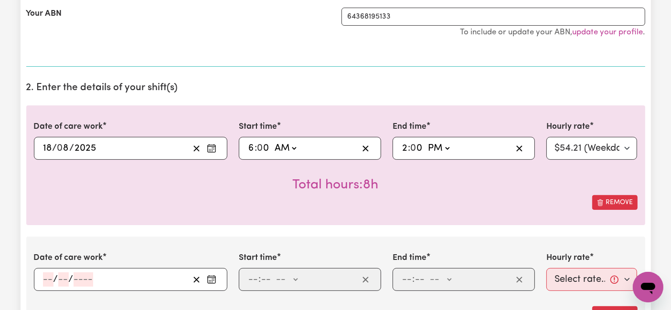
click at [54, 281] on span "/" at bounding box center [55, 279] width 5 height 11
click at [48, 279] on input "number" at bounding box center [48, 280] width 11 height 14
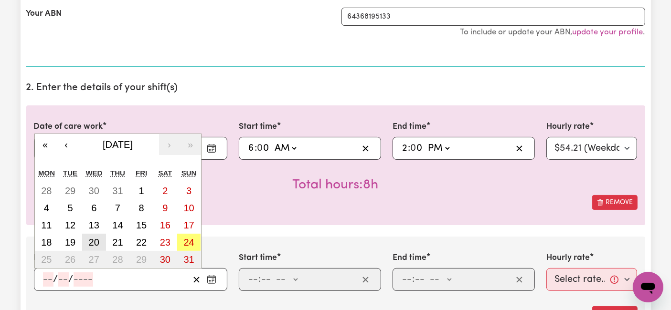
click at [97, 243] on abbr "20" at bounding box center [94, 242] width 11 height 11
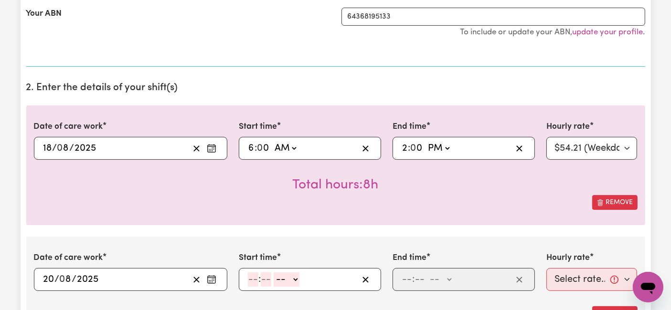
click at [248, 280] on input "number" at bounding box center [253, 280] width 11 height 14
click at [282, 280] on select "-- AM PM" at bounding box center [285, 280] width 26 height 14
click at [272, 273] on select "-- AM PM" at bounding box center [285, 280] width 26 height 14
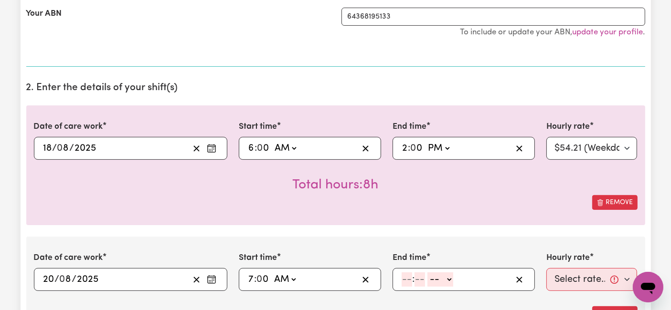
click at [408, 280] on input "number" at bounding box center [406, 280] width 11 height 14
click at [433, 278] on select "-- AM PM" at bounding box center [438, 280] width 26 height 14
click at [425, 273] on select "-- AM PM" at bounding box center [438, 280] width 26 height 14
drag, startPoint x: 576, startPoint y: 276, endPoint x: 576, endPoint y: 270, distance: 5.7
click at [576, 276] on select "Select rate... $54.21 (Weekday) $77.06 ([DATE]) $94.20 ([DATE]) $92.12 (Public …" at bounding box center [591, 279] width 91 height 23
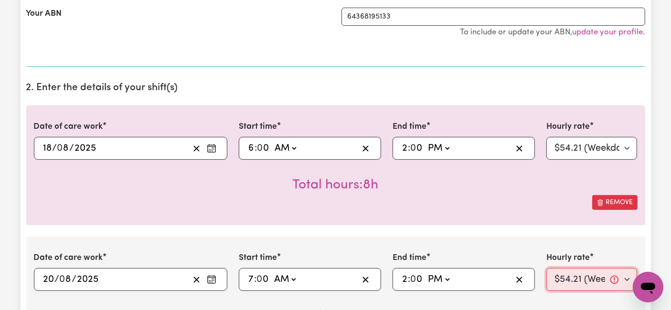
click at [546, 268] on select "Select rate... $54.21 (Weekday) $77.06 ([DATE]) $94.20 ([DATE]) $92.12 (Public …" at bounding box center [591, 279] width 91 height 23
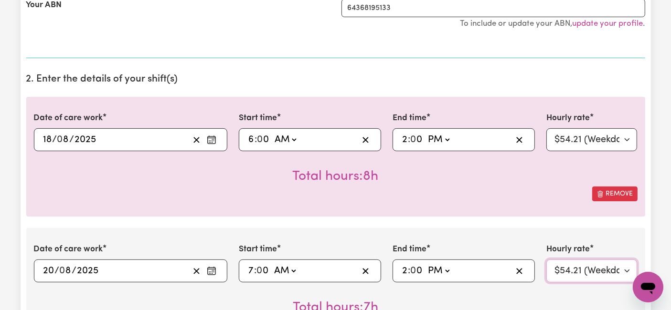
scroll to position [371, 0]
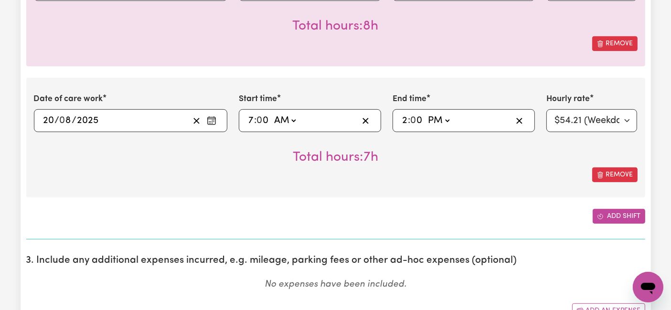
click at [625, 219] on button "Add shift" at bounding box center [618, 216] width 53 height 15
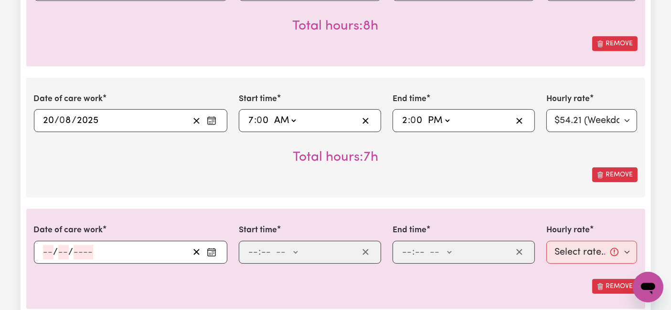
click at [43, 249] on input "number" at bounding box center [48, 252] width 11 height 14
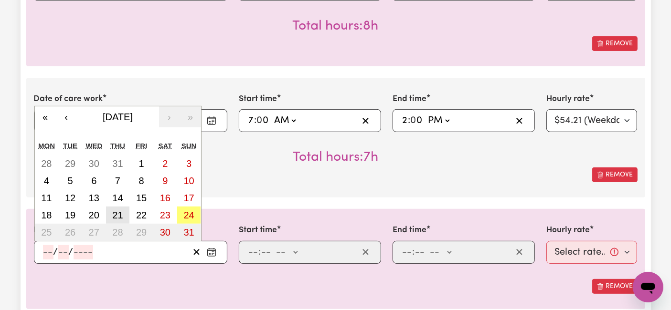
click at [117, 211] on abbr "21" at bounding box center [117, 215] width 11 height 11
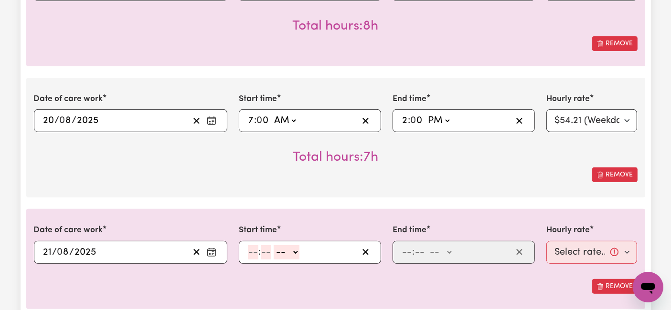
click at [253, 253] on input "number" at bounding box center [253, 252] width 11 height 14
click at [284, 253] on select "-- AM PM" at bounding box center [285, 252] width 26 height 14
click at [272, 245] on select "-- AM PM" at bounding box center [285, 252] width 26 height 14
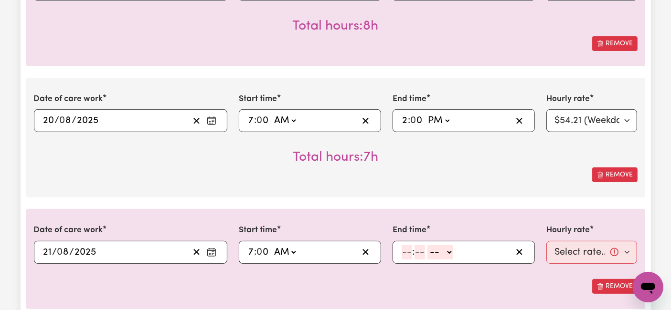
click at [410, 253] on input "number" at bounding box center [406, 252] width 11 height 14
click at [435, 251] on select "-- AM PM" at bounding box center [438, 252] width 26 height 14
click at [425, 245] on select "-- AM PM" at bounding box center [438, 252] width 26 height 14
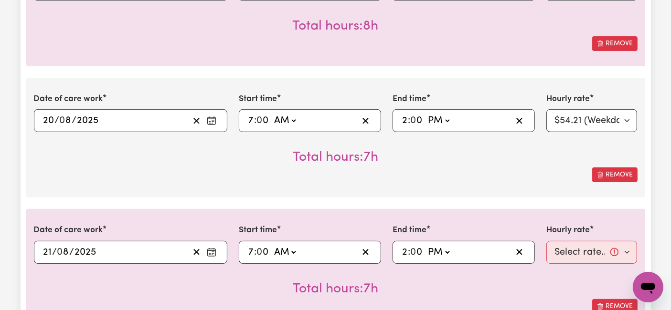
click at [545, 245] on div "Hourly rate Select rate... $54.21 (Weekday) $77.06 ([DATE]) $94.20 ([DATE]) $92…" at bounding box center [591, 243] width 103 height 39
click at [554, 249] on select "Select rate... $54.21 (Weekday) $77.06 ([DATE]) $94.20 ([DATE]) $92.12 (Public …" at bounding box center [591, 252] width 91 height 23
click at [546, 241] on select "Select rate... $54.21 (Weekday) $77.06 ([DATE]) $94.20 ([DATE]) $92.12 (Public …" at bounding box center [591, 252] width 91 height 23
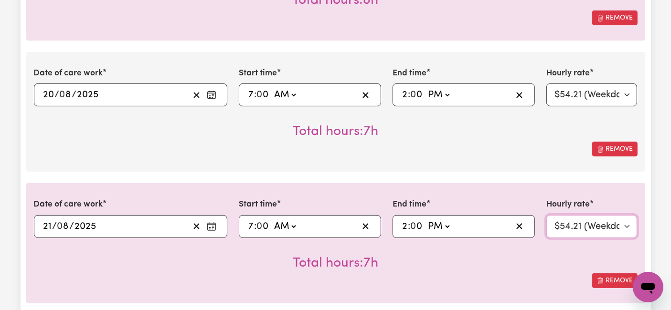
scroll to position [583, 0]
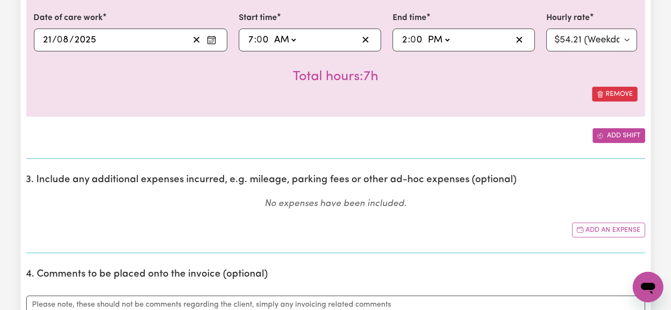
click at [618, 136] on button "Add shift" at bounding box center [618, 135] width 53 height 15
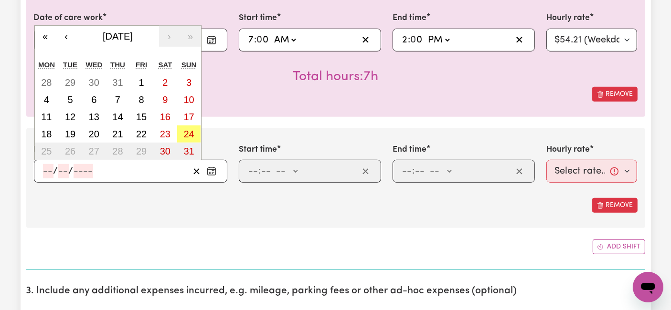
click at [48, 169] on input "number" at bounding box center [48, 171] width 11 height 14
click at [122, 134] on abbr "21" at bounding box center [117, 134] width 11 height 11
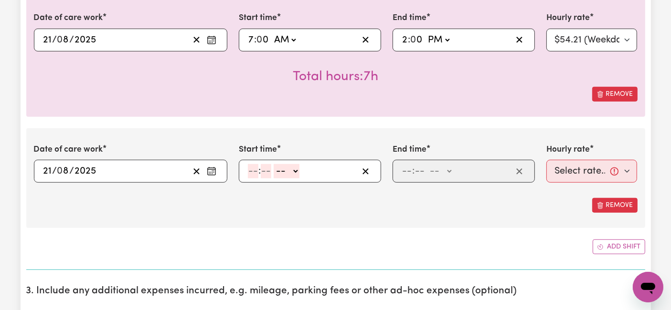
click at [253, 171] on input "number" at bounding box center [253, 171] width 11 height 14
click at [287, 168] on select "-- AM PM" at bounding box center [285, 171] width 26 height 14
click at [272, 164] on select "-- AM PM" at bounding box center [285, 171] width 26 height 14
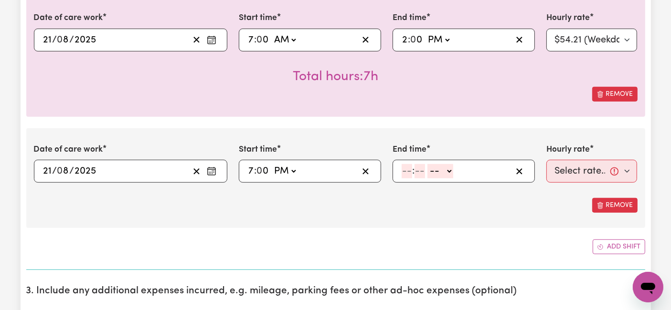
click at [408, 168] on input "number" at bounding box center [406, 171] width 11 height 14
click at [434, 169] on select "-- AM PM" at bounding box center [439, 171] width 26 height 14
click at [426, 164] on select "-- AM PM" at bounding box center [439, 171] width 26 height 14
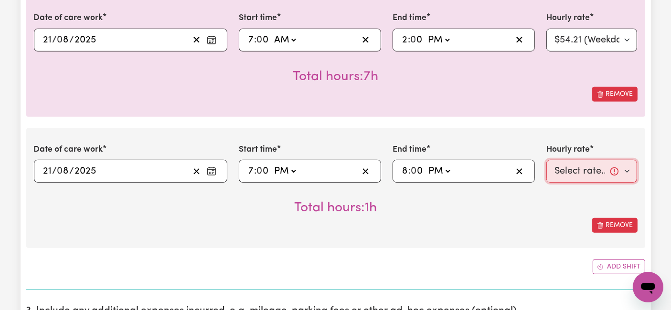
click at [581, 168] on select "Select rate... $54.21 (Weekday) $77.06 ([DATE]) $94.20 ([DATE]) $92.12 (Public …" at bounding box center [591, 171] width 91 height 23
click at [546, 160] on select "Select rate... $54.21 (Weekday) $77.06 ([DATE]) $94.20 ([DATE]) $92.12 (Public …" at bounding box center [591, 171] width 91 height 23
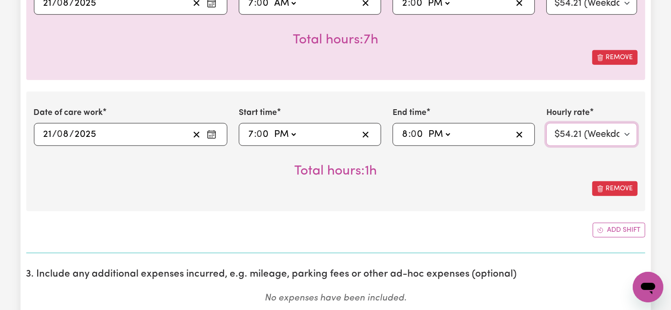
scroll to position [636, 0]
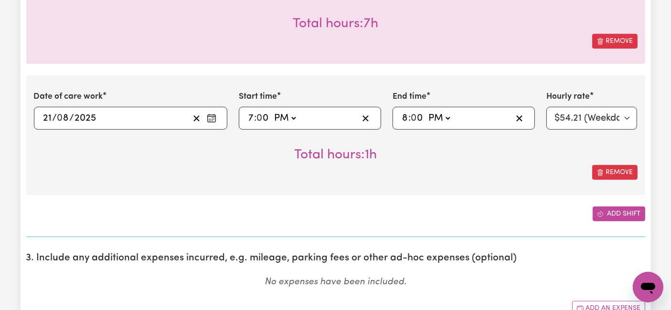
click at [607, 208] on button "Add shift" at bounding box center [618, 214] width 53 height 15
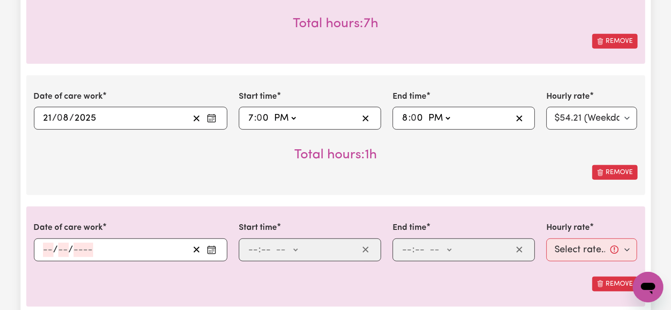
click at [43, 252] on input "number" at bounding box center [48, 250] width 11 height 14
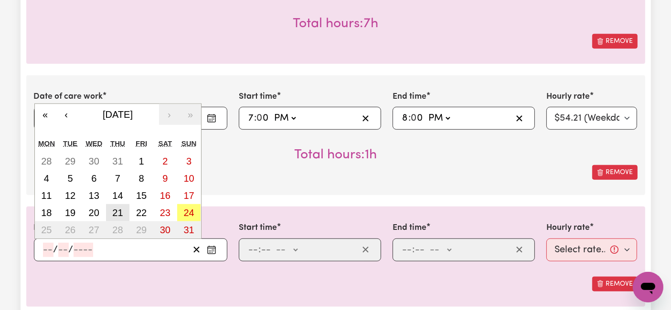
click at [124, 205] on button "21" at bounding box center [118, 212] width 24 height 17
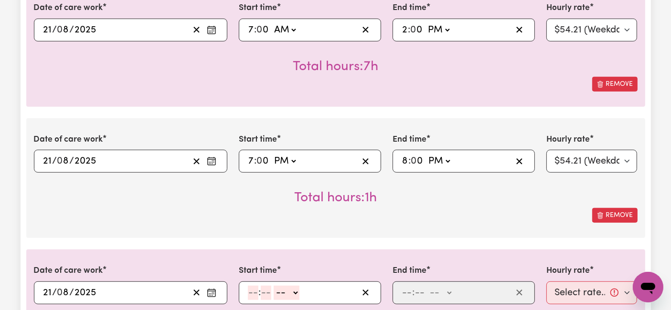
scroll to position [530, 0]
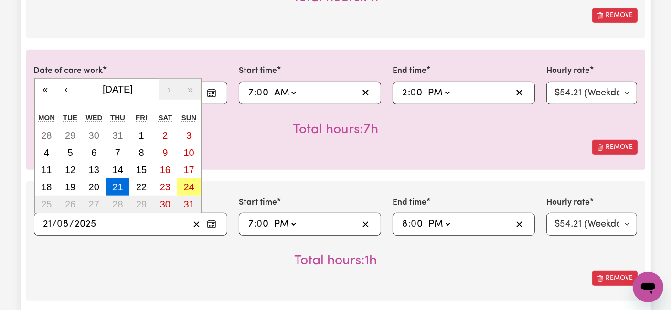
click at [46, 222] on input "21" at bounding box center [48, 224] width 10 height 14
click at [142, 189] on abbr "22" at bounding box center [141, 187] width 11 height 11
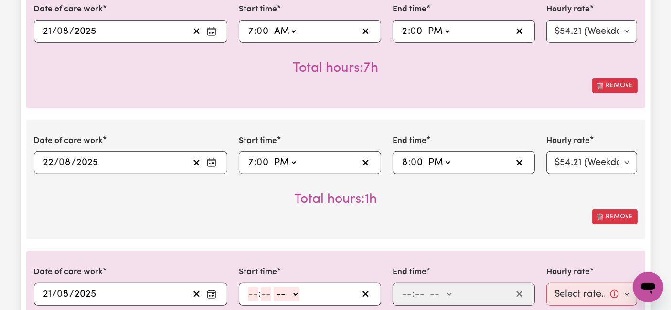
scroll to position [636, 0]
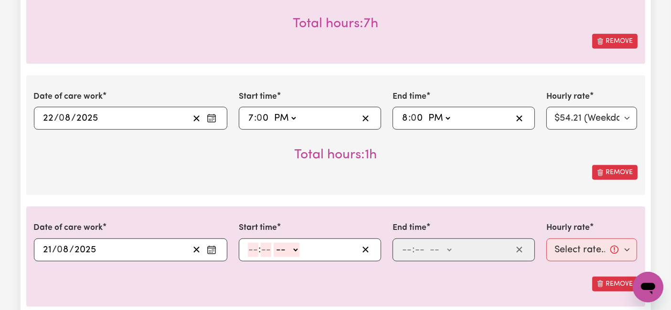
click at [48, 246] on input "21" at bounding box center [48, 250] width 10 height 14
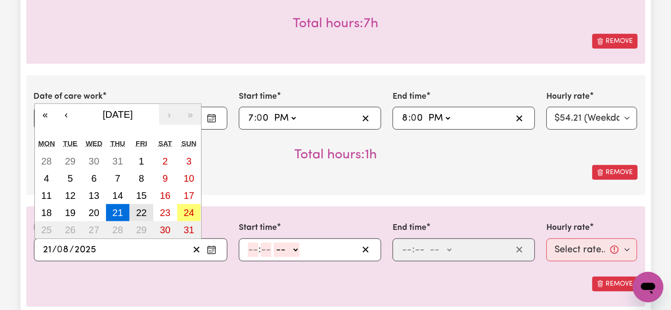
click at [143, 208] on abbr "22" at bounding box center [141, 213] width 11 height 11
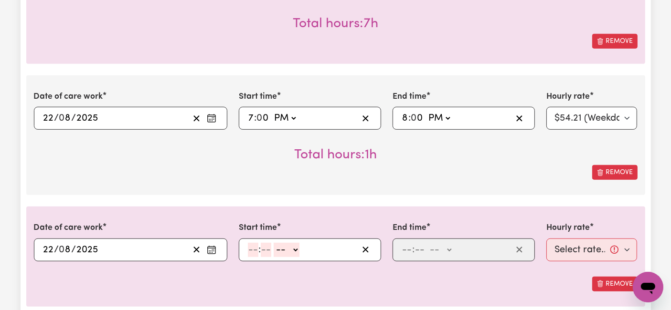
click at [255, 249] on input "number" at bounding box center [253, 250] width 11 height 14
drag, startPoint x: 288, startPoint y: 246, endPoint x: 288, endPoint y: 253, distance: 6.7
click at [288, 246] on select "-- AM PM" at bounding box center [285, 250] width 26 height 14
click at [272, 243] on select "-- AM PM" at bounding box center [285, 250] width 26 height 14
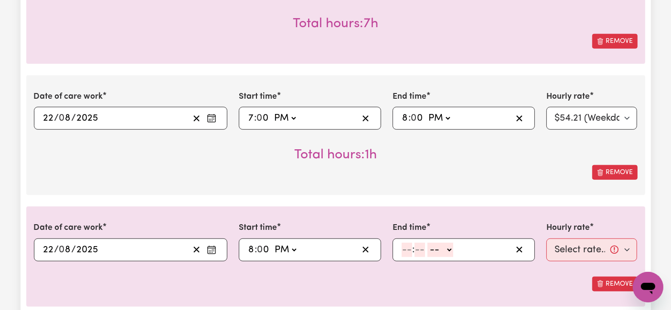
click at [408, 246] on input "number" at bounding box center [406, 250] width 11 height 14
click at [435, 245] on select "-- AM PM" at bounding box center [442, 250] width 26 height 14
click at [429, 243] on select "-- AM PM" at bounding box center [442, 250] width 26 height 14
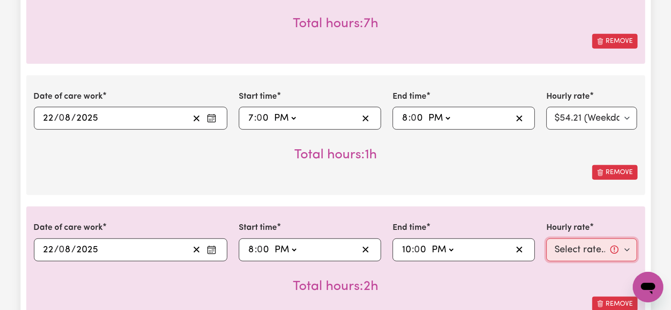
click at [587, 247] on select "Select rate... $54.21 (Weekday) $77.06 ([DATE]) $94.20 ([DATE]) $92.12 (Public …" at bounding box center [591, 250] width 91 height 23
click at [546, 239] on select "Select rate... $54.21 (Weekday) $77.06 ([DATE]) $94.20 ([DATE]) $92.12 (Public …" at bounding box center [591, 250] width 91 height 23
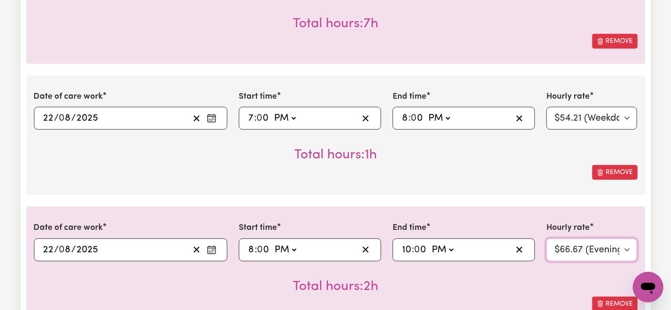
scroll to position [742, 0]
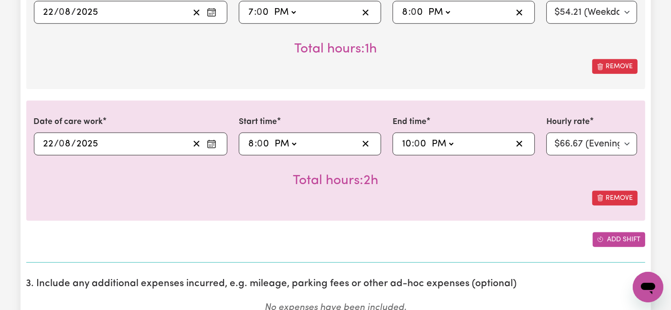
click at [619, 239] on button "Add shift" at bounding box center [618, 239] width 53 height 15
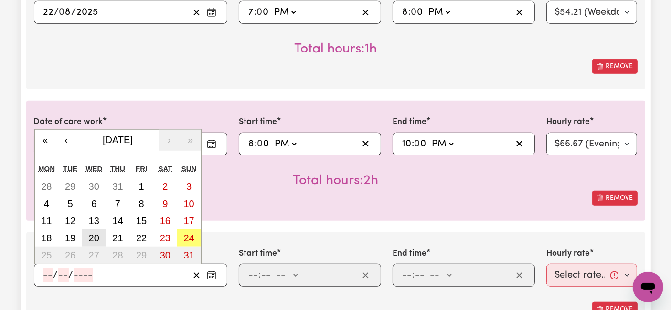
drag, startPoint x: 46, startPoint y: 275, endPoint x: 101, endPoint y: 243, distance: 62.9
click at [48, 275] on input "number" at bounding box center [48, 275] width 11 height 14
click at [148, 235] on button "22" at bounding box center [141, 238] width 24 height 17
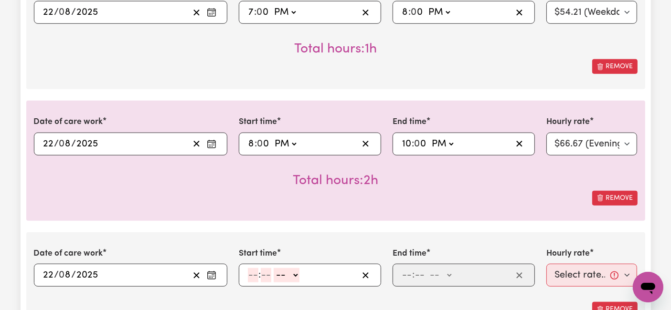
click at [254, 277] on input "number" at bounding box center [253, 275] width 11 height 14
click at [292, 277] on select "-- AM PM" at bounding box center [288, 275] width 26 height 14
click at [275, 268] on select "-- AM PM" at bounding box center [288, 275] width 26 height 14
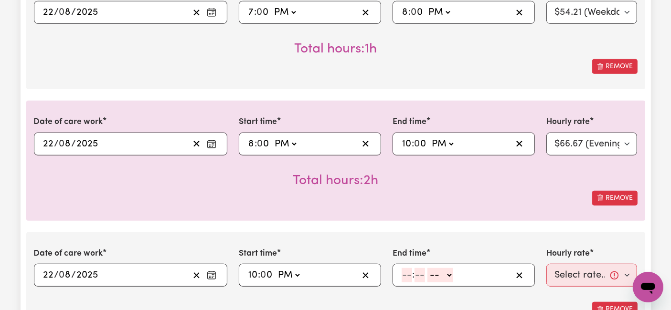
click at [406, 278] on input "number" at bounding box center [406, 275] width 11 height 14
click at [436, 273] on select "-- AM PM" at bounding box center [439, 275] width 26 height 14
click at [426, 268] on select "-- AM PM" at bounding box center [439, 275] width 26 height 14
drag, startPoint x: 579, startPoint y: 275, endPoint x: 580, endPoint y: 262, distance: 13.4
click at [579, 275] on select "Select rate... $54.21 (Weekday) $77.06 ([DATE]) $94.20 ([DATE]) $92.12 (Public …" at bounding box center [591, 275] width 91 height 23
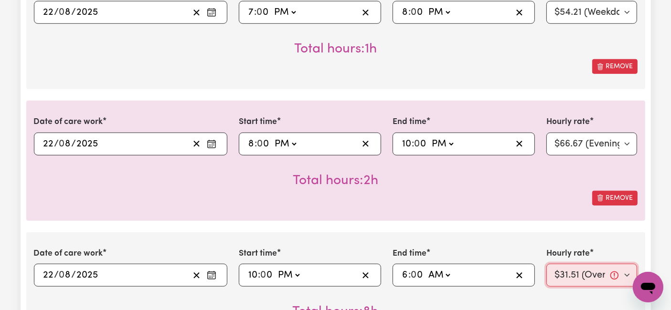
click at [546, 264] on select "Select rate... $54.21 (Weekday) $77.06 ([DATE]) $94.20 ([DATE]) $92.12 (Public …" at bounding box center [591, 275] width 91 height 23
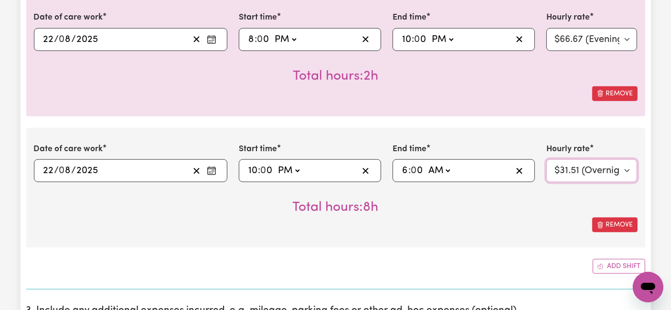
scroll to position [901, 0]
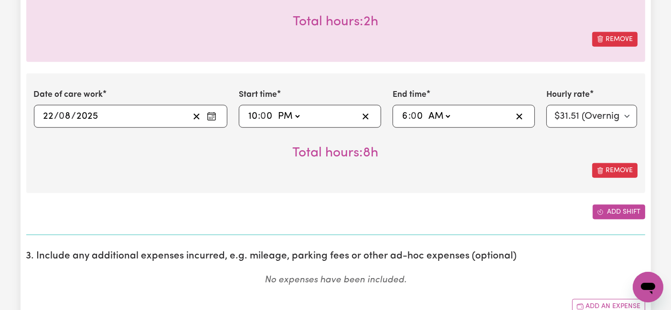
click at [608, 205] on button "Add shift" at bounding box center [618, 212] width 53 height 15
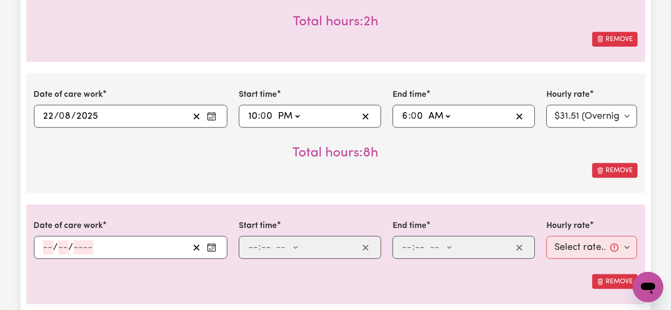
click at [49, 243] on input "number" at bounding box center [48, 248] width 11 height 14
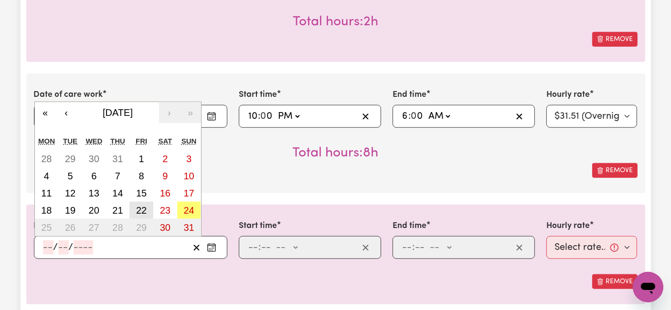
click at [141, 208] on abbr "22" at bounding box center [141, 210] width 11 height 11
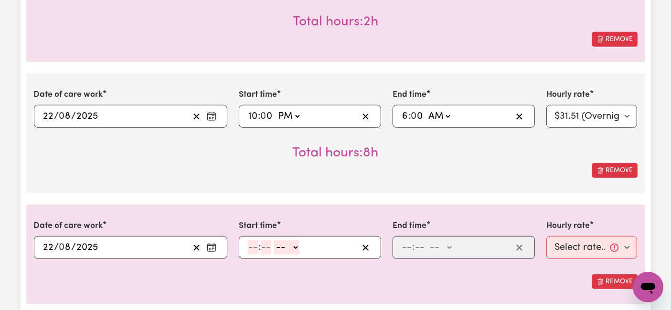
click at [47, 248] on input "22" at bounding box center [48, 248] width 11 height 14
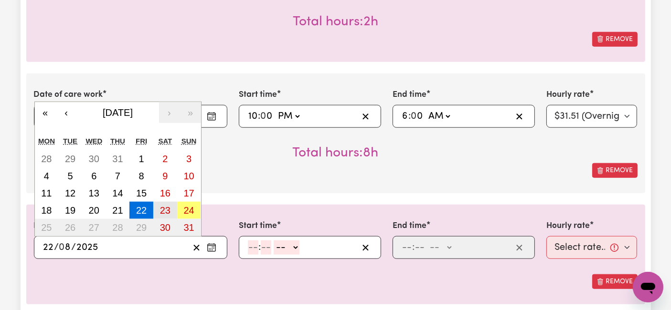
click at [161, 208] on abbr "23" at bounding box center [165, 210] width 11 height 11
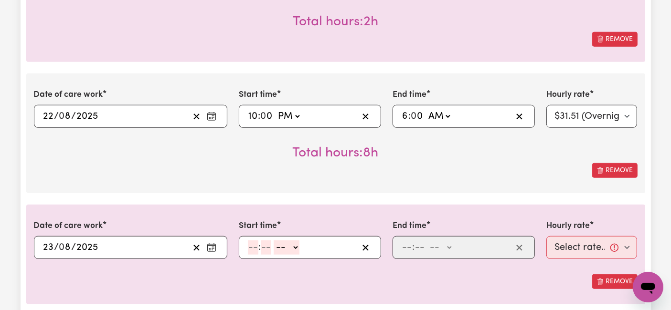
click at [254, 241] on input "number" at bounding box center [253, 248] width 11 height 14
click at [285, 244] on select "-- AM PM" at bounding box center [285, 248] width 26 height 14
click at [272, 241] on select "-- AM PM" at bounding box center [285, 248] width 26 height 14
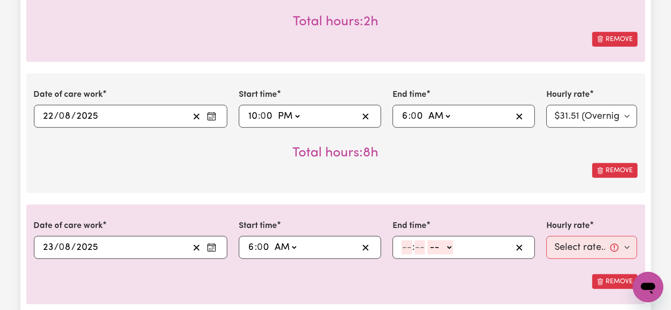
click at [408, 245] on input "number" at bounding box center [406, 248] width 11 height 14
click at [433, 242] on select "-- AM PM" at bounding box center [439, 248] width 26 height 14
click at [426, 241] on select "-- AM PM" at bounding box center [439, 248] width 26 height 14
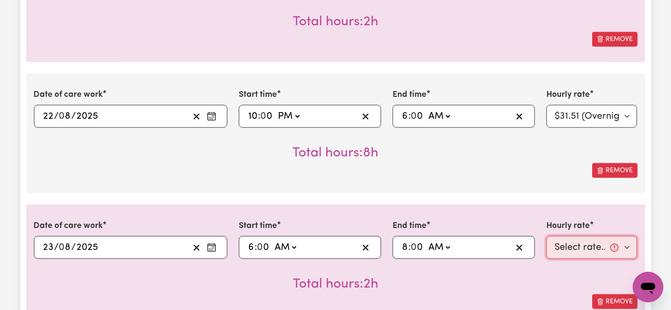
click at [591, 241] on select "Select rate... $54.21 (Weekday) $77.06 ([DATE]) $94.20 ([DATE]) $92.12 (Public …" at bounding box center [591, 247] width 91 height 23
click at [546, 236] on select "Select rate... $54.21 (Weekday) $77.06 ([DATE]) $94.20 ([DATE]) $92.12 (Public …" at bounding box center [591, 247] width 91 height 23
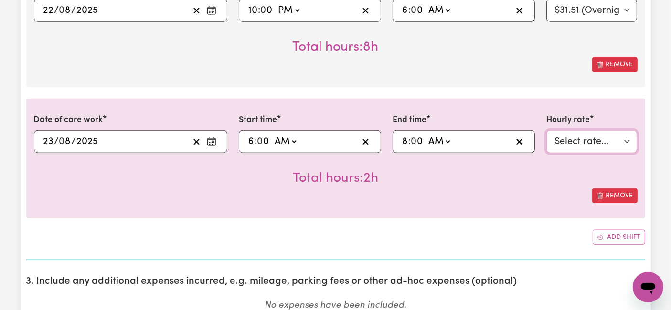
scroll to position [1008, 0]
click at [610, 237] on button "Add shift" at bounding box center [618, 237] width 53 height 15
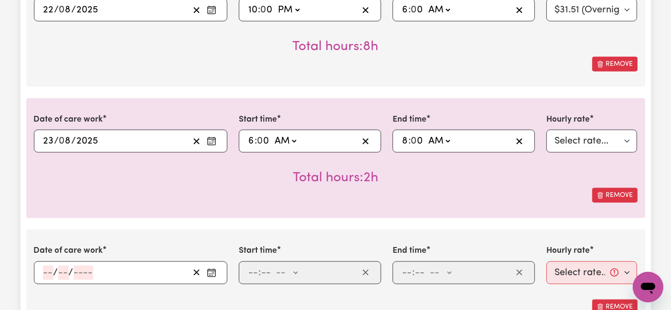
click at [46, 274] on input "number" at bounding box center [48, 273] width 11 height 14
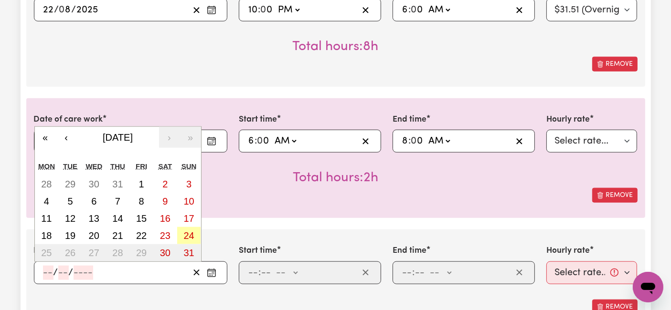
click at [182, 235] on button "24" at bounding box center [189, 235] width 24 height 17
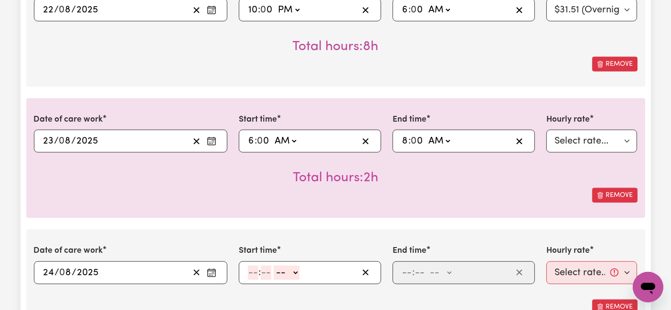
click at [252, 270] on input "number" at bounding box center [253, 273] width 11 height 14
click at [285, 271] on select "-- AM PM" at bounding box center [285, 273] width 26 height 14
click at [272, 266] on select "-- AM PM" at bounding box center [285, 273] width 26 height 14
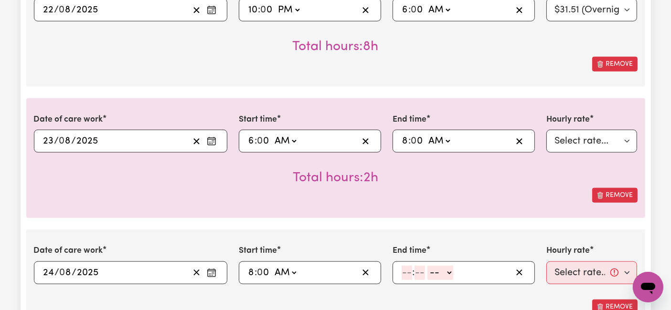
click at [284, 267] on select "AM PM" at bounding box center [285, 273] width 26 height 14
click at [272, 266] on select "AM PM" at bounding box center [285, 273] width 26 height 14
click at [284, 269] on select "AM PM" at bounding box center [285, 273] width 26 height 14
click at [408, 273] on input "number" at bounding box center [406, 273] width 11 height 14
drag, startPoint x: 442, startPoint y: 268, endPoint x: 442, endPoint y: 290, distance: 22.0
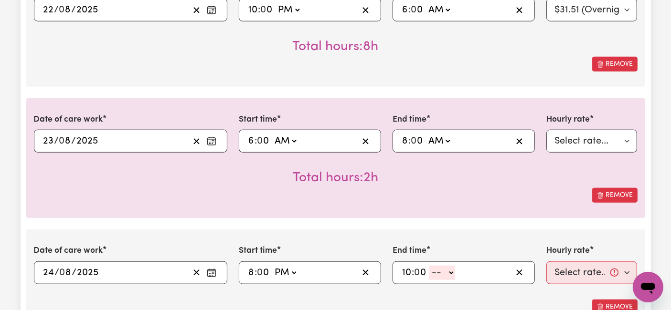
click at [442, 268] on select "-- AM PM" at bounding box center [442, 273] width 26 height 14
click at [429, 266] on select "-- AM PM" at bounding box center [442, 273] width 26 height 14
click at [601, 269] on select "Select rate... $54.21 (Weekday) $77.06 ([DATE]) $94.20 ([DATE]) $92.12 (Public …" at bounding box center [591, 273] width 91 height 23
click at [546, 262] on select "Select rate... $54.21 (Weekday) $77.06 ([DATE]) $94.20 ([DATE]) $92.12 (Public …" at bounding box center [591, 273] width 91 height 23
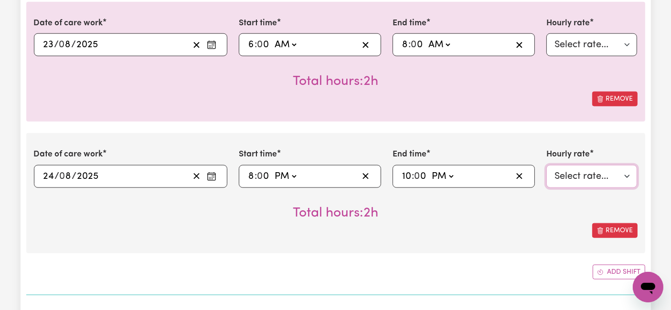
scroll to position [1167, 0]
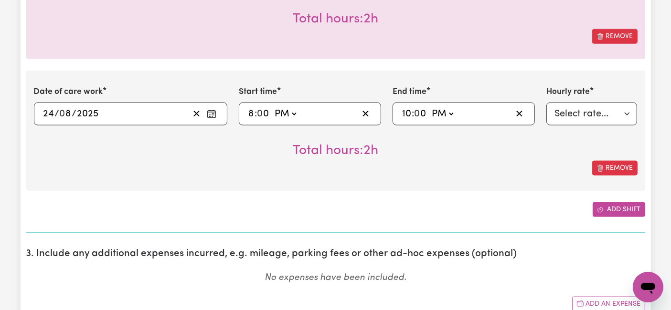
click at [605, 210] on button "Add shift" at bounding box center [618, 209] width 53 height 15
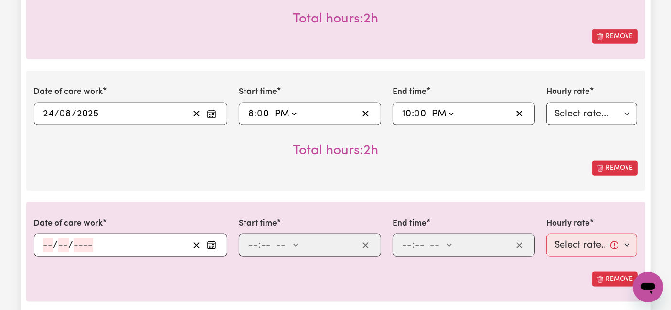
click at [42, 242] on div "/ /" at bounding box center [115, 245] width 147 height 14
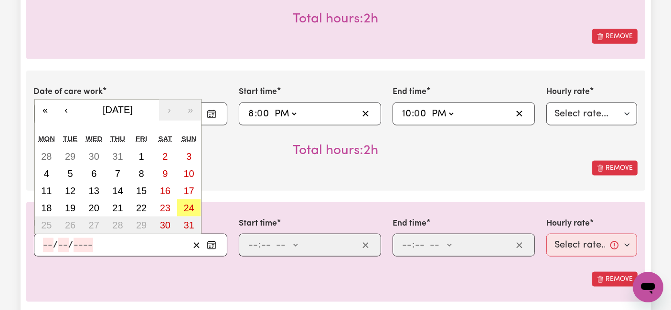
click at [44, 242] on input "number" at bounding box center [48, 245] width 11 height 14
click at [188, 207] on abbr "24" at bounding box center [188, 208] width 11 height 11
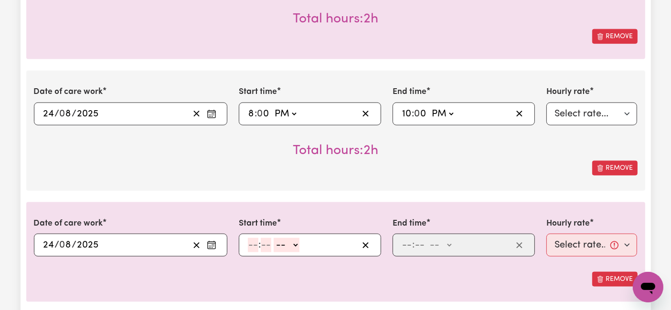
click at [255, 242] on input "number" at bounding box center [253, 245] width 11 height 14
click at [286, 242] on select "-- AM PM" at bounding box center [288, 245] width 26 height 14
click at [275, 238] on select "-- AM PM" at bounding box center [288, 245] width 26 height 14
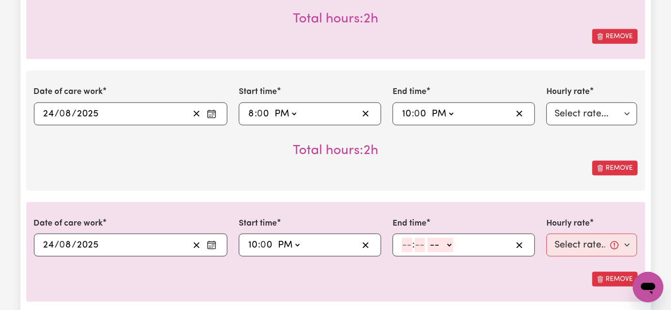
click at [412, 242] on span ":" at bounding box center [413, 245] width 2 height 11
click at [405, 238] on input "number" at bounding box center [406, 245] width 11 height 14
drag, startPoint x: 436, startPoint y: 239, endPoint x: 437, endPoint y: 245, distance: 5.7
click at [436, 239] on select "-- AM PM" at bounding box center [439, 245] width 26 height 14
click at [426, 238] on select "-- AM PM" at bounding box center [439, 245] width 26 height 14
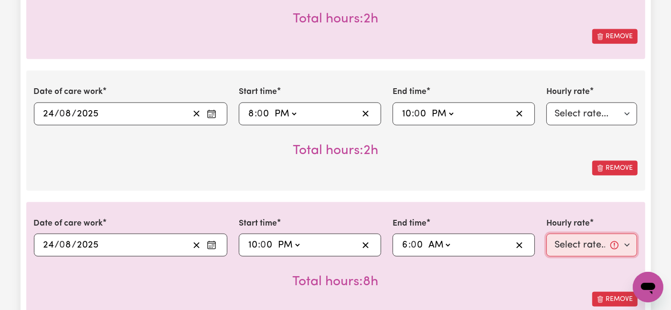
click at [561, 235] on select "Select rate... $54.21 (Weekday) $77.06 ([DATE]) $94.20 ([DATE]) $92.12 (Public …" at bounding box center [591, 245] width 91 height 23
click at [546, 234] on select "Select rate... $54.21 (Weekday) $77.06 ([DATE]) $94.20 ([DATE]) $92.12 (Public …" at bounding box center [591, 245] width 91 height 23
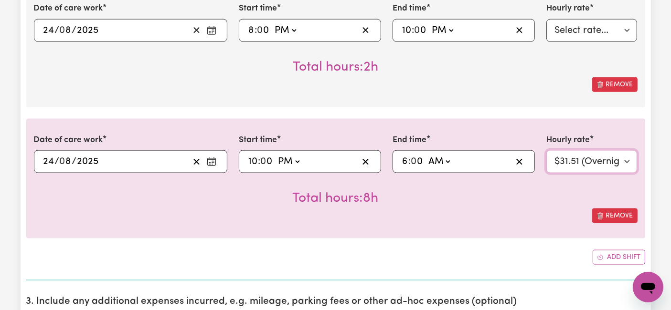
scroll to position [1326, 0]
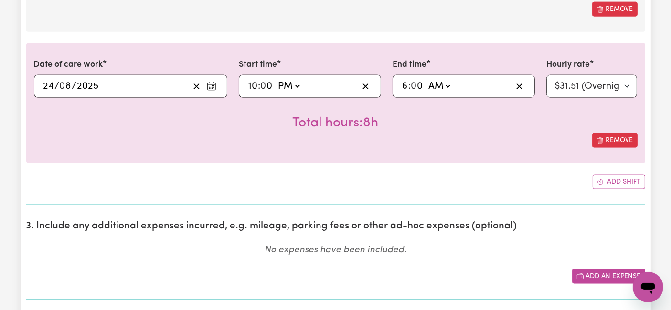
click at [601, 271] on button "Add an expense" at bounding box center [608, 276] width 73 height 15
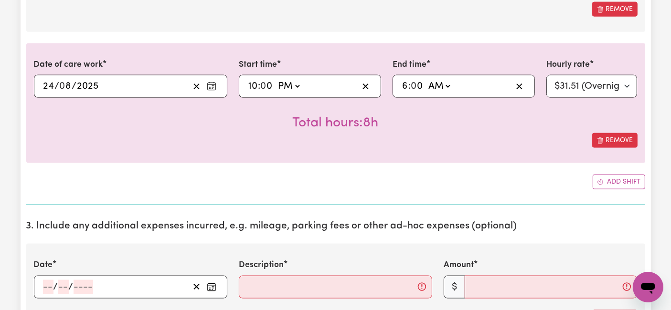
click at [49, 284] on input "number" at bounding box center [48, 287] width 11 height 14
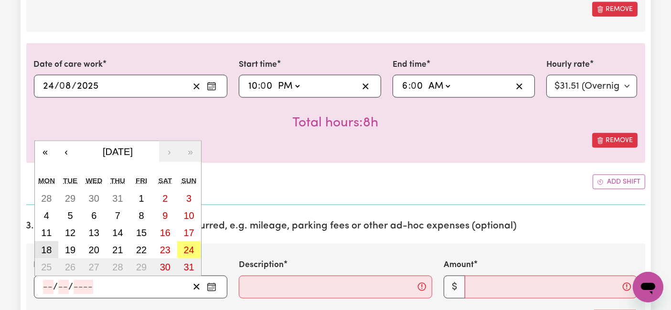
click at [46, 245] on abbr "18" at bounding box center [46, 250] width 11 height 11
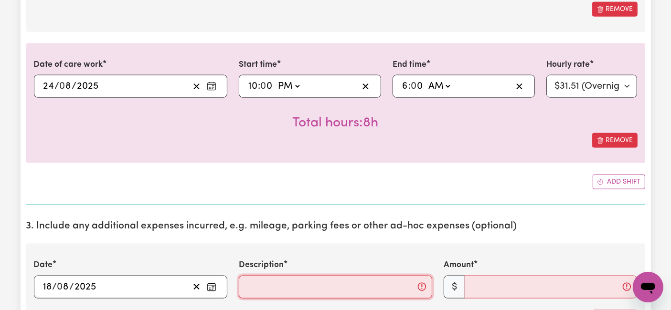
click at [257, 285] on input "Description" at bounding box center [335, 287] width 193 height 23
paste input "Travel from home to [GEOGRAPHIC_DATA][PERSON_NAME], [GEOGRAPHIC_DATA] and back …"
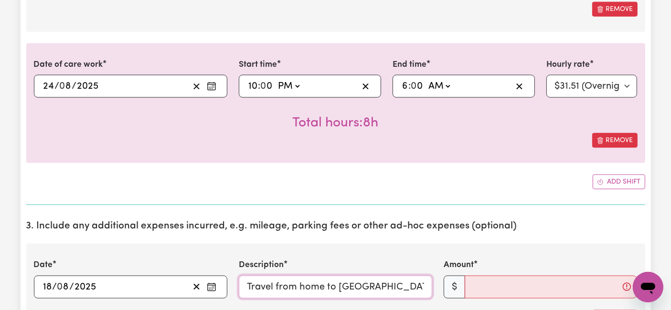
scroll to position [0, 232]
click at [497, 289] on input "Amount" at bounding box center [550, 287] width 172 height 23
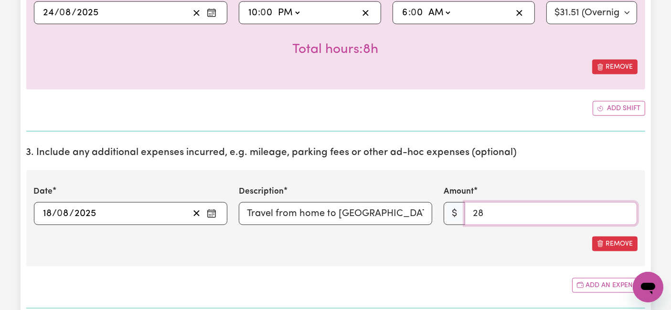
scroll to position [1485, 0]
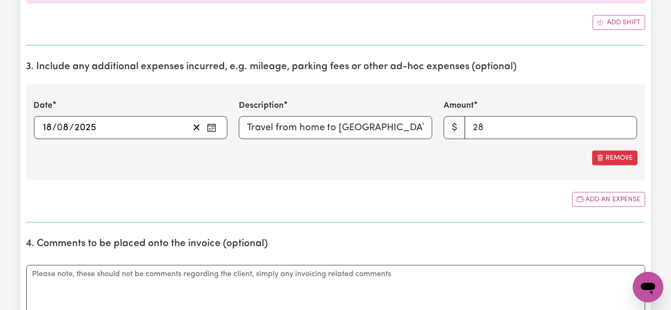
click at [433, 187] on section "3. Include any additional expenses incurred, e.g. mileage, parking fees or othe…" at bounding box center [335, 137] width 619 height 169
click at [496, 129] on input "28" at bounding box center [550, 127] width 172 height 23
click at [495, 162] on div "Date [DATE] 18 / 0 8 / 2025 « ‹ [DATE] › » Mon Tue Wed Thu Fri Sat Sun 28 29 30…" at bounding box center [335, 132] width 619 height 96
click at [593, 194] on button "Add an expense" at bounding box center [608, 199] width 73 height 15
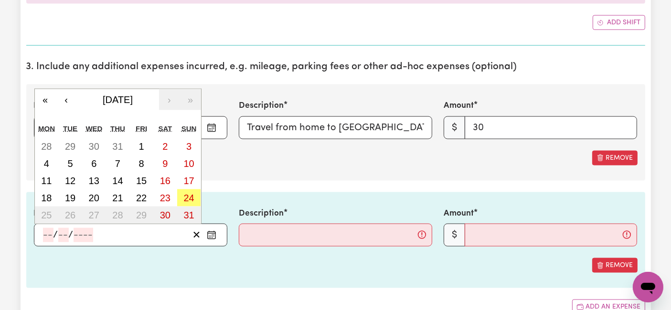
click at [48, 235] on input "number" at bounding box center [48, 235] width 11 height 14
click at [93, 195] on abbr "20" at bounding box center [94, 198] width 11 height 11
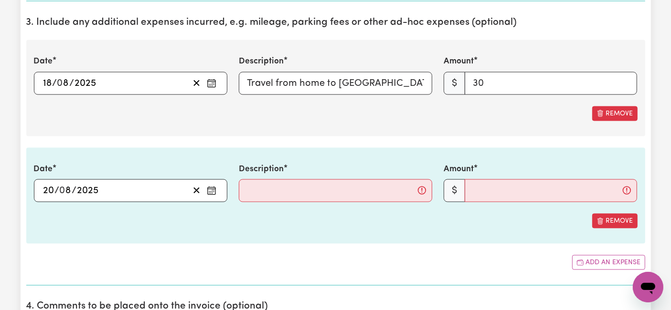
scroll to position [1591, 0]
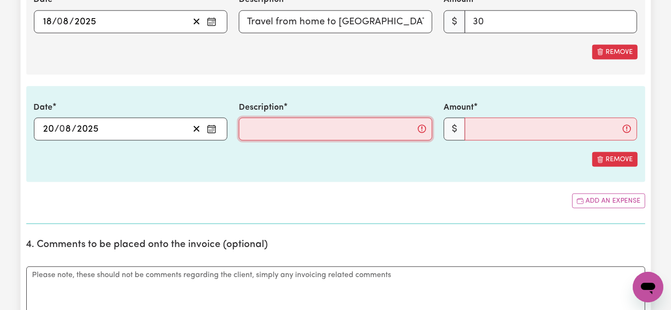
click at [308, 120] on input "Description" at bounding box center [335, 129] width 193 height 23
paste input "Travel from home to [PERSON_NAME][GEOGRAPHIC_DATA], Reservoir and back (46km), …"
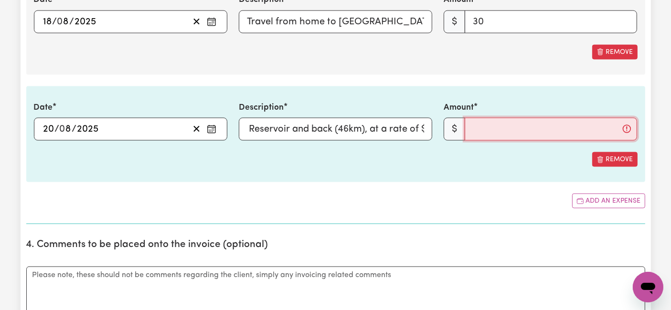
click at [491, 124] on input "Amount" at bounding box center [550, 129] width 172 height 23
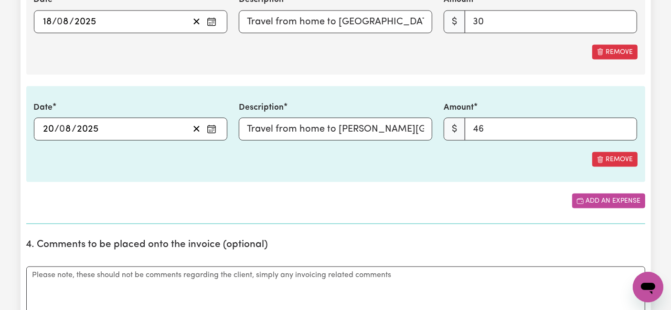
click at [582, 198] on icon "Add another expense" at bounding box center [580, 202] width 8 height 8
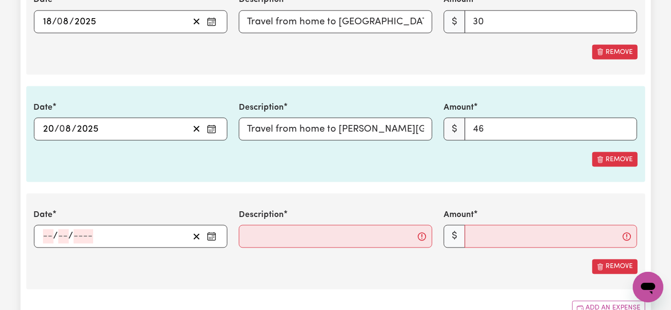
click at [44, 235] on input "number" at bounding box center [48, 237] width 11 height 14
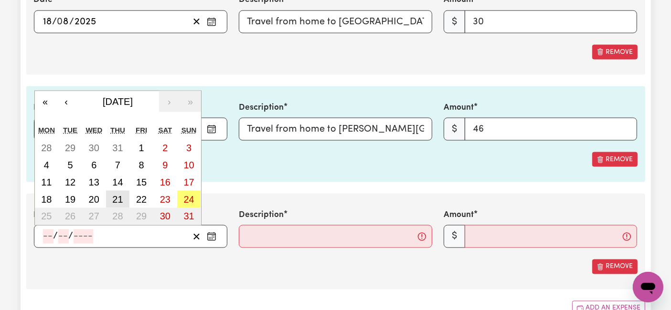
click at [117, 194] on abbr "21" at bounding box center [117, 199] width 11 height 11
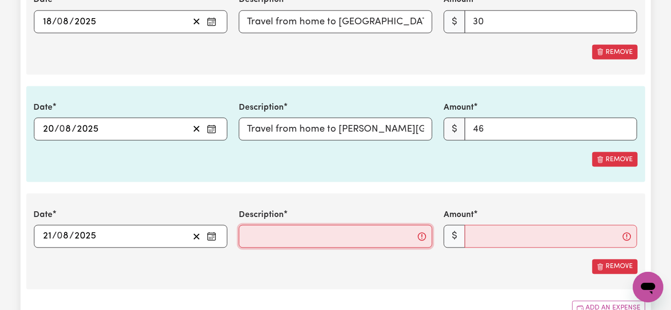
click at [275, 230] on input "Description" at bounding box center [335, 236] width 193 height 23
paste input "Travel from home to [GEOGRAPHIC_DATA][PERSON_NAME], [GEOGRAPHIC_DATA] and back …"
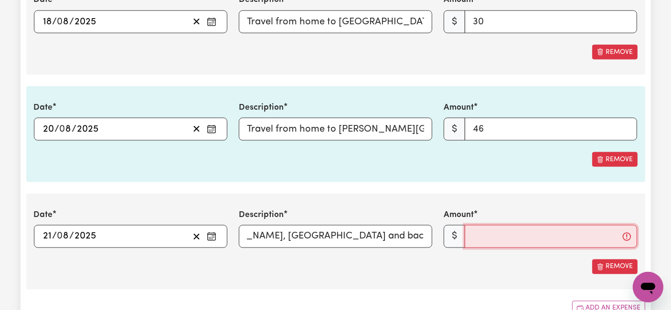
click at [498, 235] on input "Amount" at bounding box center [550, 236] width 172 height 23
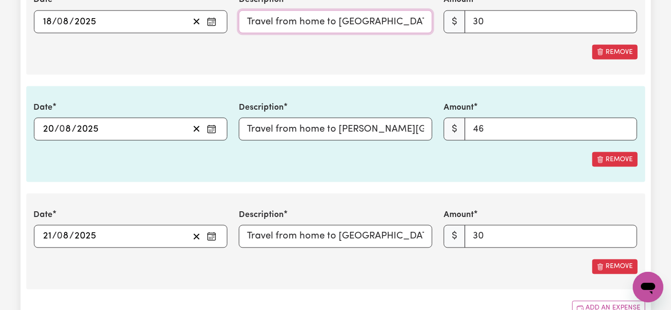
click at [325, 23] on input "Travel from home to [GEOGRAPHIC_DATA][PERSON_NAME], [GEOGRAPHIC_DATA] and back …" at bounding box center [335, 22] width 193 height 23
drag, startPoint x: 326, startPoint y: 19, endPoint x: 427, endPoint y: 12, distance: 101.4
click at [427, 12] on input "Travel from home to [GEOGRAPHIC_DATA][PERSON_NAME], [GEOGRAPHIC_DATA] and back …" at bounding box center [335, 22] width 193 height 23
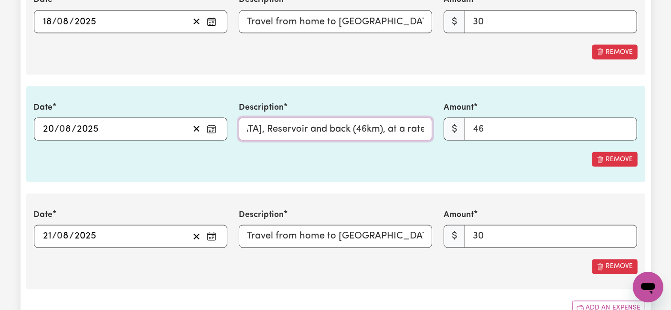
drag, startPoint x: 293, startPoint y: 129, endPoint x: 319, endPoint y: 133, distance: 26.5
click at [319, 133] on input "Travel from home to [PERSON_NAME][GEOGRAPHIC_DATA], Reservoir and back (46km), …" at bounding box center [335, 129] width 193 height 23
click at [294, 232] on input "Travel from home to [GEOGRAPHIC_DATA][PERSON_NAME], [GEOGRAPHIC_DATA] and back …" at bounding box center [335, 236] width 193 height 23
drag, startPoint x: 277, startPoint y: 233, endPoint x: 424, endPoint y: 223, distance: 147.8
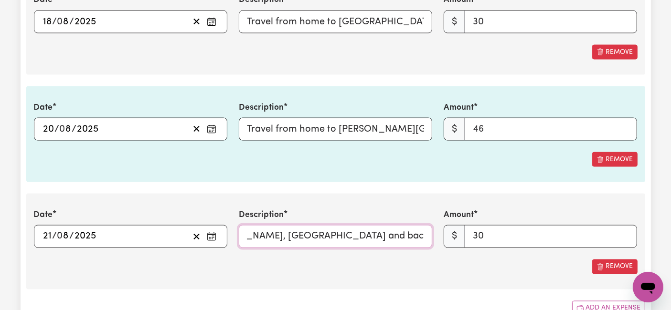
click at [424, 225] on input "Travel from home to [GEOGRAPHIC_DATA][PERSON_NAME], [GEOGRAPHIC_DATA] and back …" at bounding box center [335, 236] width 193 height 23
click at [346, 269] on div "Remove" at bounding box center [335, 267] width 603 height 15
drag, startPoint x: 400, startPoint y: 234, endPoint x: 484, endPoint y: 234, distance: 84.5
click at [484, 234] on div "Date [DATE] 21 / 0 8 / 2025 « ‹ [DATE] › » Mon Tue Wed Thu Fri Sat Sun 28 29 30…" at bounding box center [335, 228] width 615 height 39
click at [405, 278] on div "Date [DATE] 21 / 0 8 / 2025 « ‹ [DATE] › » Mon Tue Wed Thu Fri Sat Sun 28 29 30…" at bounding box center [335, 242] width 619 height 96
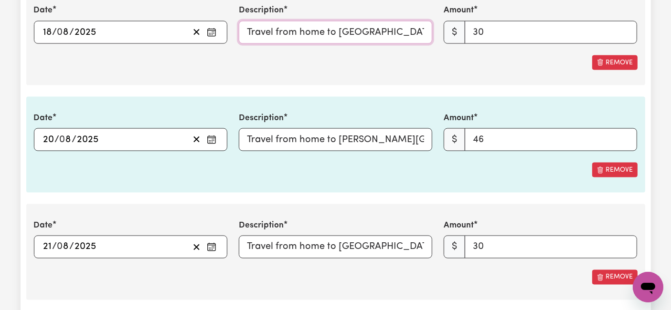
scroll to position [0, 232]
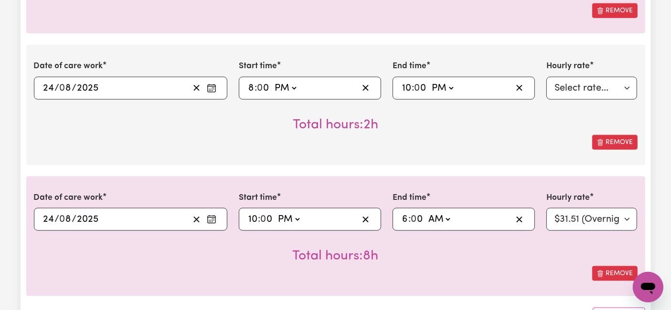
drag, startPoint x: 336, startPoint y: 21, endPoint x: 448, endPoint y: -9, distance: 115.7
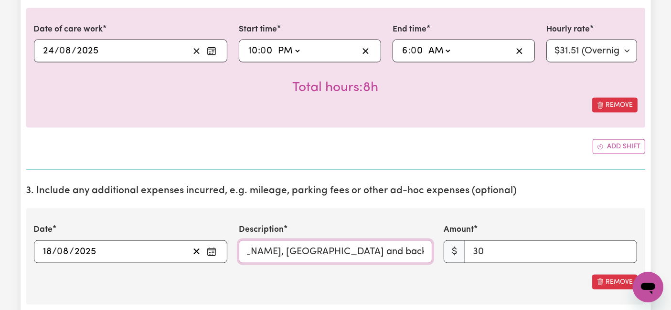
scroll to position [1426, 0]
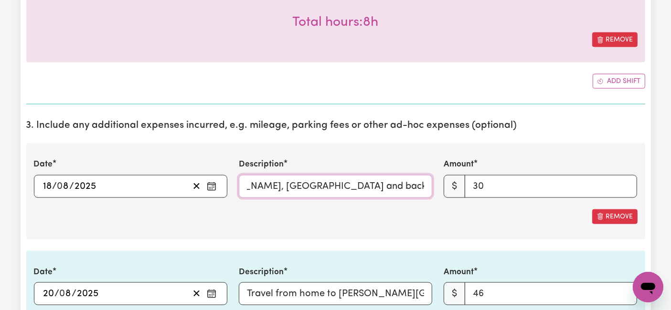
click at [339, 185] on input "Travel from home to [GEOGRAPHIC_DATA][PERSON_NAME], [GEOGRAPHIC_DATA] and back …" at bounding box center [335, 186] width 193 height 23
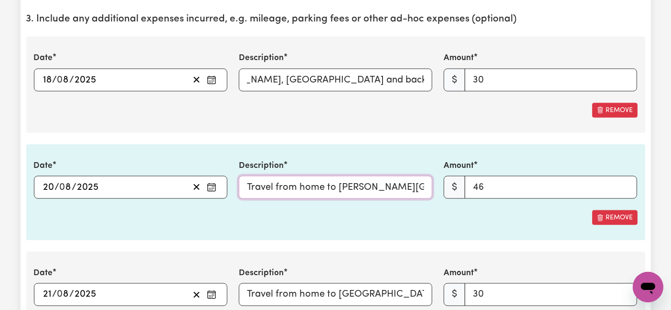
scroll to position [0, 0]
click at [425, 186] on input "Travel from home to [PERSON_NAME][GEOGRAPHIC_DATA], Reservoir and back (46km), …" at bounding box center [335, 187] width 193 height 23
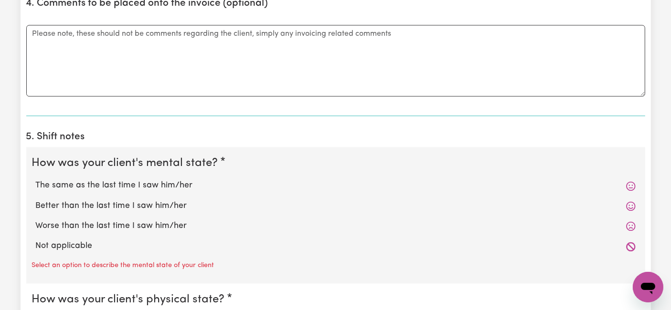
scroll to position [1957, 0]
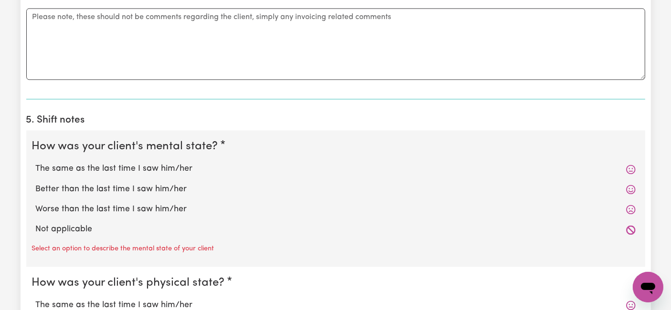
click at [127, 206] on label "Worse than the last time I saw him/her" at bounding box center [336, 209] width 600 height 12
click at [36, 203] on input "Worse than the last time I saw him/her" at bounding box center [35, 203] width 0 height 0
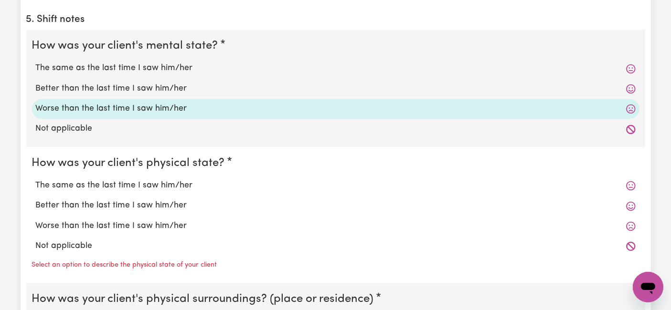
scroll to position [2063, 0]
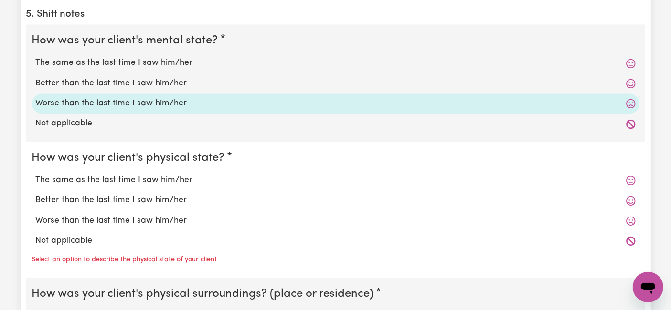
click at [122, 179] on label "The same as the last time I saw him/her" at bounding box center [336, 180] width 600 height 12
click at [36, 174] on input "The same as the last time I saw him/her" at bounding box center [35, 174] width 0 height 0
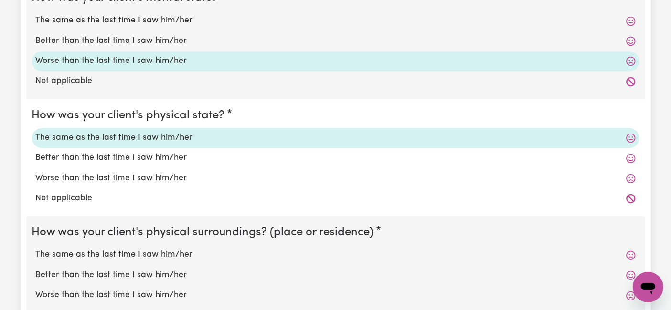
scroll to position [2169, 0]
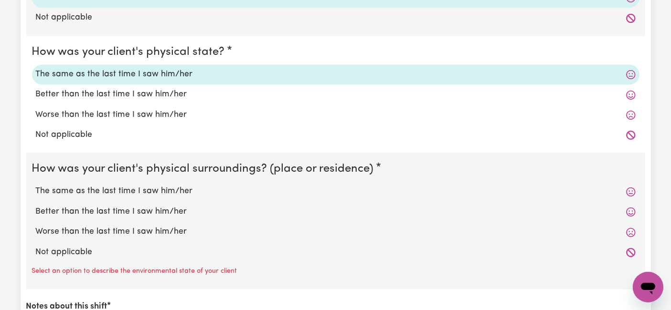
click at [121, 186] on label "The same as the last time I saw him/her" at bounding box center [336, 191] width 600 height 12
click at [36, 185] on input "The same as the last time I saw him/her" at bounding box center [35, 185] width 0 height 0
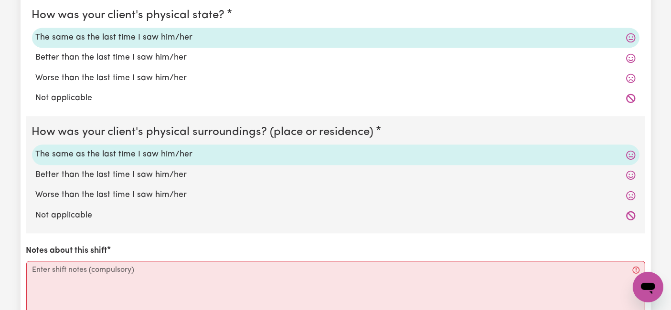
scroll to position [2222, 0]
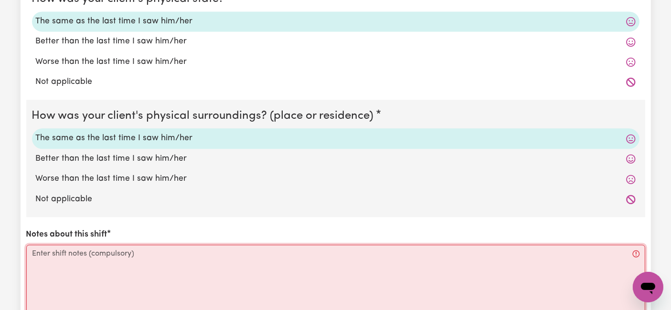
click at [242, 255] on textarea "Notes about this shift" at bounding box center [335, 281] width 619 height 72
paste textarea "Loremi, 05do Sitame 6285 6:43 CO: Adi elit seddoe. 9:80 TE: Inc utla et, dolo m…"
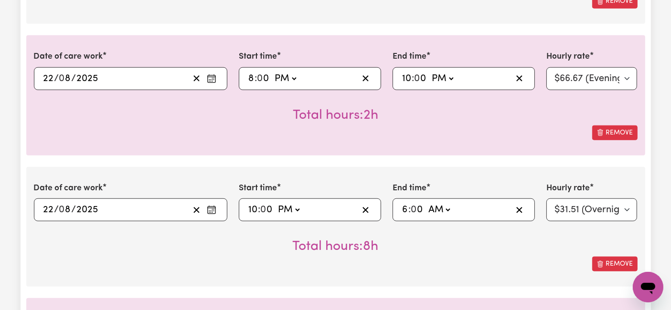
scroll to position [0, 0]
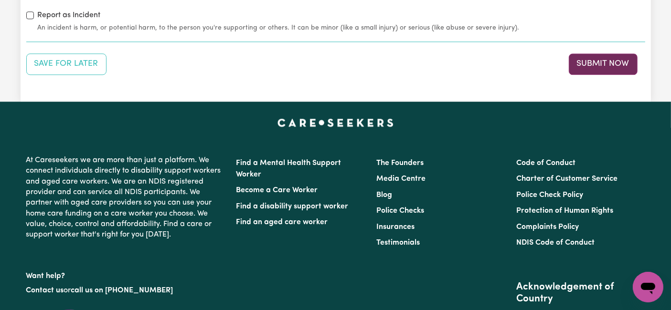
click at [589, 56] on button "Submit Now" at bounding box center [602, 63] width 69 height 21
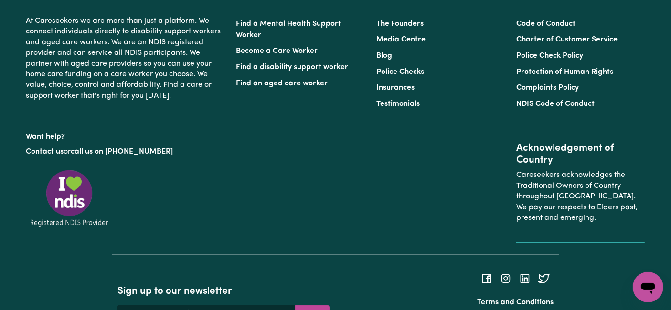
scroll to position [84, 0]
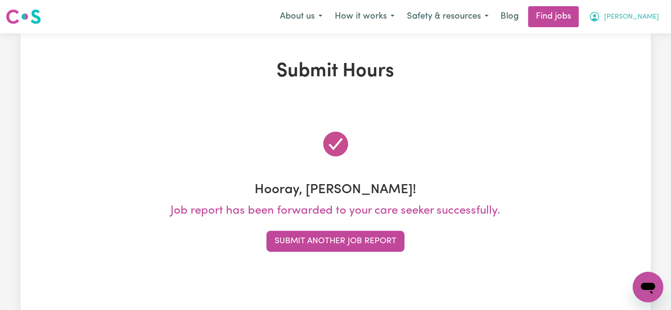
click at [648, 15] on span "[PERSON_NAME]" at bounding box center [631, 17] width 55 height 11
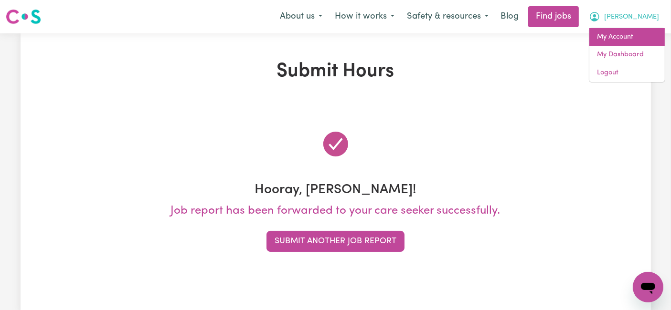
click at [635, 33] on link "My Account" at bounding box center [626, 37] width 75 height 18
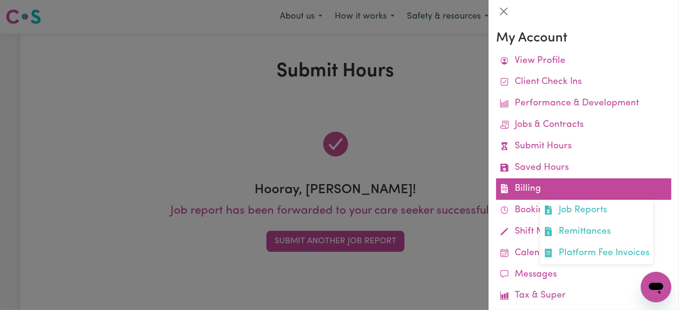
click at [540, 190] on link "Billing Job Reports Remittances Platform Fee Invoices" at bounding box center [583, 189] width 175 height 21
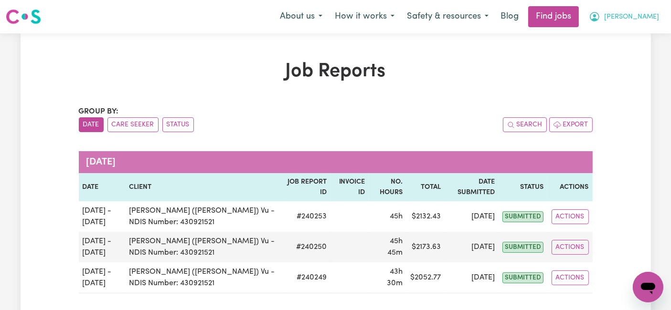
click at [640, 18] on span "[PERSON_NAME]" at bounding box center [631, 17] width 55 height 11
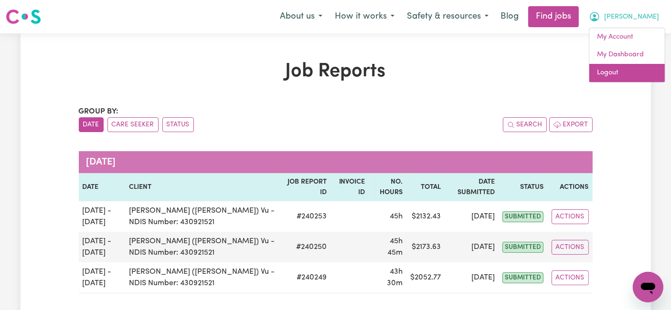
click at [632, 73] on link "Logout" at bounding box center [626, 73] width 75 height 18
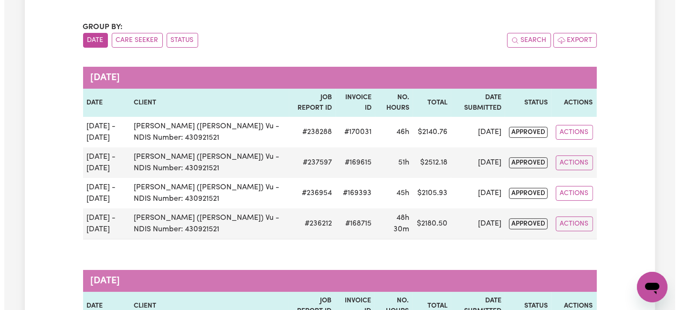
scroll to position [159, 0]
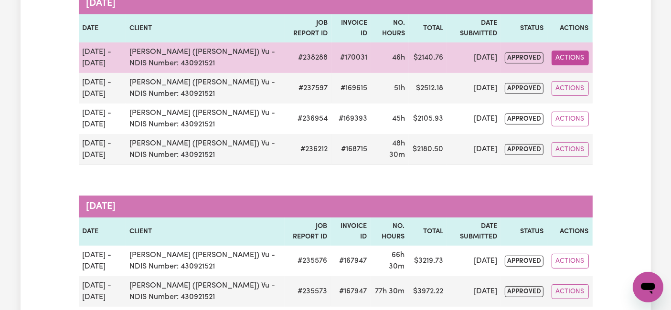
click at [564, 59] on button "Actions" at bounding box center [569, 58] width 37 height 15
click at [571, 80] on link "View Job Report" at bounding box center [592, 79] width 82 height 19
select select "pm"
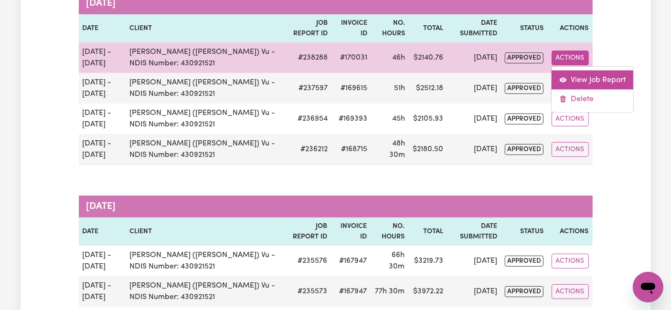
select select "pm"
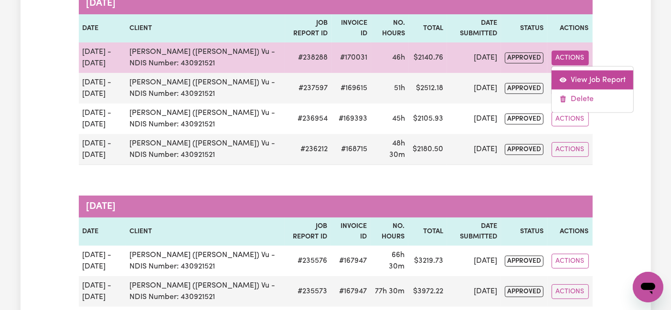
select select "pm"
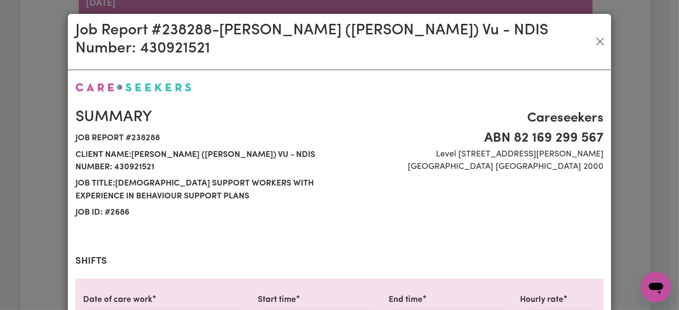
select select "54.21-Weekday"
select select "66.67-EveningCare"
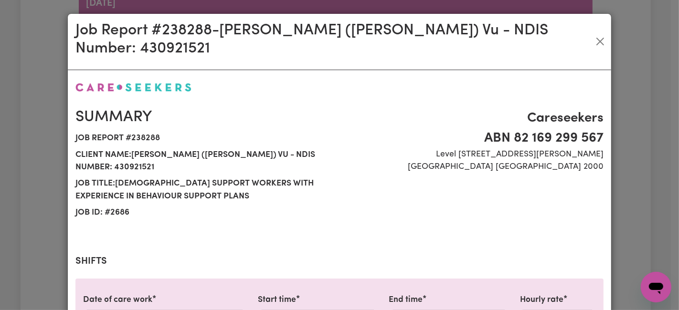
select select "31.51-Overnight"
select select "77.06-[DATE]"
select select "94.2-[DATE]"
select select "31.51-Overnight"
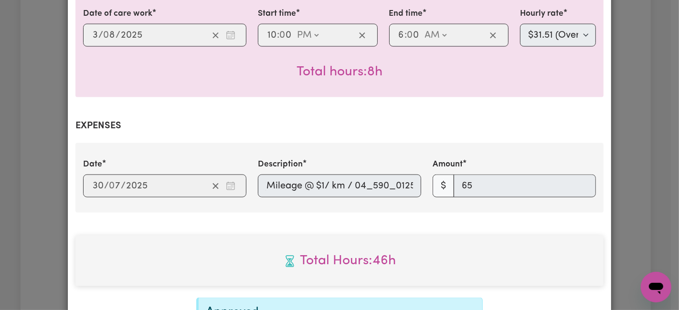
scroll to position [0, 93]
